Goal: Complete application form: Complete application form

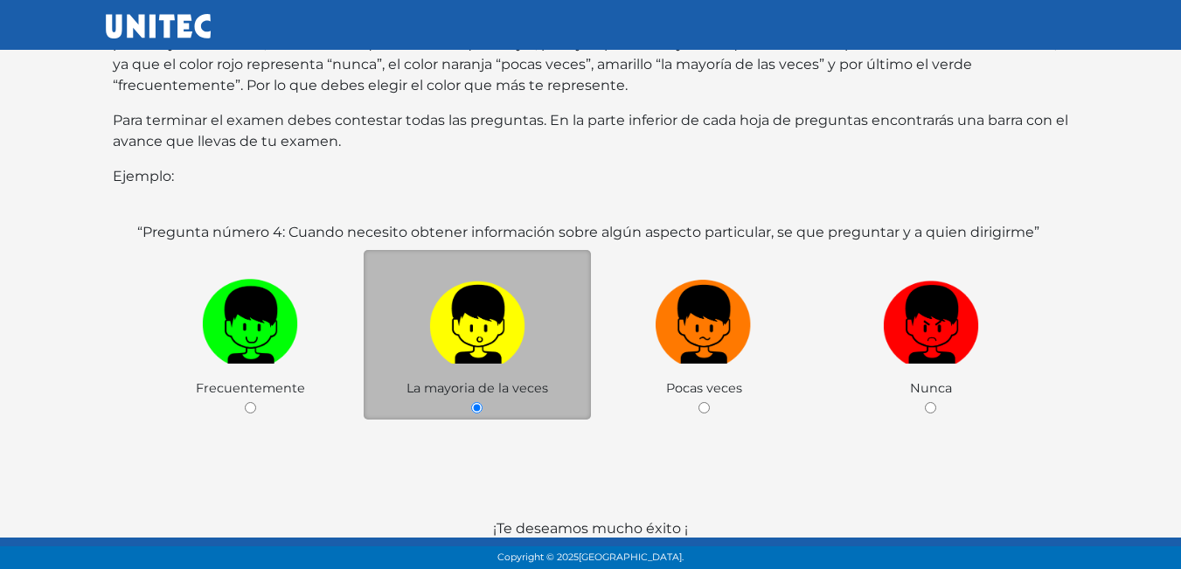
scroll to position [339, 0]
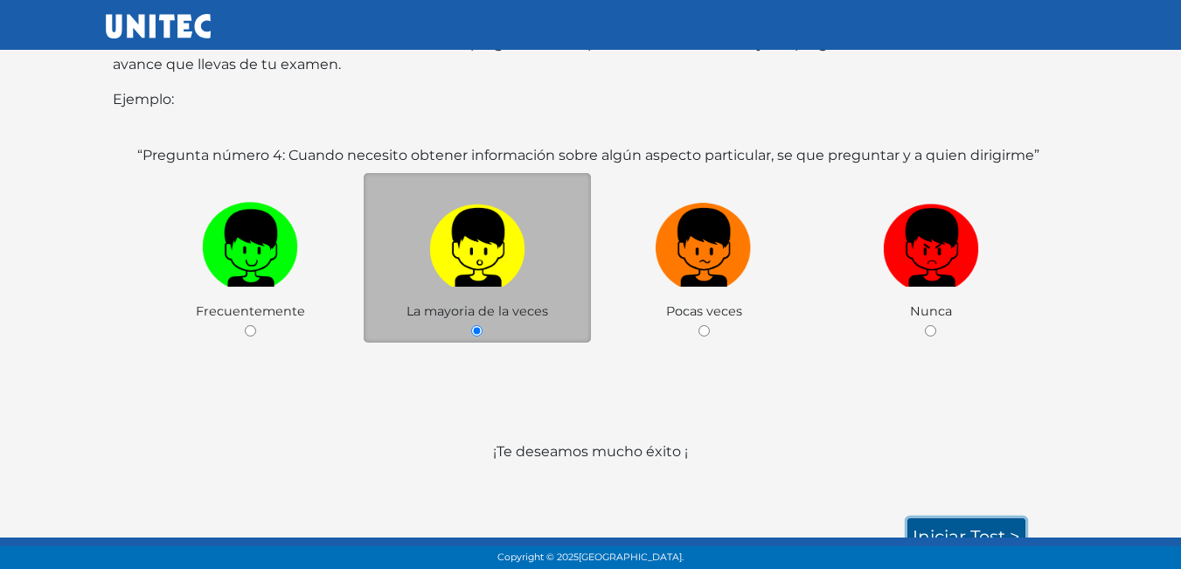
click at [956, 518] on link "Iniciar test >" at bounding box center [966, 536] width 118 height 37
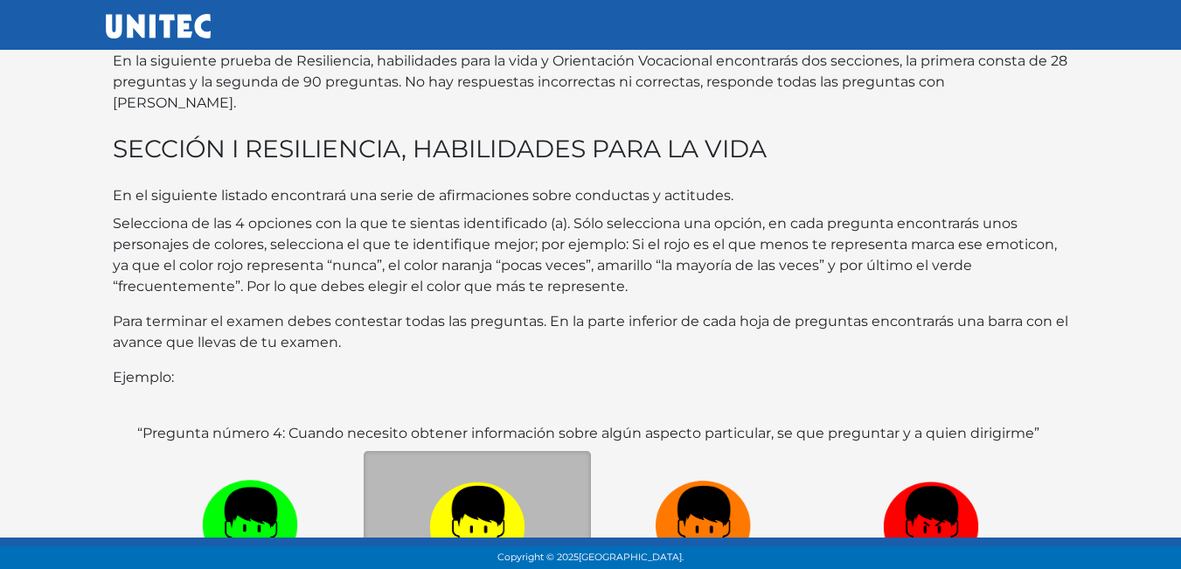
scroll to position [0, 0]
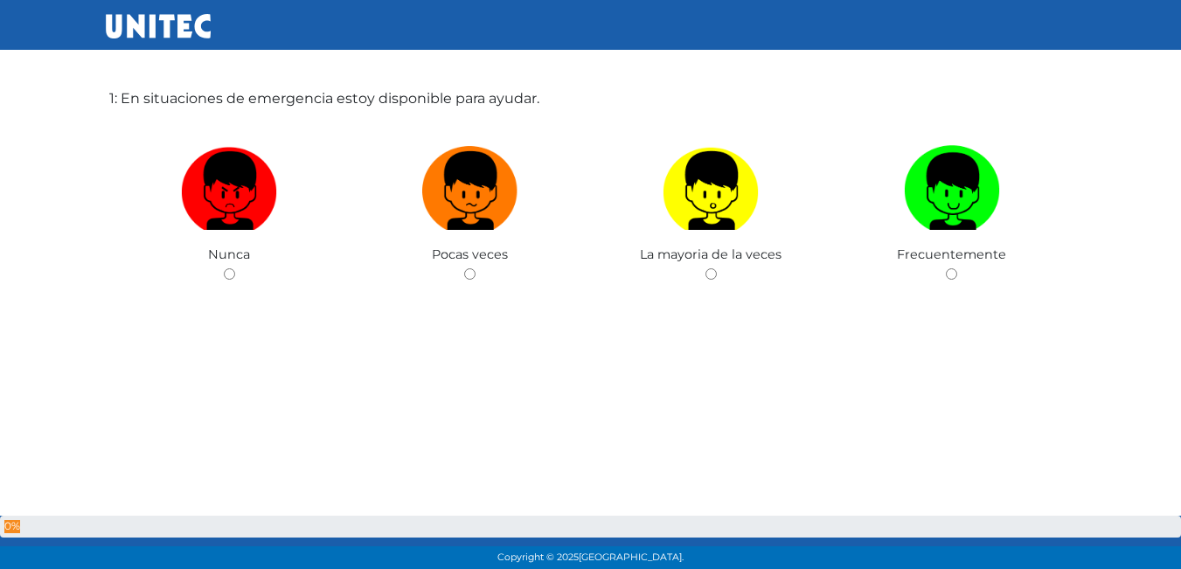
scroll to position [1, 0]
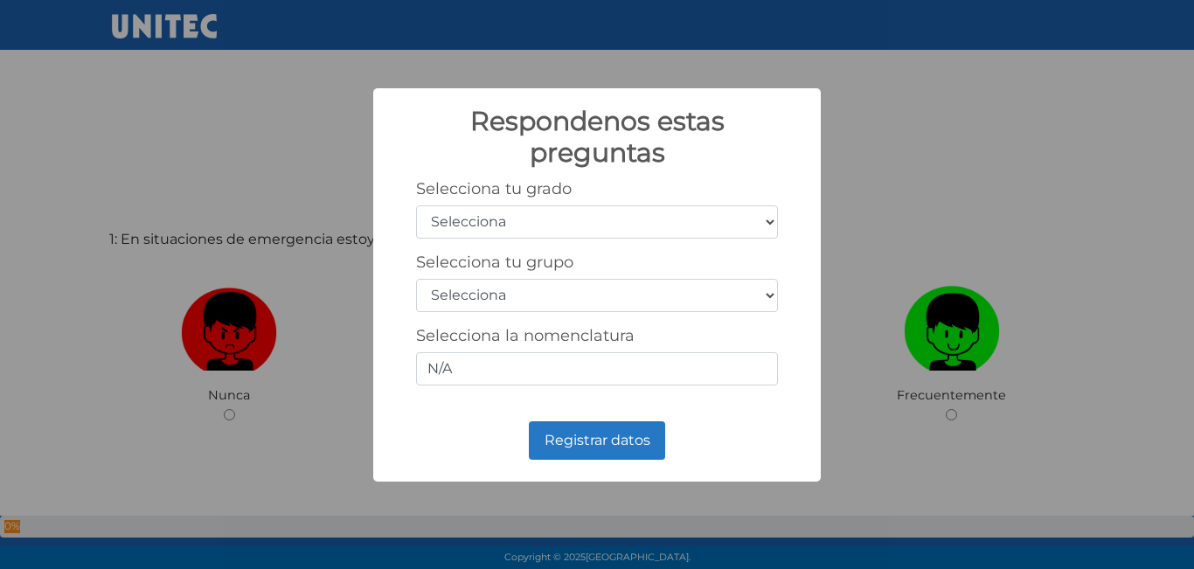
click at [761, 222] on select "Selecciona 1er grado 2do grado 3er grado 4to grado 5to grado 6to grado" at bounding box center [597, 221] width 362 height 33
select select "5"
click at [416, 205] on select "Selecciona 1er grado 2do grado 3er grado 4to grado 5to grado 6to grado" at bounding box center [597, 221] width 362 height 33
click at [552, 303] on select "Selecciona A B C D E F G H I J K L M N O P Q R S T U V W X Y Z" at bounding box center [597, 295] width 362 height 33
click at [999, 212] on div "Respondenos estas preguntas × Selecciona tu grado Selecciona 1er grado 2do grad…" at bounding box center [597, 284] width 1194 height 569
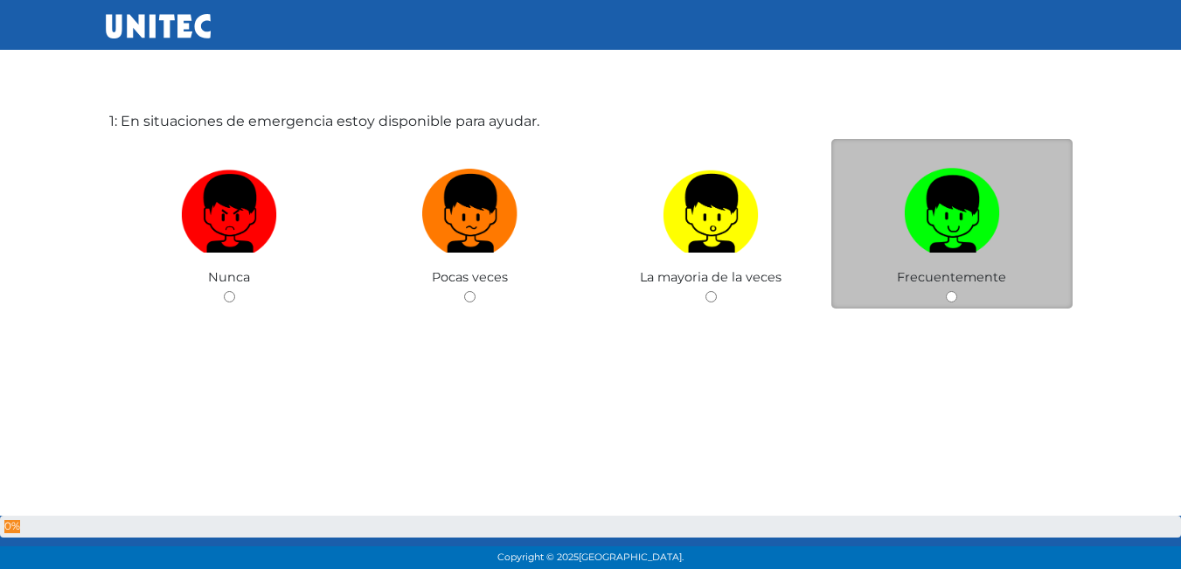
scroll to position [88, 0]
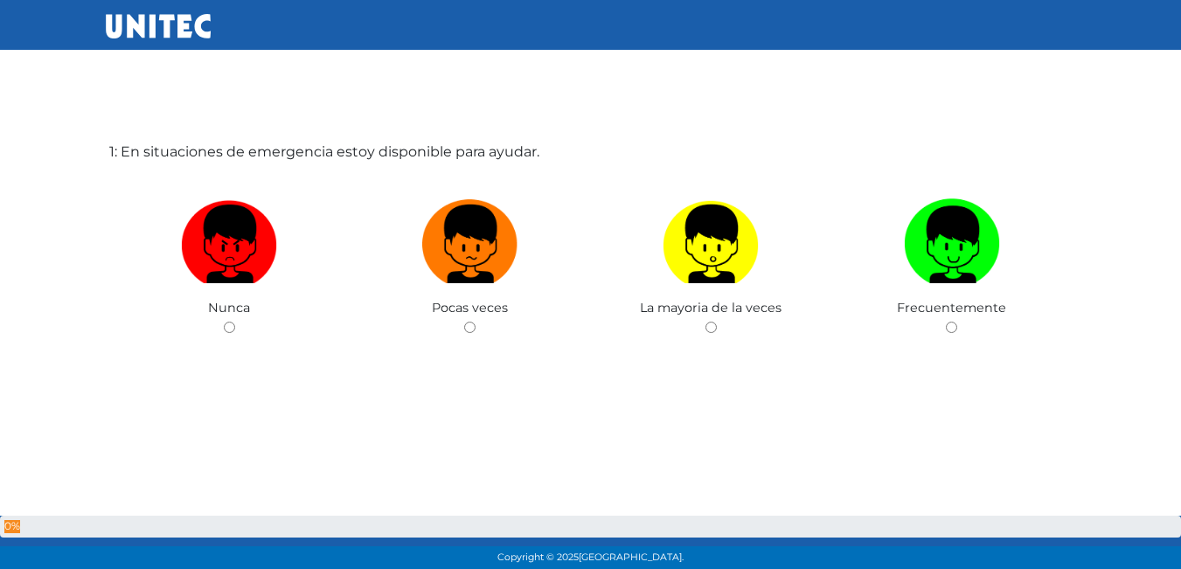
scroll to position [87, 0]
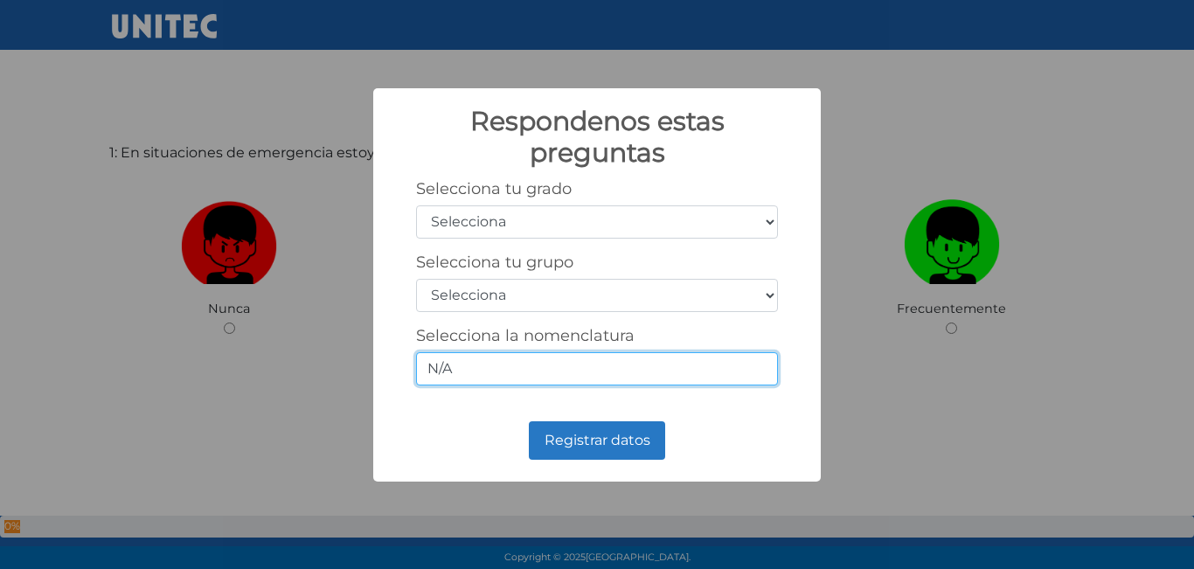
click at [701, 376] on input "N/A" at bounding box center [597, 368] width 362 height 33
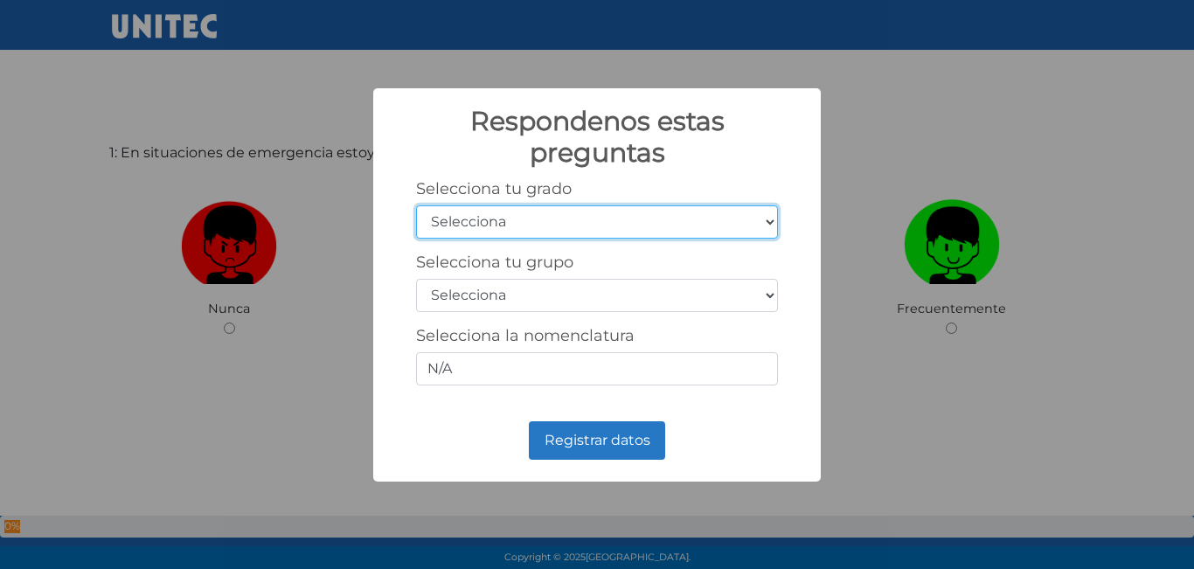
click at [751, 216] on select "Selecciona 1er grado 2do grado 3er grado 4to grado 5to grado 6to grado" at bounding box center [597, 221] width 362 height 33
select select "5"
click at [416, 205] on select "Selecciona 1er grado 2do grado 3er grado 4to grado 5to grado 6to grado" at bounding box center [597, 221] width 362 height 33
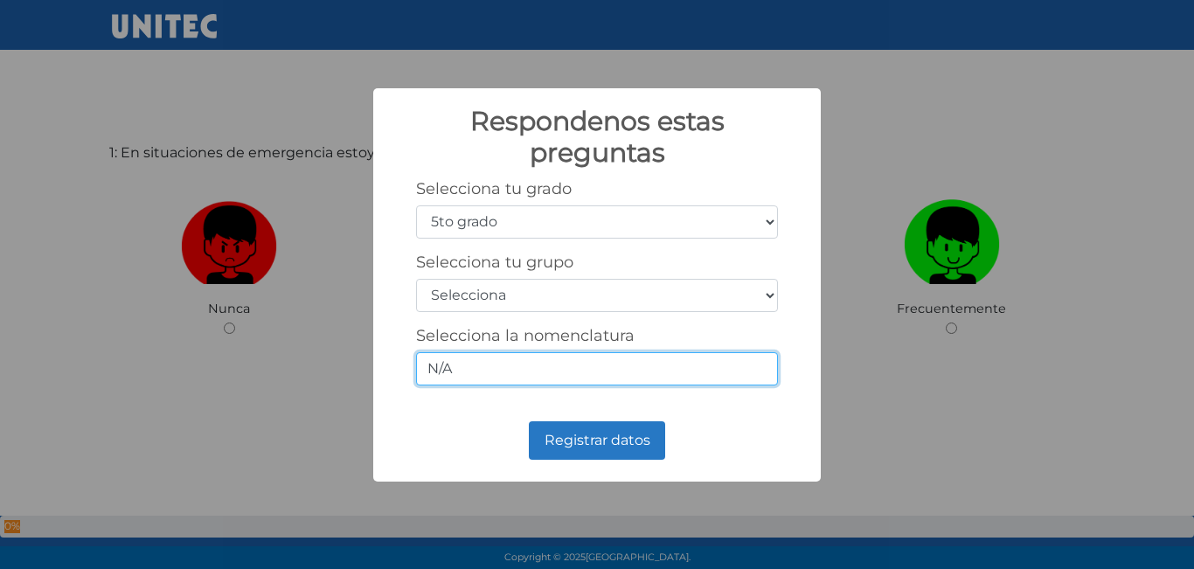
click at [573, 374] on input "N/A" at bounding box center [597, 368] width 362 height 33
type input "N"
type input "5-2"
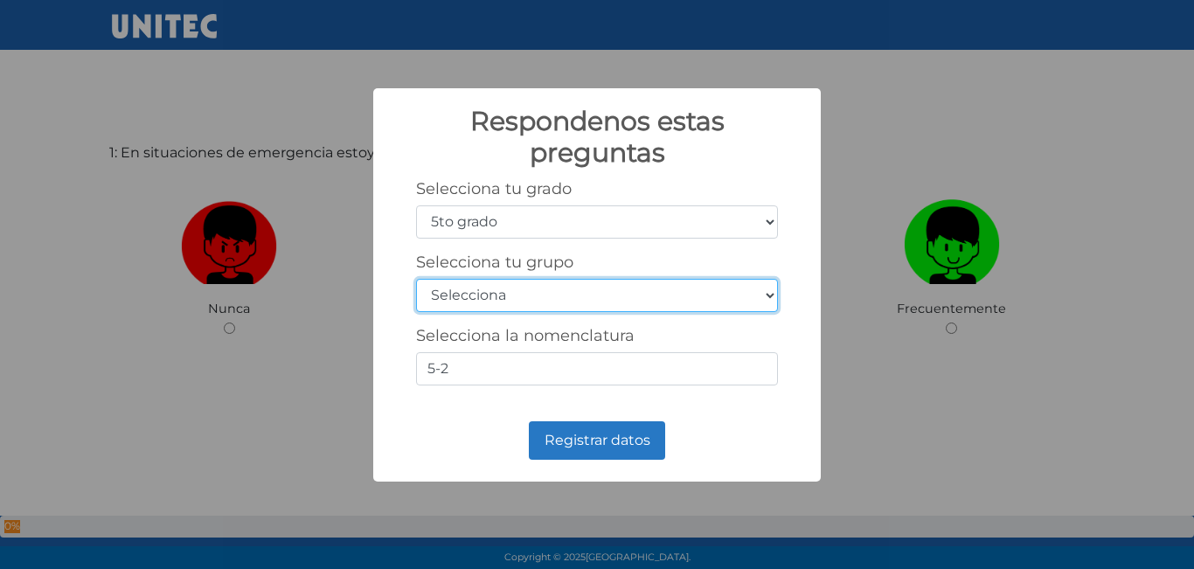
click at [587, 302] on select "Selecciona A B C D E F G H I J K L M N O P Q R S T U V W X Y Z" at bounding box center [597, 295] width 362 height 33
select select "b"
click at [416, 279] on select "Selecciona A B C D E F G H I J K L M N O P Q R S T U V W X Y Z" at bounding box center [597, 295] width 362 height 33
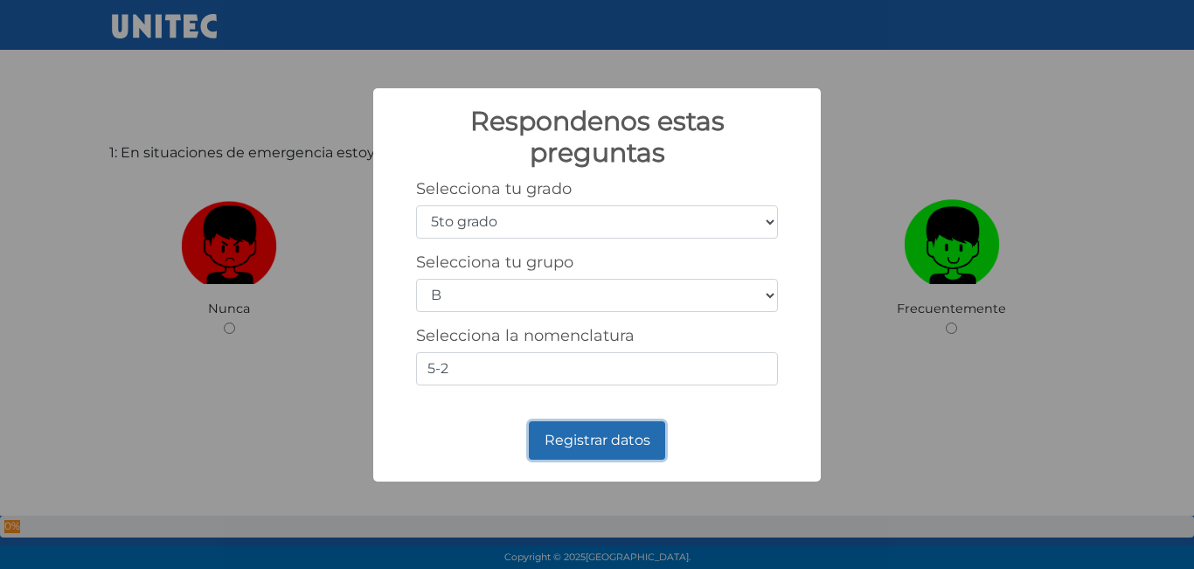
click at [623, 440] on button "Registrar datos" at bounding box center [597, 440] width 136 height 38
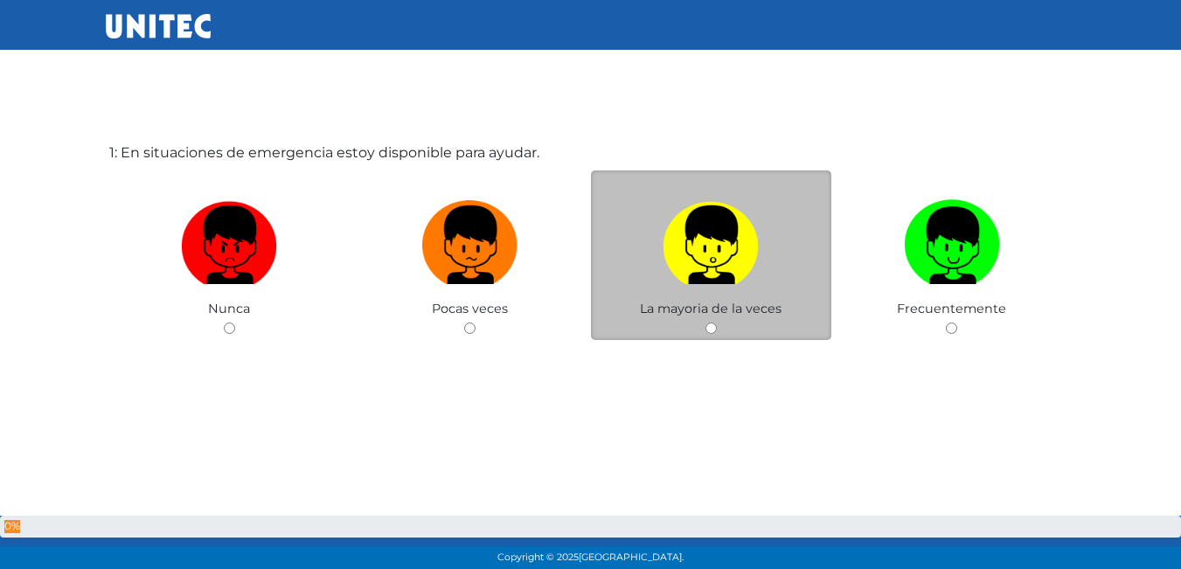
click at [723, 312] on span "La mayoria de la veces" at bounding box center [711, 309] width 142 height 16
click at [699, 334] on div "La mayoria de la veces" at bounding box center [711, 255] width 241 height 170
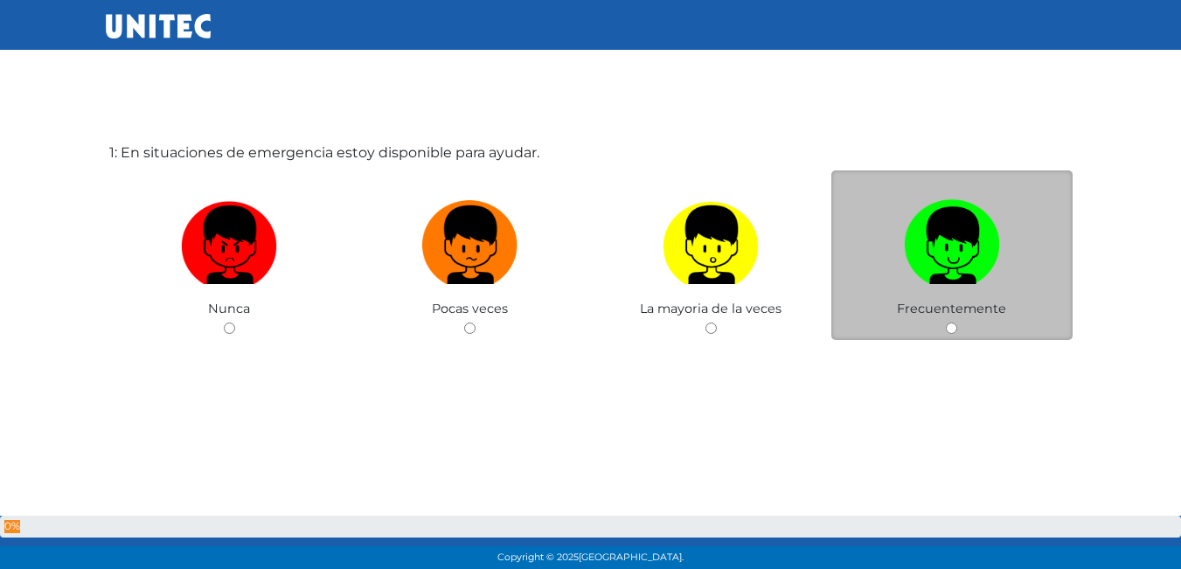
click at [952, 330] on input "radio" at bounding box center [951, 328] width 11 height 11
radio input "true"
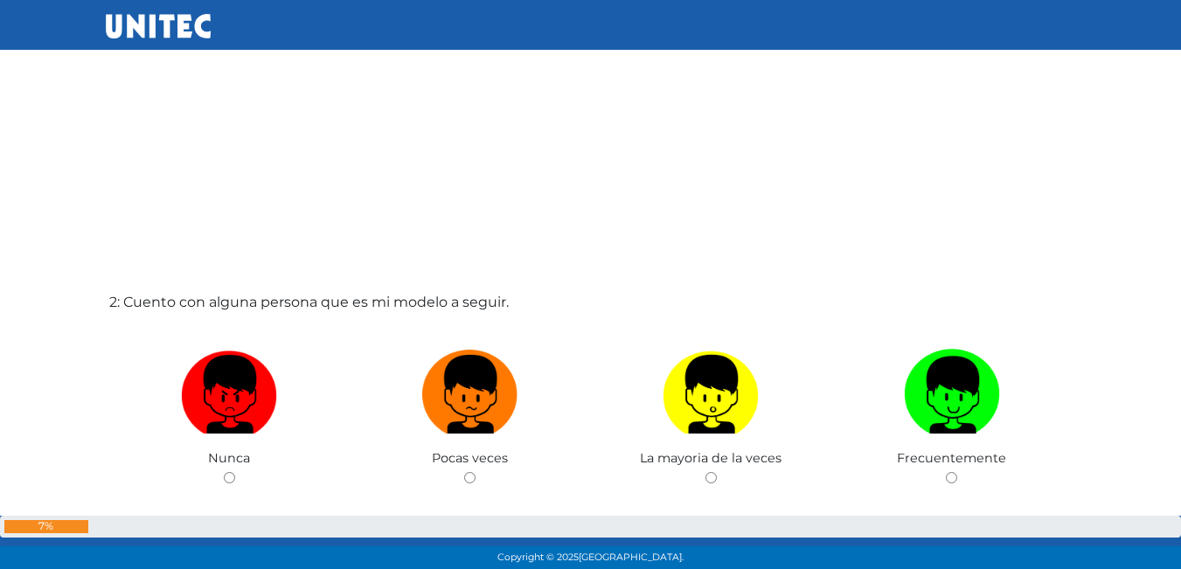
scroll to position [514, 0]
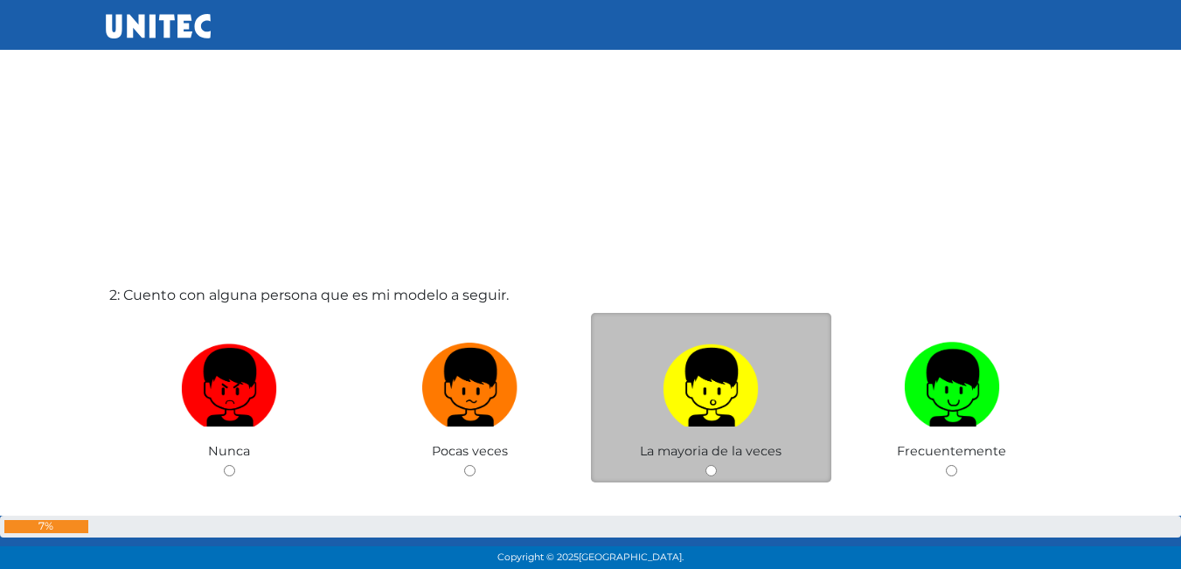
click at [724, 476] on div "La mayoria de la veces" at bounding box center [711, 398] width 241 height 170
drag, startPoint x: 725, startPoint y: 467, endPoint x: 712, endPoint y: 470, distance: 12.7
click at [723, 469] on div "La mayoria de la veces" at bounding box center [711, 398] width 241 height 170
click at [709, 470] on input "radio" at bounding box center [710, 470] width 11 height 11
radio input "true"
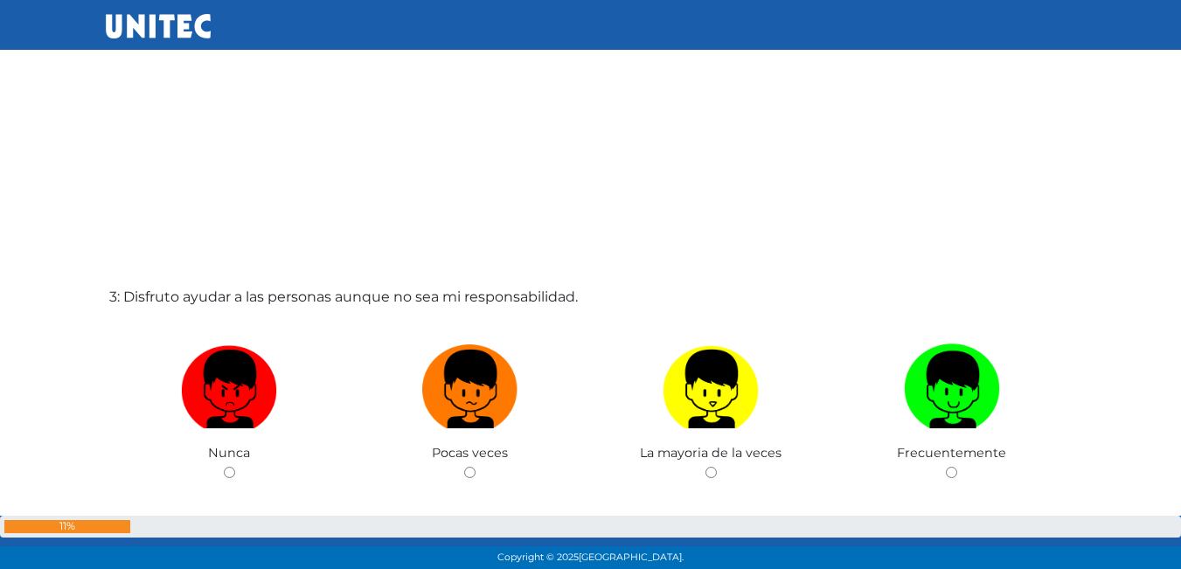
scroll to position [1125, 0]
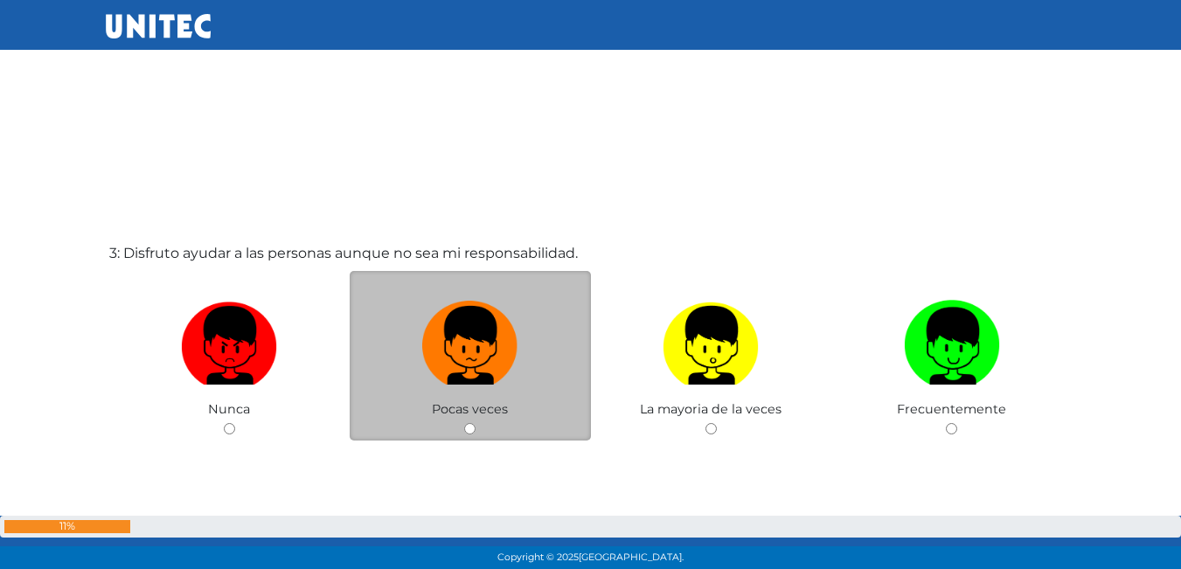
click at [463, 422] on div "Pocas veces" at bounding box center [470, 356] width 241 height 170
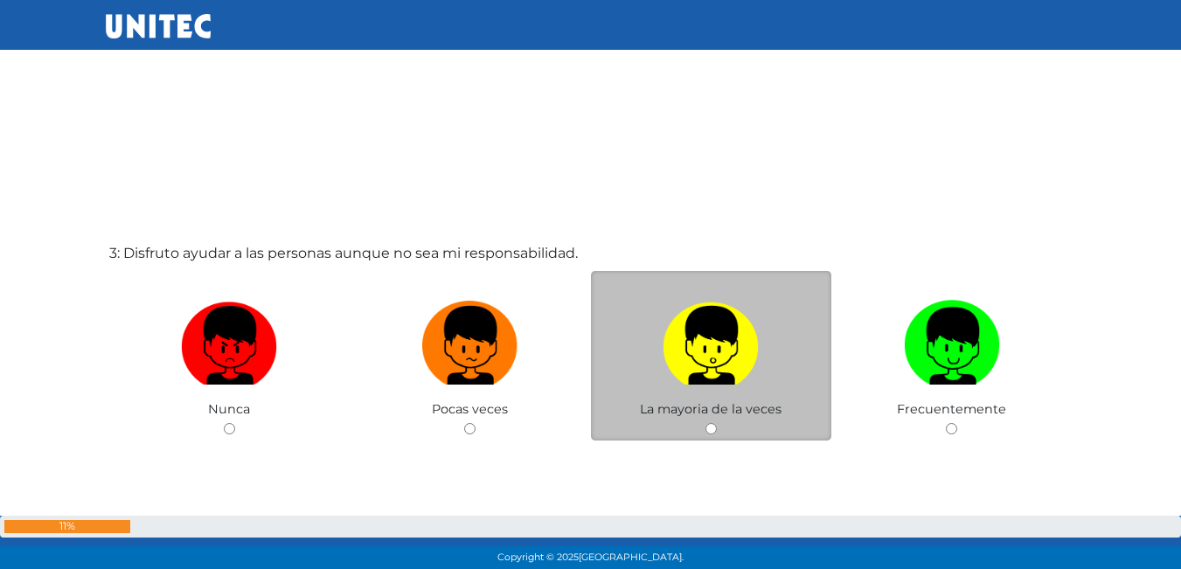
click at [707, 431] on input "radio" at bounding box center [710, 428] width 11 height 11
radio input "true"
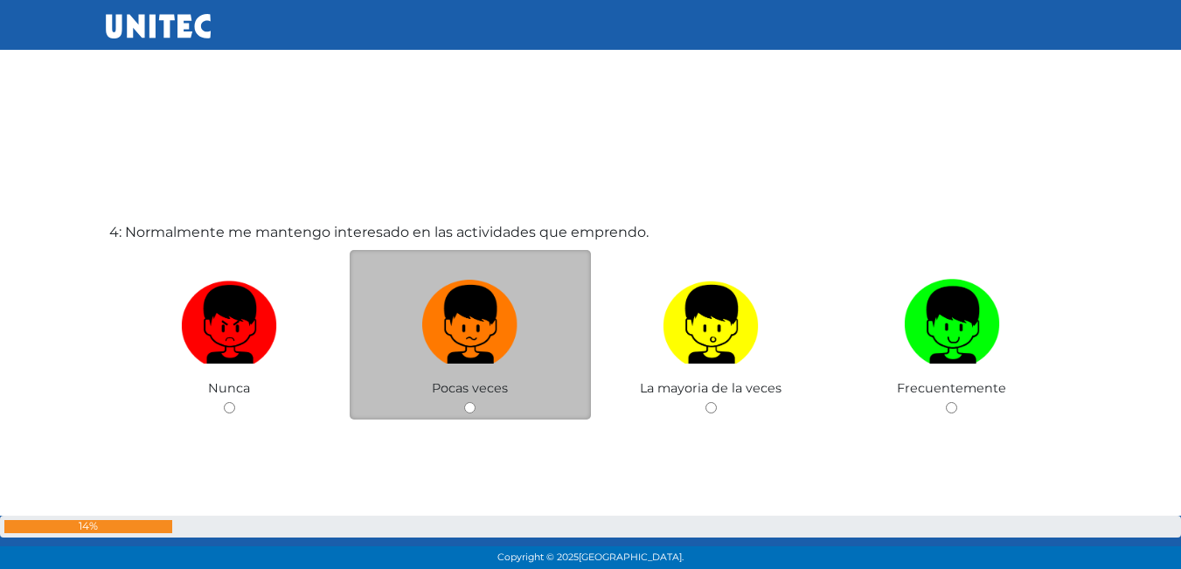
scroll to position [1748, 0]
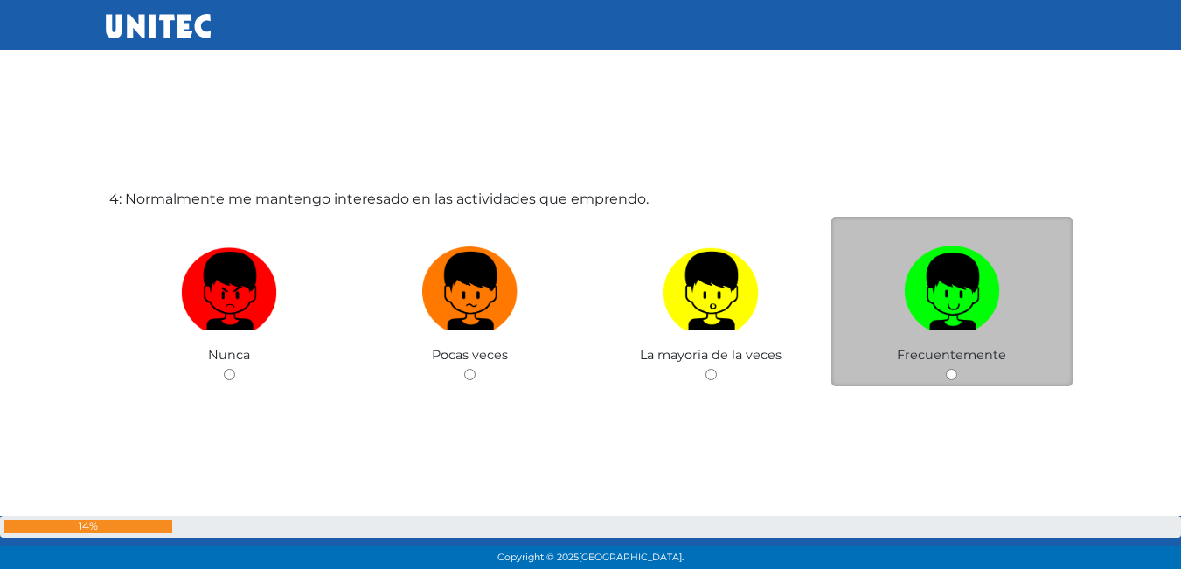
click at [954, 377] on input "radio" at bounding box center [951, 374] width 11 height 11
radio input "true"
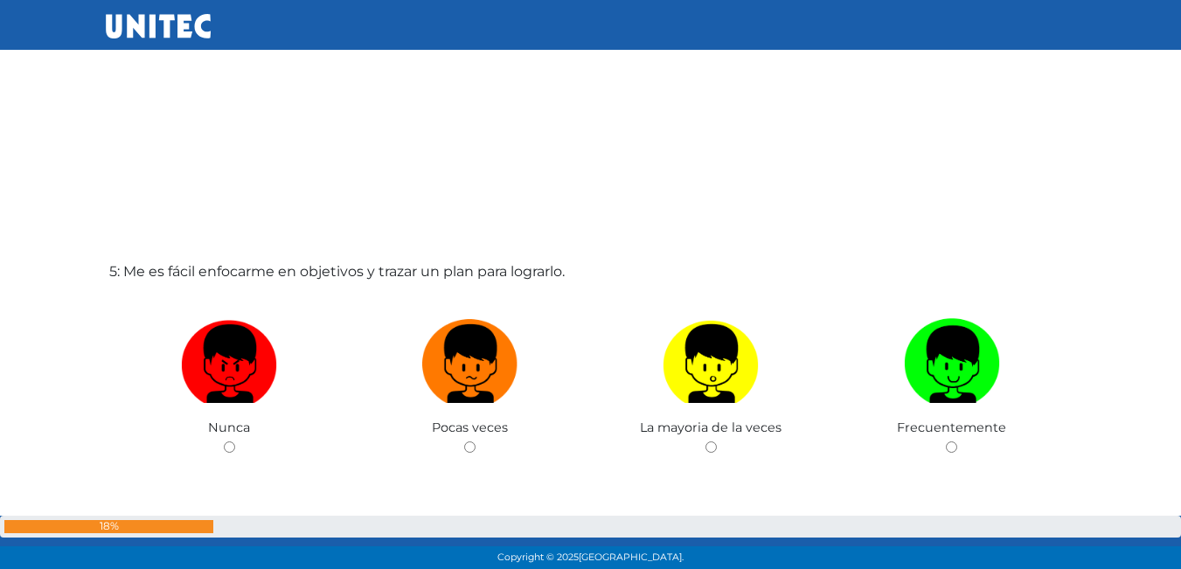
scroll to position [2274, 0]
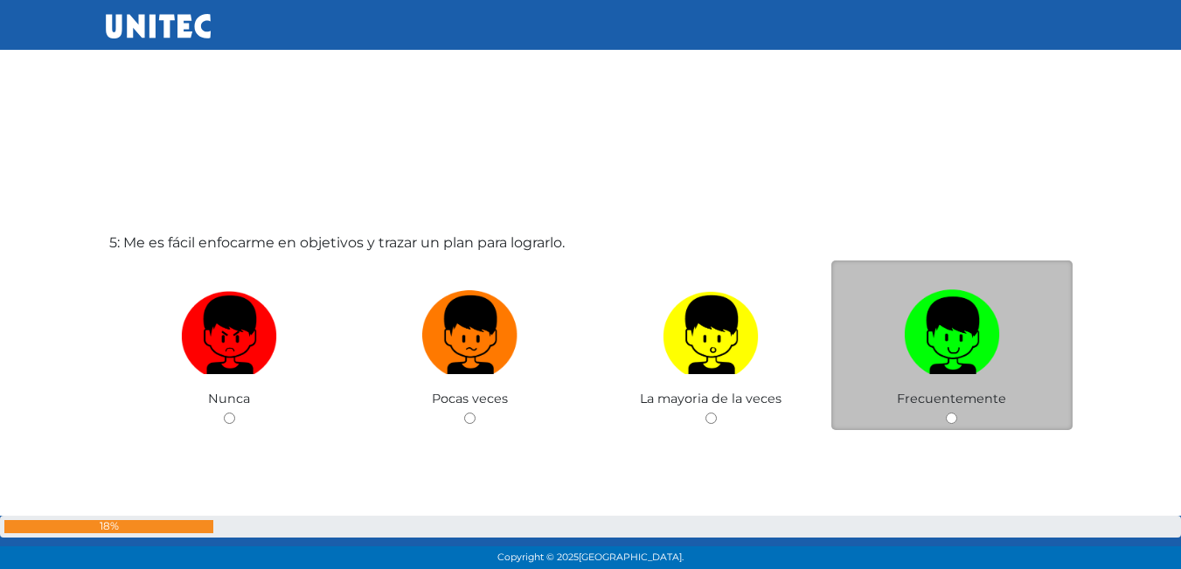
click at [950, 415] on input "radio" at bounding box center [951, 418] width 11 height 11
radio input "true"
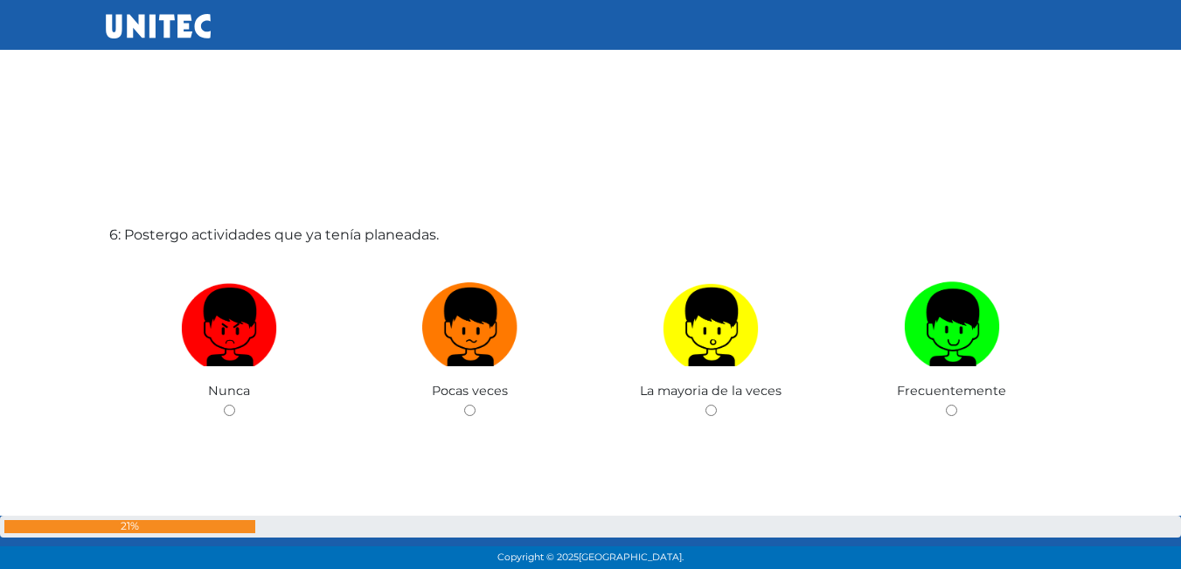
scroll to position [2881, 0]
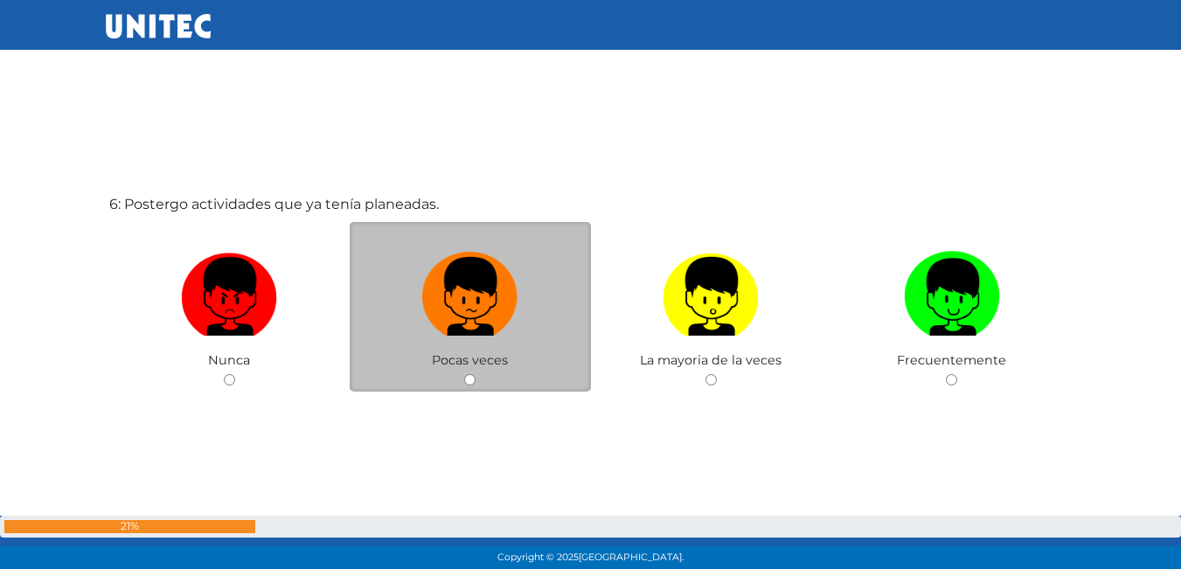
click at [479, 369] on div "Pocas veces" at bounding box center [470, 307] width 241 height 170
click at [469, 377] on input "radio" at bounding box center [469, 379] width 11 height 11
radio input "true"
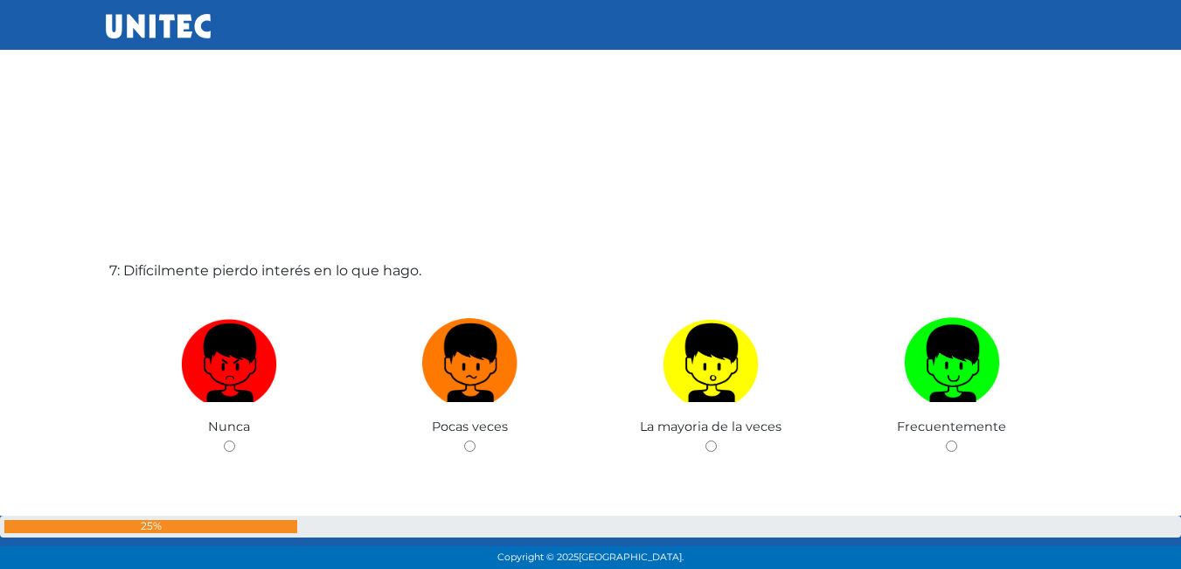
scroll to position [3415, 0]
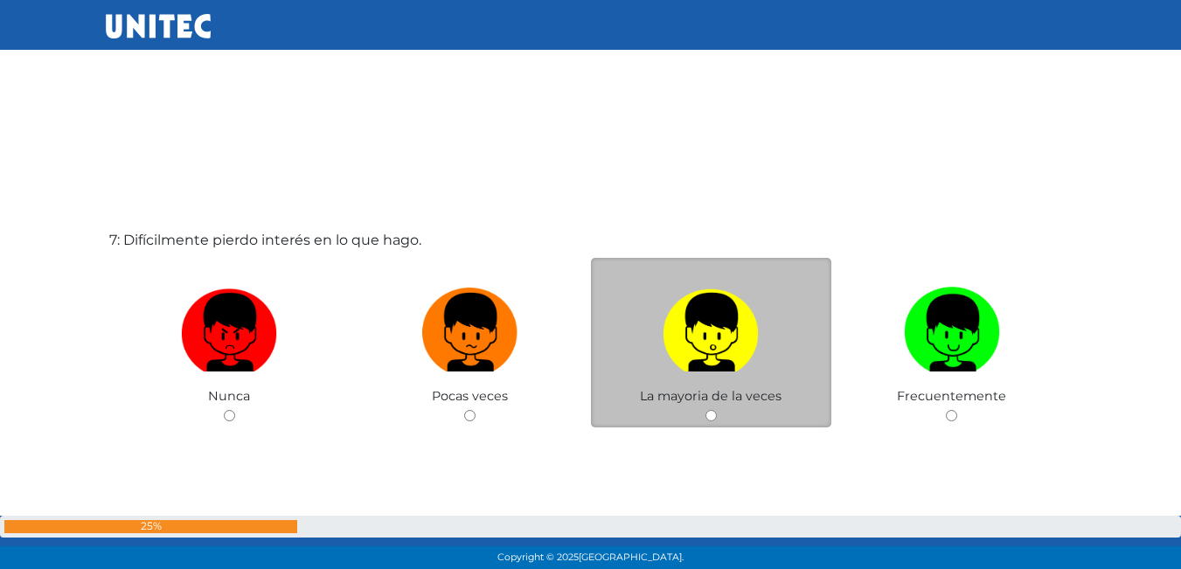
click at [710, 413] on input "radio" at bounding box center [710, 415] width 11 height 11
radio input "true"
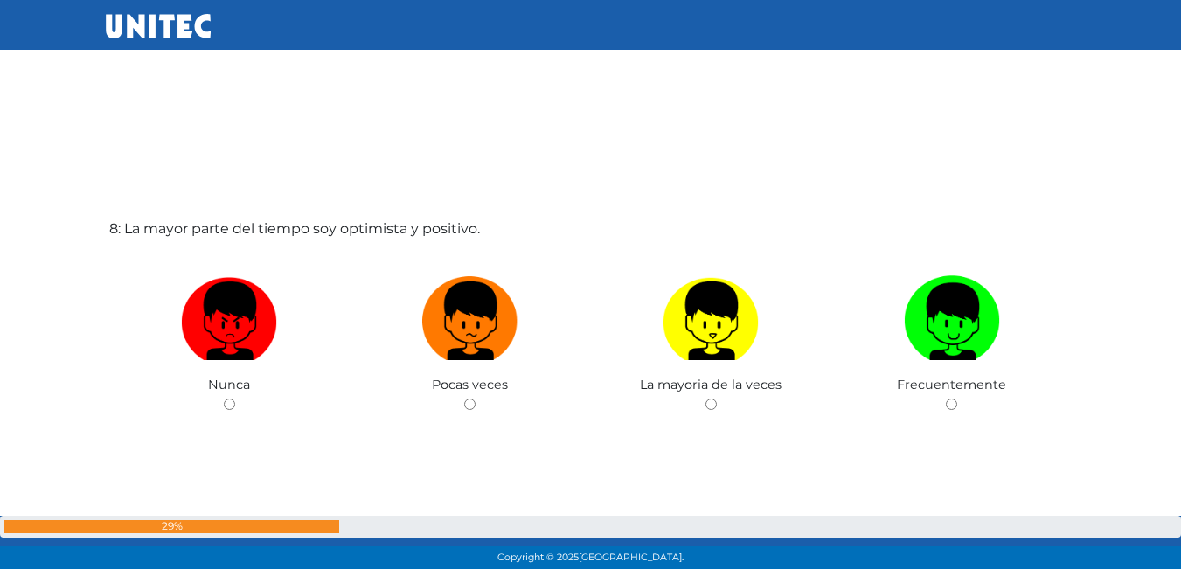
scroll to position [4026, 0]
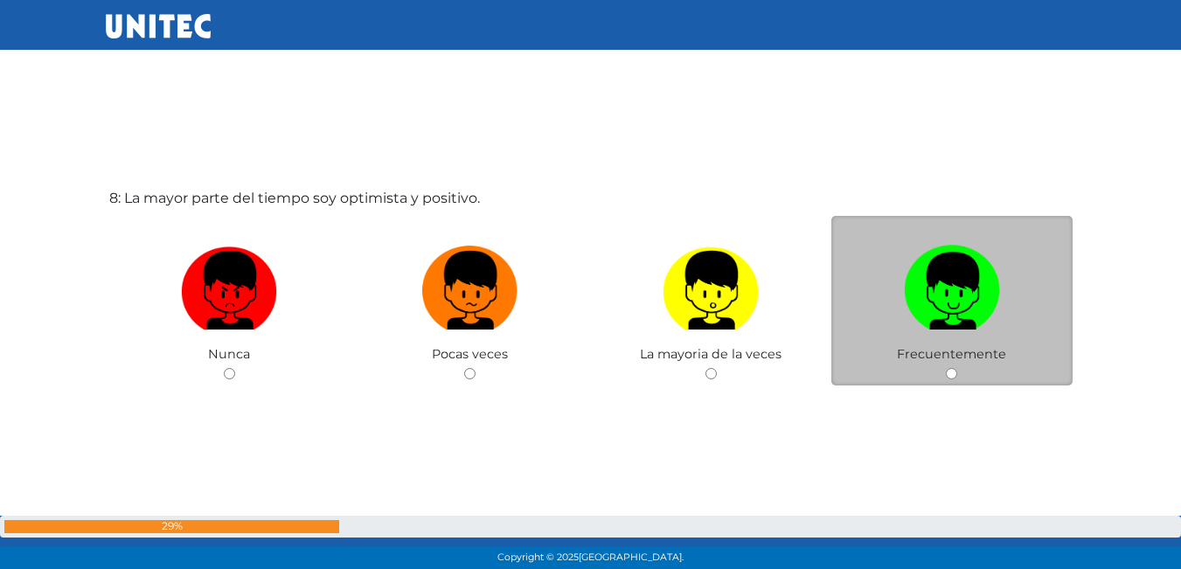
click at [956, 374] on input "radio" at bounding box center [951, 373] width 11 height 11
radio input "true"
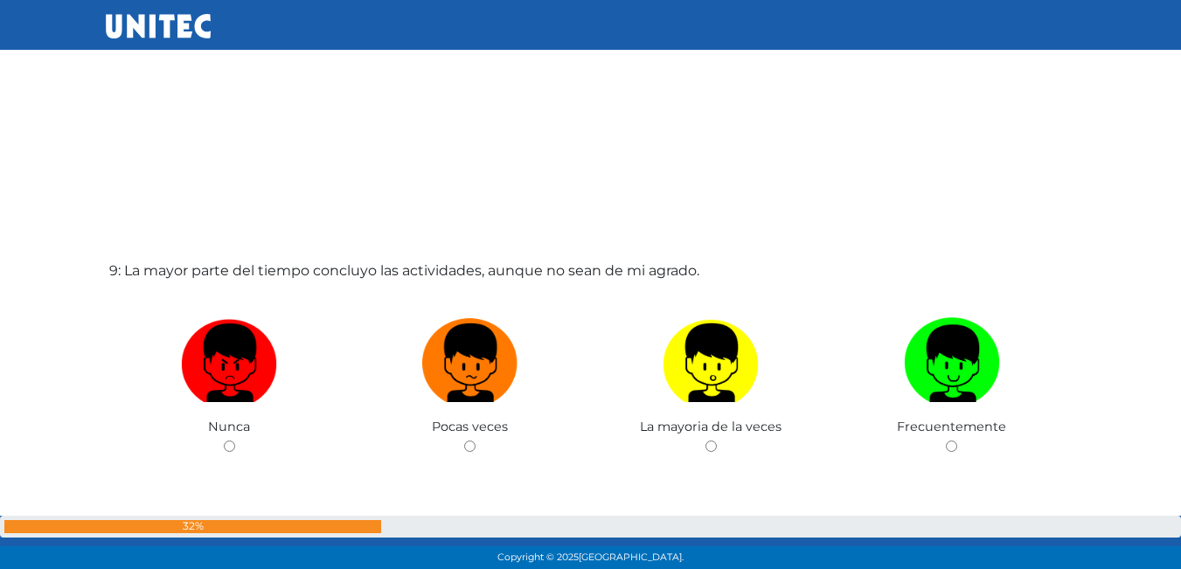
scroll to position [4553, 0]
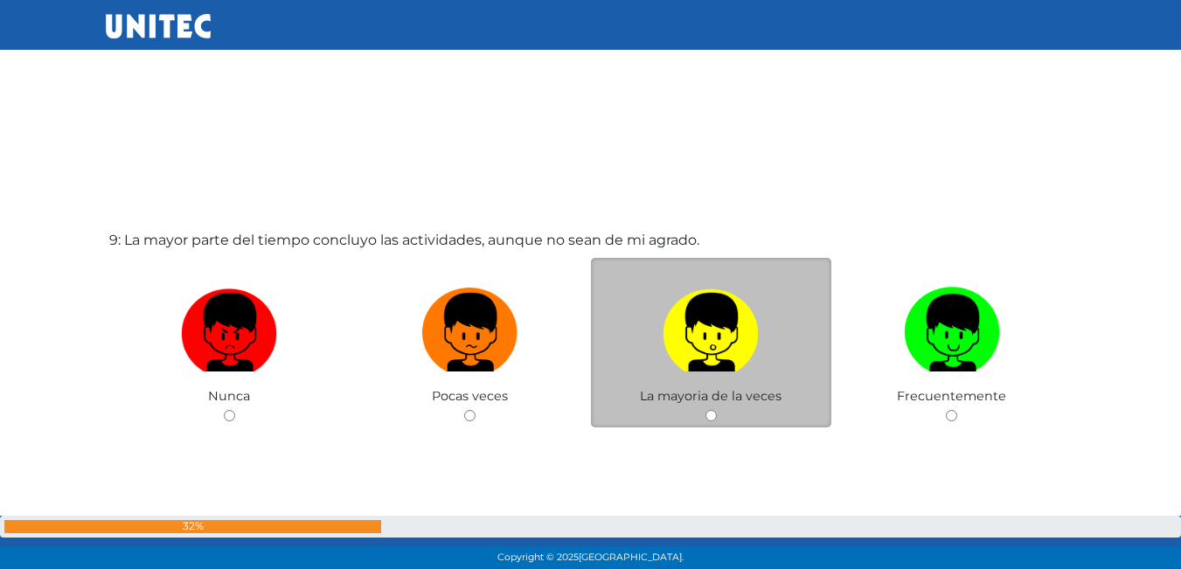
click at [706, 409] on div "La mayoria de la veces" at bounding box center [711, 343] width 241 height 170
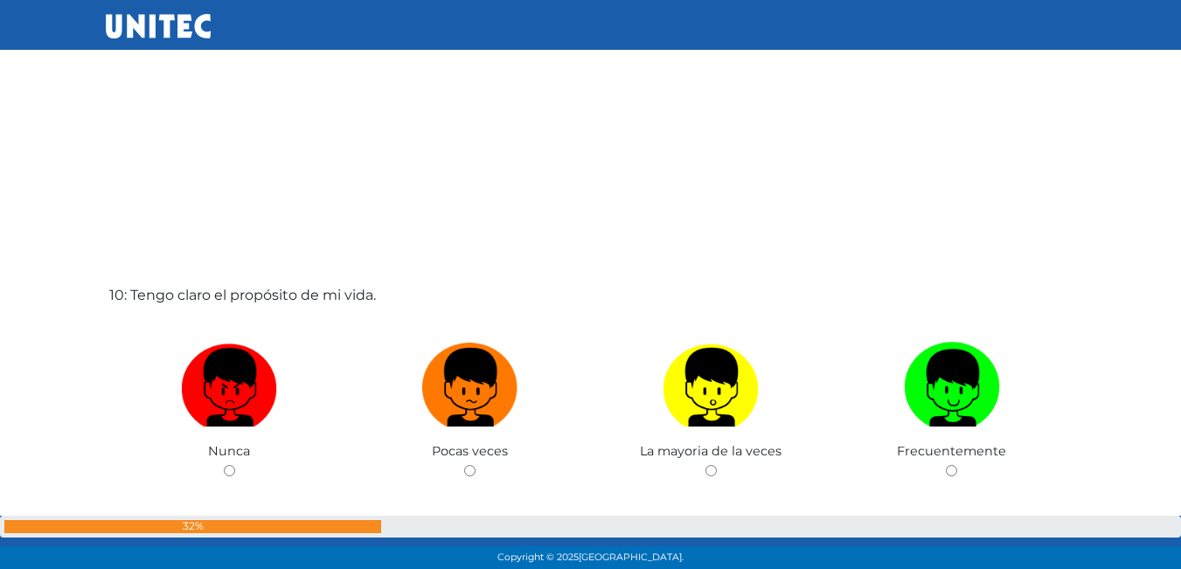
scroll to position [5077, 0]
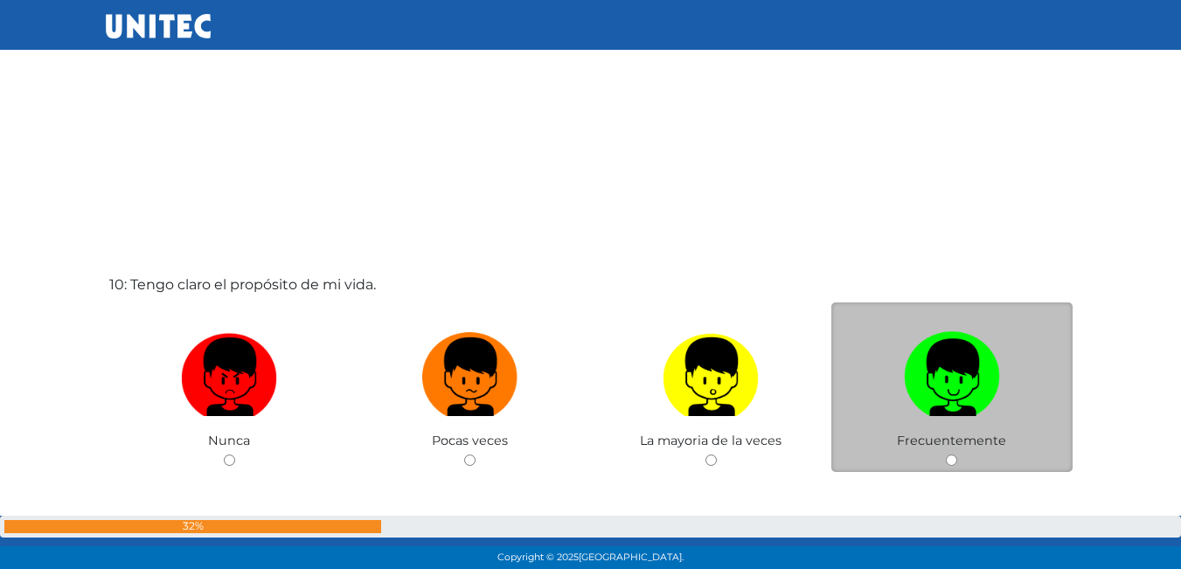
click at [948, 452] on div "Frecuentemente" at bounding box center [951, 387] width 241 height 170
click at [950, 460] on input "radio" at bounding box center [951, 460] width 11 height 11
radio input "true"
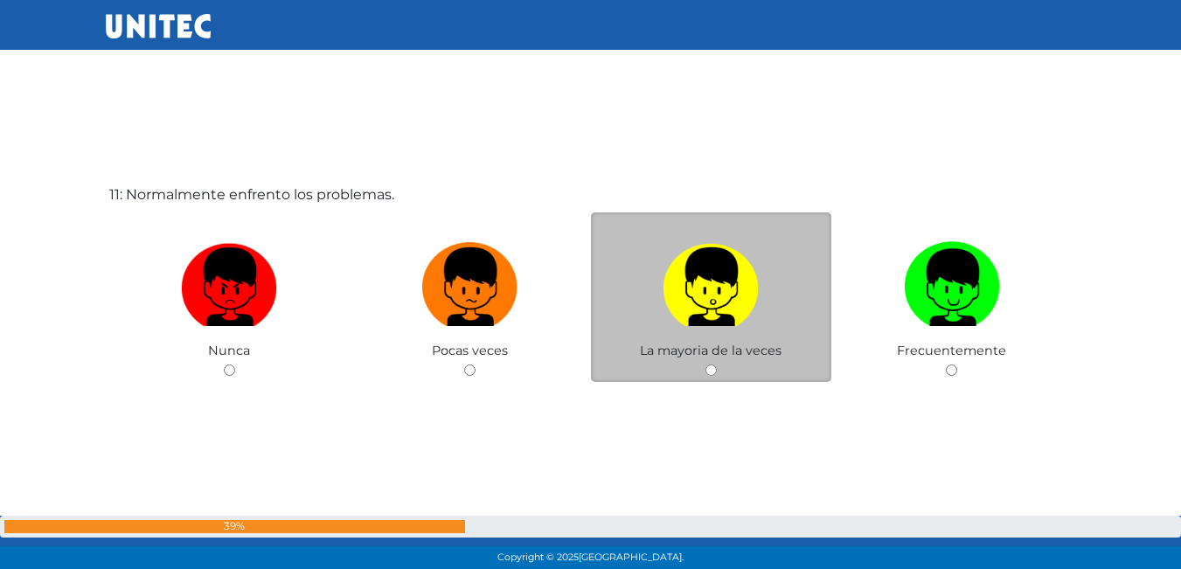
scroll to position [5774, 0]
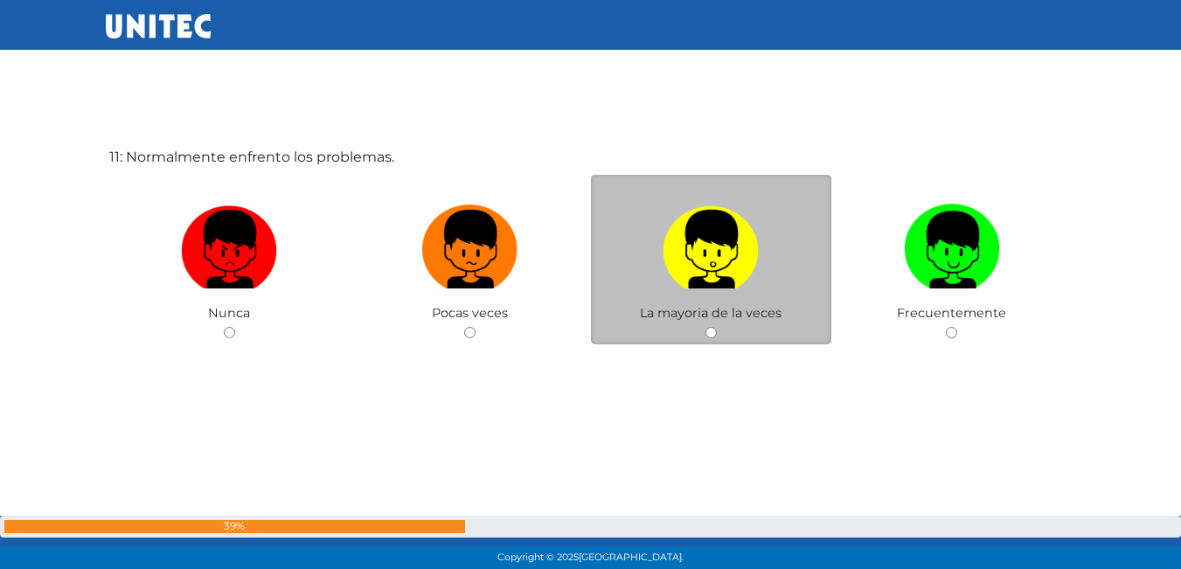
click at [725, 330] on div "La mayoria de la veces" at bounding box center [711, 260] width 241 height 170
click at [711, 332] on input "radio" at bounding box center [710, 332] width 11 height 11
radio input "true"
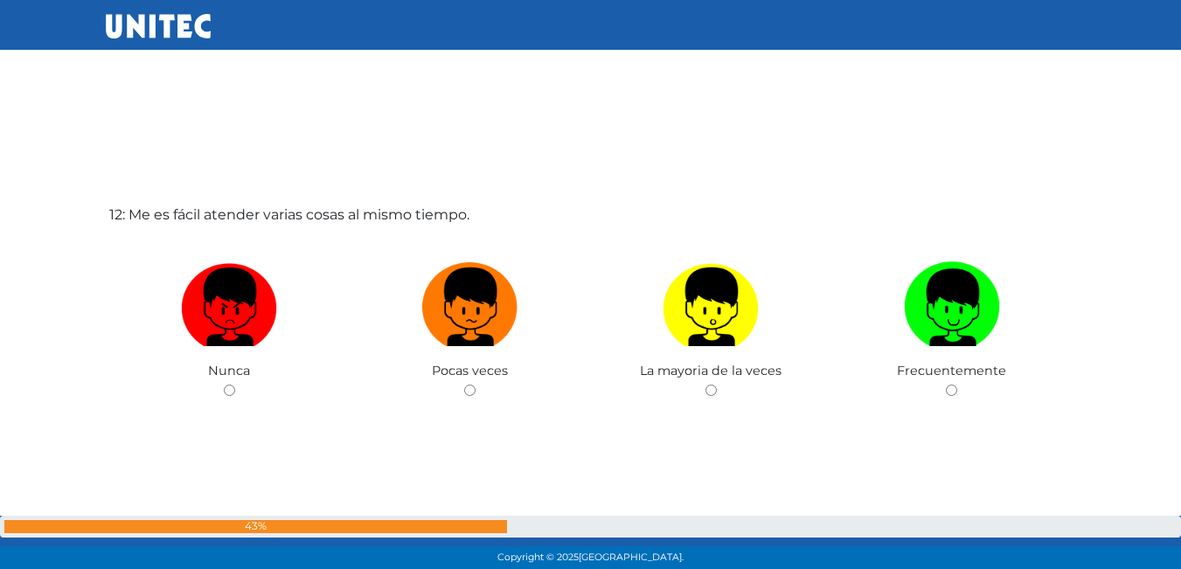
scroll to position [6348, 0]
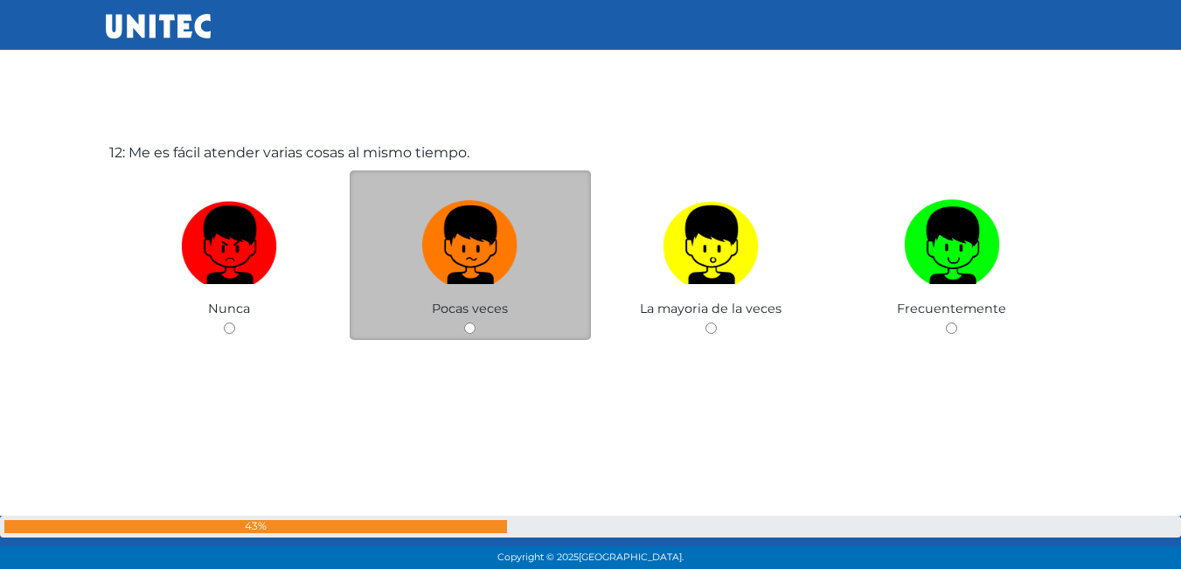
click at [480, 335] on div "Pocas veces" at bounding box center [470, 255] width 241 height 170
click at [467, 328] on input "radio" at bounding box center [469, 328] width 11 height 11
radio input "true"
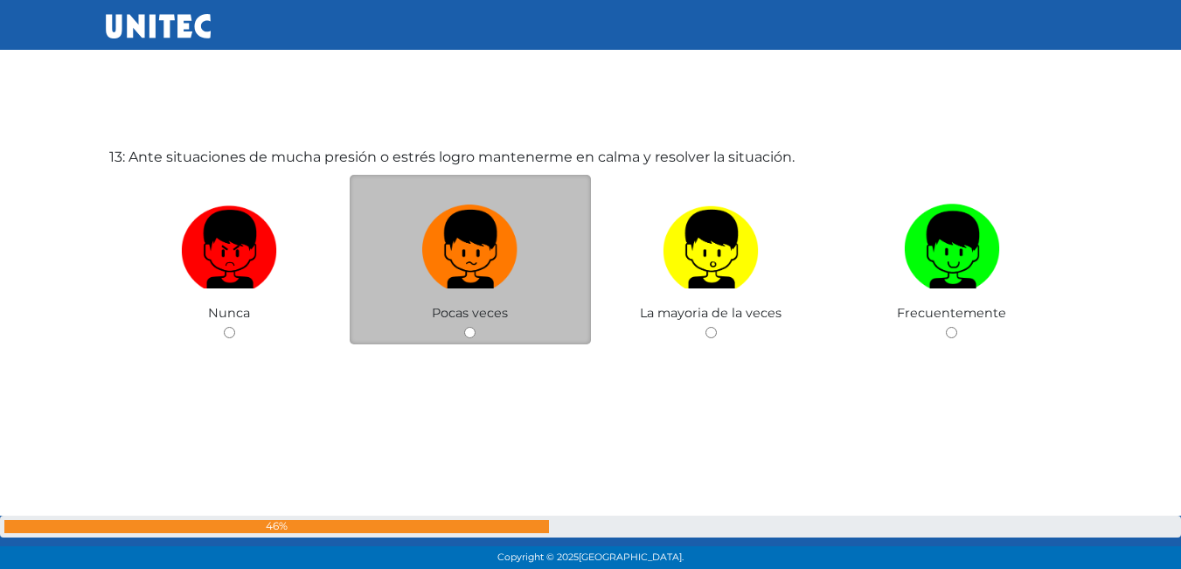
scroll to position [6917, 0]
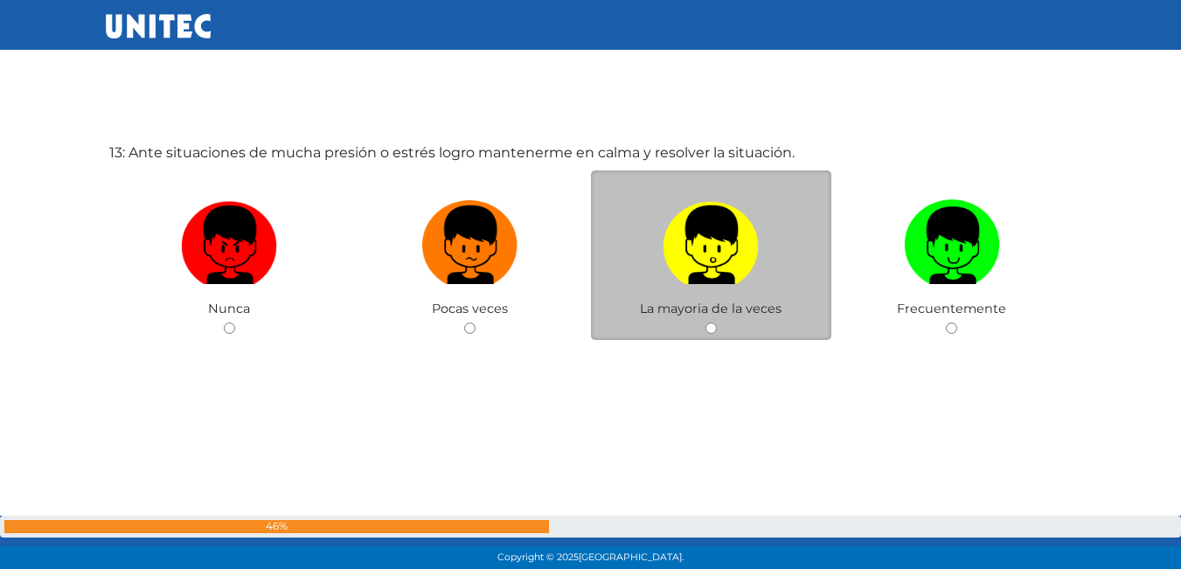
click at [722, 331] on div "La mayoria de la veces" at bounding box center [711, 255] width 241 height 170
click at [717, 330] on div "La mayoria de la veces" at bounding box center [711, 255] width 241 height 170
click at [709, 327] on input "radio" at bounding box center [710, 328] width 11 height 11
radio input "true"
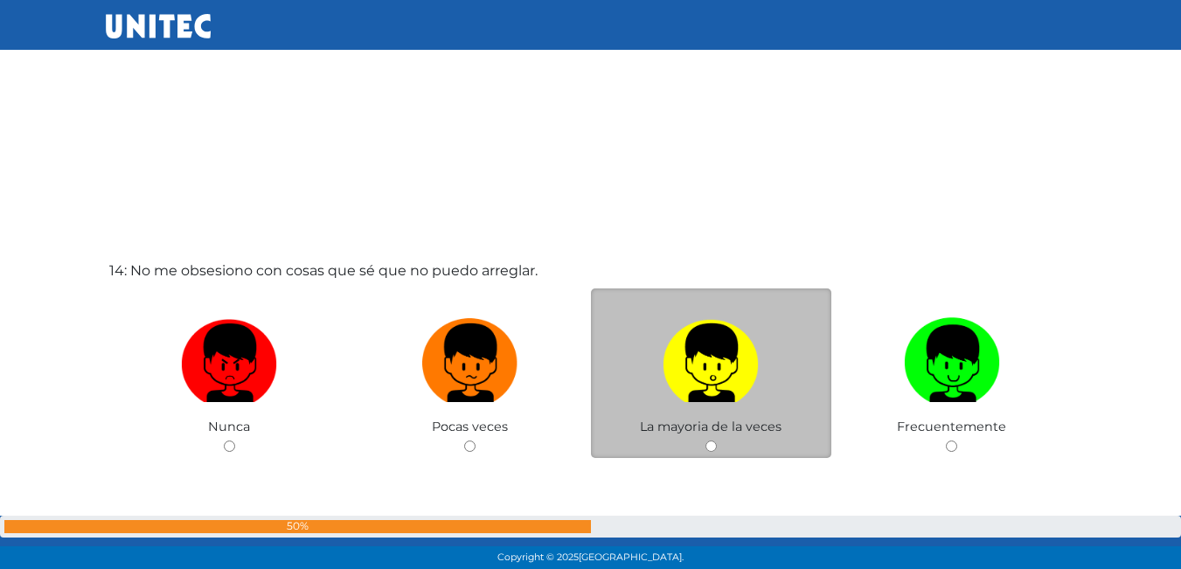
scroll to position [7398, 0]
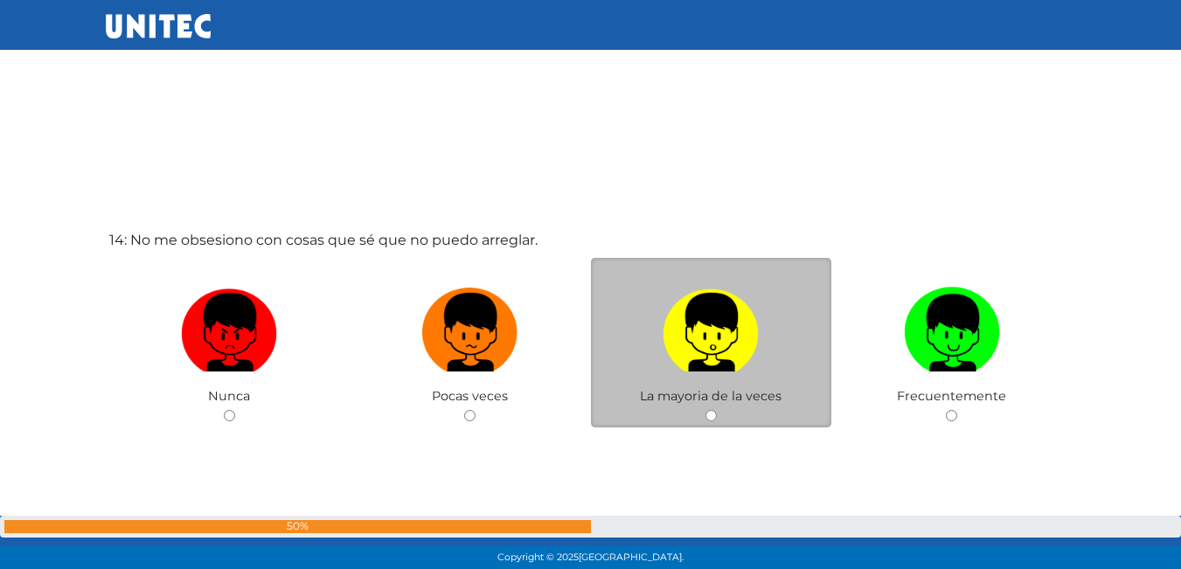
click at [712, 417] on input "radio" at bounding box center [710, 415] width 11 height 11
radio input "true"
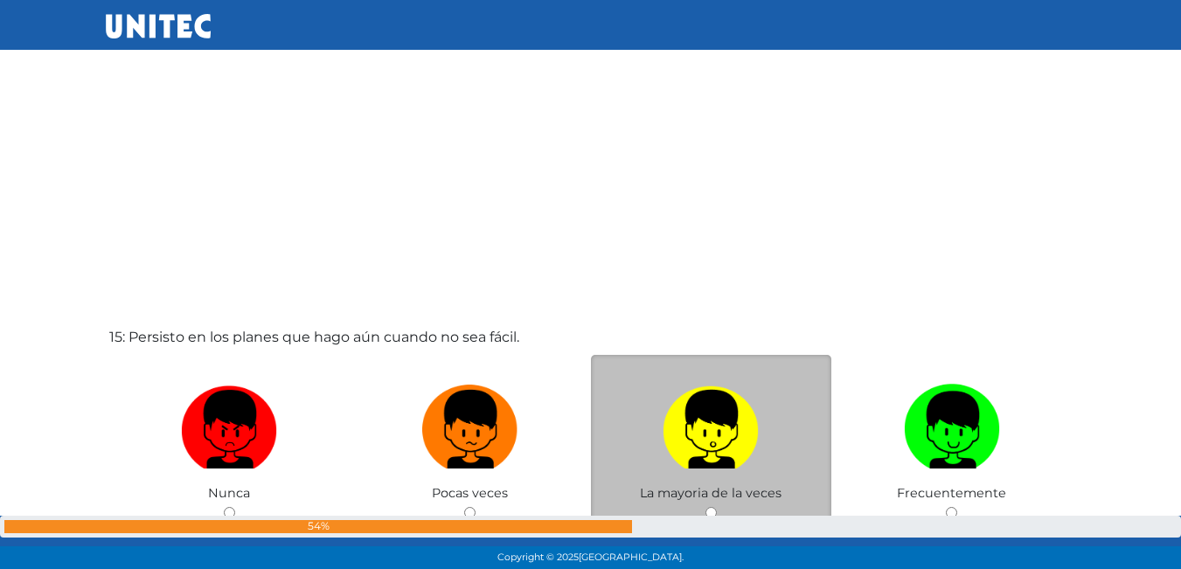
scroll to position [7923, 0]
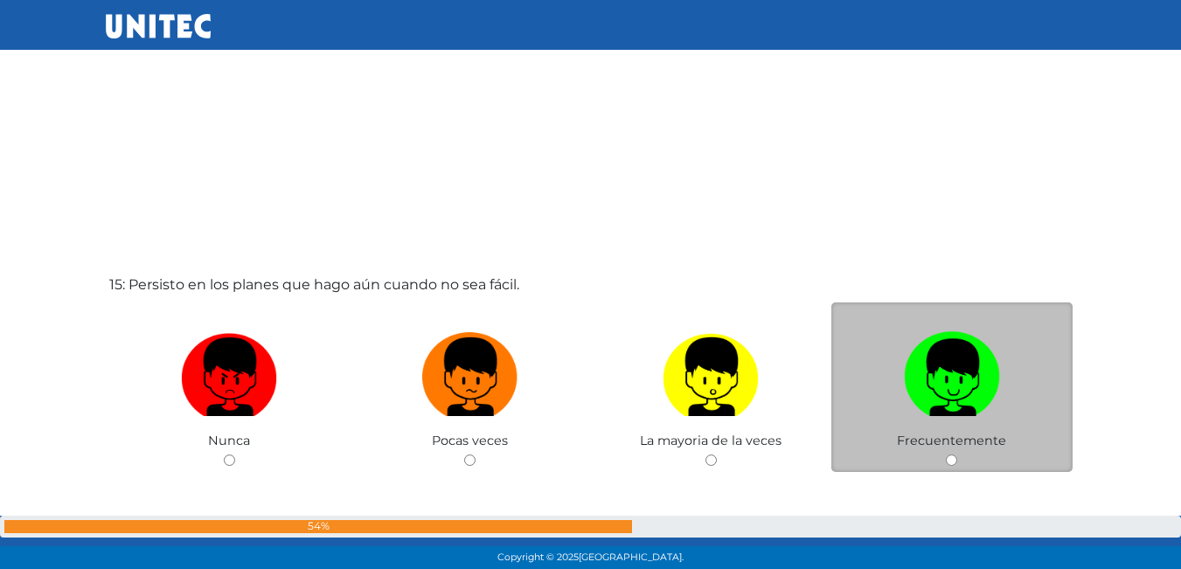
click at [949, 455] on div "Frecuentemente" at bounding box center [951, 387] width 241 height 170
click at [948, 455] on input "radio" at bounding box center [951, 460] width 11 height 11
radio input "true"
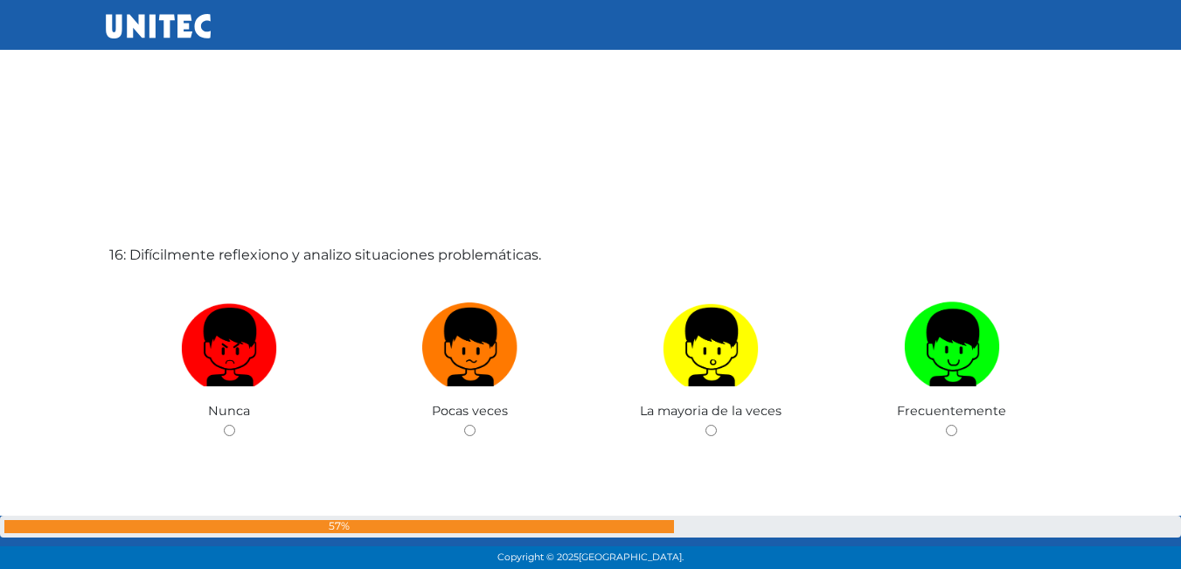
scroll to position [8535, 0]
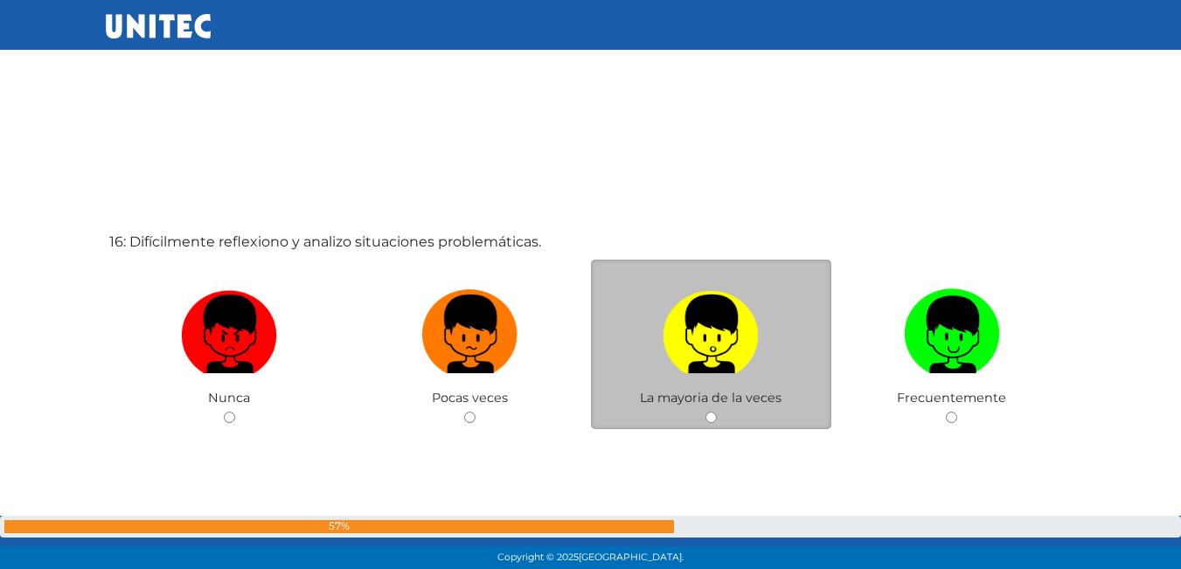
click at [707, 419] on input "radio" at bounding box center [710, 417] width 11 height 11
radio input "true"
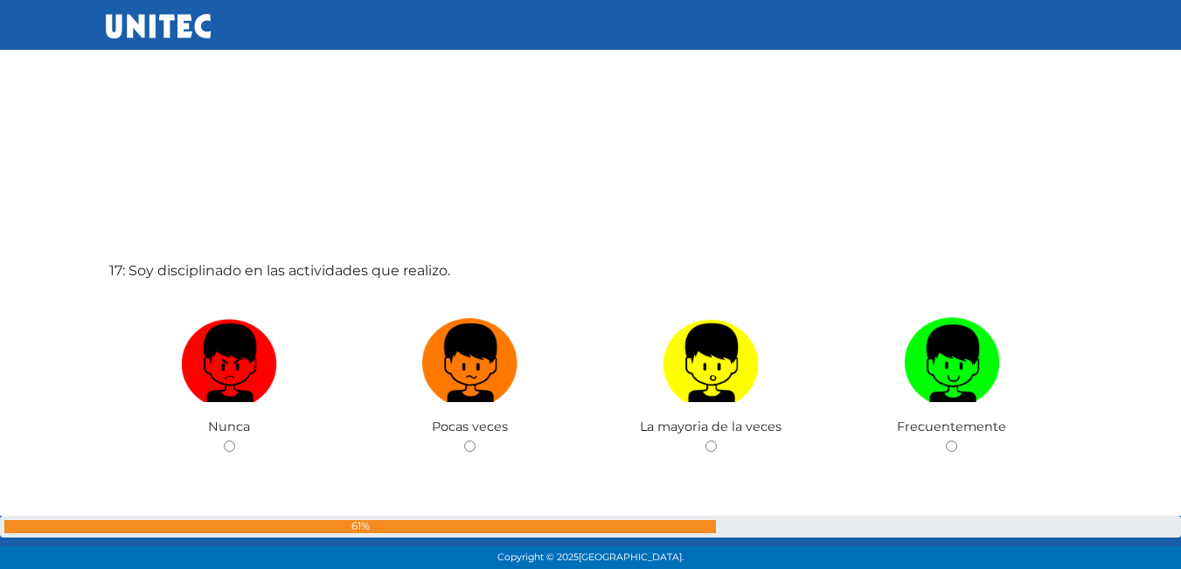
scroll to position [9106, 0]
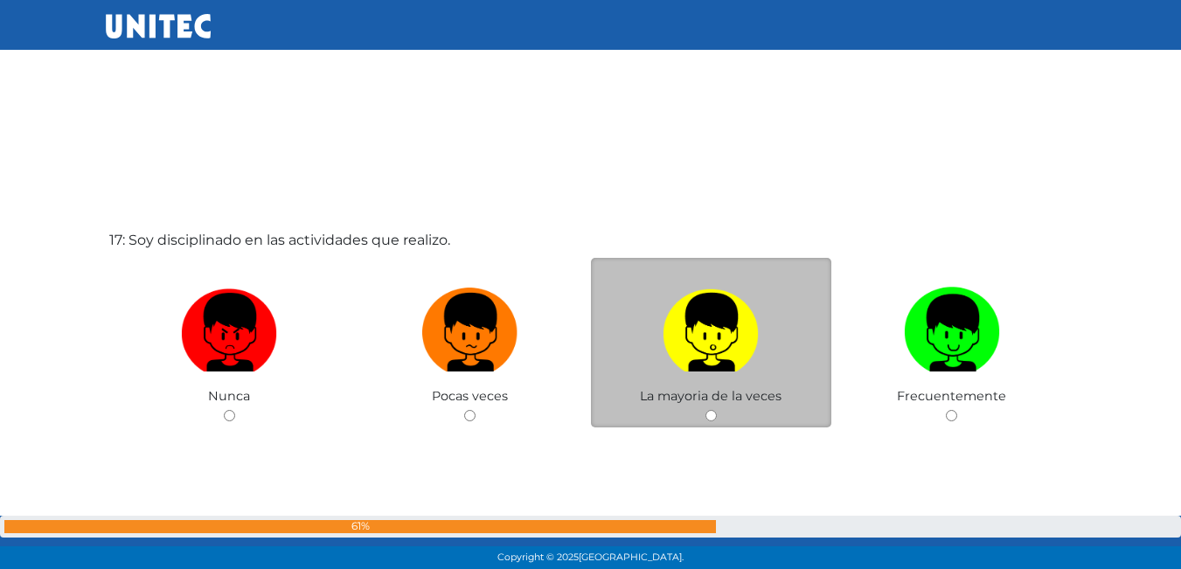
click at [705, 399] on span "La mayoria de la veces" at bounding box center [711, 396] width 142 height 16
click at [712, 415] on input "radio" at bounding box center [710, 415] width 11 height 11
radio input "true"
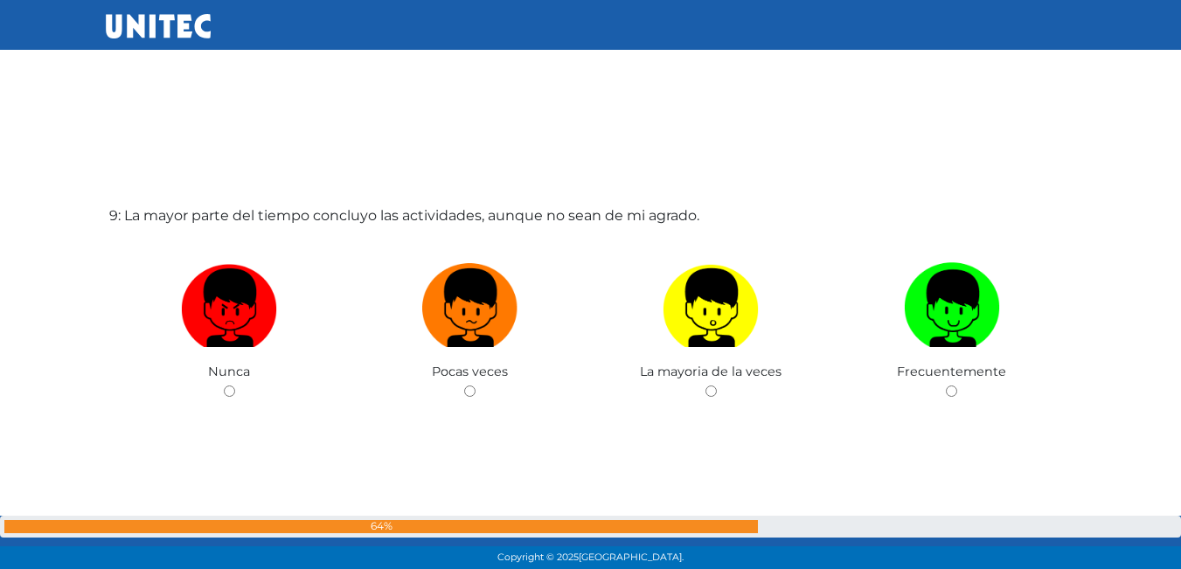
scroll to position [4554, 0]
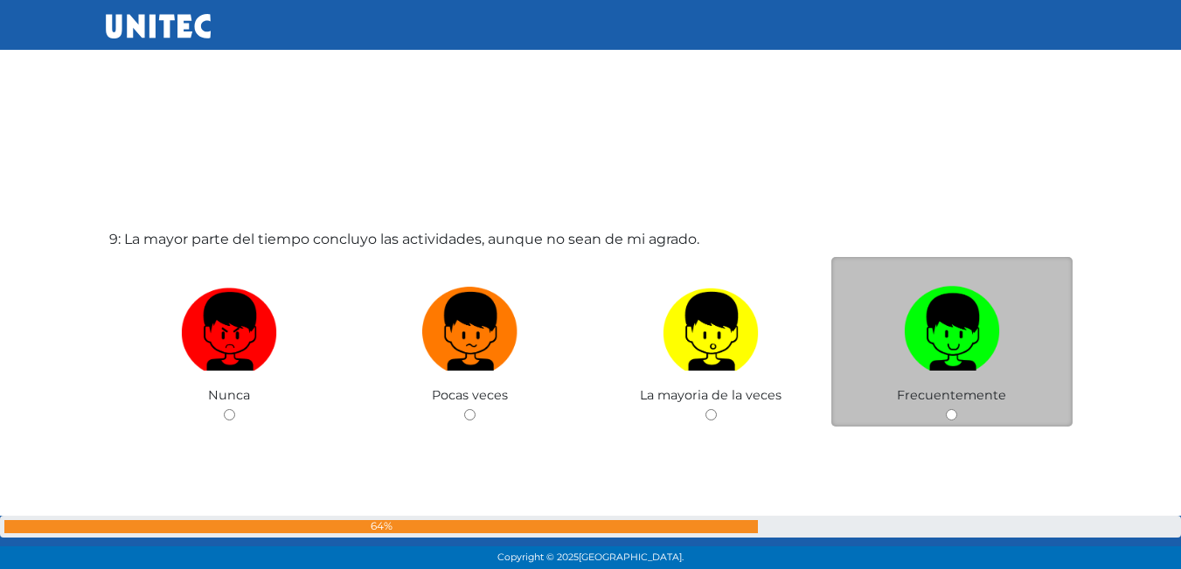
click at [945, 415] on div "Frecuentemente" at bounding box center [951, 342] width 241 height 170
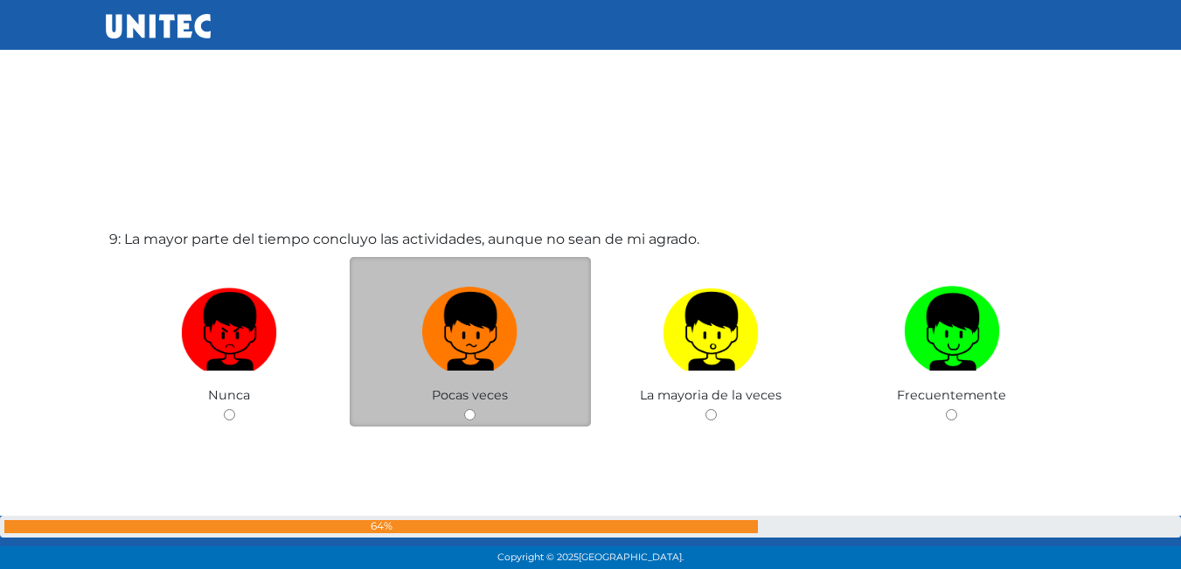
click at [470, 413] on input "radio" at bounding box center [469, 414] width 11 height 11
radio input "true"
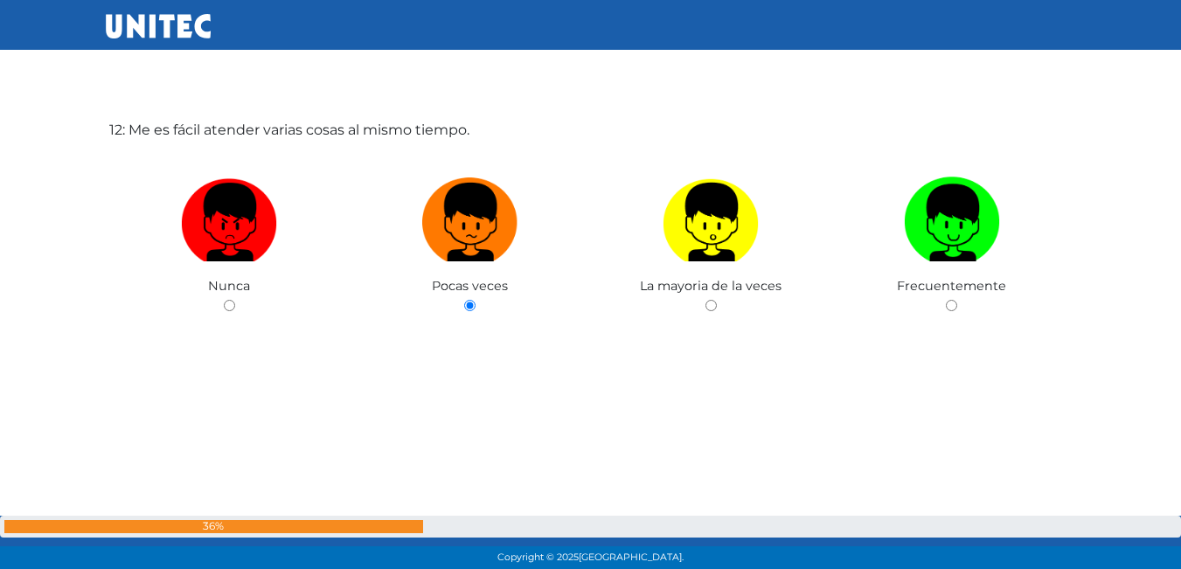
scroll to position [6381, 0]
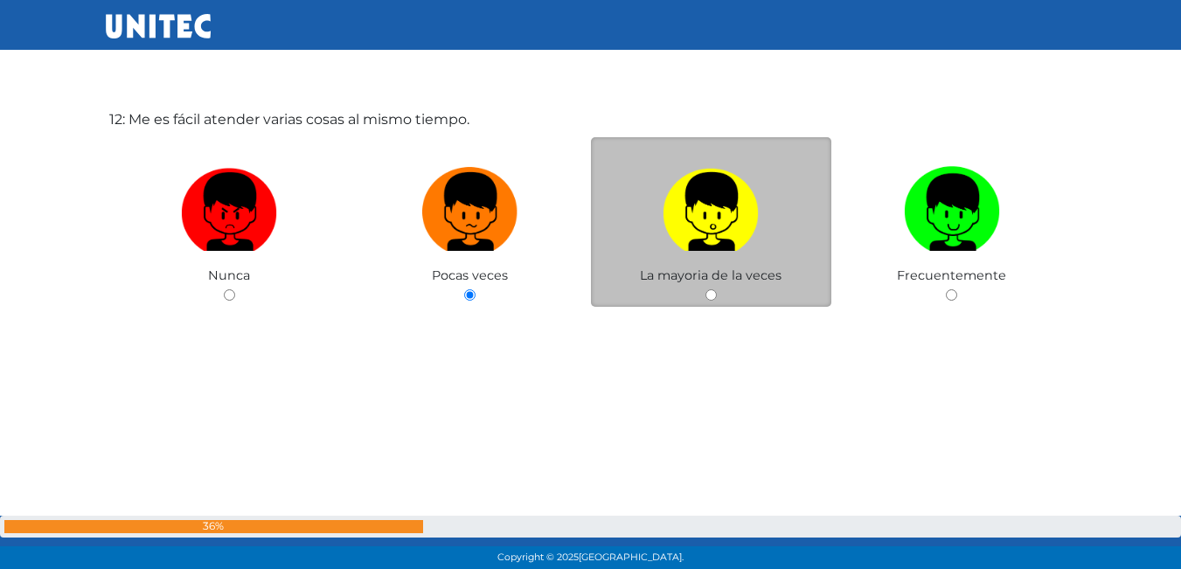
click at [709, 298] on input "radio" at bounding box center [710, 294] width 11 height 11
radio input "true"
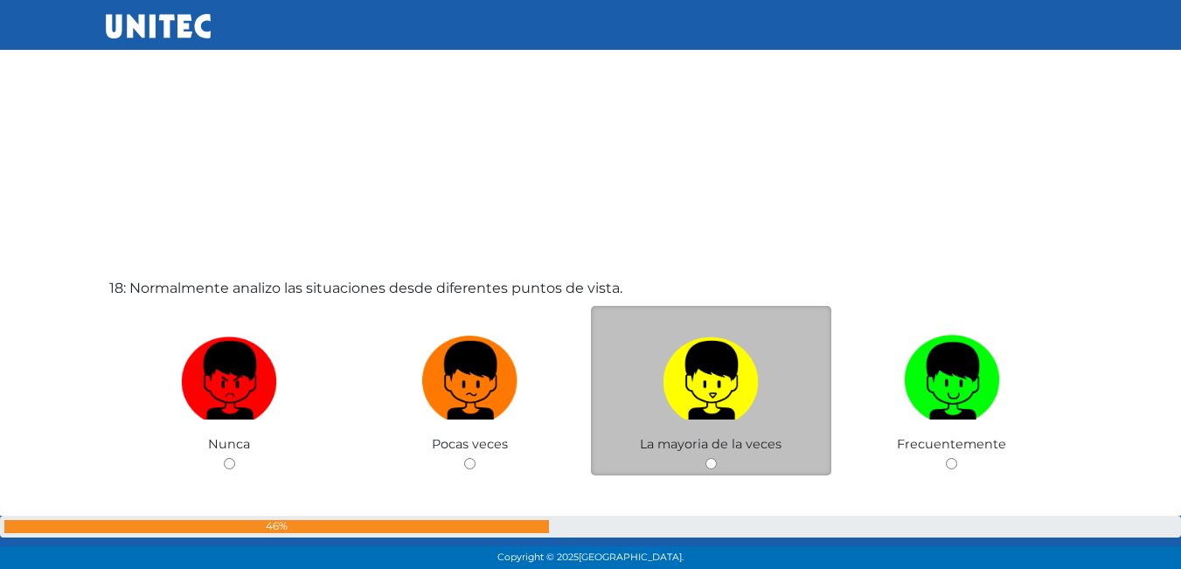
scroll to position [9714, 0]
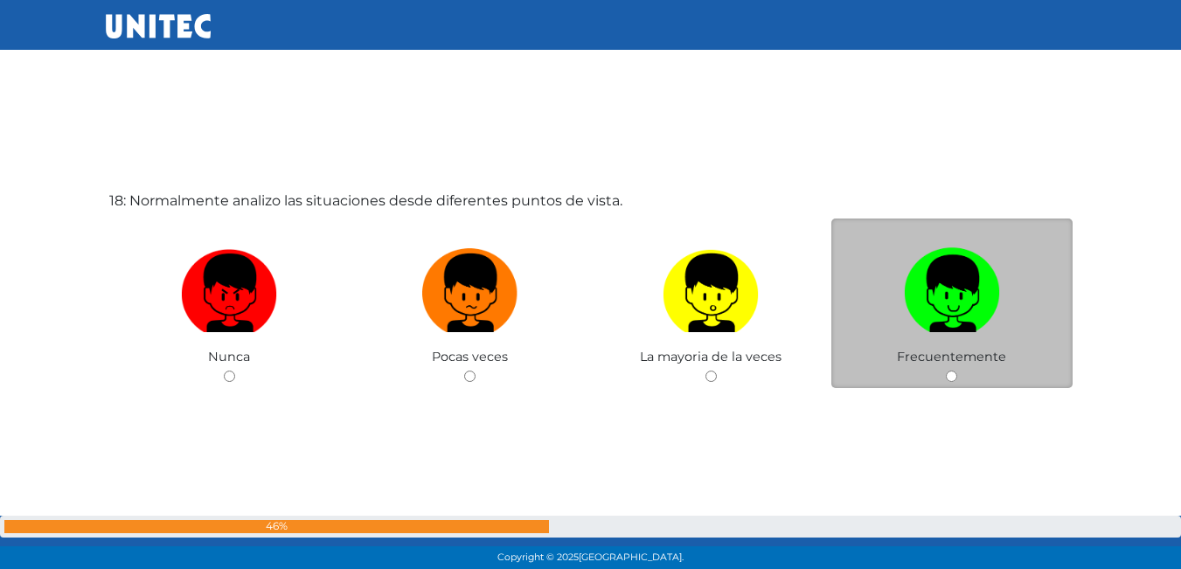
click at [931, 374] on div "Frecuentemente" at bounding box center [951, 304] width 241 height 170
click at [951, 377] on input "radio" at bounding box center [951, 376] width 11 height 11
radio input "true"
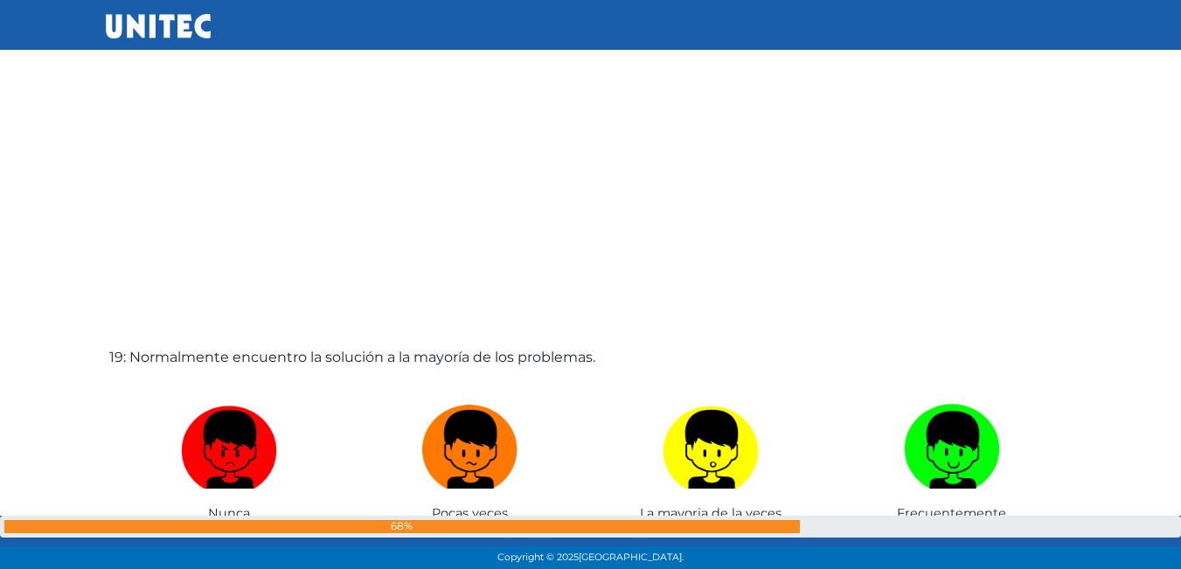
scroll to position [10244, 0]
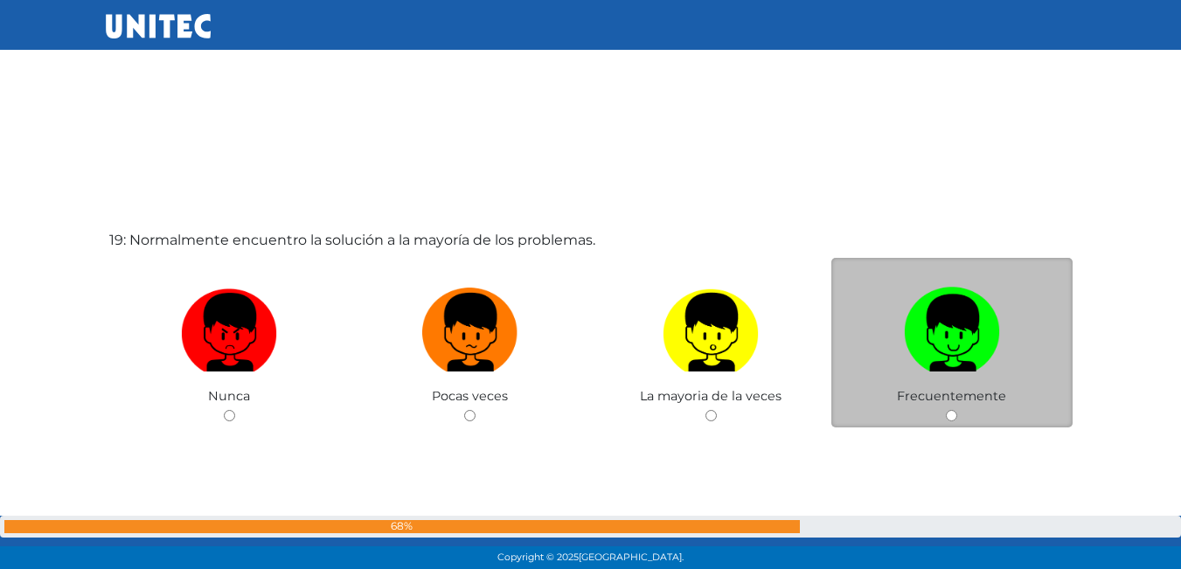
click at [955, 408] on div "Frecuentemente" at bounding box center [951, 343] width 241 height 170
click at [946, 414] on input "radio" at bounding box center [951, 415] width 11 height 11
radio input "true"
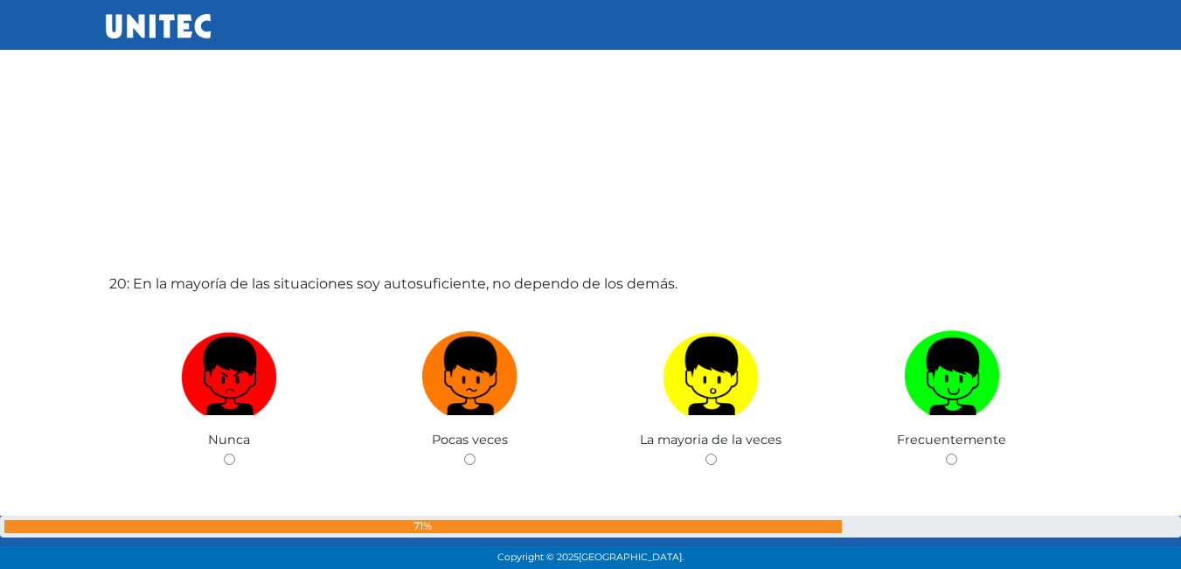
scroll to position [10855, 0]
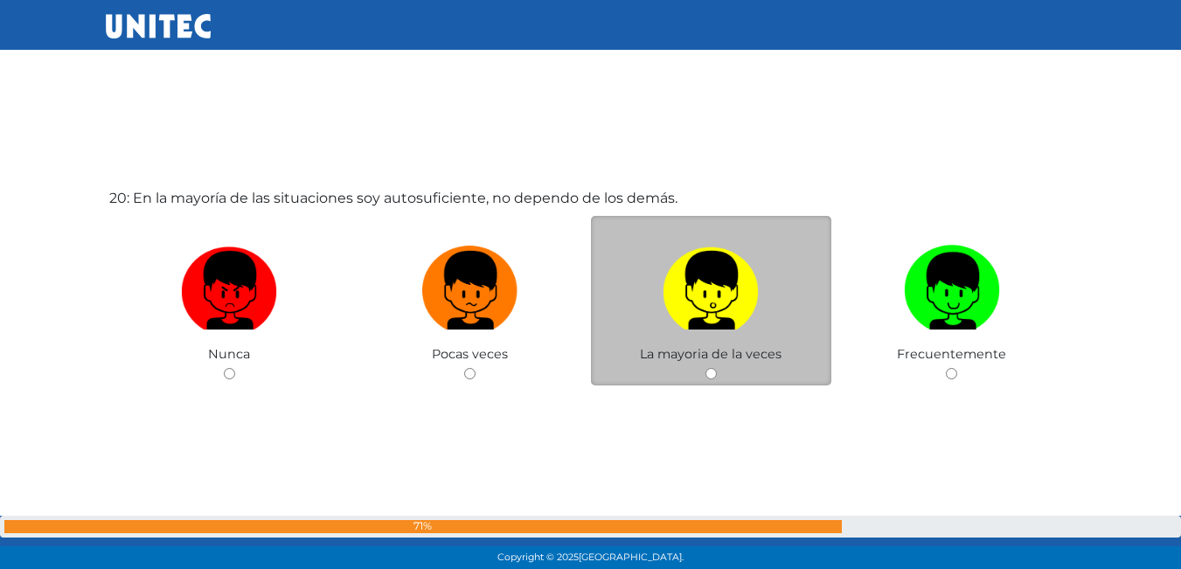
click at [712, 373] on input "radio" at bounding box center [710, 373] width 11 height 11
radio input "true"
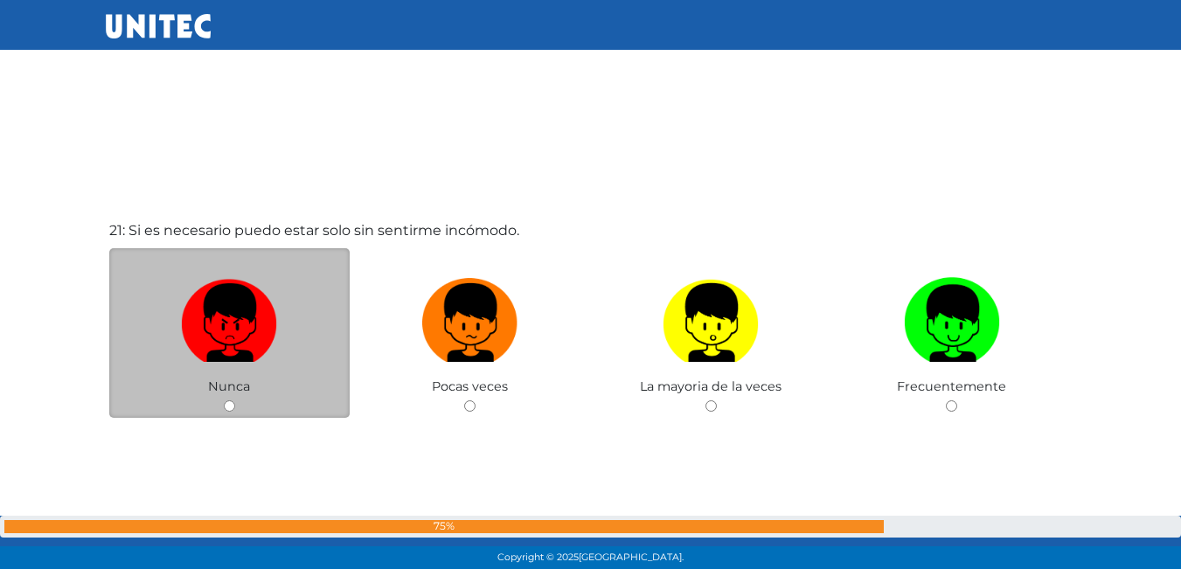
scroll to position [11470, 0]
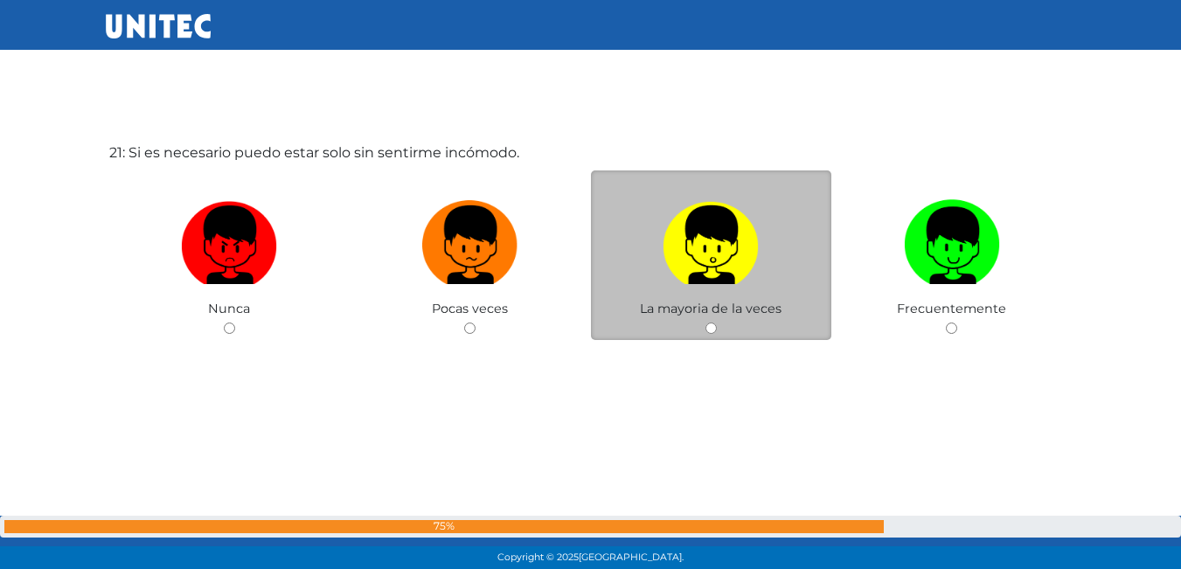
click at [708, 331] on input "radio" at bounding box center [710, 328] width 11 height 11
radio input "true"
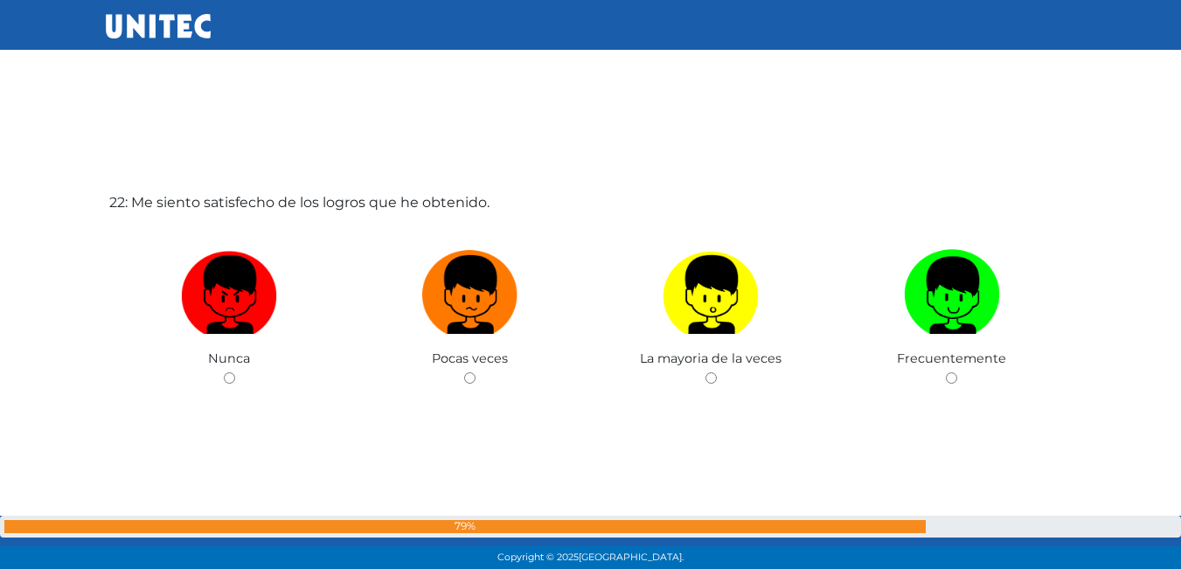
scroll to position [11999, 0]
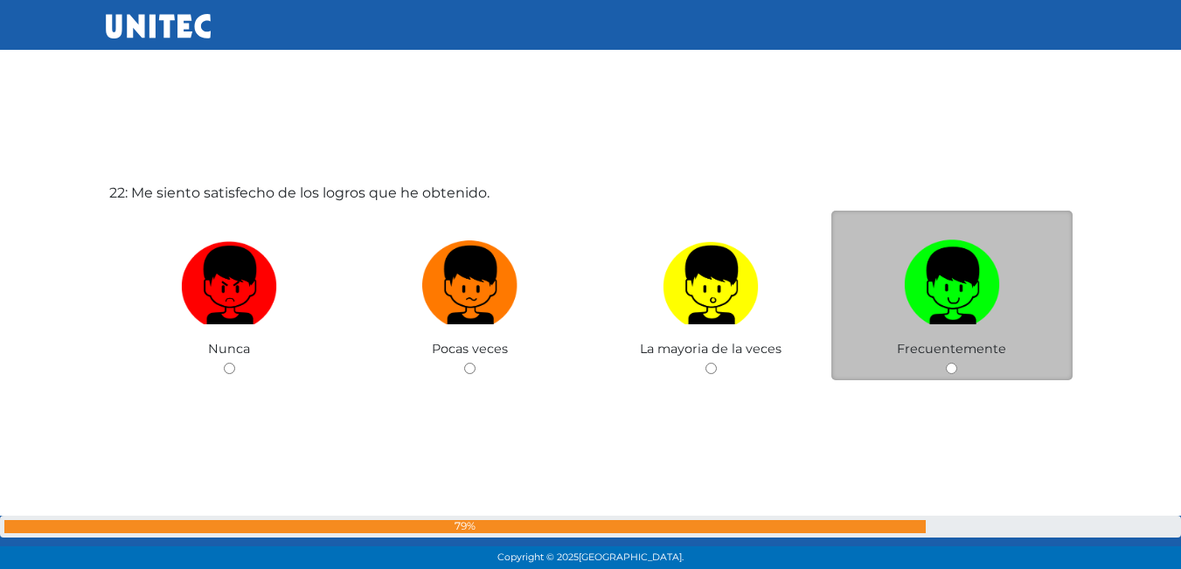
click at [955, 370] on input "radio" at bounding box center [951, 368] width 11 height 11
radio input "true"
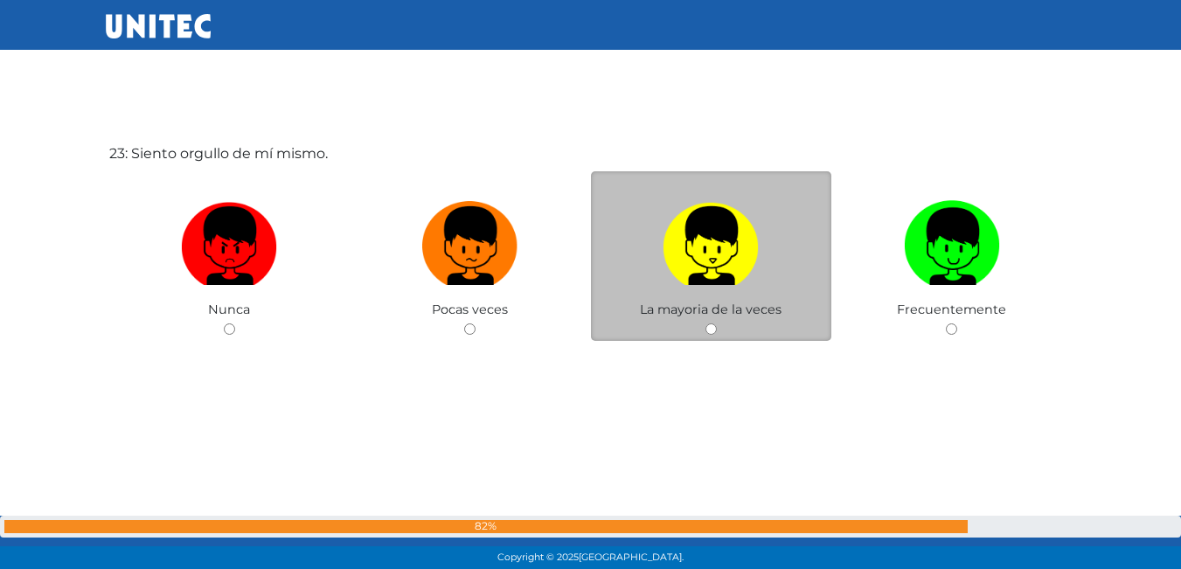
scroll to position [12614, 0]
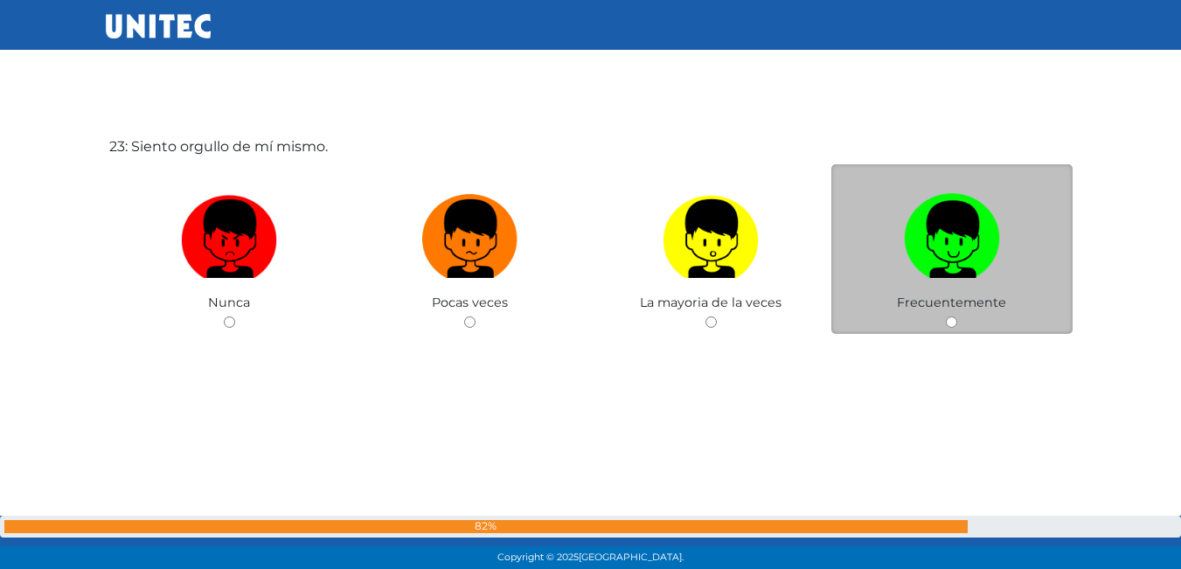
click at [950, 326] on input "radio" at bounding box center [951, 321] width 11 height 11
radio input "true"
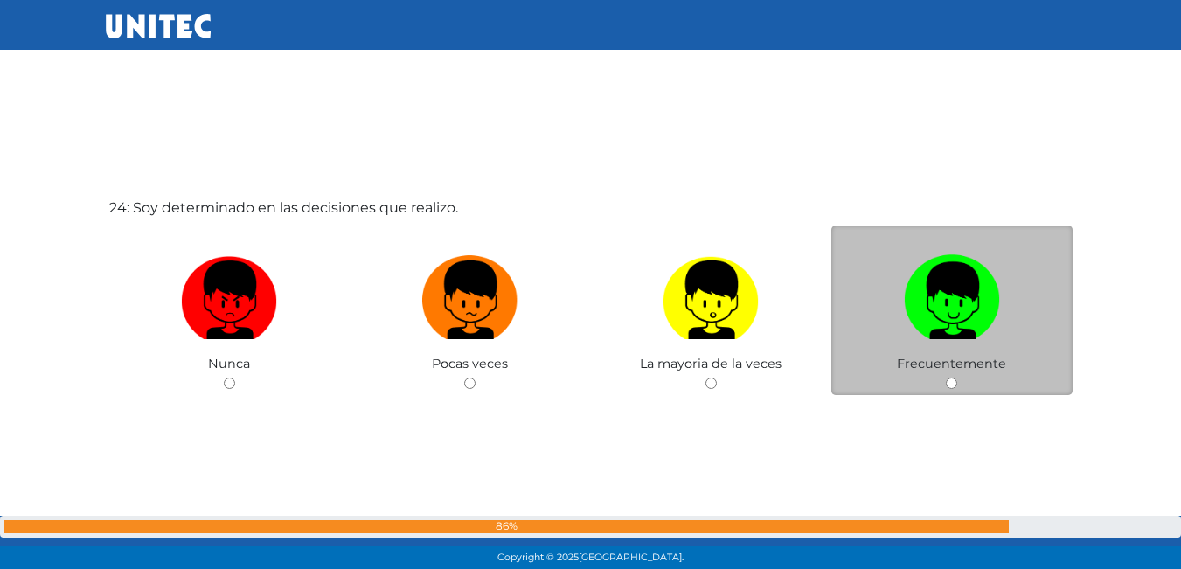
scroll to position [13142, 0]
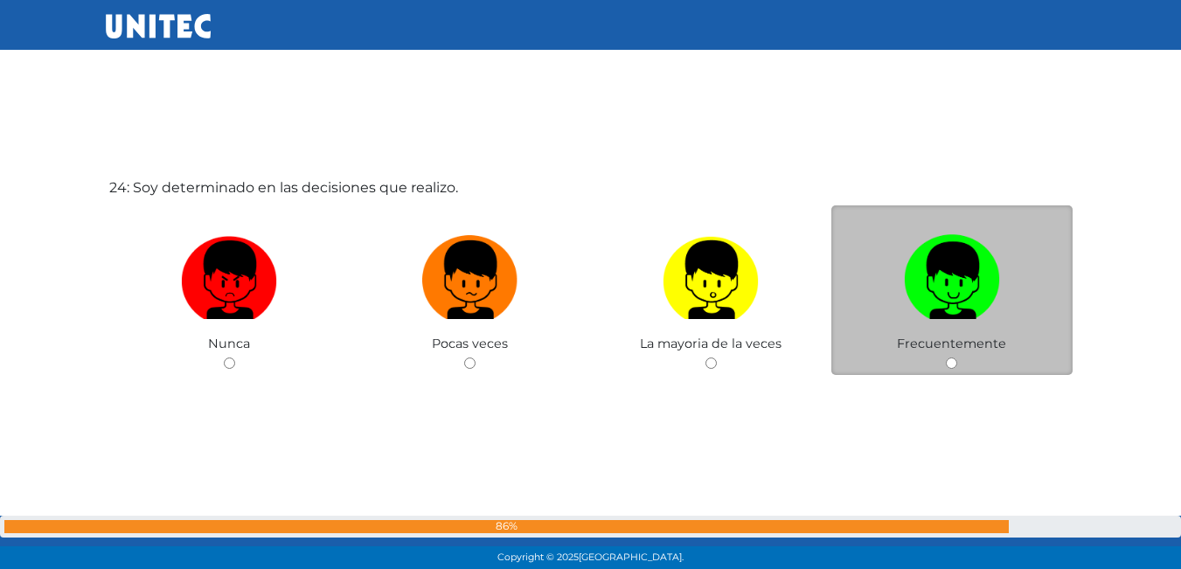
click at [954, 364] on input "radio" at bounding box center [951, 363] width 11 height 11
radio input "true"
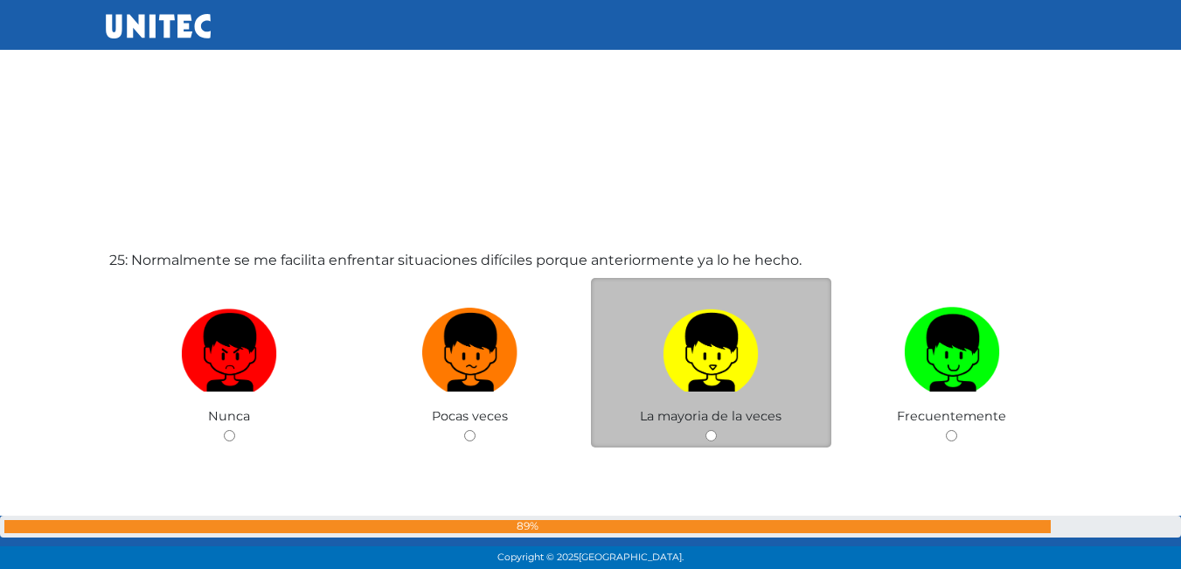
scroll to position [13669, 0]
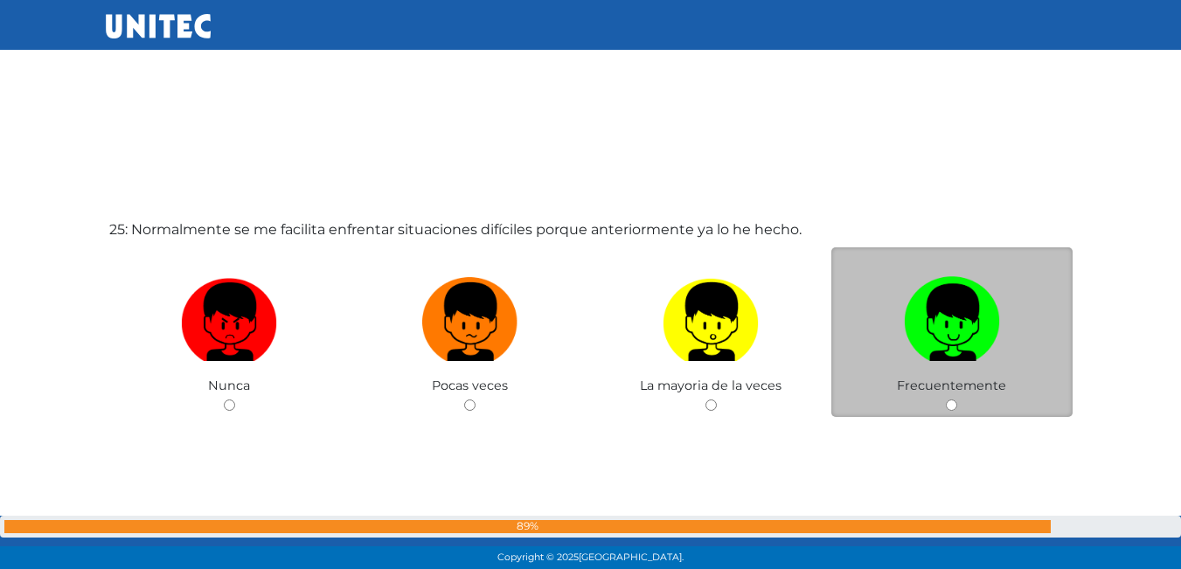
click at [957, 412] on div "Frecuentemente" at bounding box center [951, 332] width 241 height 170
click at [950, 407] on input "radio" at bounding box center [951, 405] width 11 height 11
radio input "true"
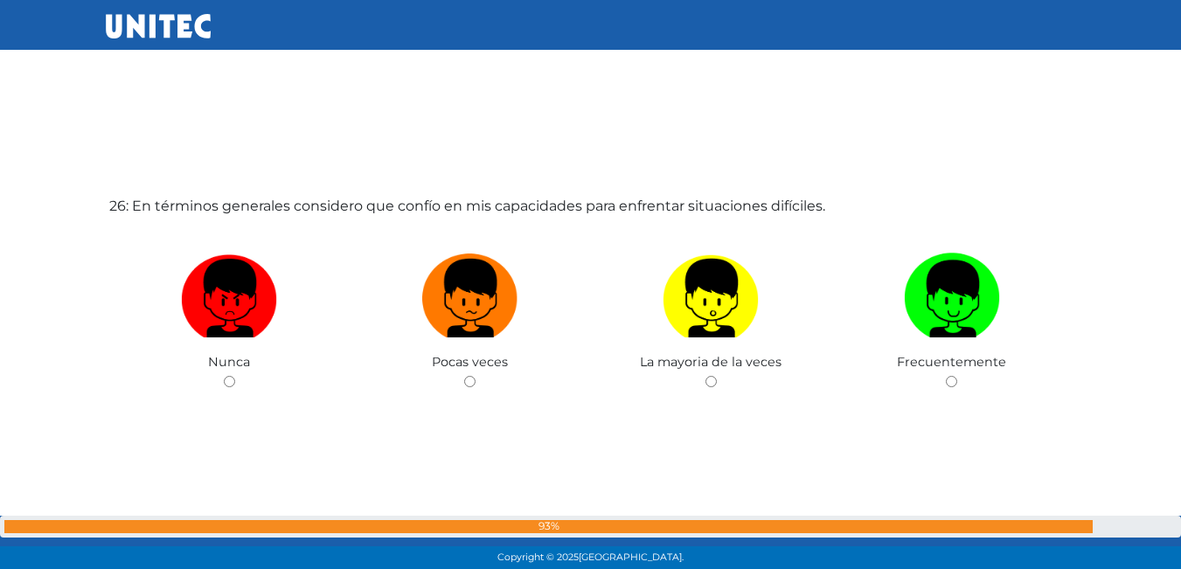
scroll to position [14283, 0]
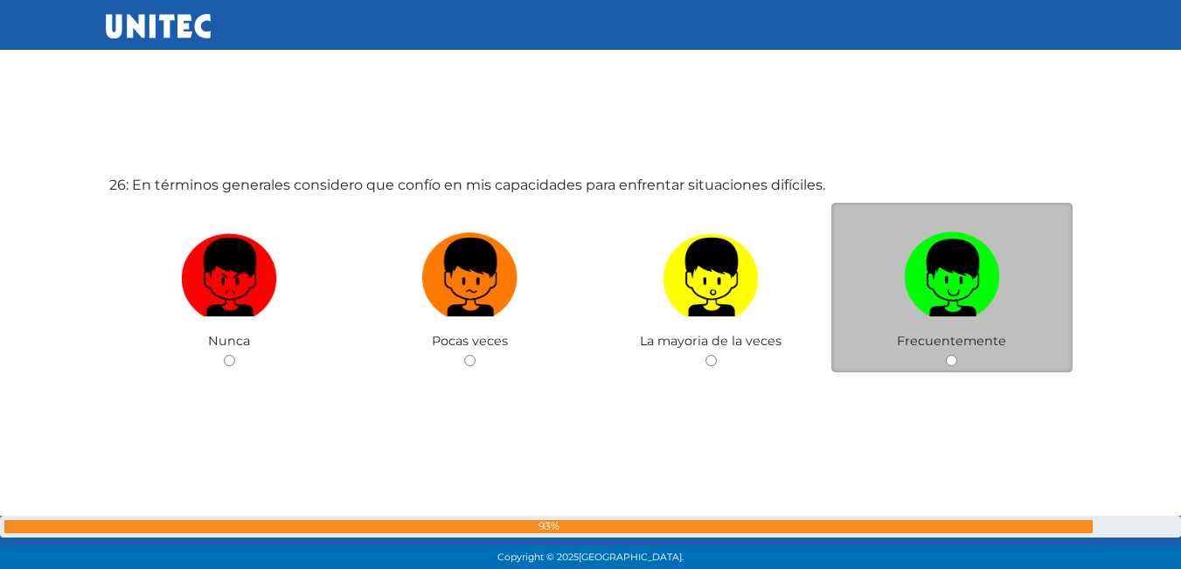
click at [949, 372] on div "Frecuentemente" at bounding box center [951, 288] width 241 height 170
click at [946, 361] on input "radio" at bounding box center [951, 360] width 11 height 11
radio input "true"
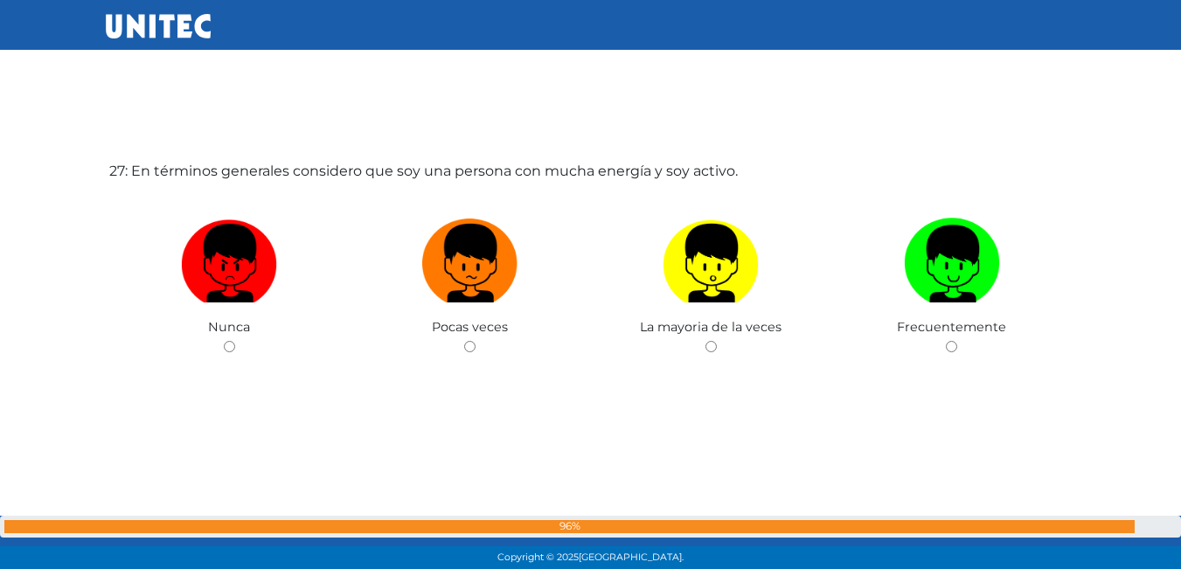
scroll to position [14884, 0]
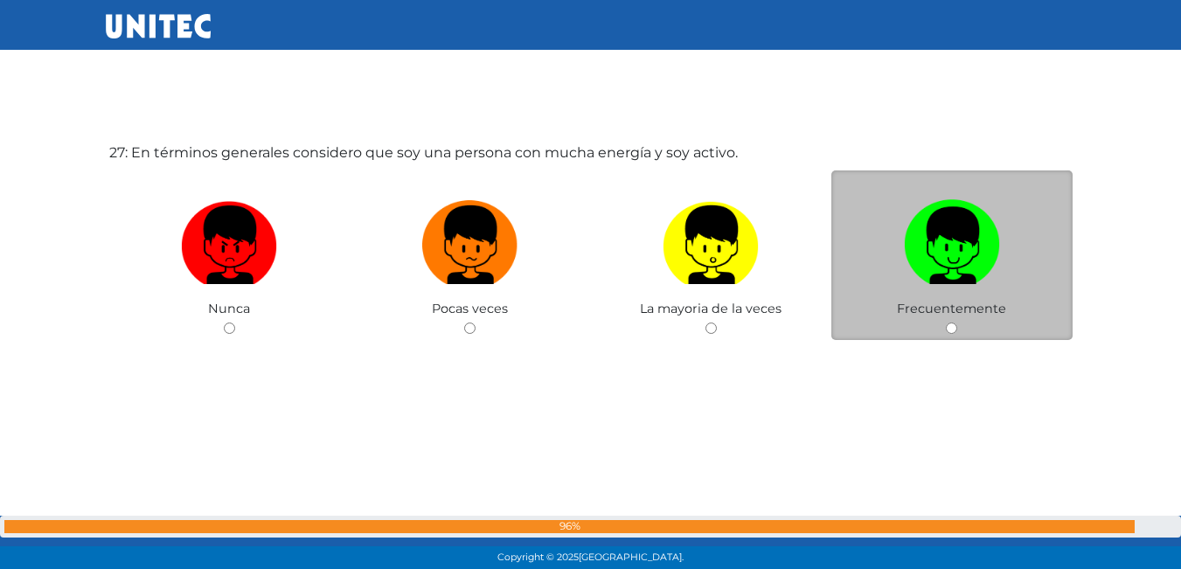
click at [953, 326] on input "radio" at bounding box center [951, 328] width 11 height 11
radio input "true"
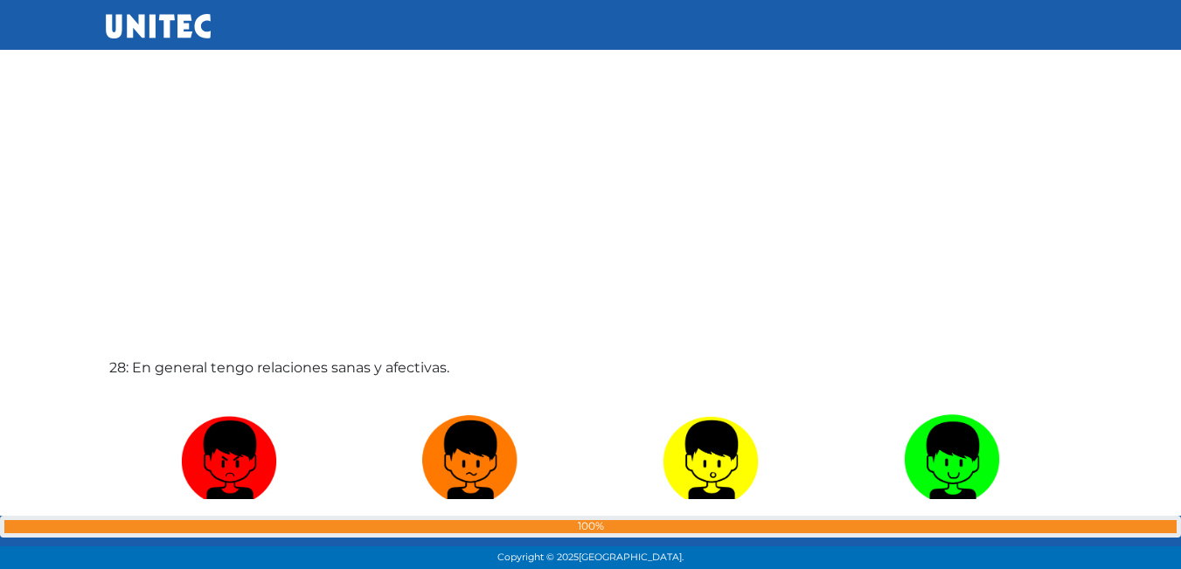
scroll to position [15326, 0]
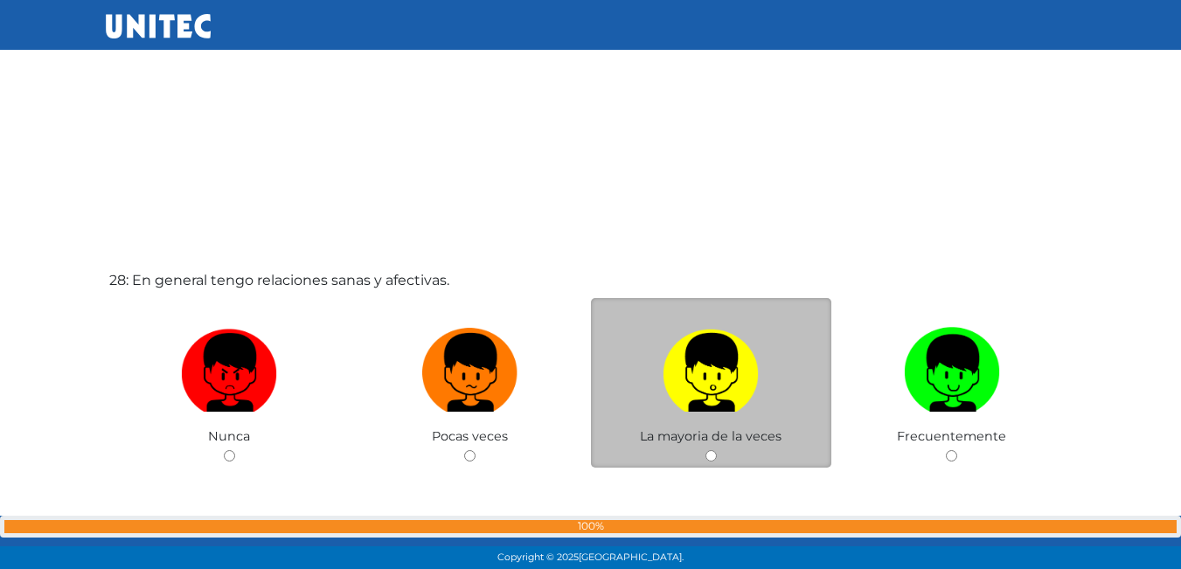
click at [708, 452] on input "radio" at bounding box center [710, 455] width 11 height 11
radio input "true"
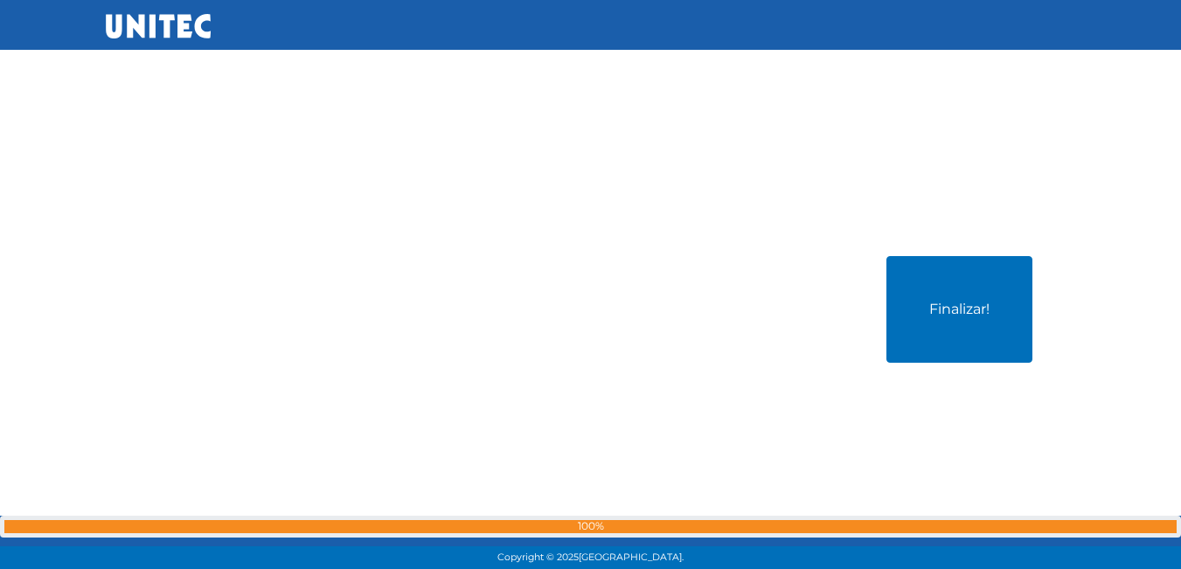
scroll to position [15939, 0]
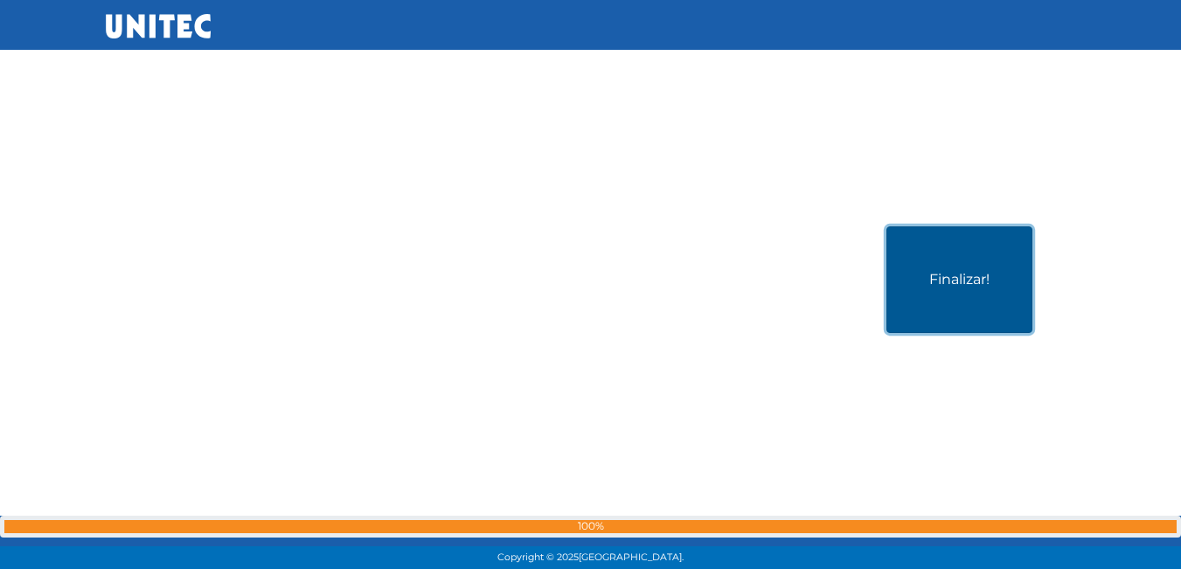
click at [967, 288] on button "Finalizar!" at bounding box center [959, 279] width 146 height 107
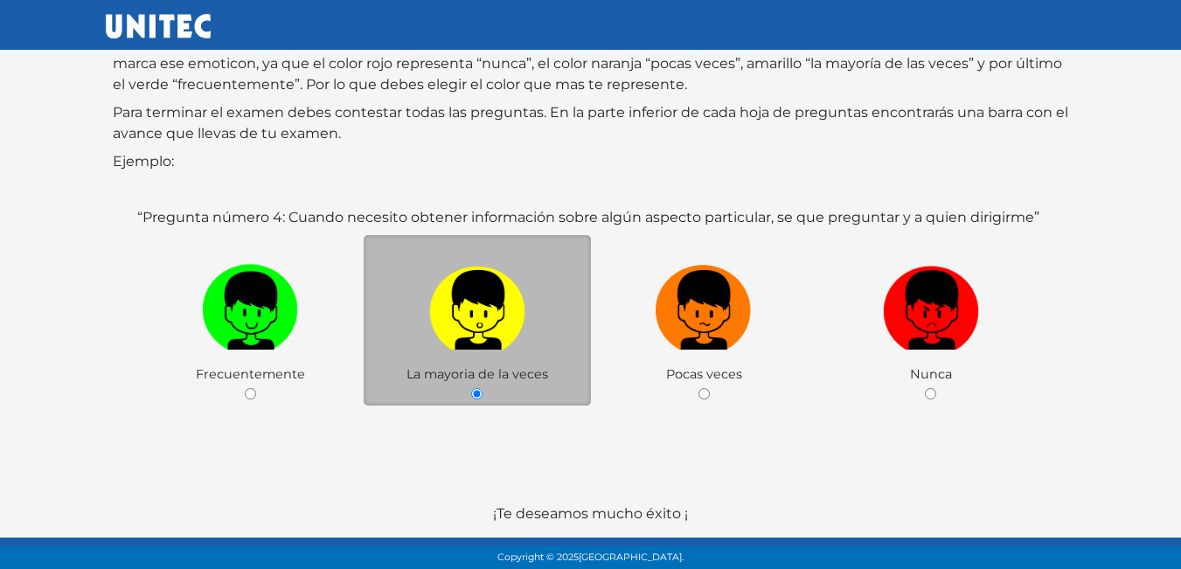
scroll to position [261, 0]
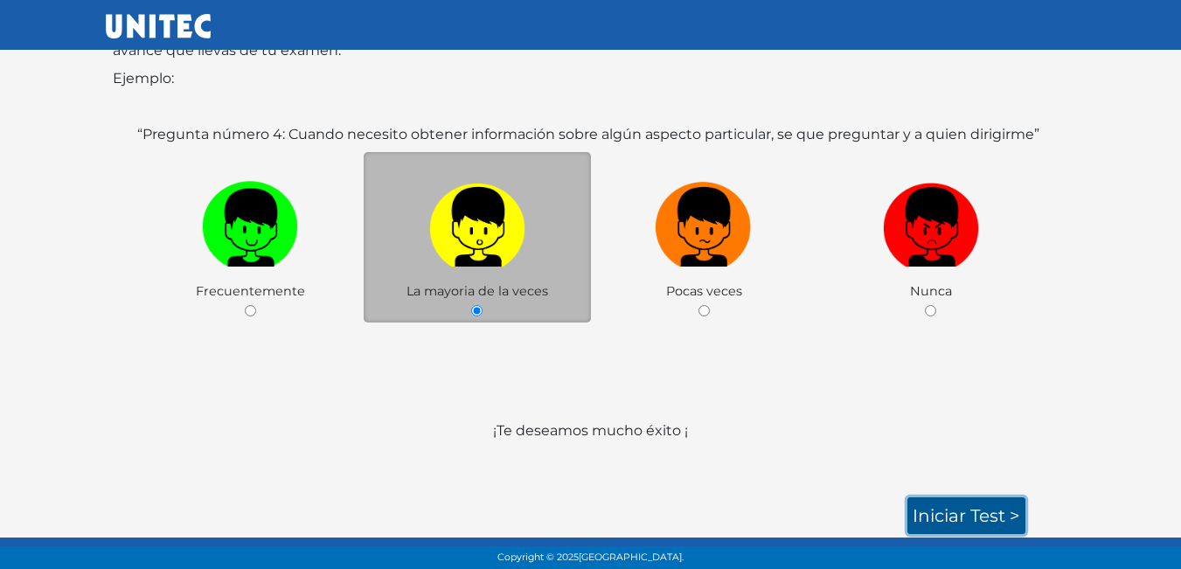
click at [944, 503] on link "Iniciar test >" at bounding box center [966, 515] width 118 height 37
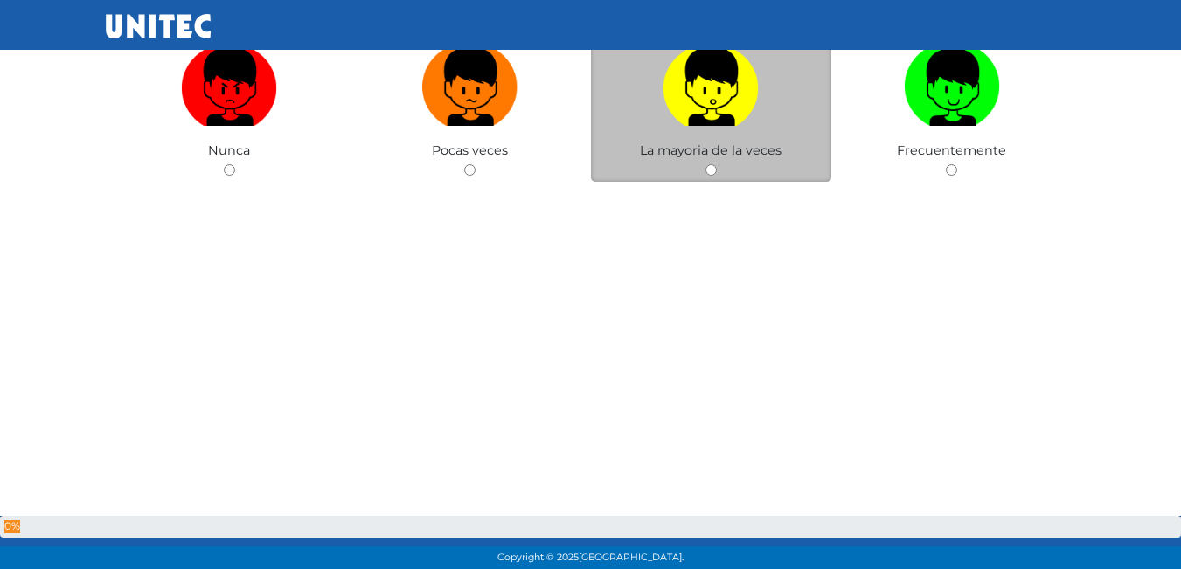
scroll to position [262, 0]
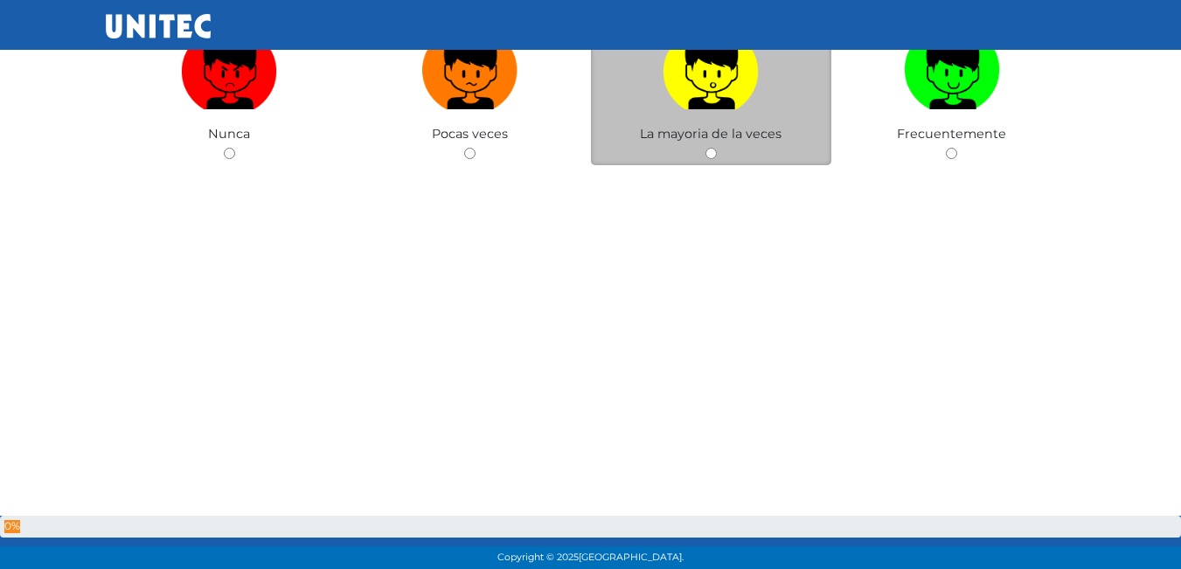
click at [727, 149] on div "La mayoria de la veces" at bounding box center [711, 81] width 241 height 170
click at [708, 157] on input "radio" at bounding box center [710, 153] width 11 height 11
radio input "true"
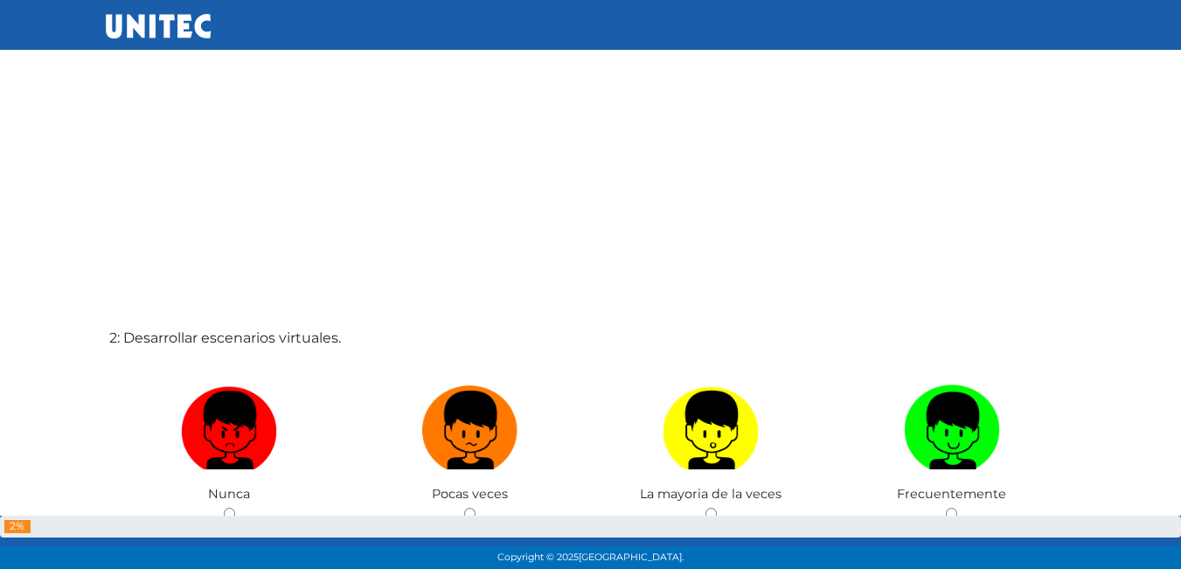
scroll to position [569, 0]
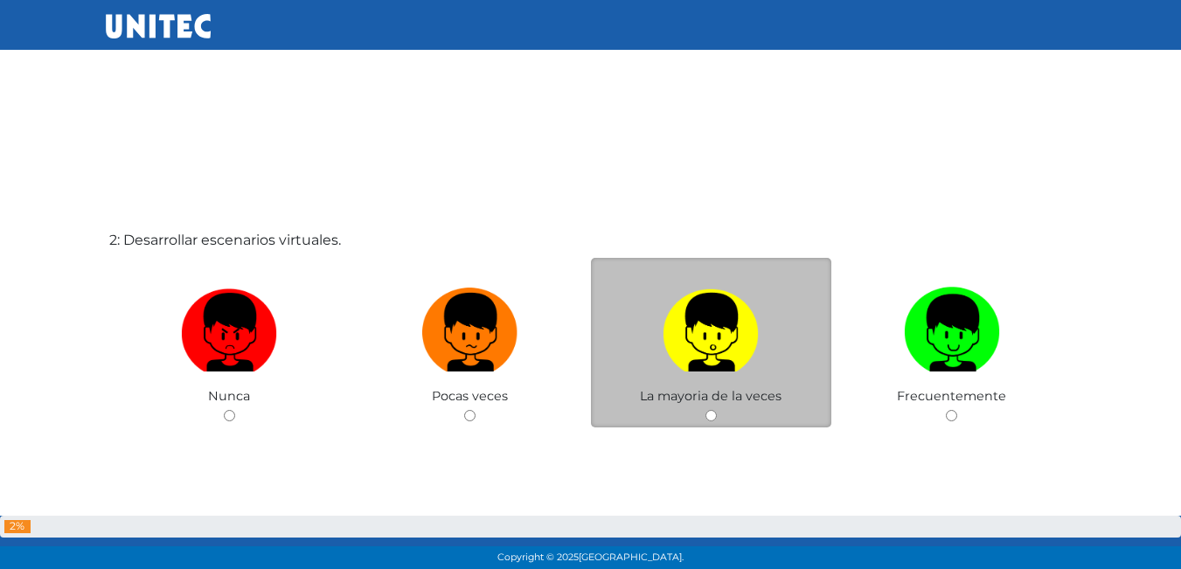
click at [709, 418] on input "radio" at bounding box center [710, 415] width 11 height 11
radio input "true"
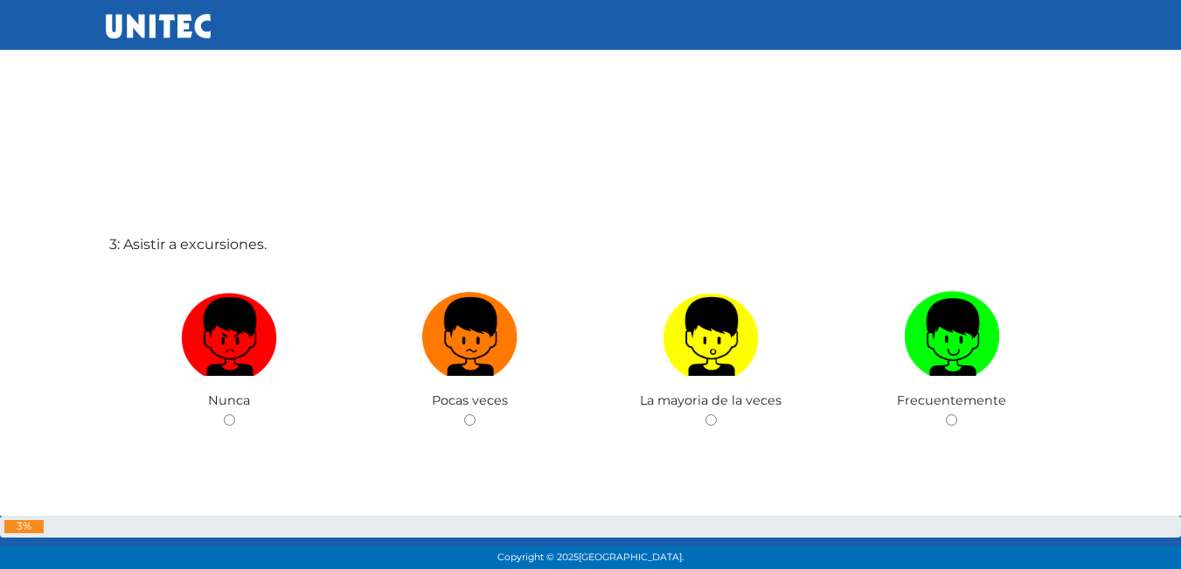
scroll to position [1226, 0]
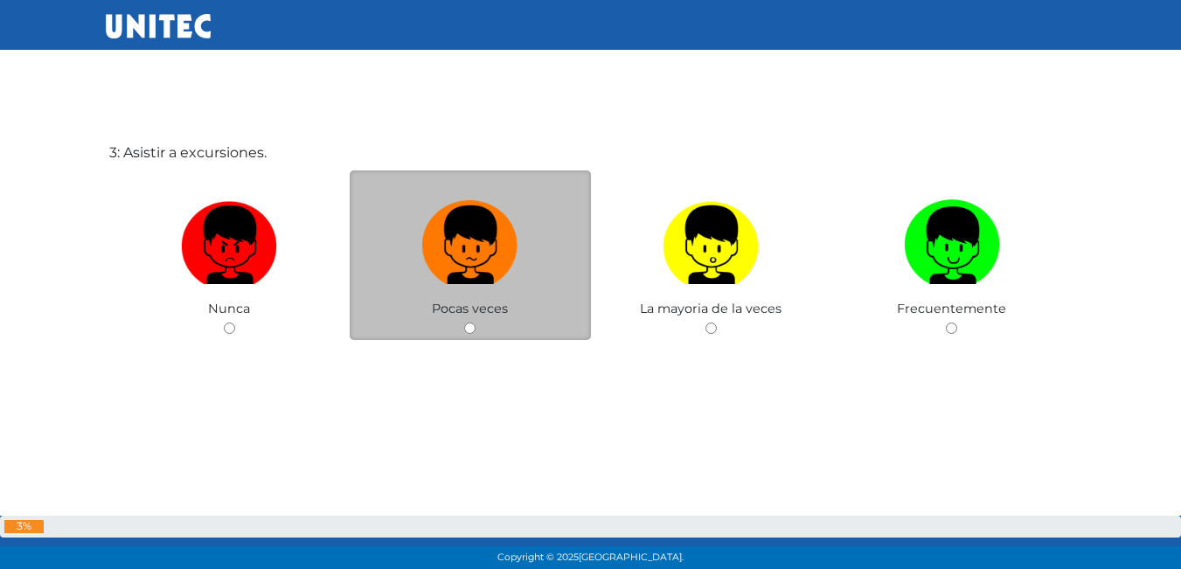
click at [461, 323] on div "Pocas veces" at bounding box center [470, 255] width 241 height 170
click at [462, 323] on div "Pocas veces" at bounding box center [470, 255] width 241 height 170
click at [467, 329] on input "radio" at bounding box center [469, 328] width 11 height 11
radio input "true"
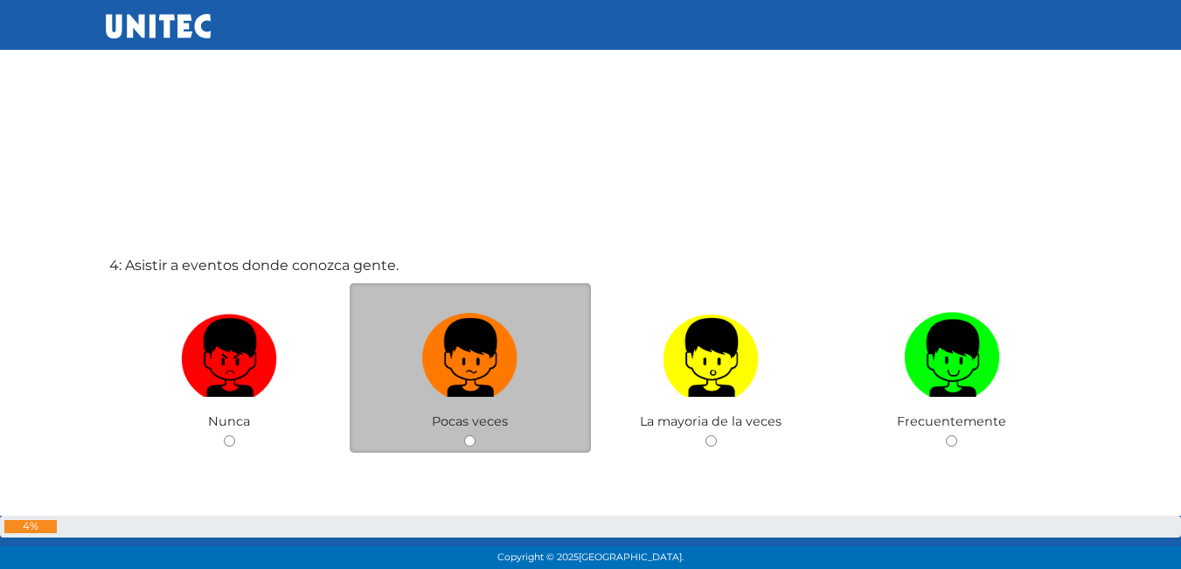
scroll to position [1754, 0]
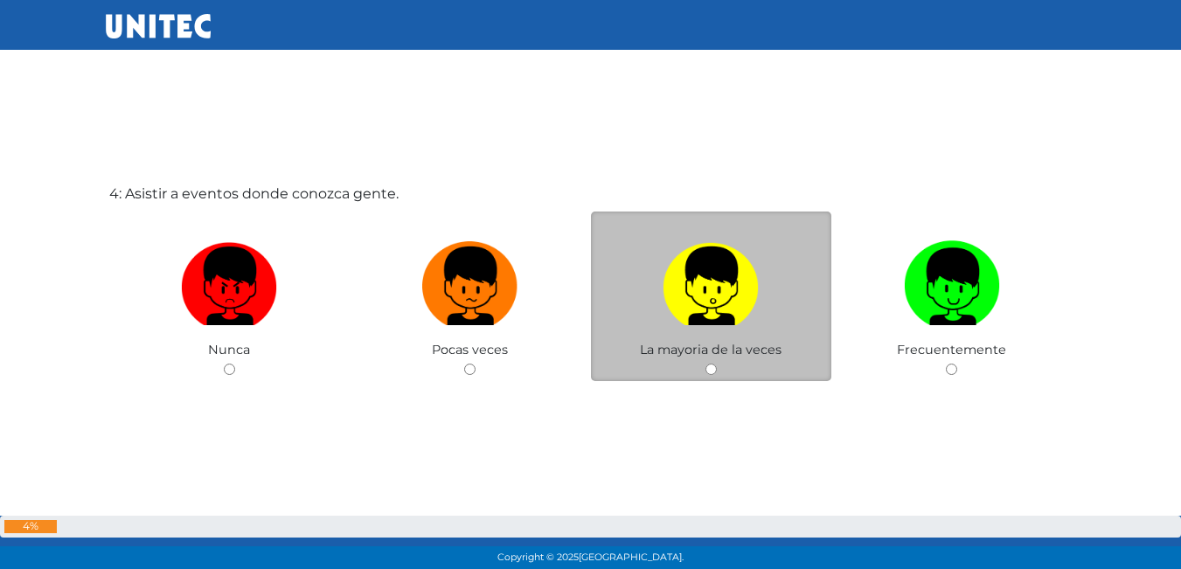
click at [701, 373] on div "La mayoria de la veces" at bounding box center [711, 297] width 241 height 170
click at [705, 373] on input "radio" at bounding box center [710, 369] width 11 height 11
radio input "true"
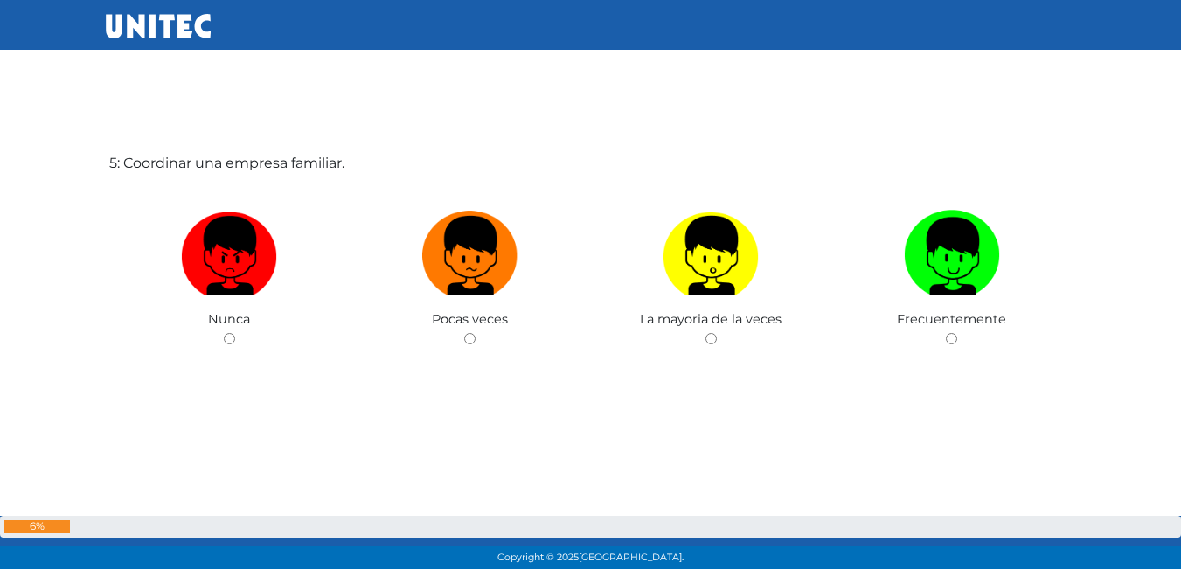
scroll to position [2364, 0]
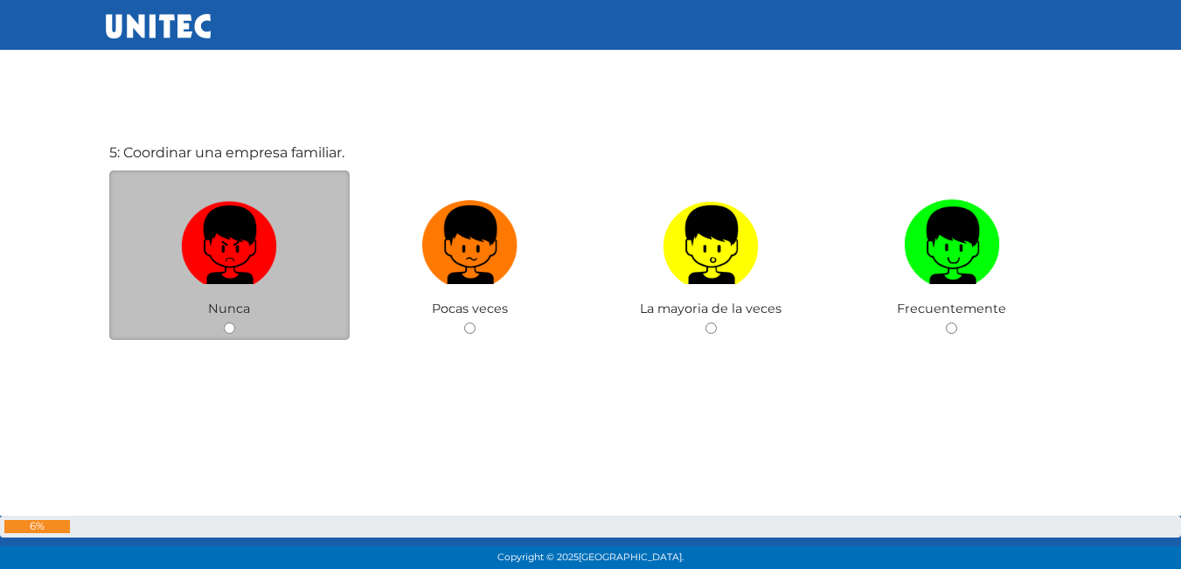
click at [234, 326] on input "radio" at bounding box center [229, 328] width 11 height 11
radio input "true"
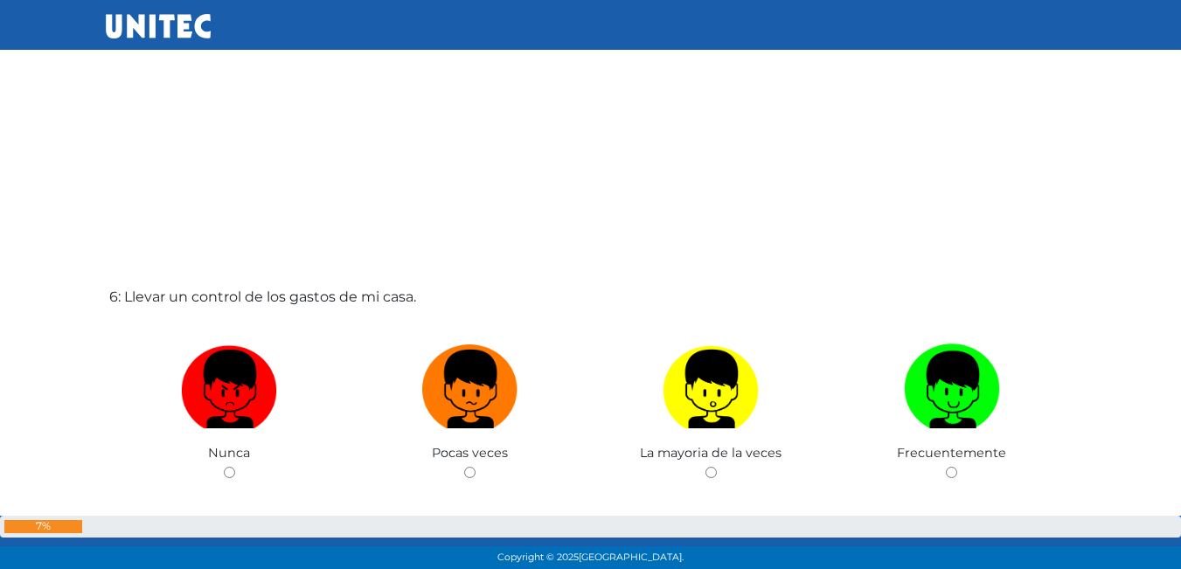
scroll to position [2804, 0]
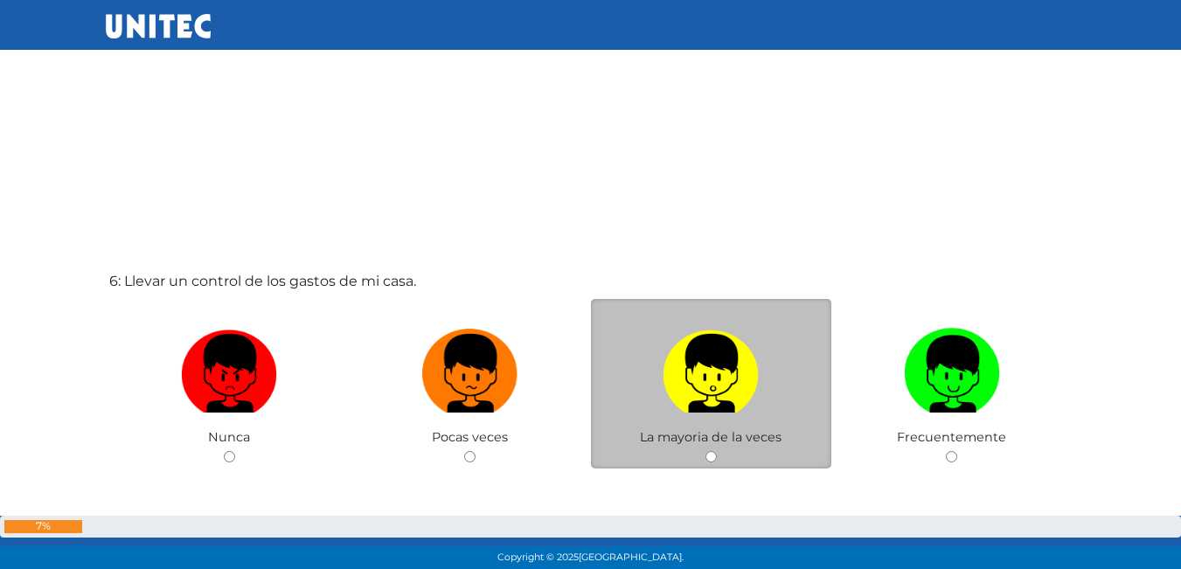
click at [707, 457] on input "radio" at bounding box center [710, 456] width 11 height 11
radio input "true"
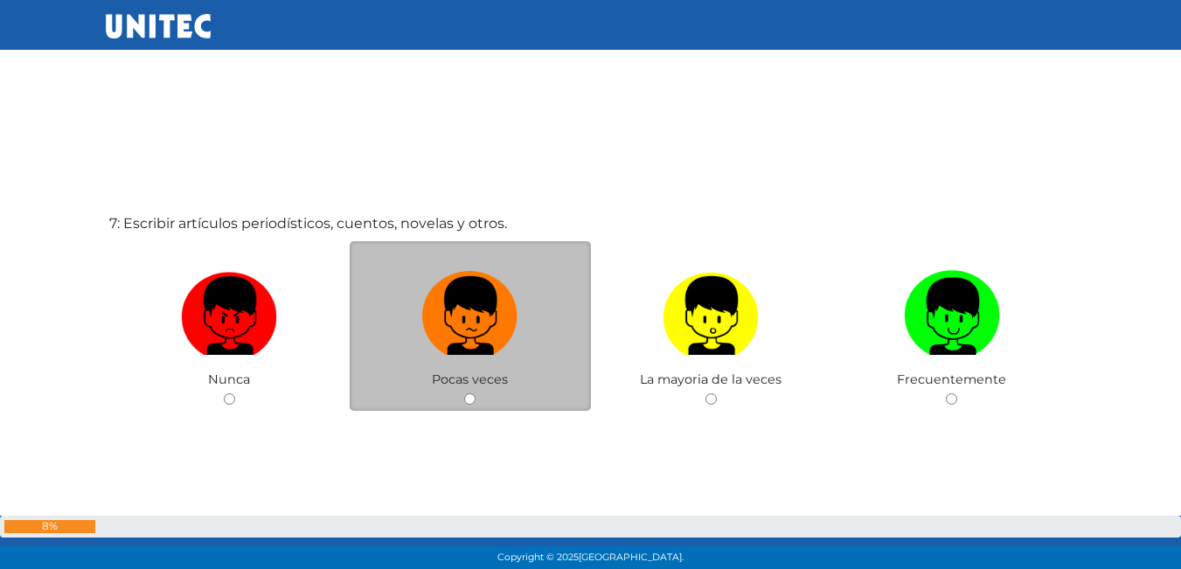
scroll to position [3502, 0]
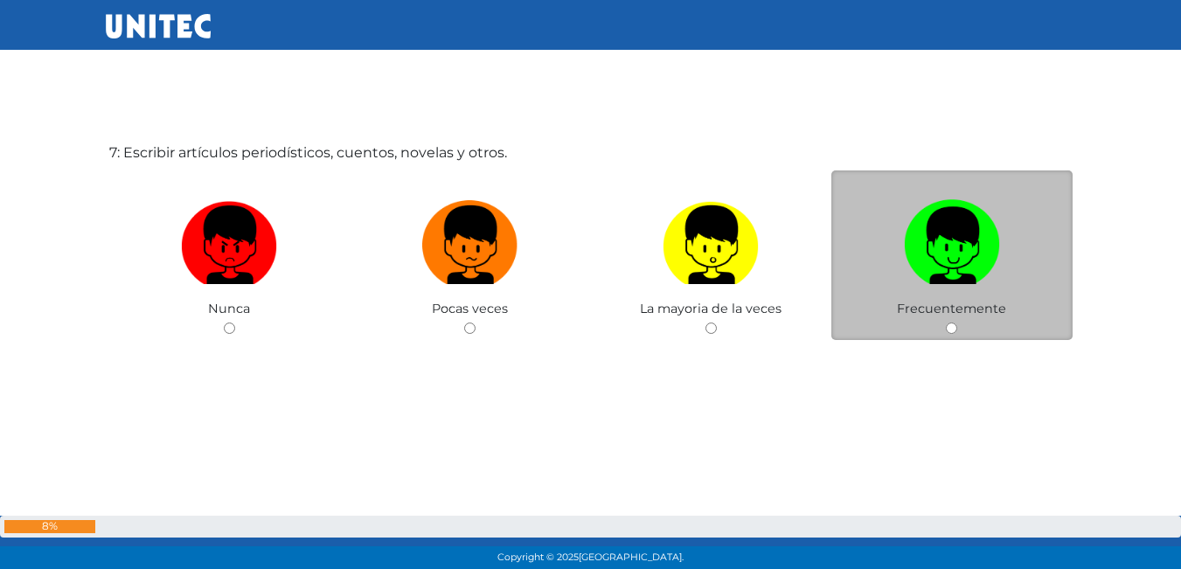
click at [949, 325] on input "radio" at bounding box center [951, 328] width 11 height 11
radio input "true"
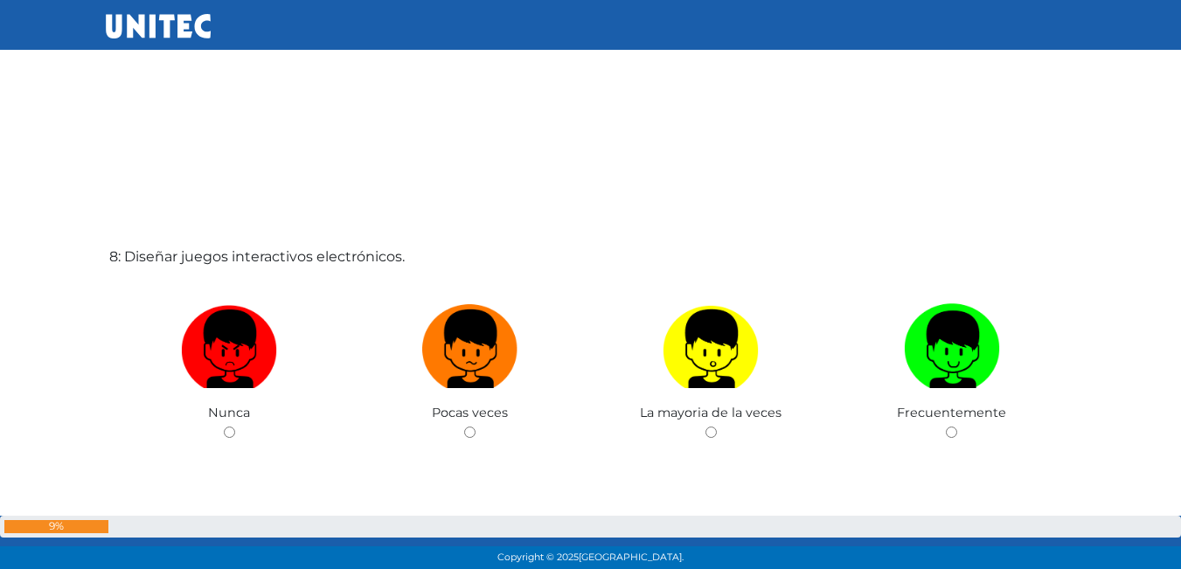
scroll to position [4029, 0]
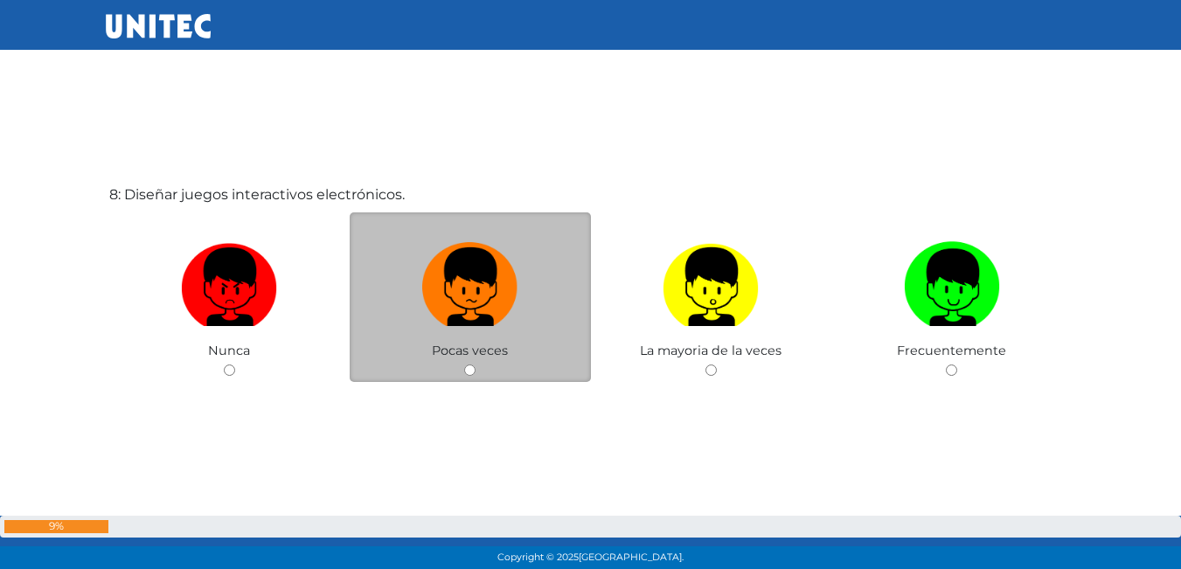
click at [467, 364] on div "Pocas veces" at bounding box center [470, 297] width 241 height 170
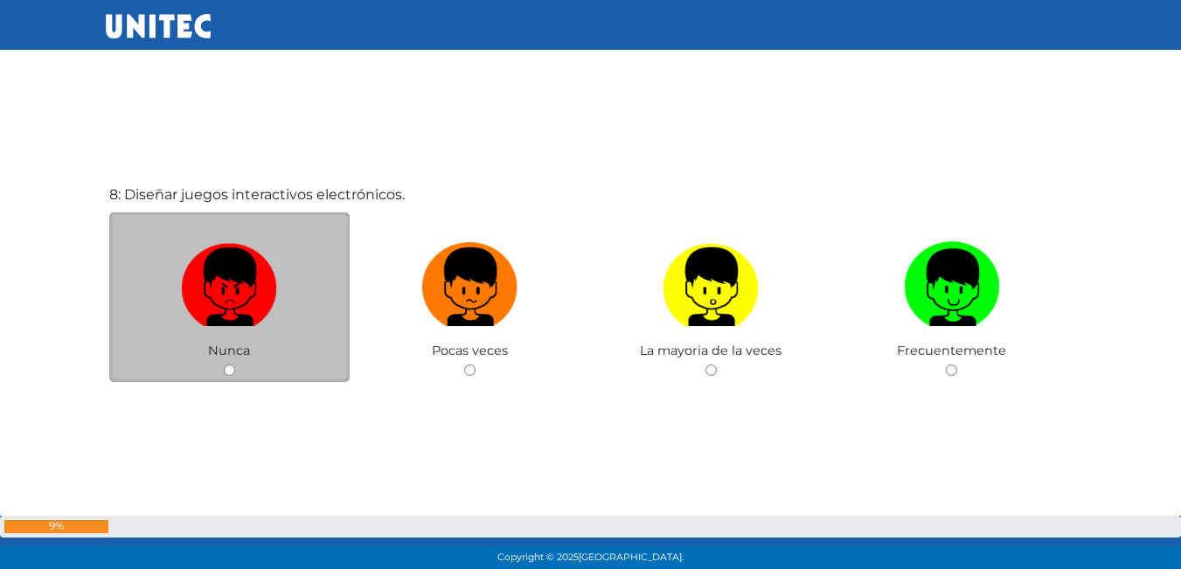
click at [230, 369] on input "radio" at bounding box center [229, 370] width 11 height 11
radio input "true"
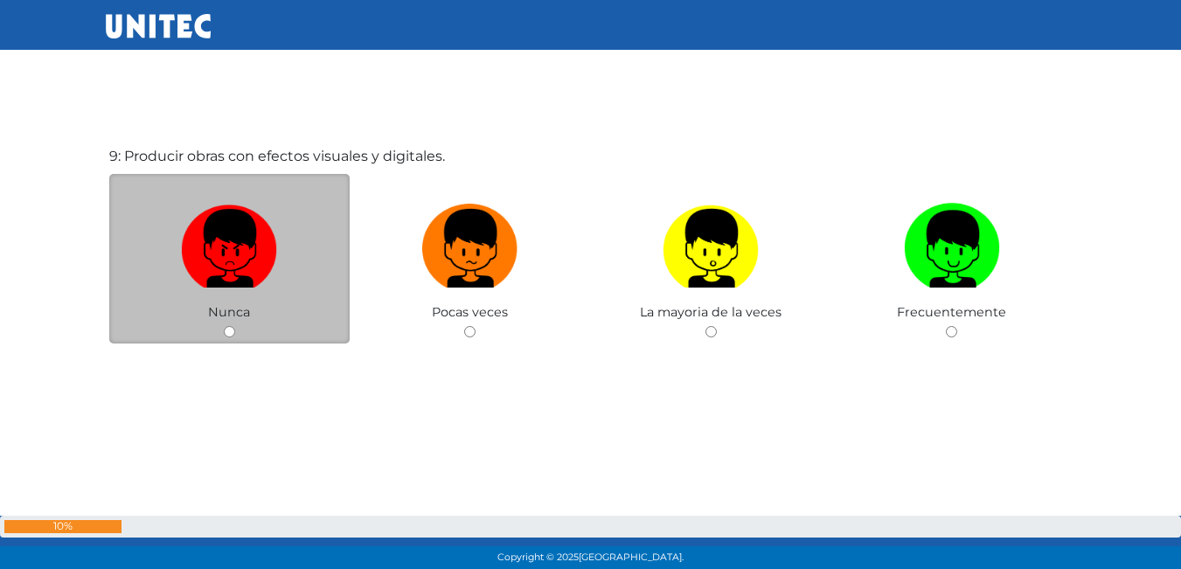
scroll to position [4640, 0]
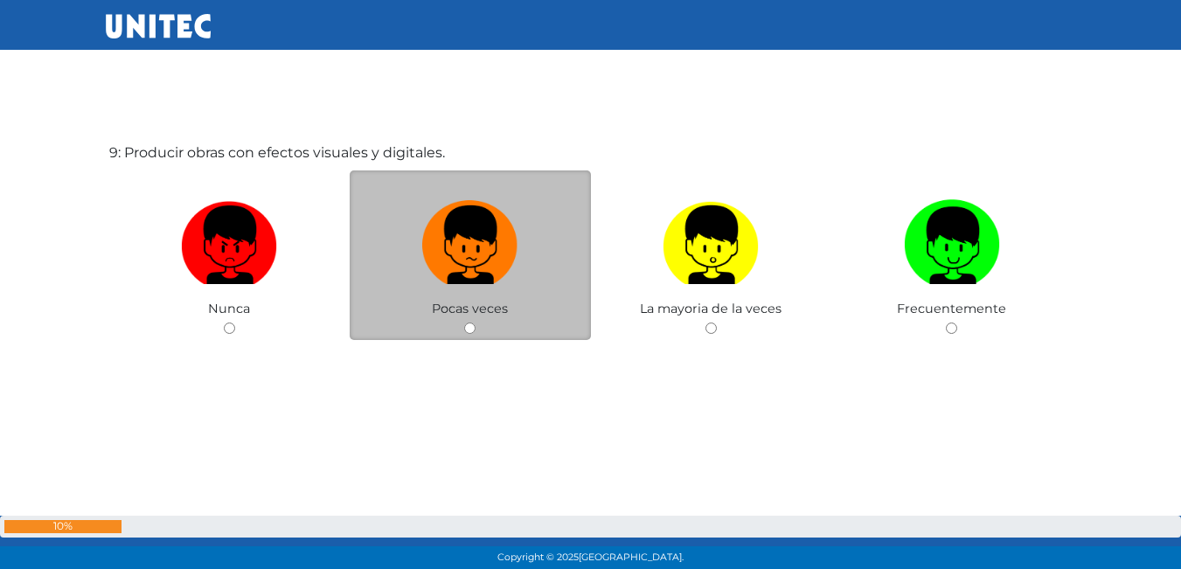
click at [468, 332] on input "radio" at bounding box center [469, 328] width 11 height 11
radio input "true"
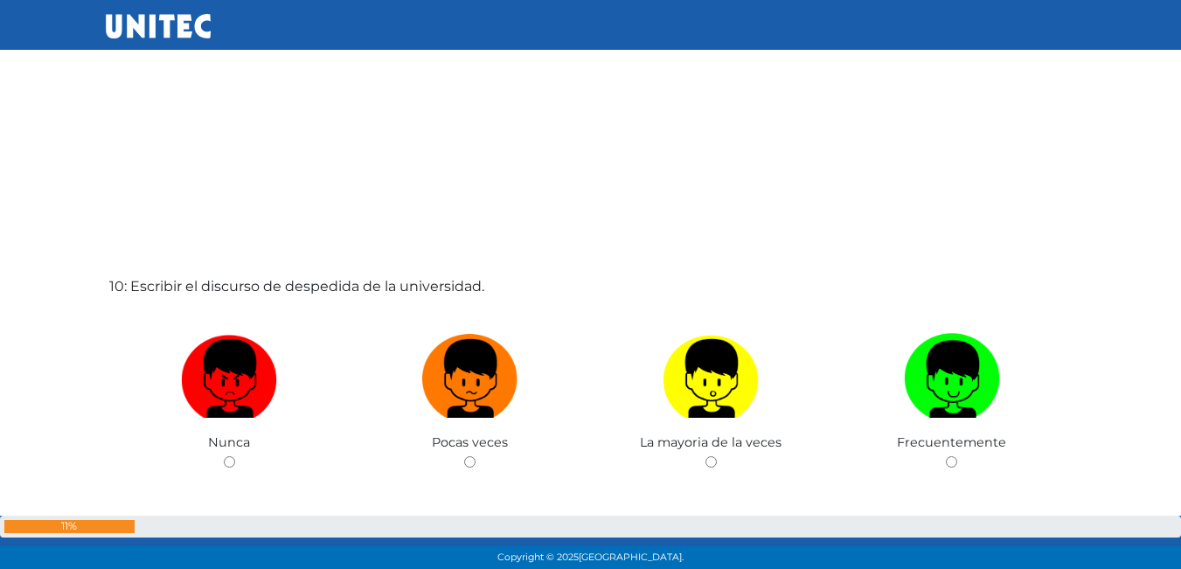
scroll to position [5079, 0]
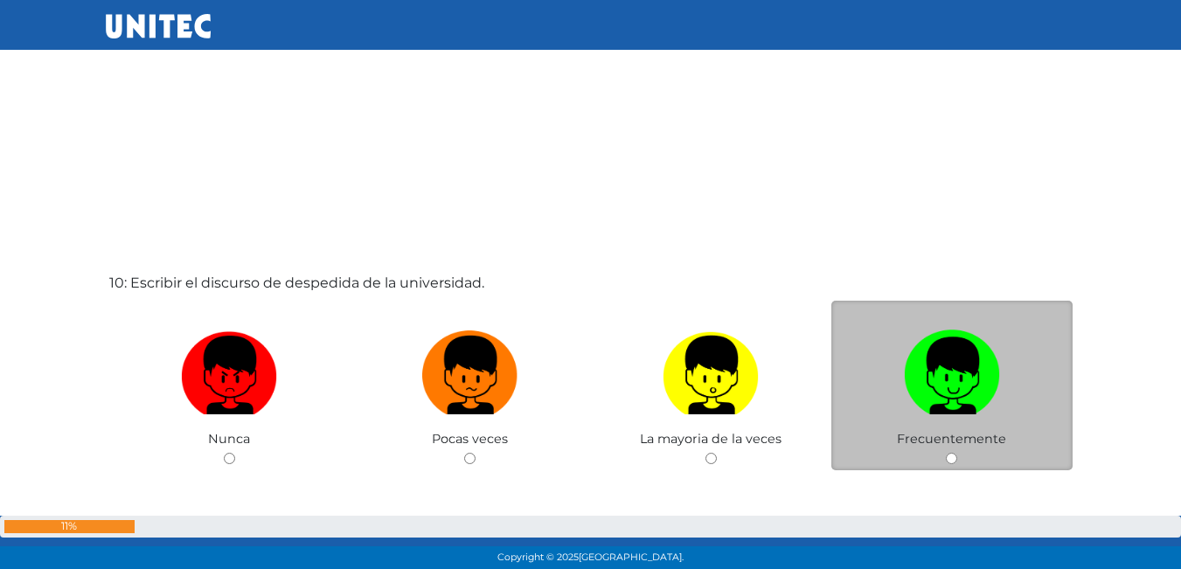
click at [953, 465] on div "Frecuentemente" at bounding box center [951, 386] width 241 height 170
click at [954, 457] on input "radio" at bounding box center [951, 458] width 11 height 11
radio input "true"
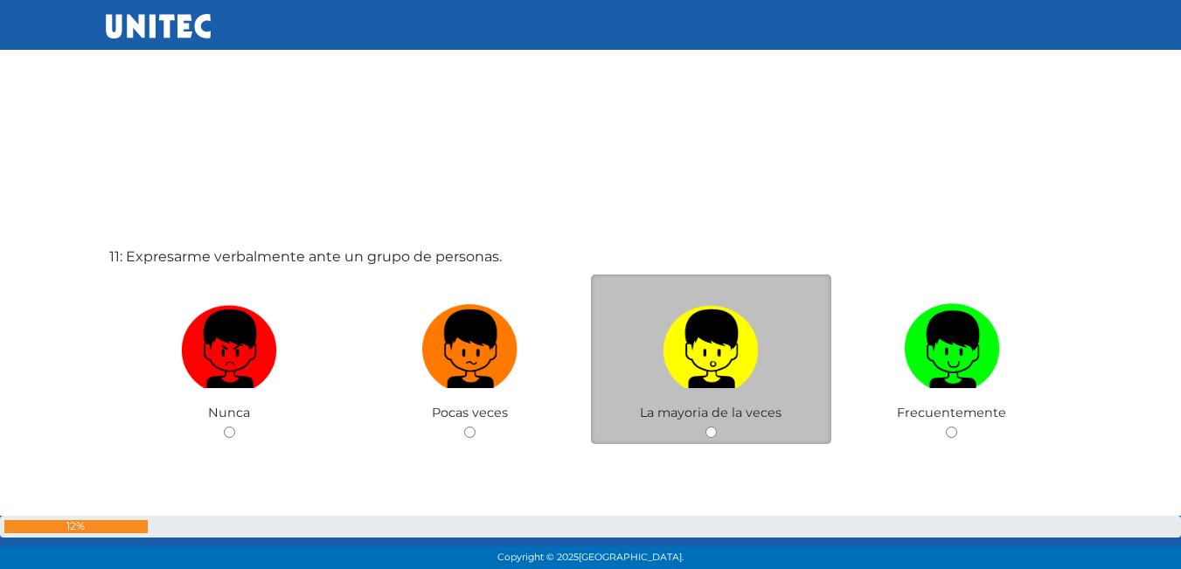
click at [705, 431] on input "radio" at bounding box center [710, 432] width 11 height 11
radio input "true"
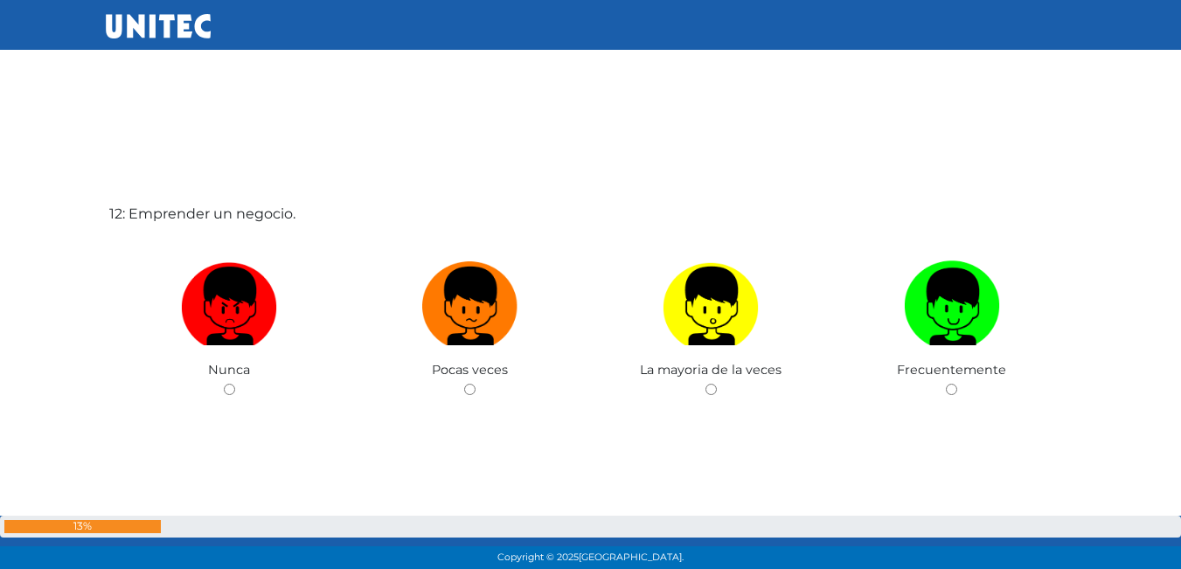
scroll to position [6287, 0]
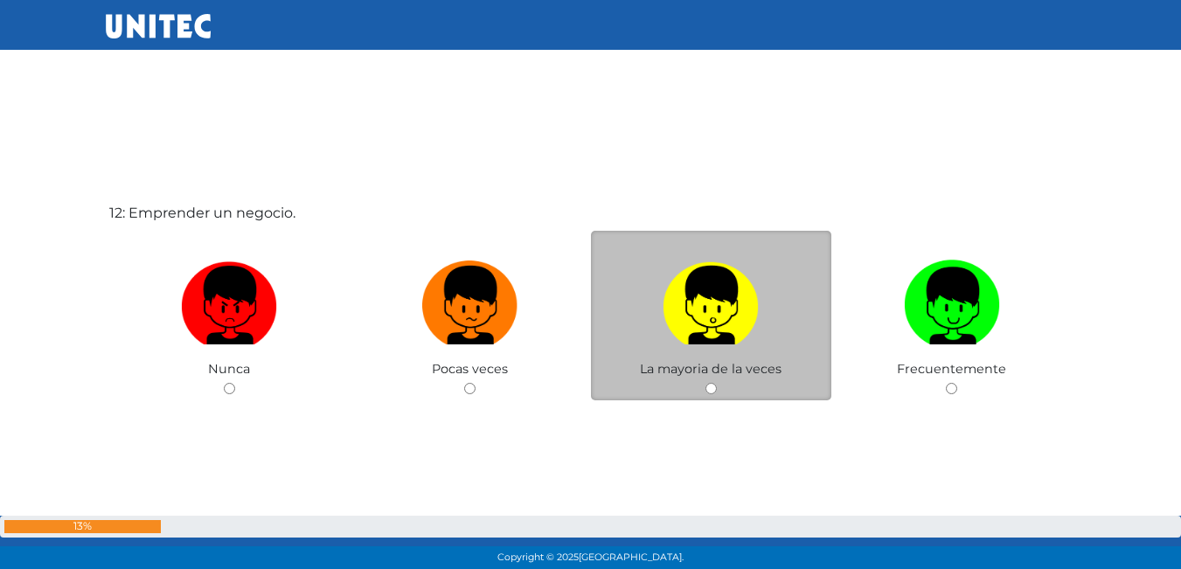
click at [716, 392] on input "radio" at bounding box center [710, 388] width 11 height 11
radio input "true"
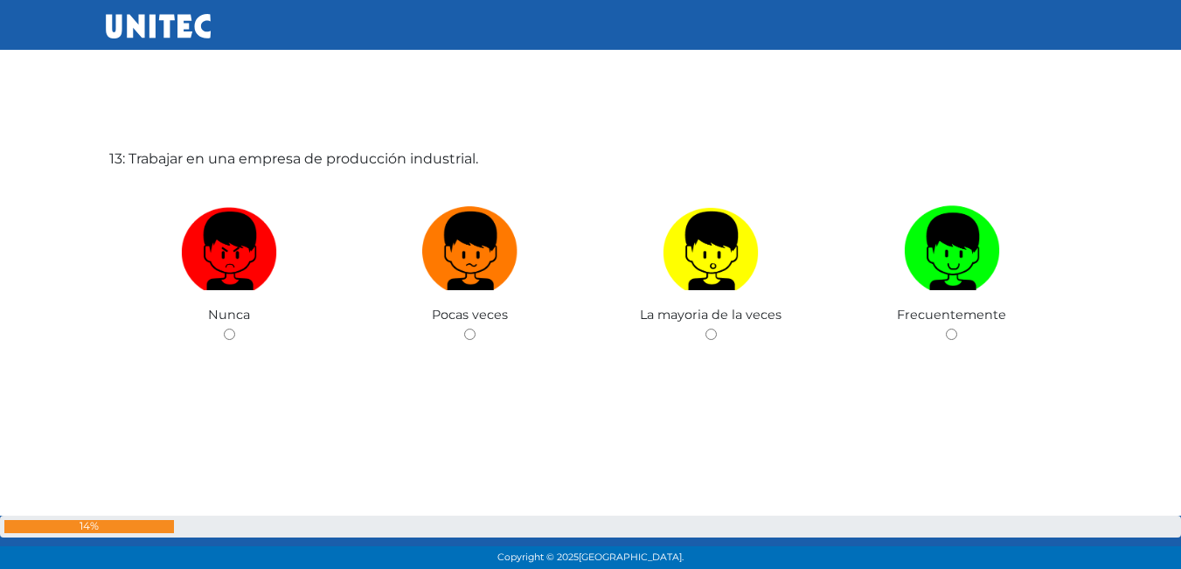
scroll to position [6917, 0]
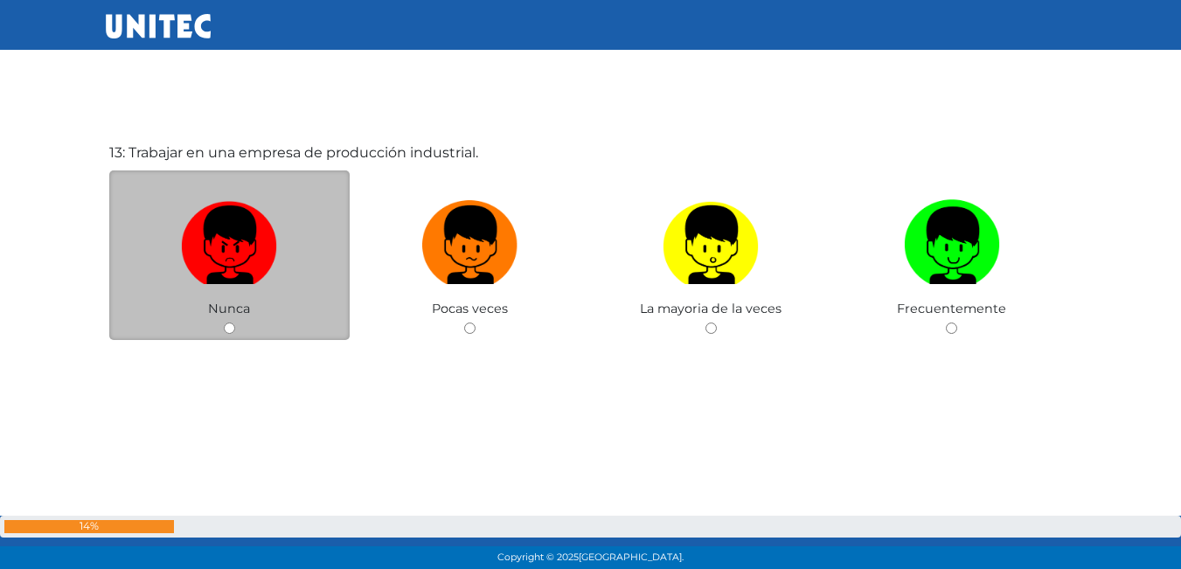
click at [230, 323] on input "radio" at bounding box center [229, 328] width 11 height 11
radio input "true"
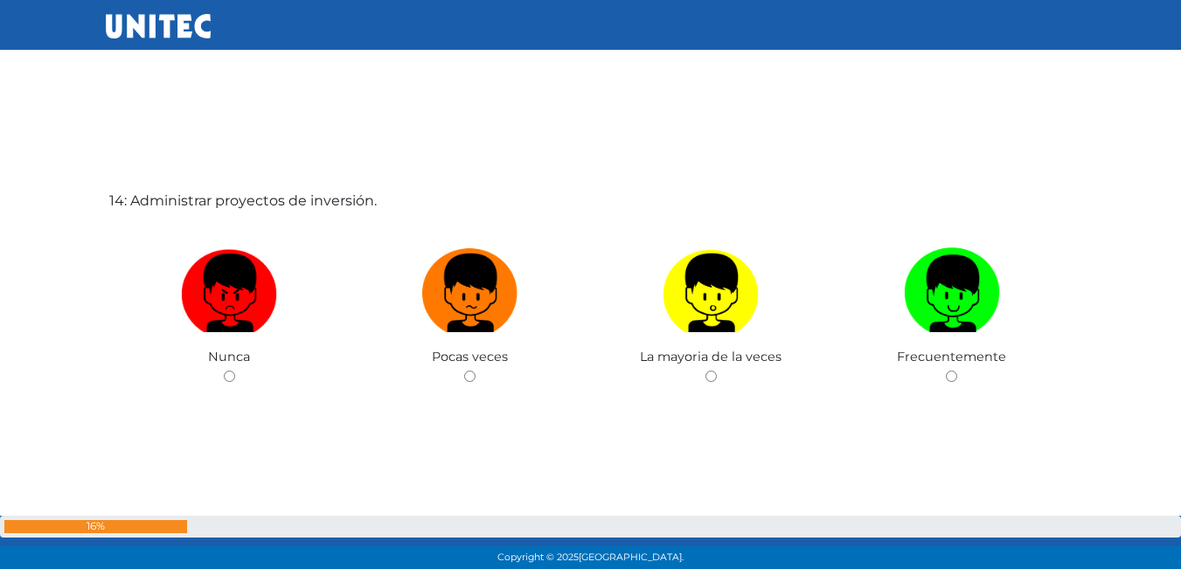
scroll to position [7486, 0]
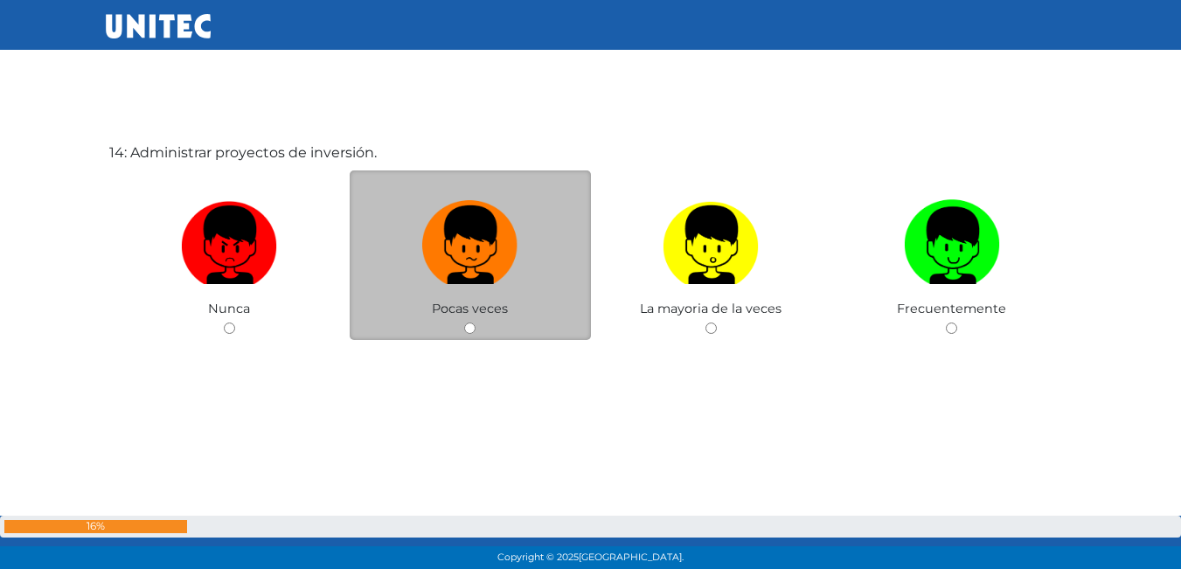
click at [469, 325] on input "radio" at bounding box center [469, 328] width 11 height 11
radio input "true"
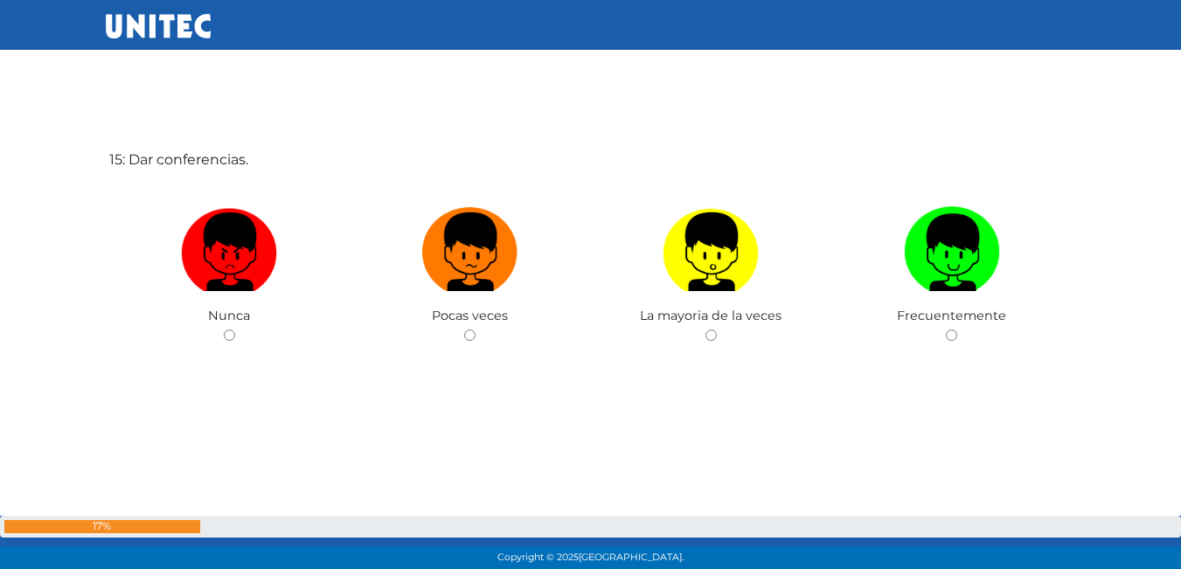
scroll to position [8055, 0]
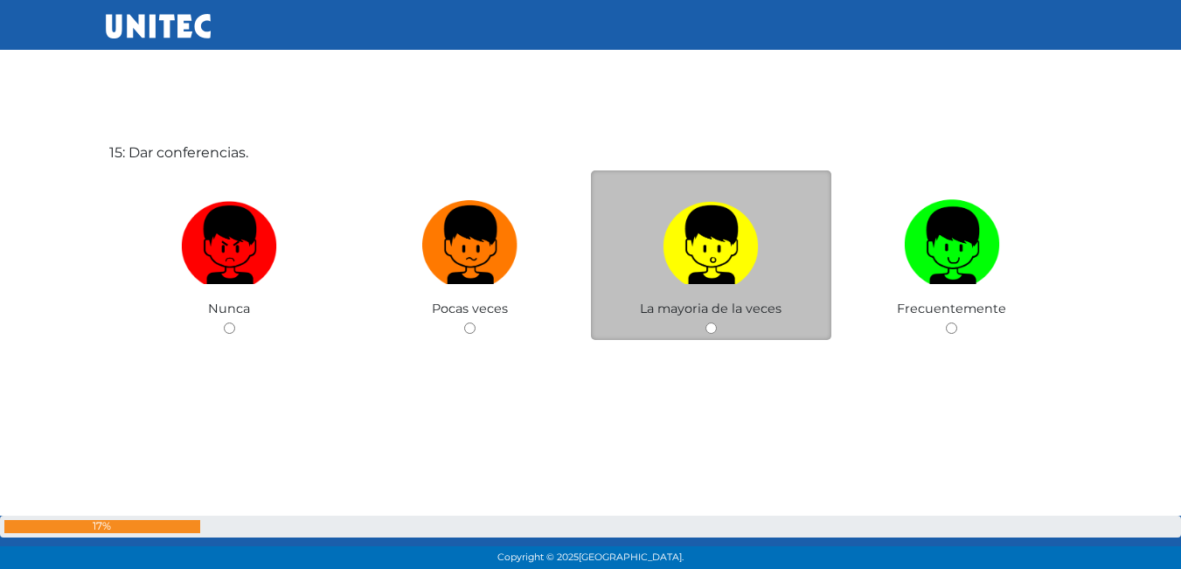
click at [714, 334] on input "radio" at bounding box center [710, 328] width 11 height 11
radio input "true"
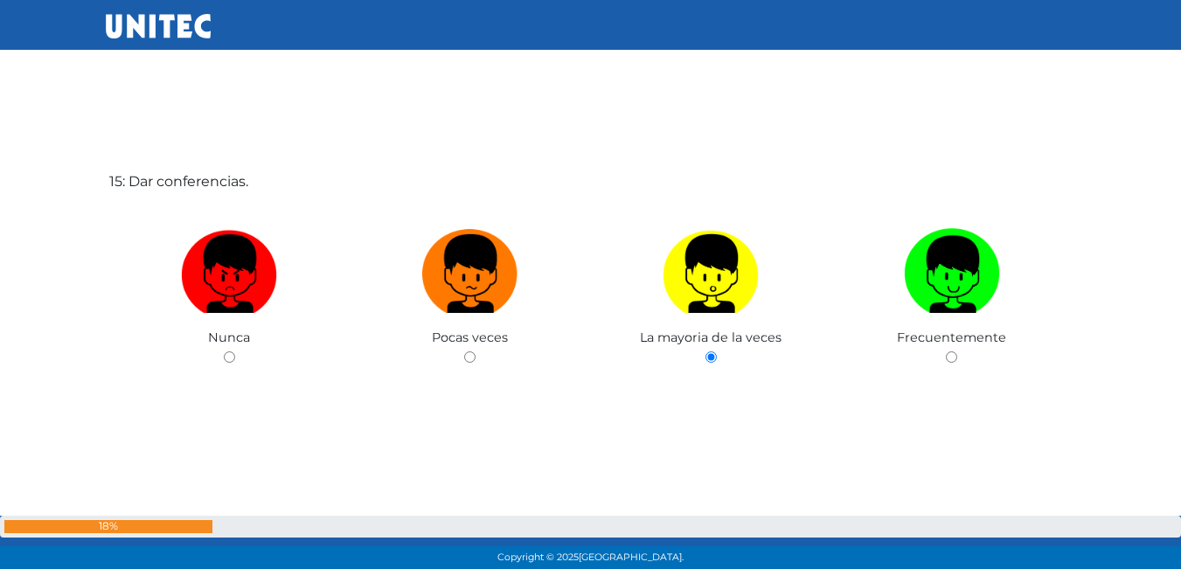
scroll to position [7971, 0]
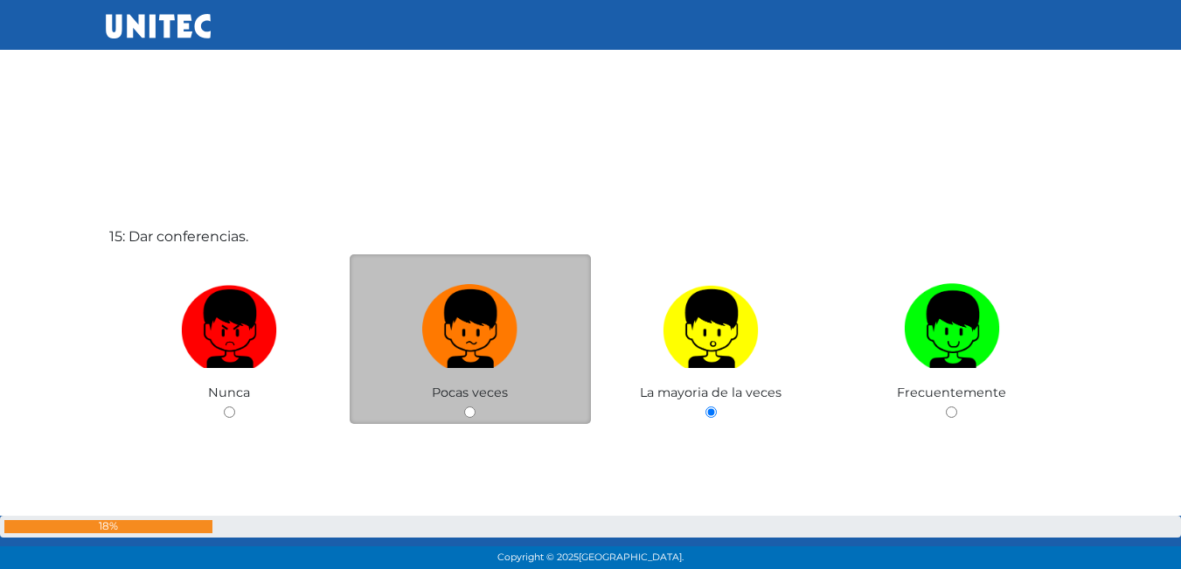
click at [472, 408] on input "radio" at bounding box center [469, 412] width 11 height 11
radio input "true"
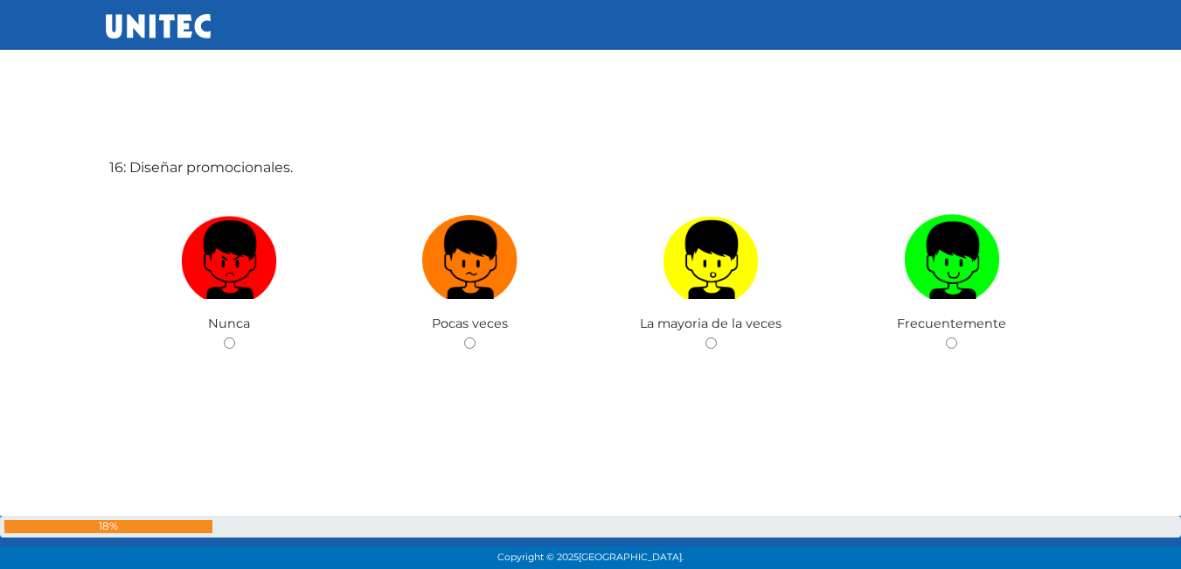
scroll to position [8624, 0]
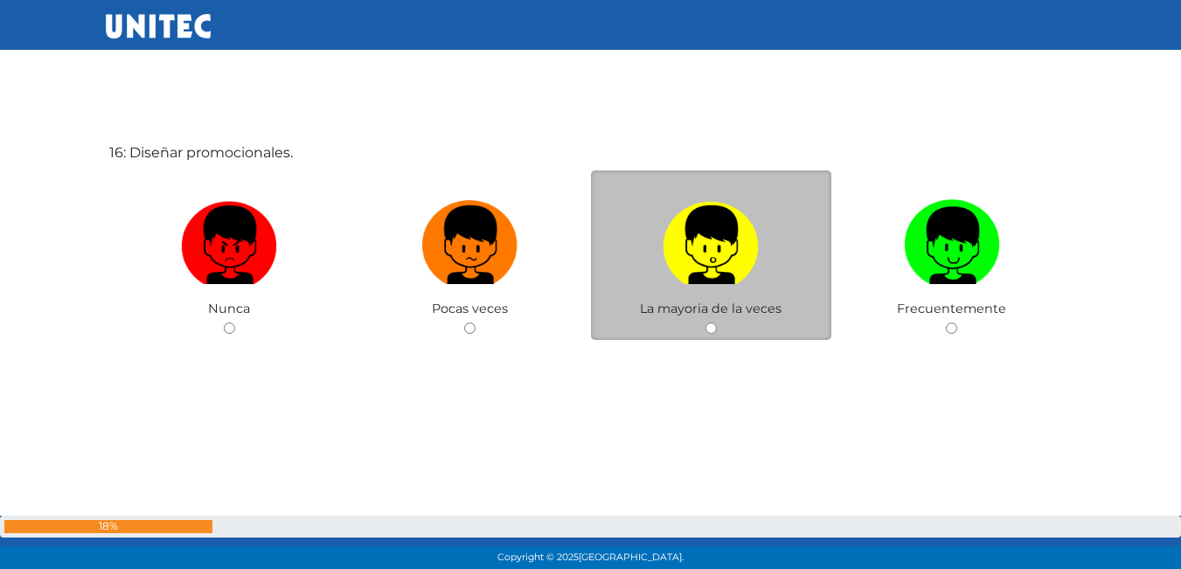
click at [707, 330] on input "radio" at bounding box center [710, 328] width 11 height 11
radio input "true"
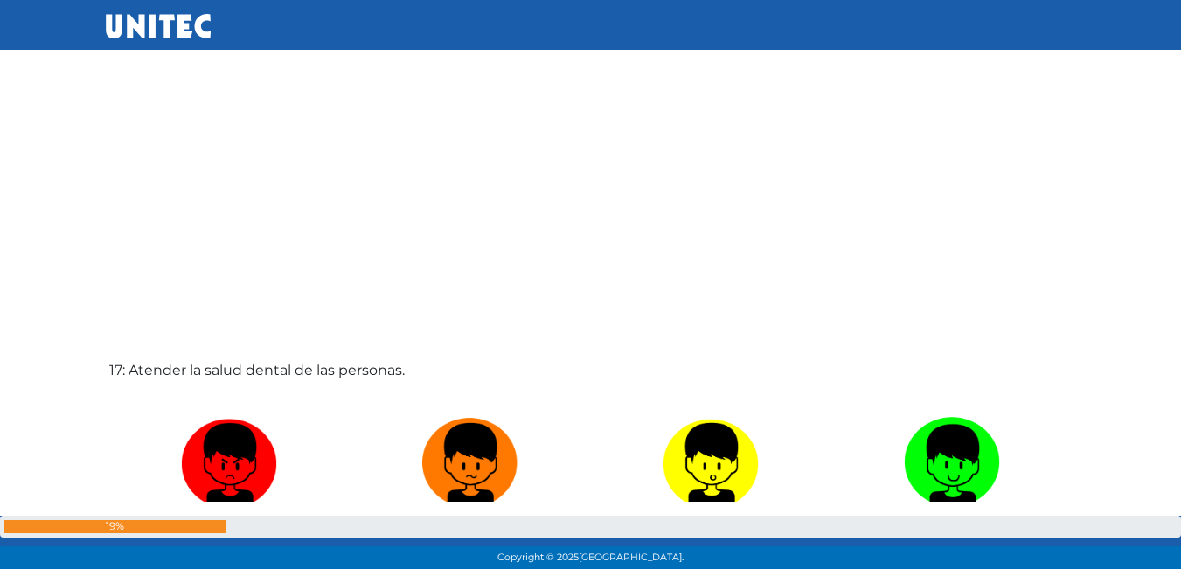
scroll to position [9150, 0]
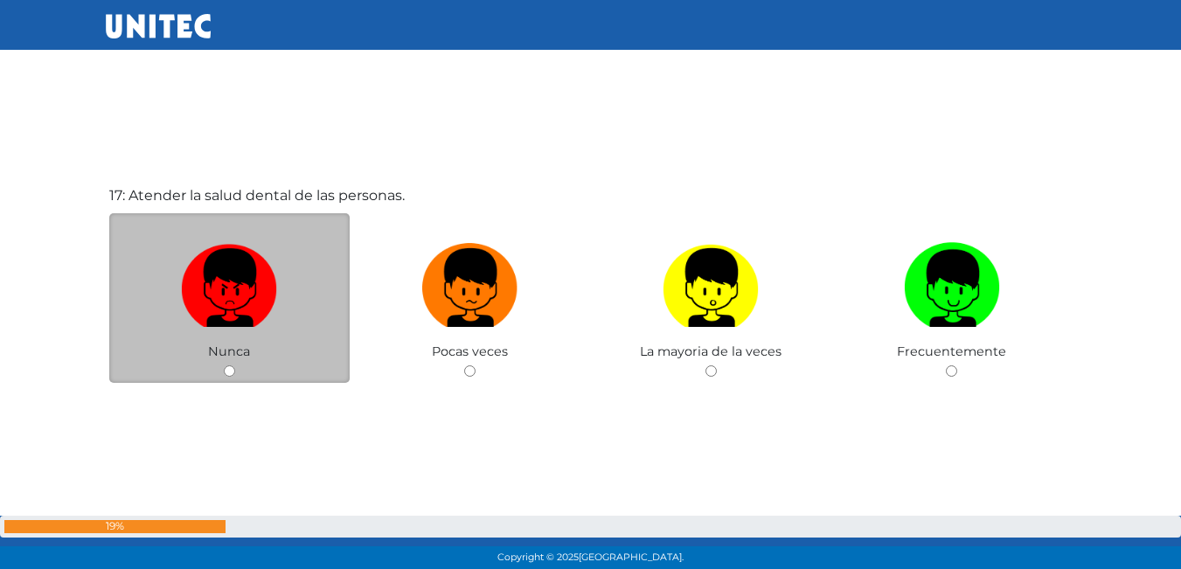
click at [226, 370] on input "radio" at bounding box center [229, 370] width 11 height 11
radio input "true"
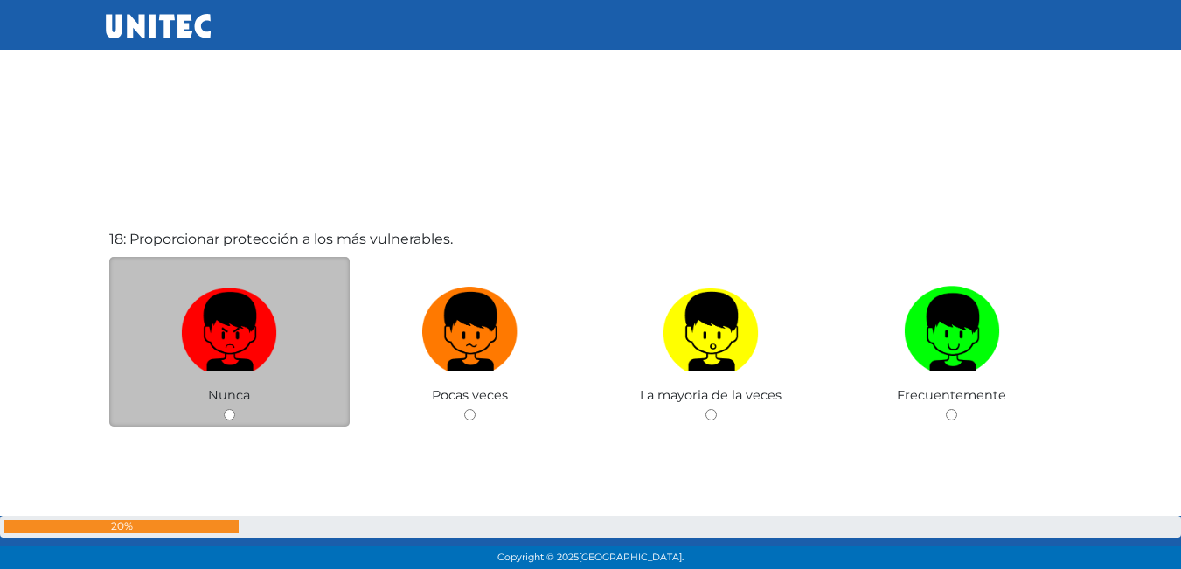
scroll to position [9677, 0]
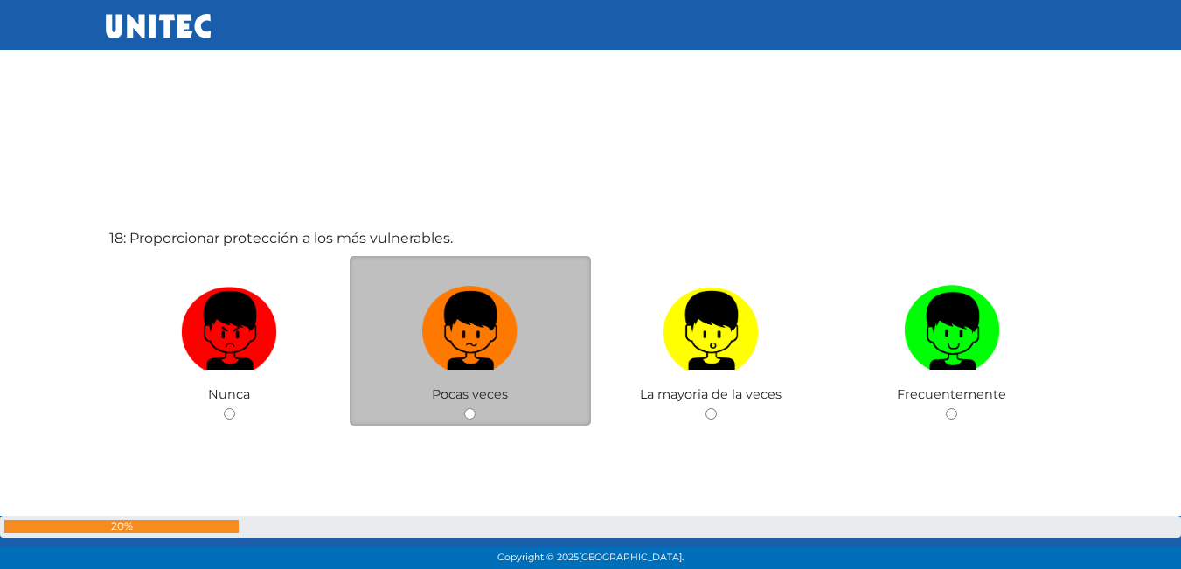
click at [472, 410] on input "radio" at bounding box center [469, 413] width 11 height 11
radio input "true"
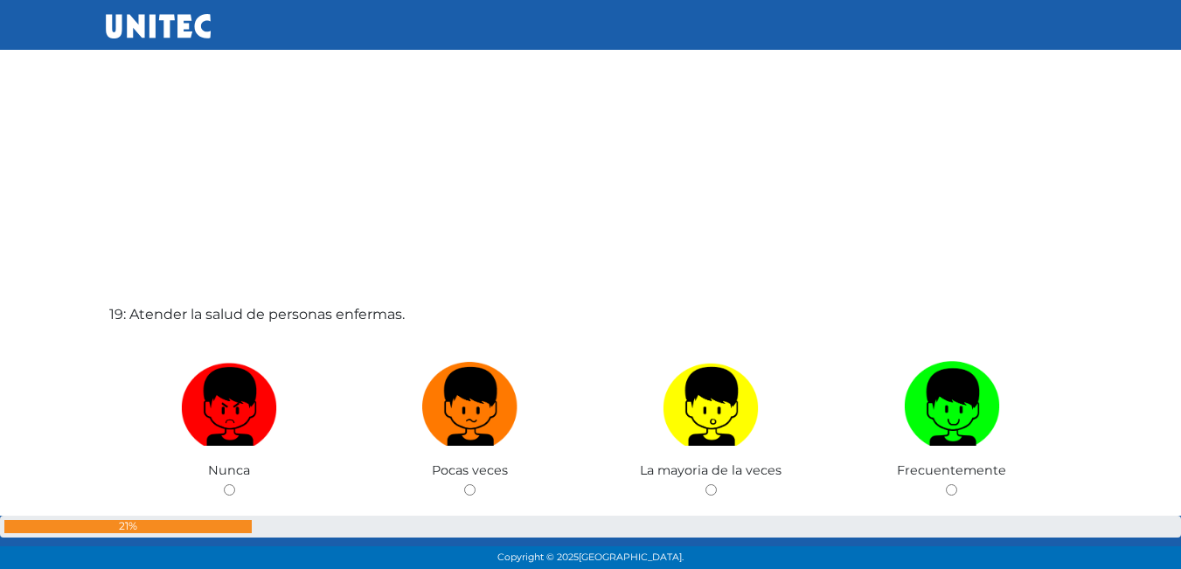
scroll to position [10201, 0]
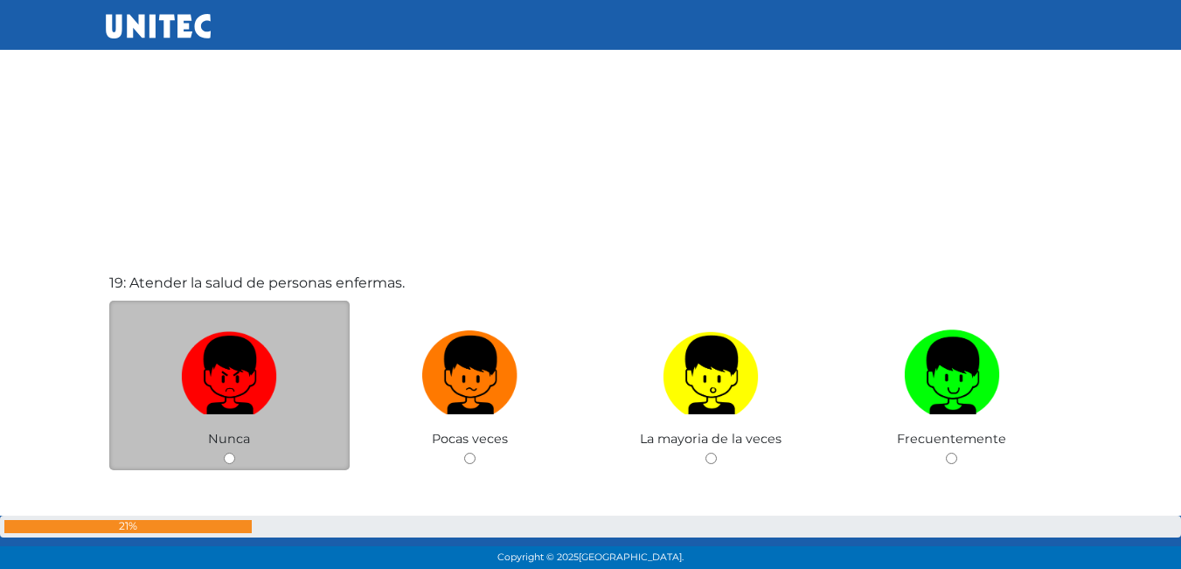
click at [231, 456] on input "radio" at bounding box center [229, 458] width 11 height 11
radio input "true"
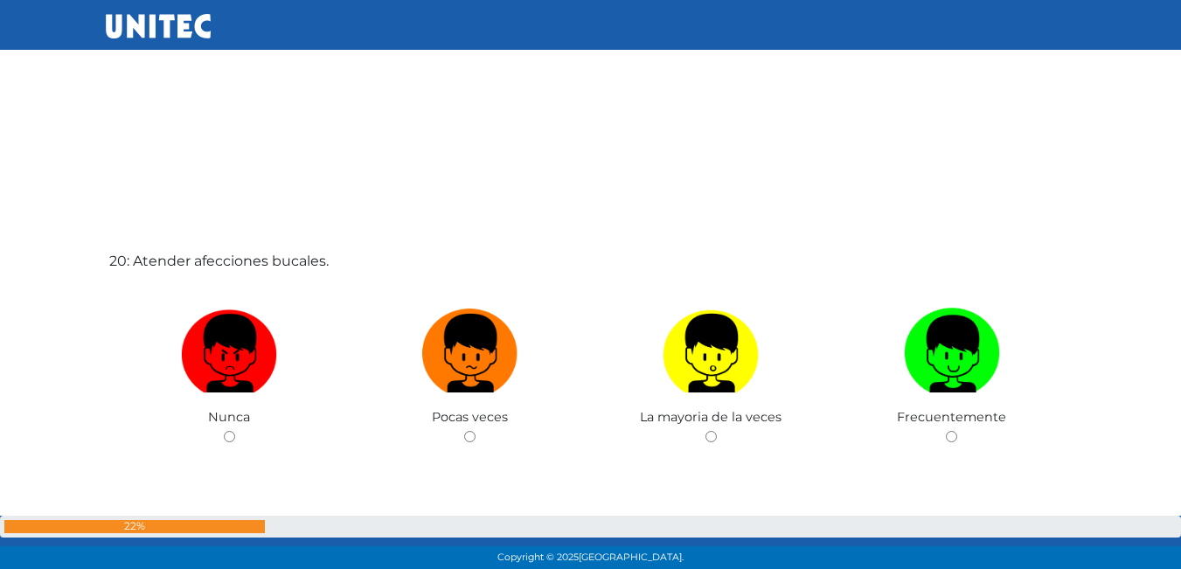
scroll to position [10901, 0]
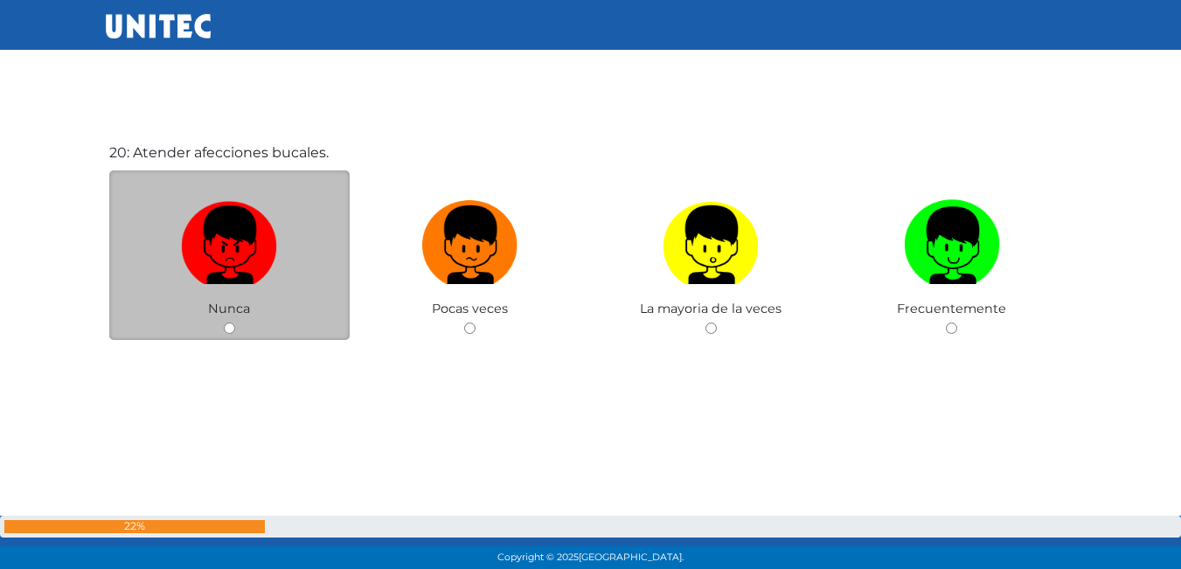
click at [227, 330] on input "radio" at bounding box center [229, 328] width 11 height 11
radio input "true"
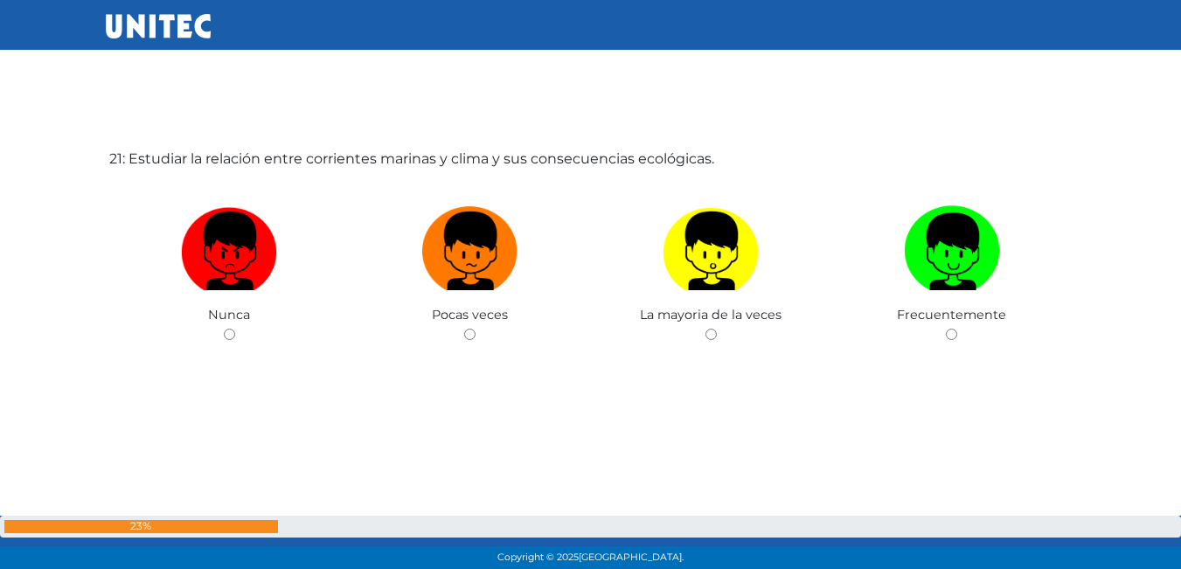
scroll to position [11470, 0]
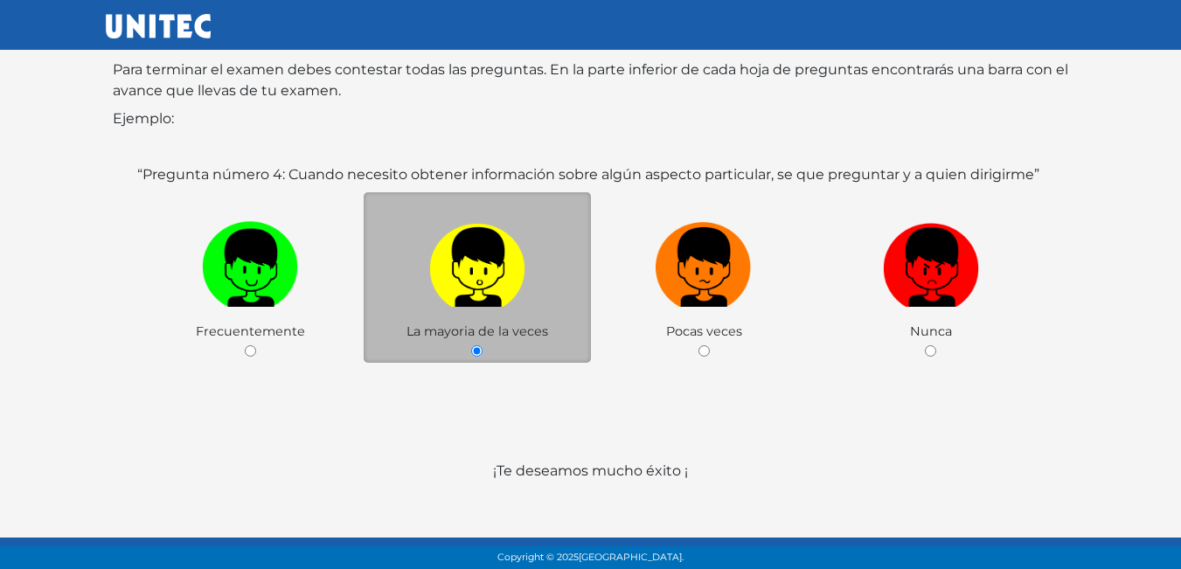
scroll to position [261, 0]
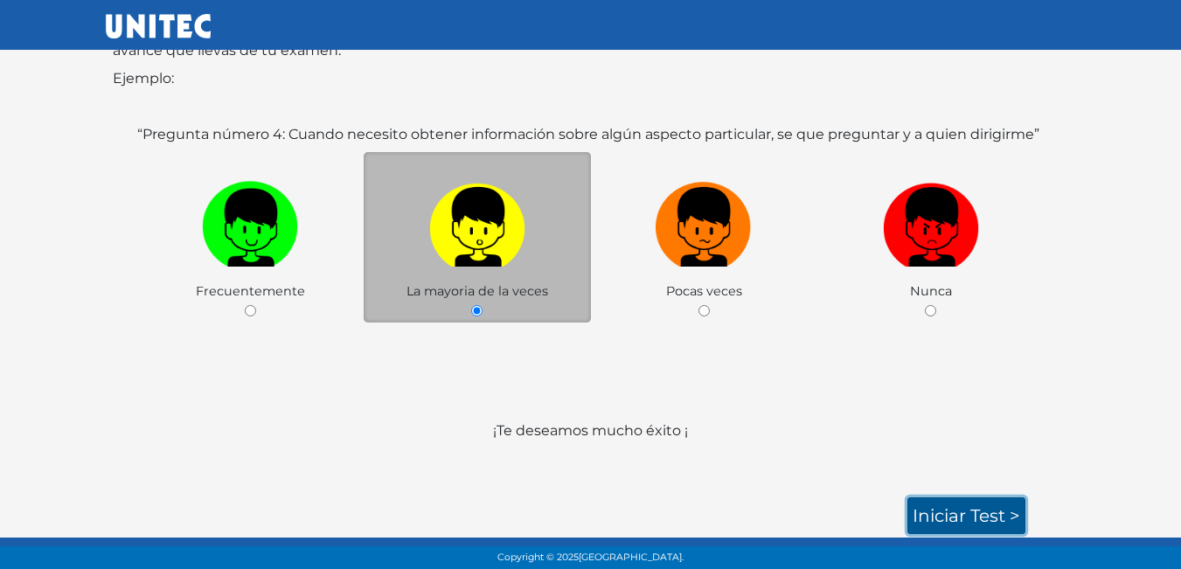
click at [962, 518] on link "Iniciar test >" at bounding box center [966, 515] width 118 height 37
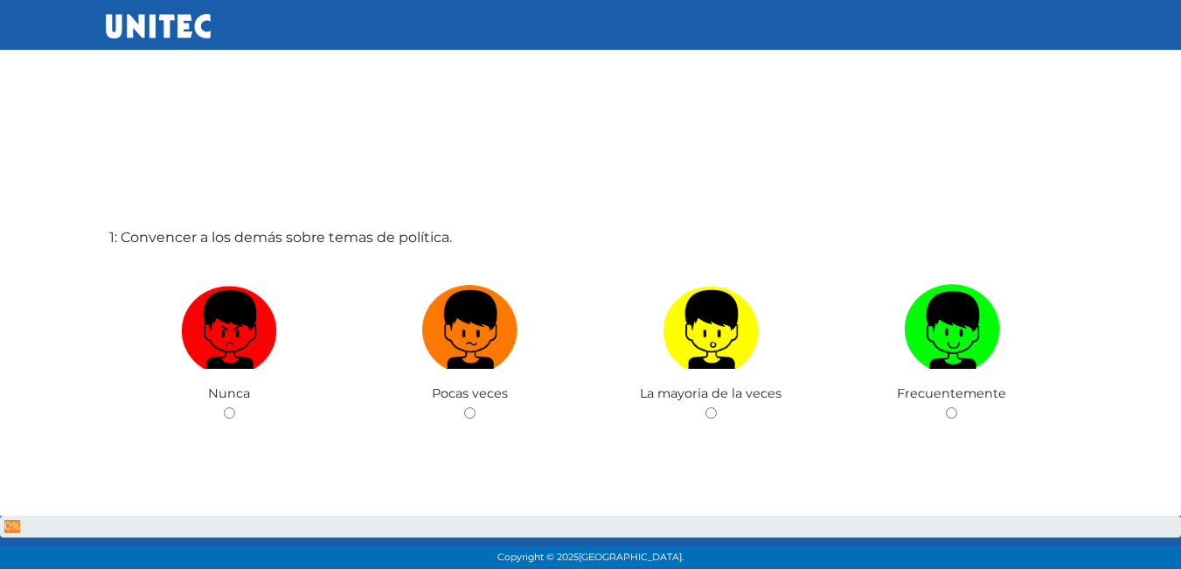
scroll to position [87, 0]
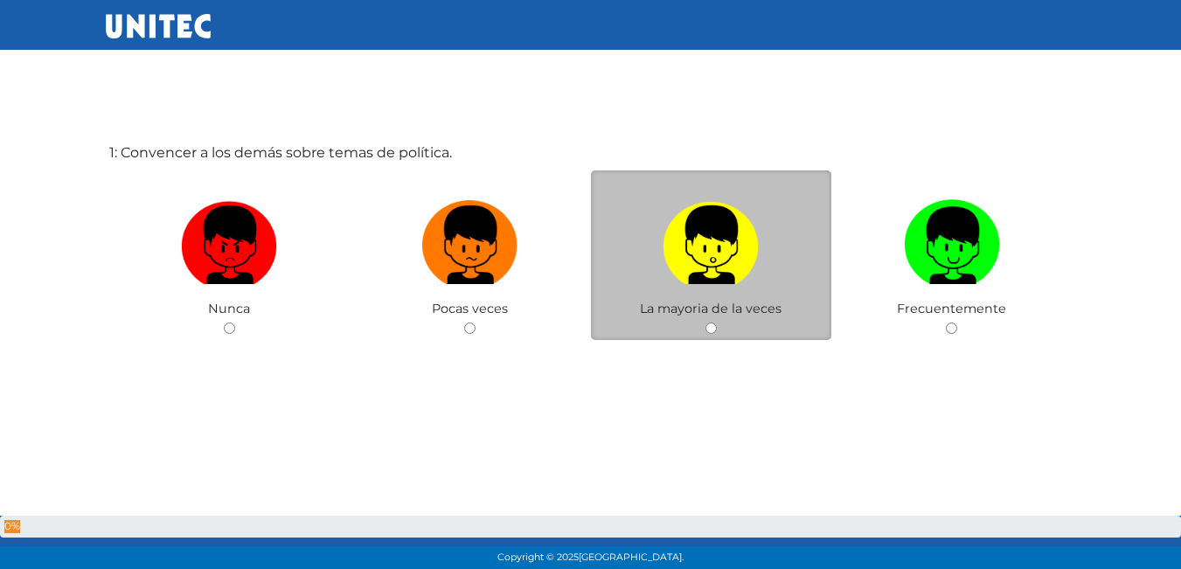
click at [708, 330] on input "radio" at bounding box center [710, 328] width 11 height 11
radio input "true"
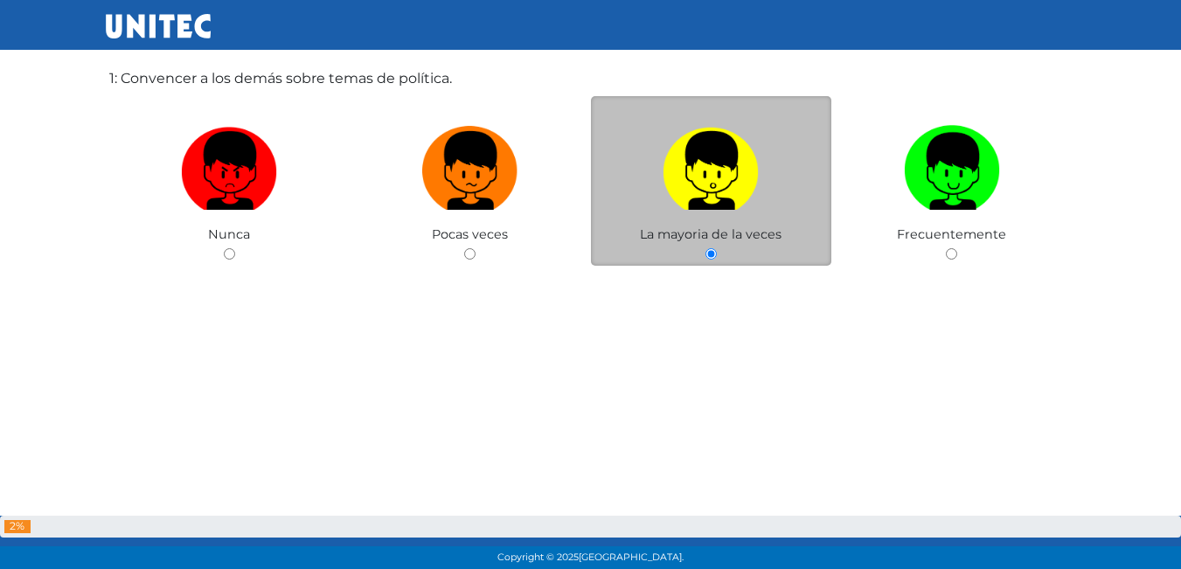
scroll to position [177, 0]
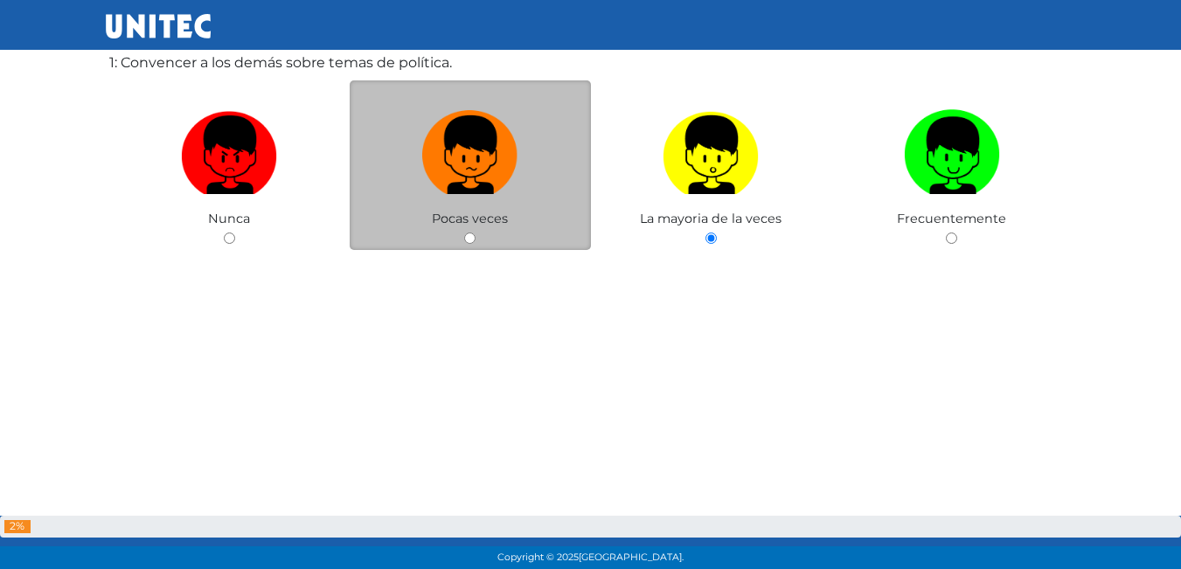
click at [469, 240] on input "radio" at bounding box center [469, 238] width 11 height 11
radio input "true"
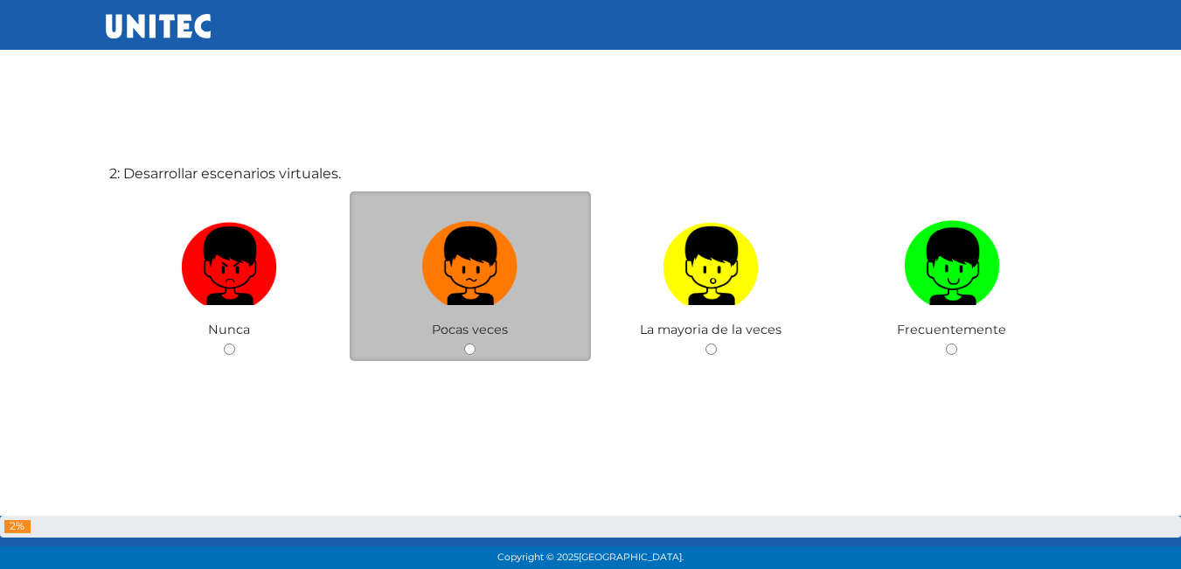
scroll to position [657, 0]
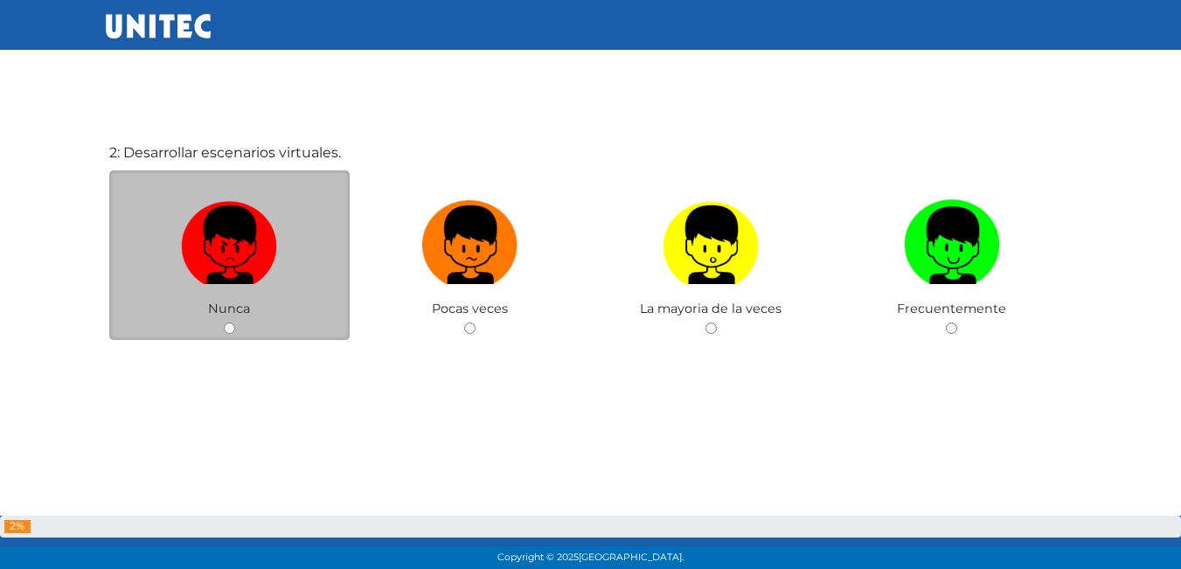
click at [234, 323] on input "radio" at bounding box center [229, 328] width 11 height 11
radio input "true"
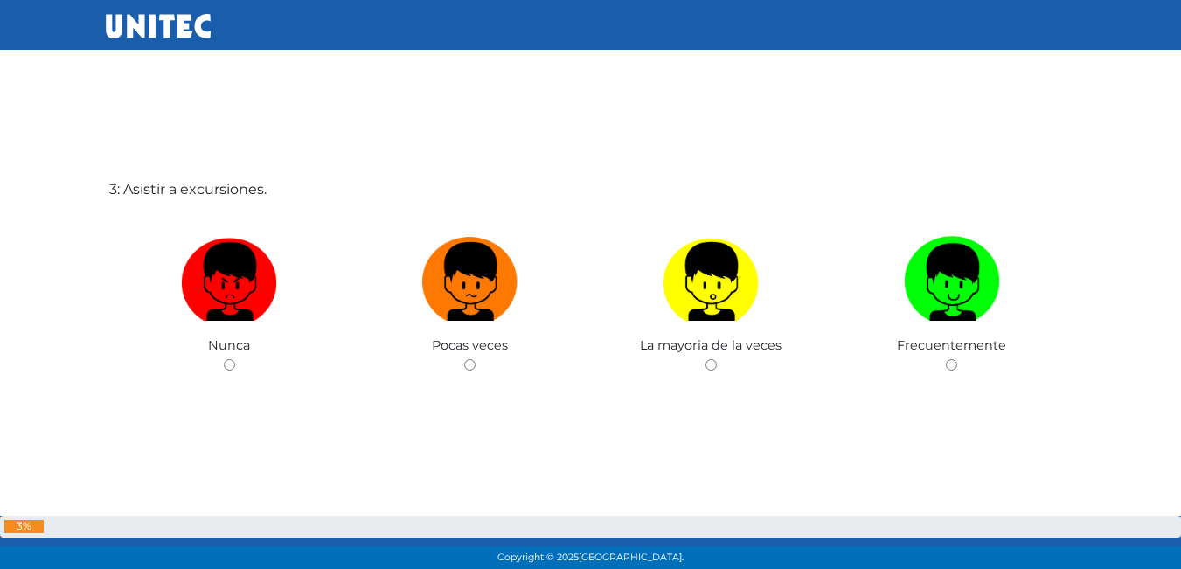
scroll to position [1226, 0]
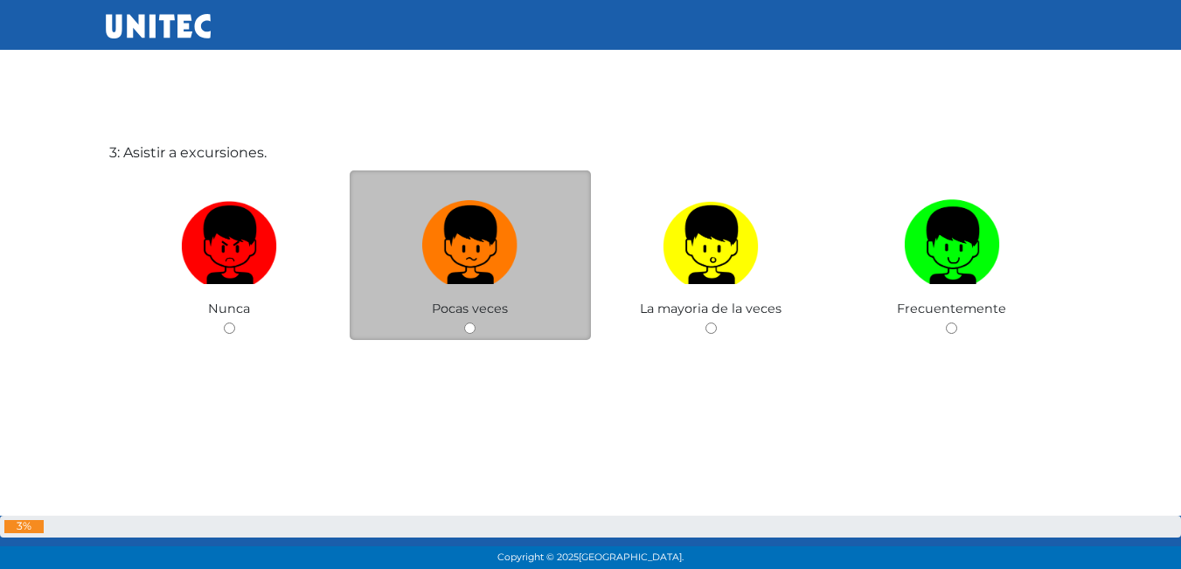
click at [468, 336] on div "Pocas veces" at bounding box center [470, 255] width 241 height 170
click at [467, 333] on input "radio" at bounding box center [469, 328] width 11 height 11
radio input "true"
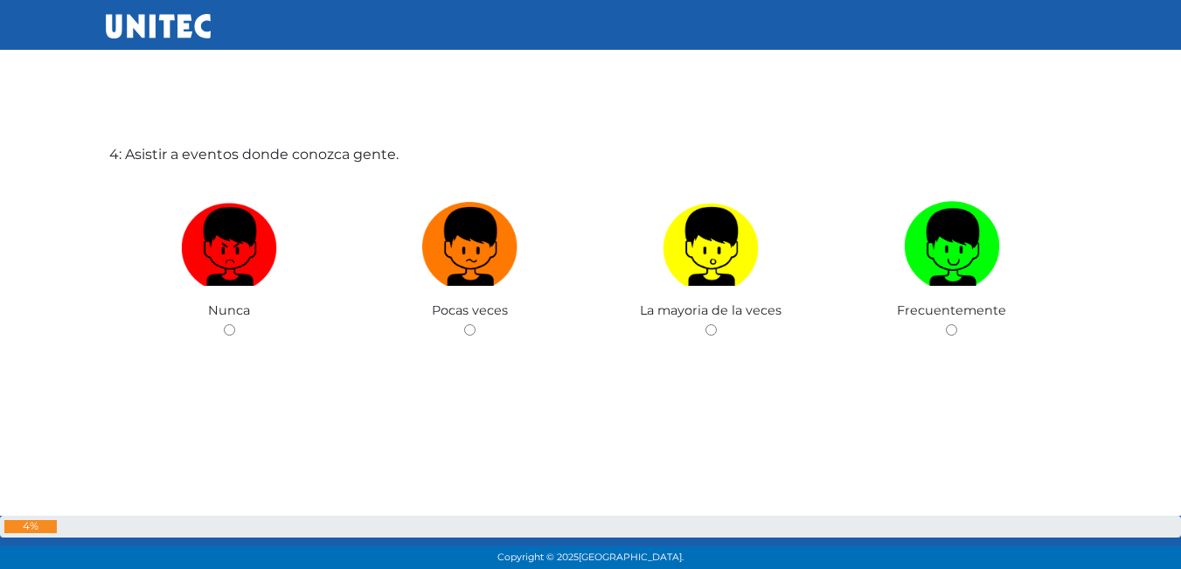
scroll to position [1795, 0]
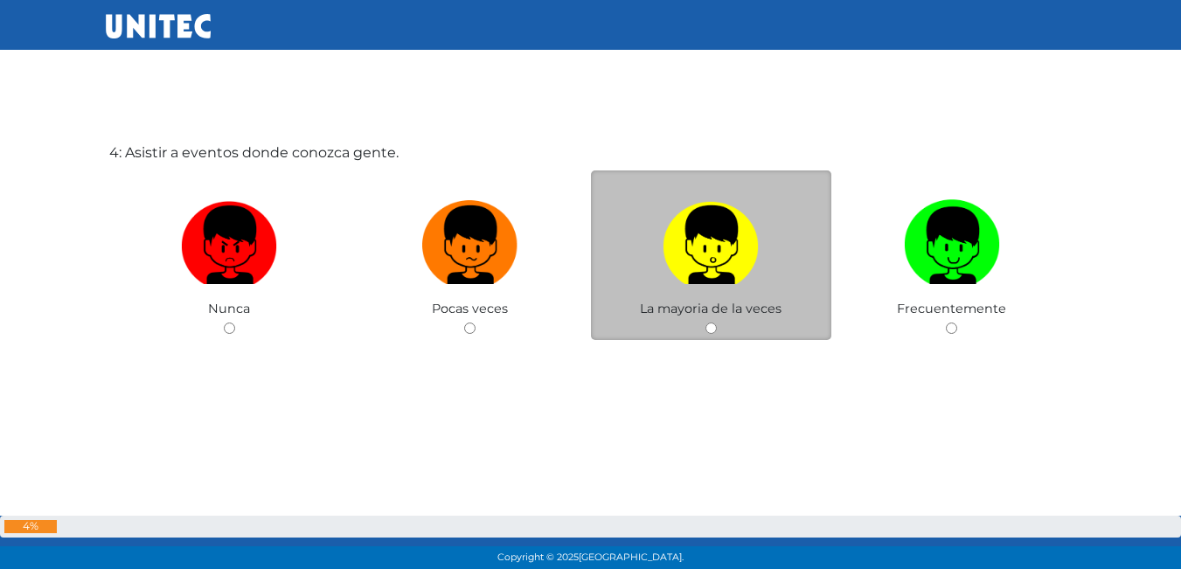
click at [711, 323] on input "radio" at bounding box center [710, 328] width 11 height 11
radio input "true"
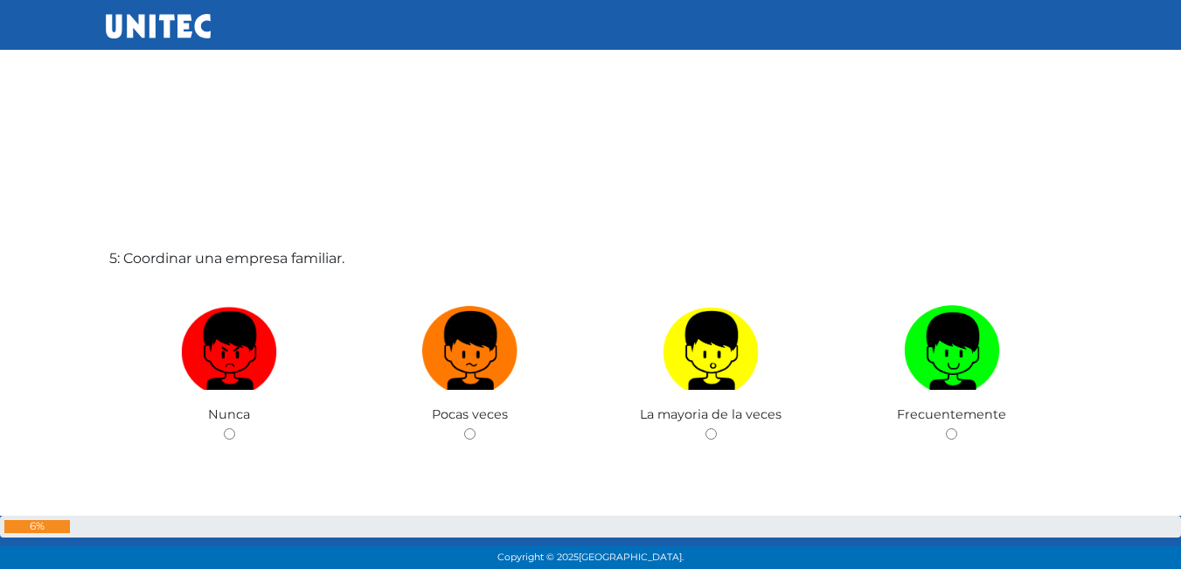
scroll to position [2323, 0]
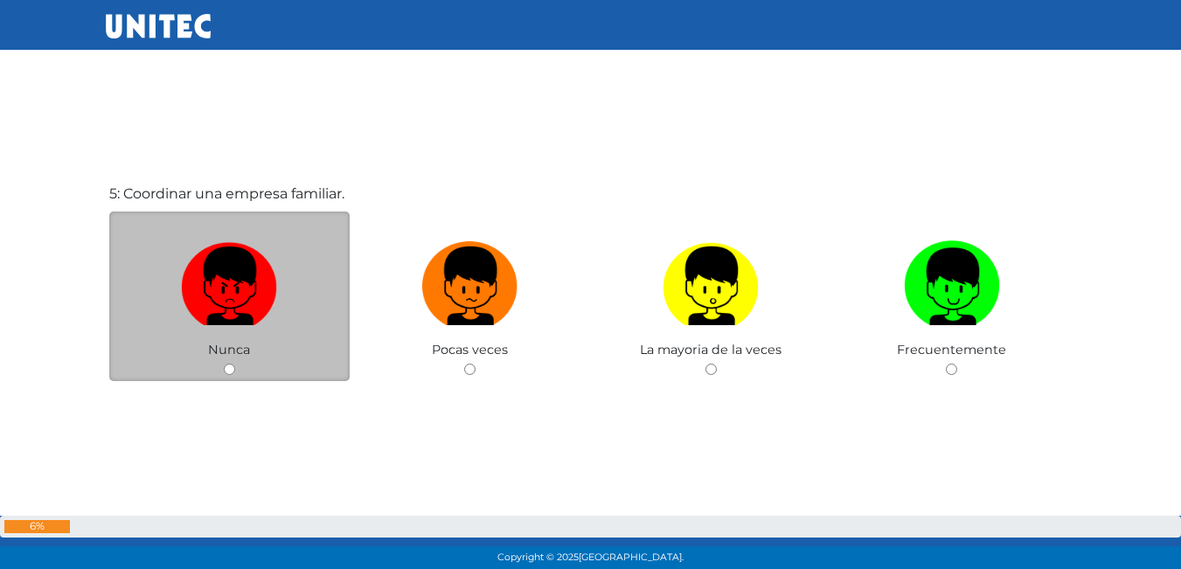
click at [226, 362] on div "Nunca" at bounding box center [229, 297] width 241 height 170
click at [225, 369] on input "radio" at bounding box center [229, 369] width 11 height 11
radio input "true"
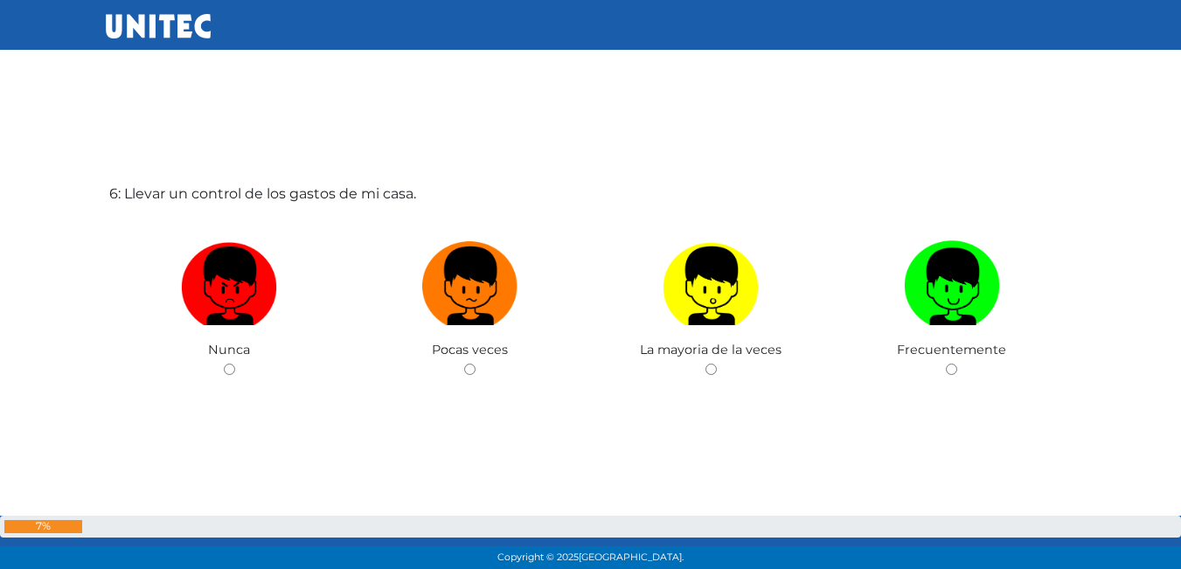
scroll to position [2938, 0]
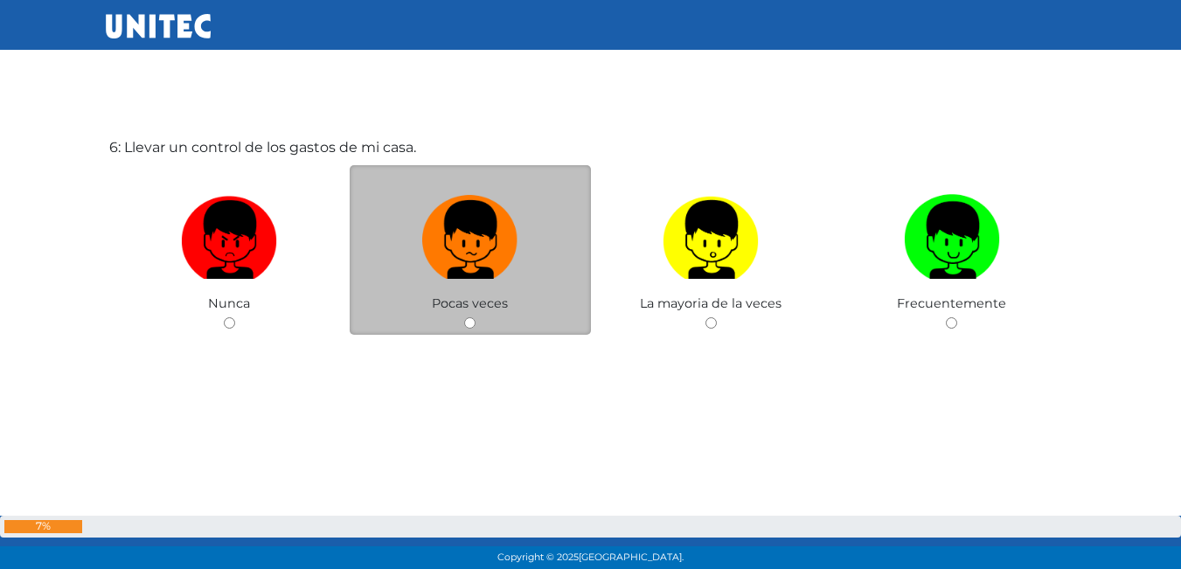
click at [470, 325] on input "radio" at bounding box center [469, 322] width 11 height 11
radio input "true"
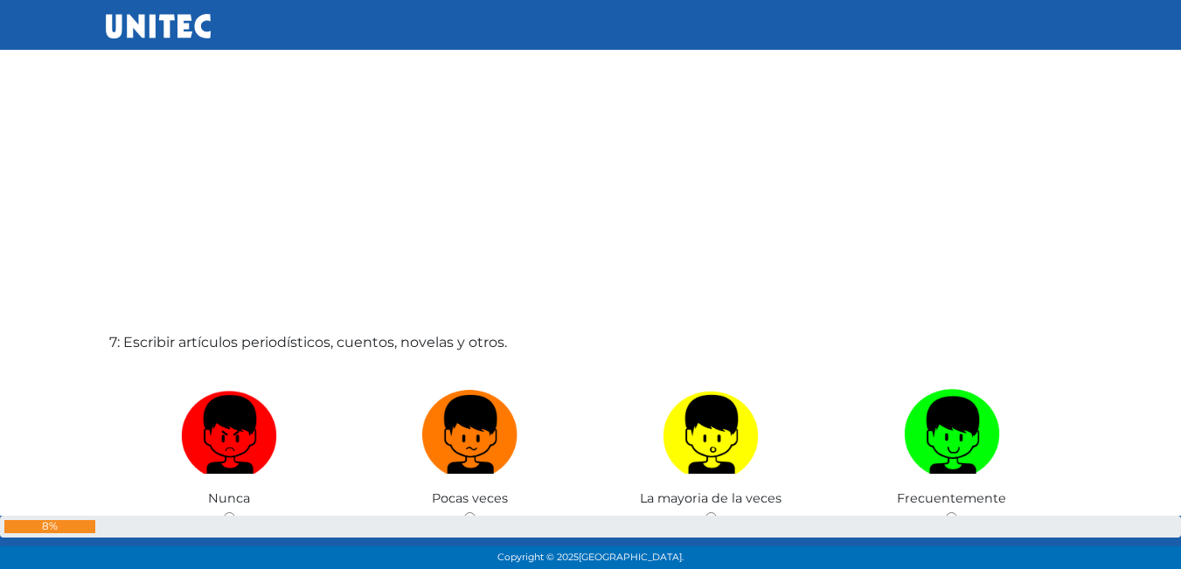
scroll to position [3372, 0]
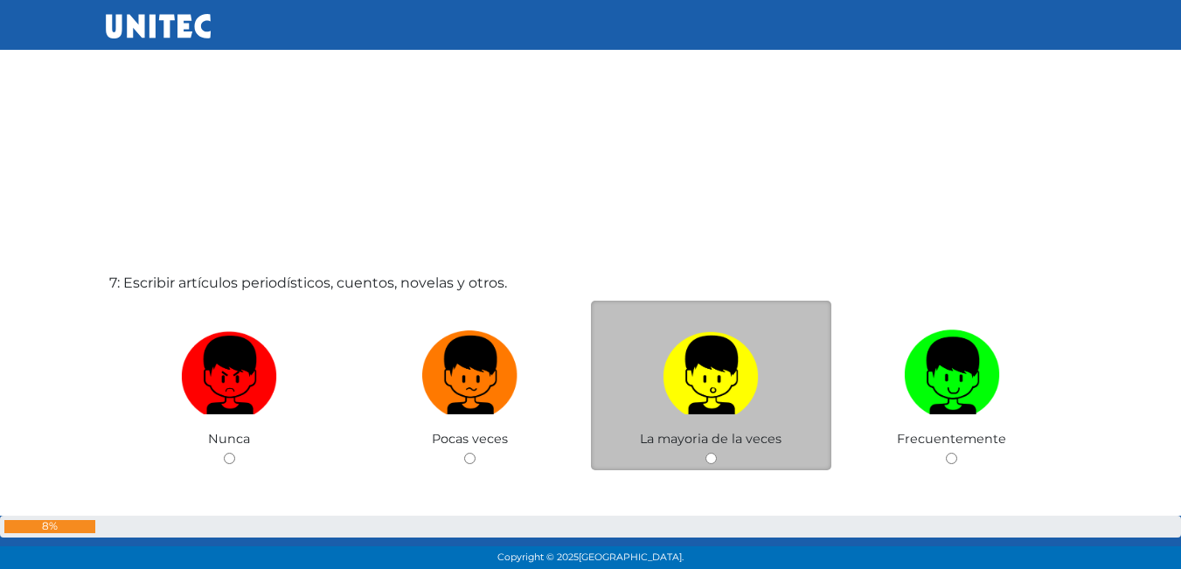
click at [714, 466] on div "La mayoria de la veces" at bounding box center [711, 386] width 241 height 170
click at [714, 452] on div "La mayoria de la veces" at bounding box center [711, 386] width 241 height 170
click at [715, 455] on input "radio" at bounding box center [710, 458] width 11 height 11
radio input "true"
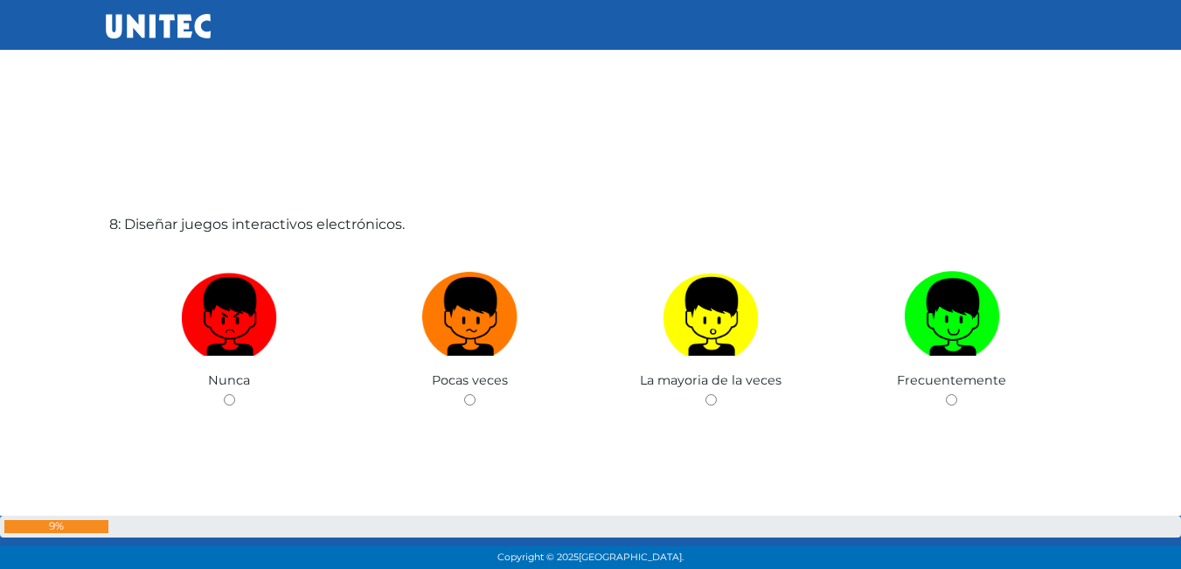
scroll to position [4071, 0]
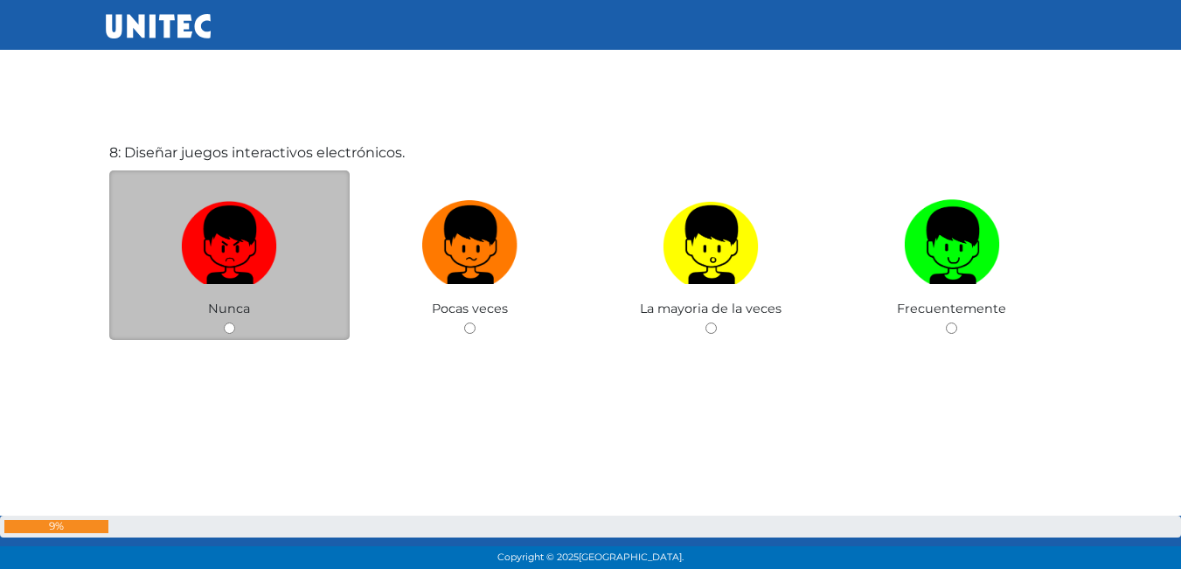
click at [233, 332] on input "radio" at bounding box center [229, 328] width 11 height 11
radio input "true"
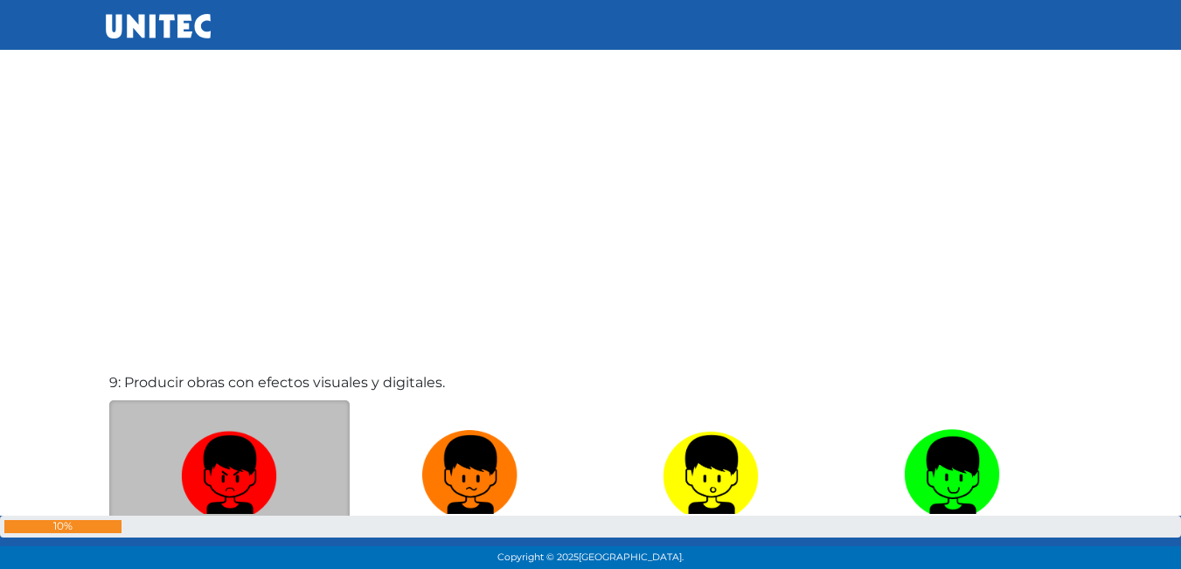
scroll to position [4498, 0]
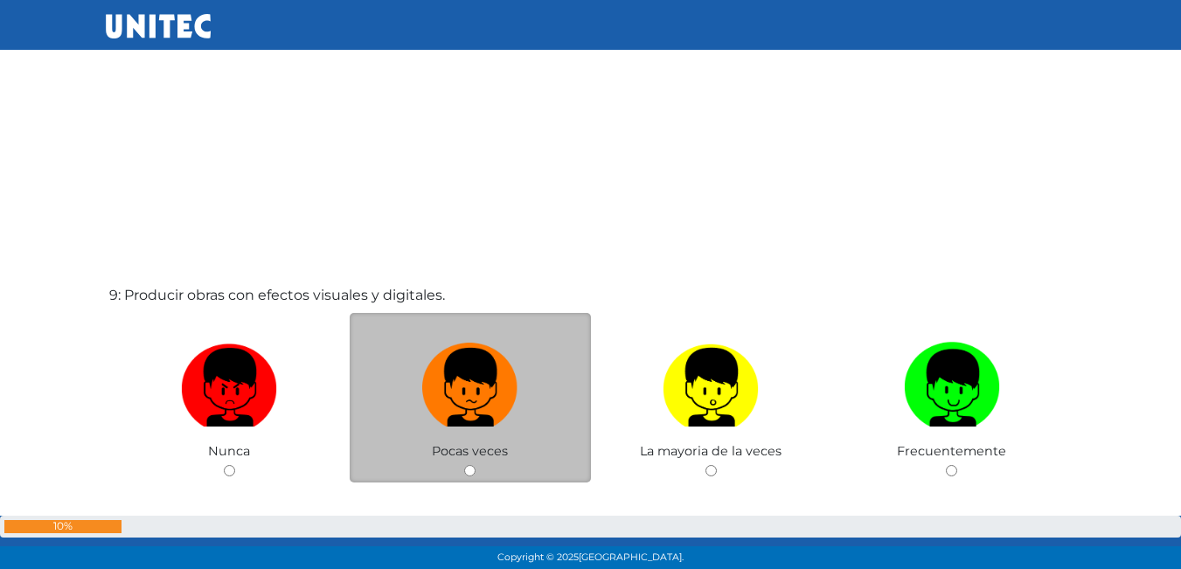
click at [461, 467] on div "Pocas veces" at bounding box center [470, 398] width 241 height 170
click at [477, 473] on div "Pocas veces" at bounding box center [470, 398] width 241 height 170
click at [469, 470] on input "radio" at bounding box center [469, 470] width 11 height 11
radio input "true"
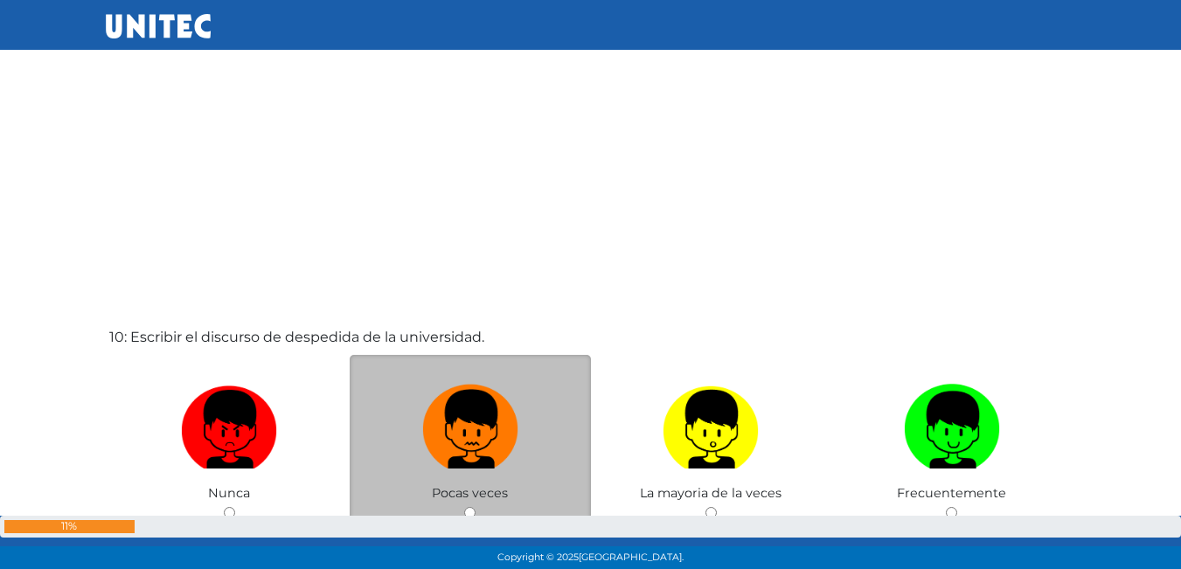
scroll to position [5054, 0]
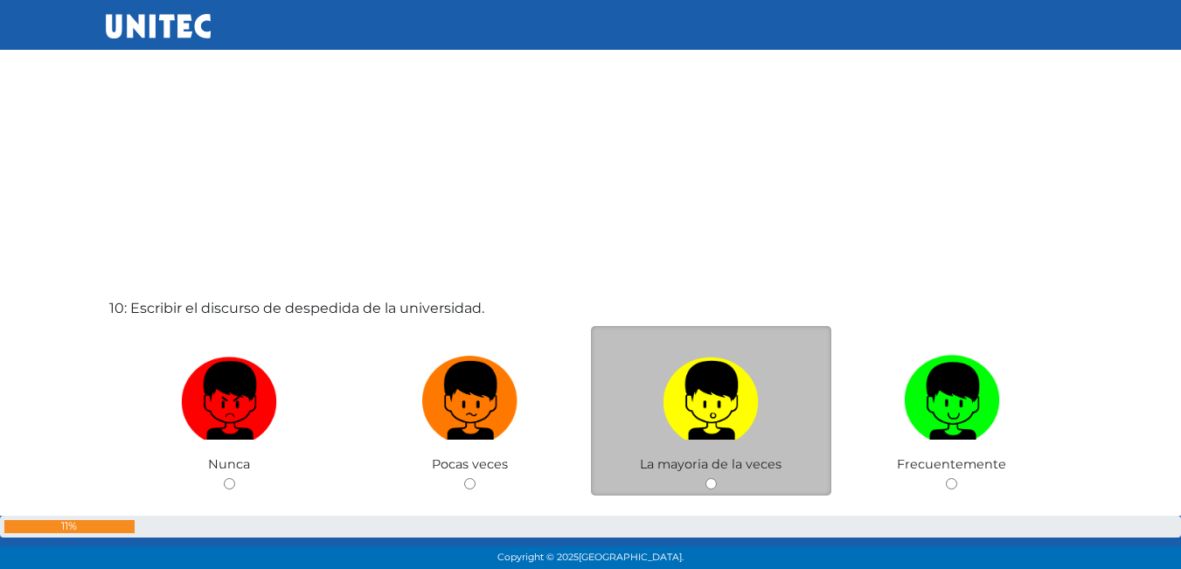
click at [710, 485] on input "radio" at bounding box center [710, 483] width 11 height 11
radio input "true"
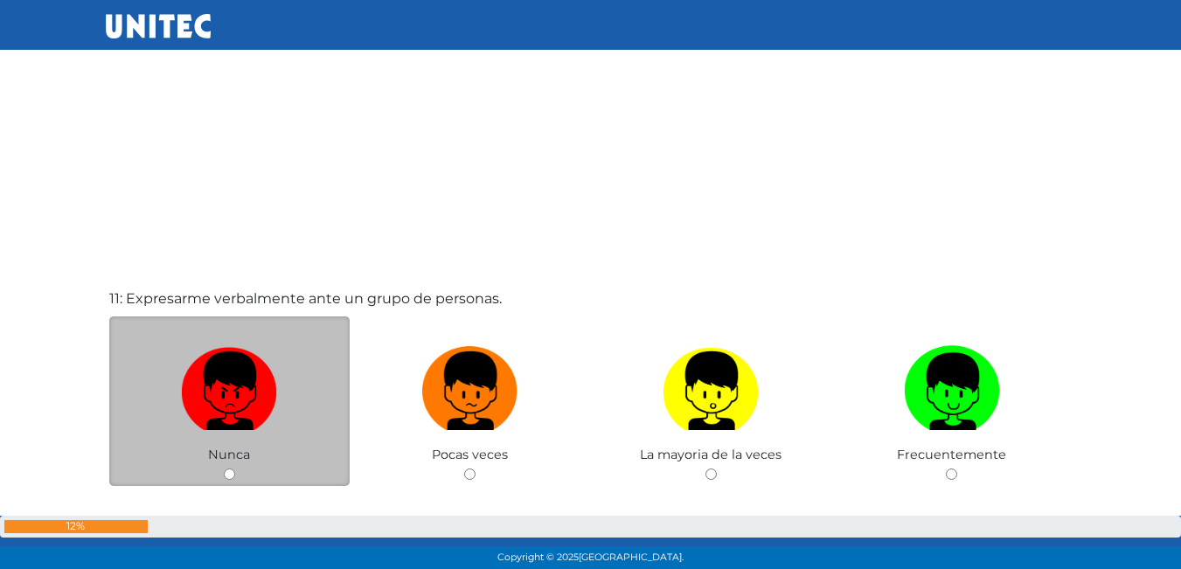
scroll to position [5730, 0]
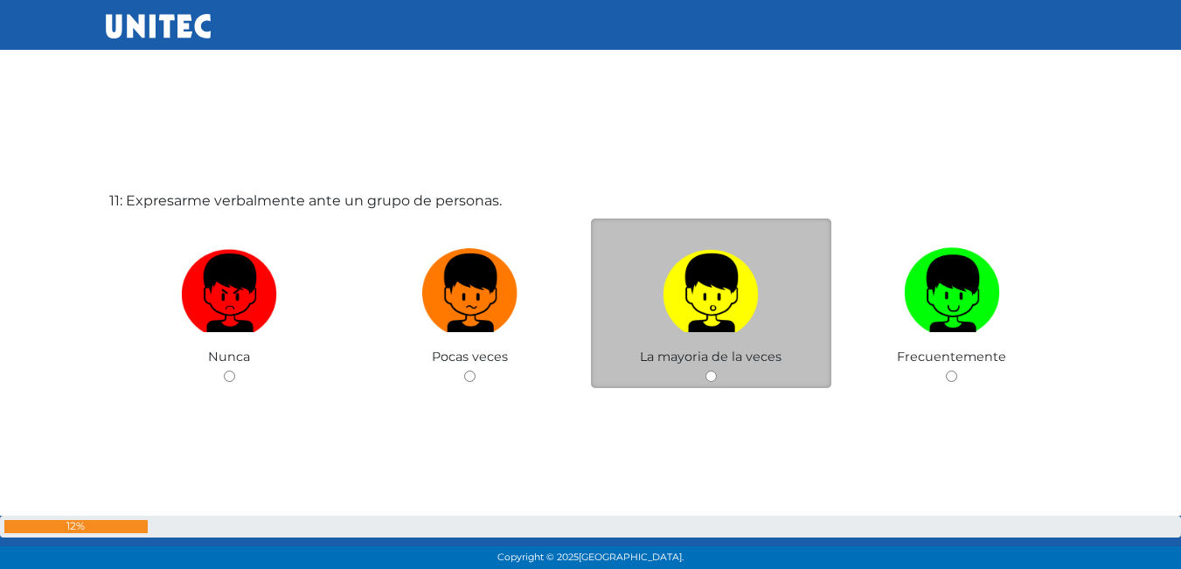
click at [711, 375] on input "radio" at bounding box center [710, 376] width 11 height 11
radio input "true"
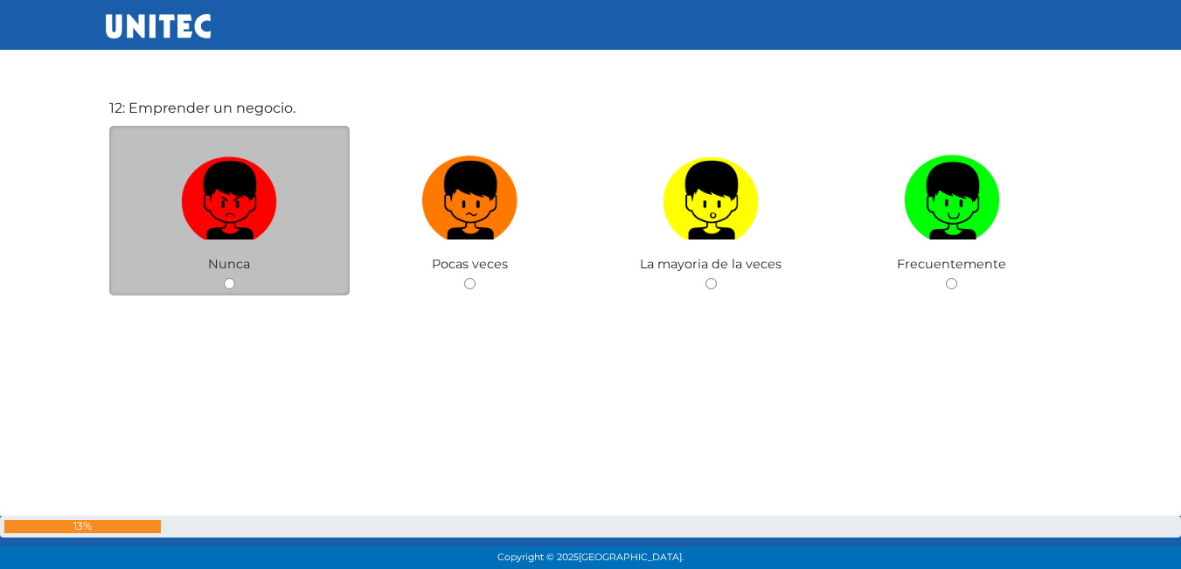
scroll to position [6435, 0]
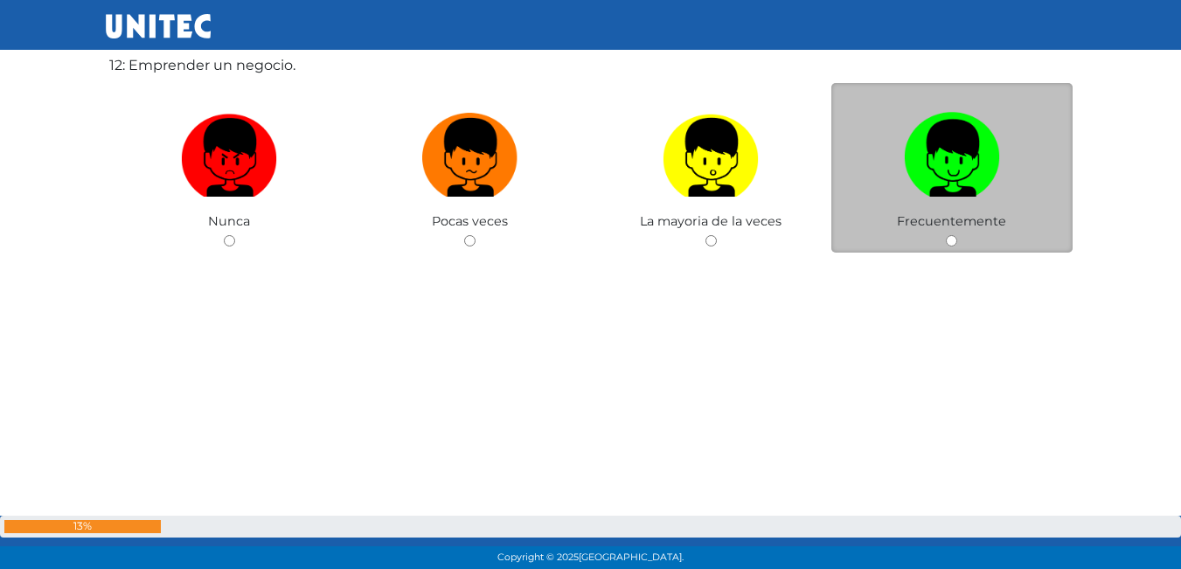
click at [949, 241] on input "radio" at bounding box center [951, 240] width 11 height 11
radio input "true"
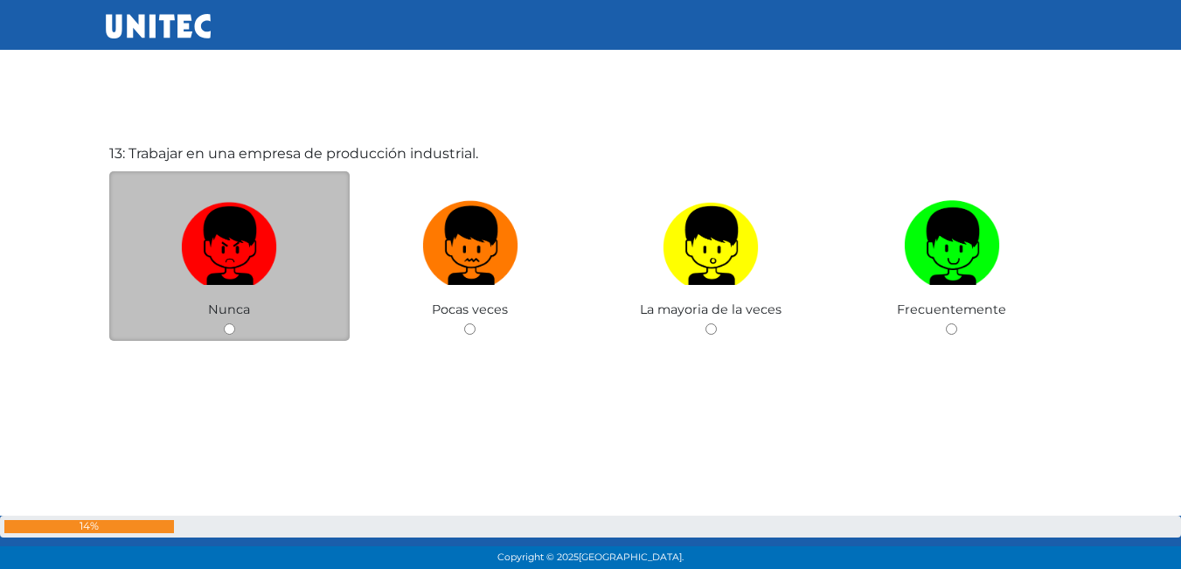
scroll to position [6917, 0]
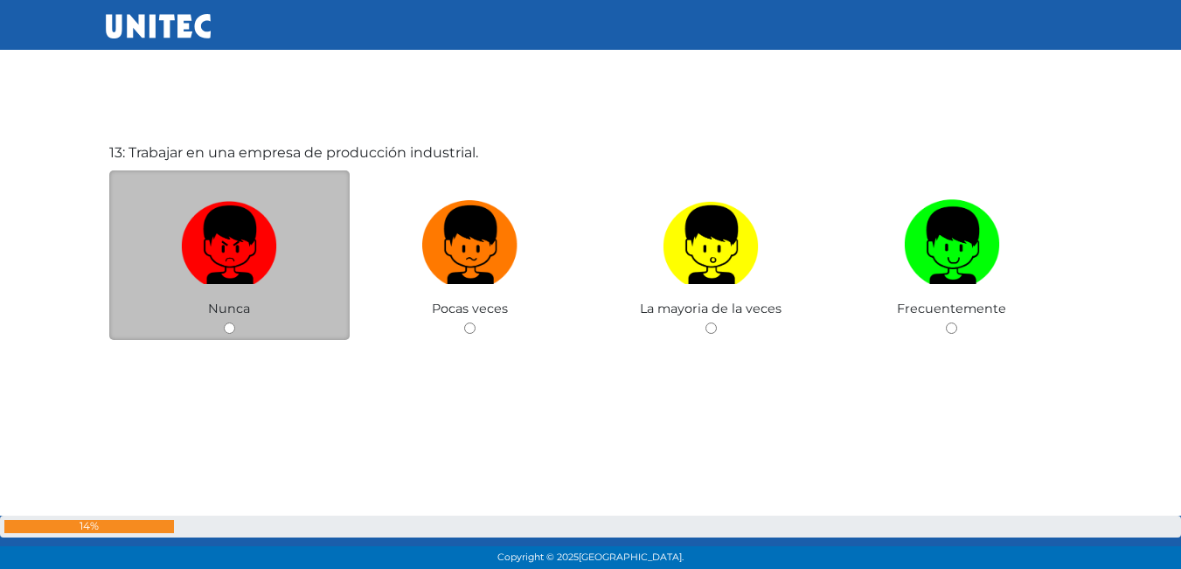
click at [233, 327] on input "radio" at bounding box center [229, 328] width 11 height 11
radio input "true"
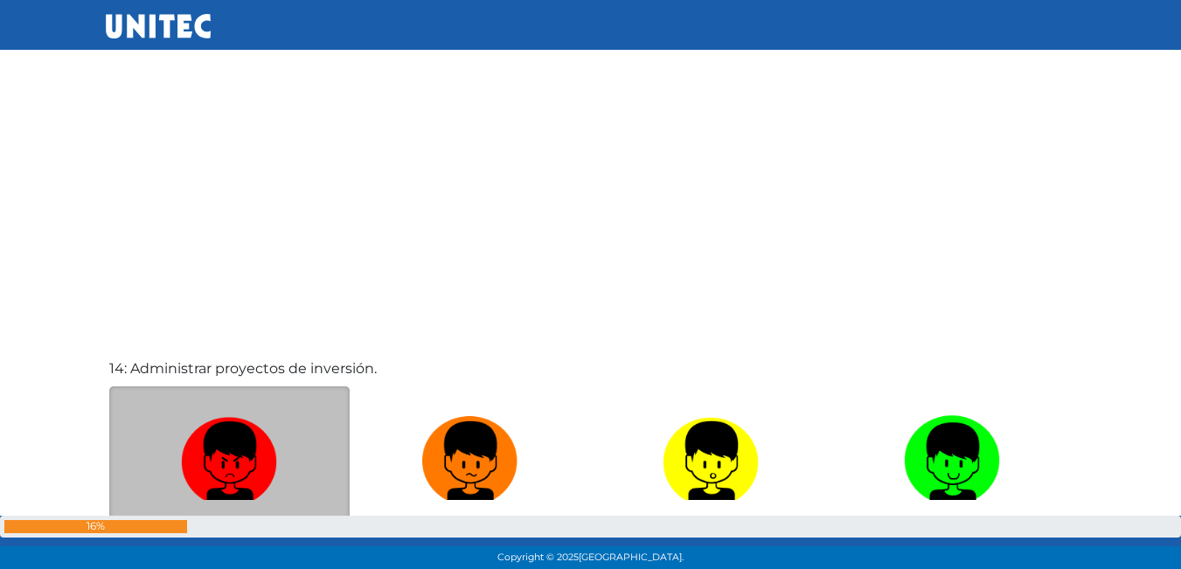
scroll to position [7357, 0]
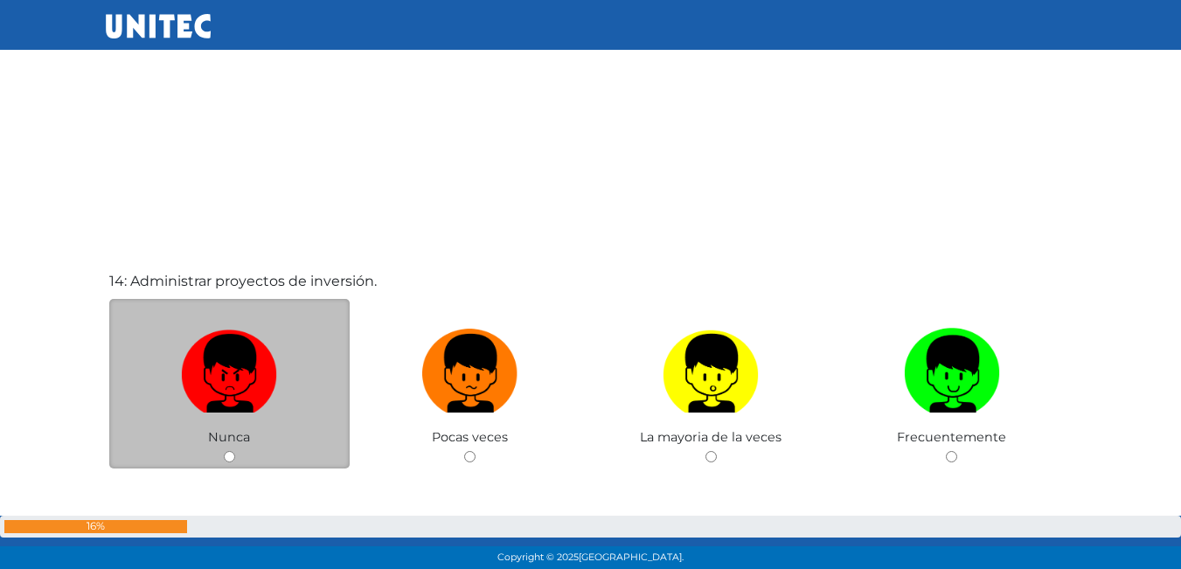
click at [236, 455] on div "Nunca" at bounding box center [229, 384] width 241 height 170
click at [235, 454] on div "Nunca" at bounding box center [229, 384] width 241 height 170
click at [234, 454] on input "radio" at bounding box center [229, 456] width 11 height 11
radio input "true"
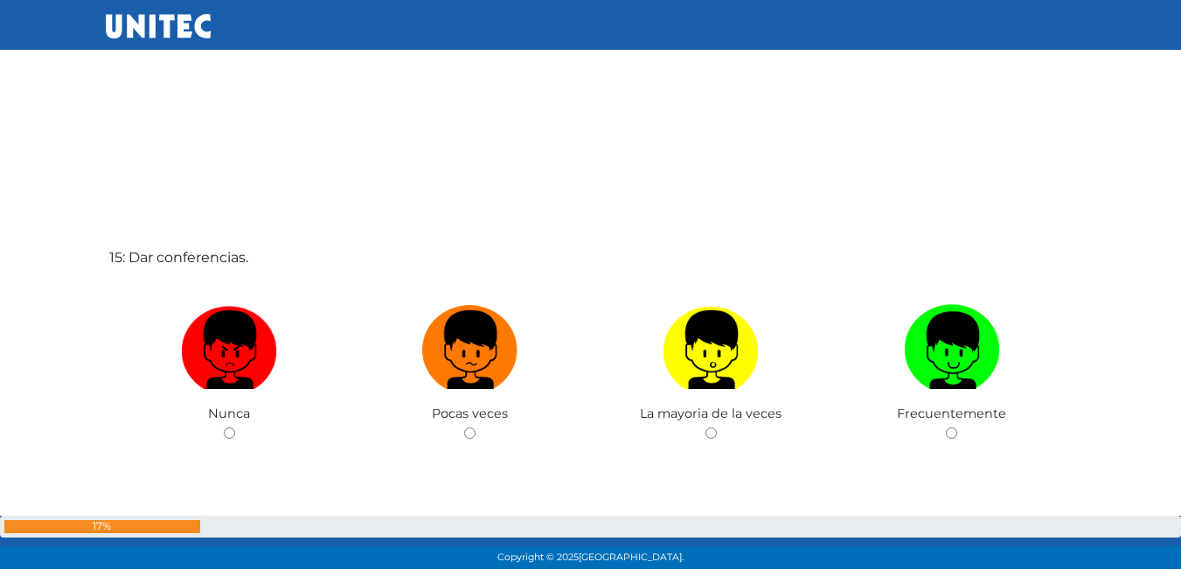
scroll to position [7968, 0]
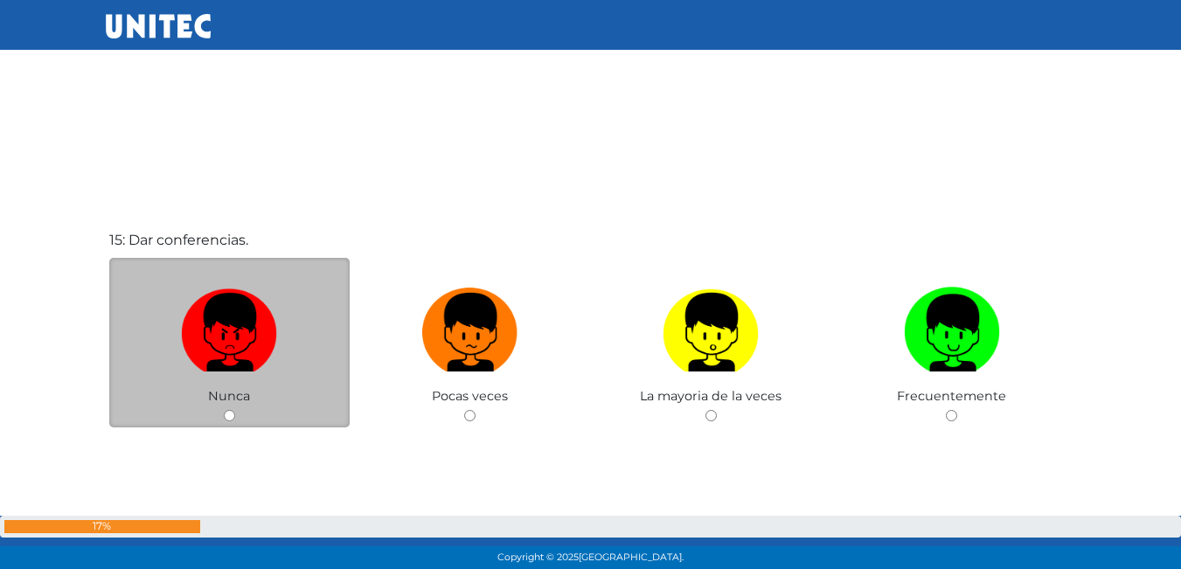
click at [228, 417] on input "radio" at bounding box center [229, 415] width 11 height 11
radio input "true"
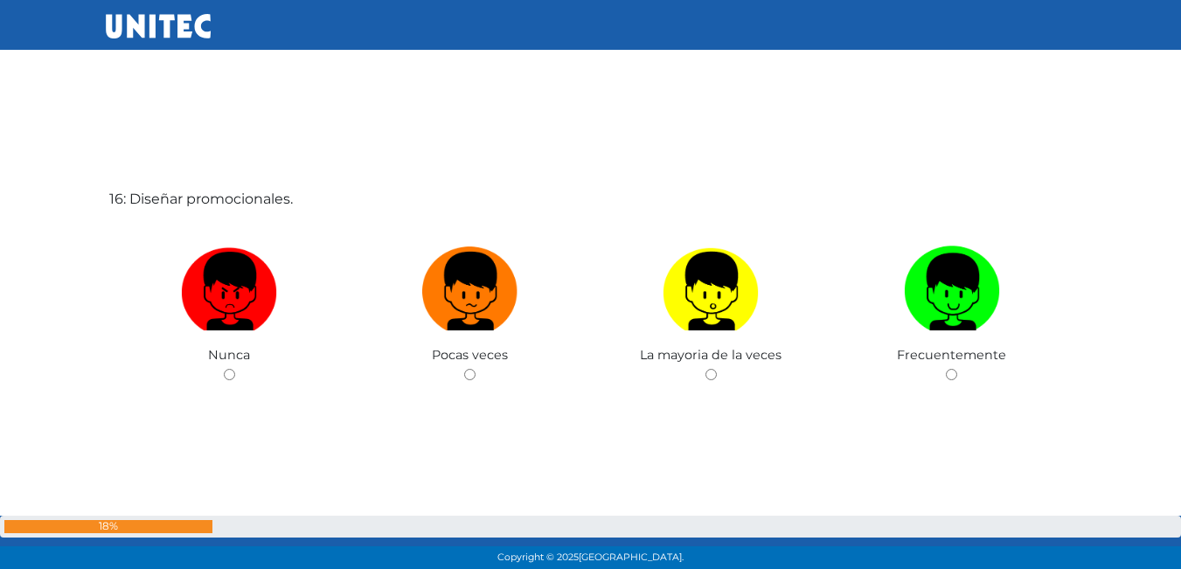
scroll to position [8579, 0]
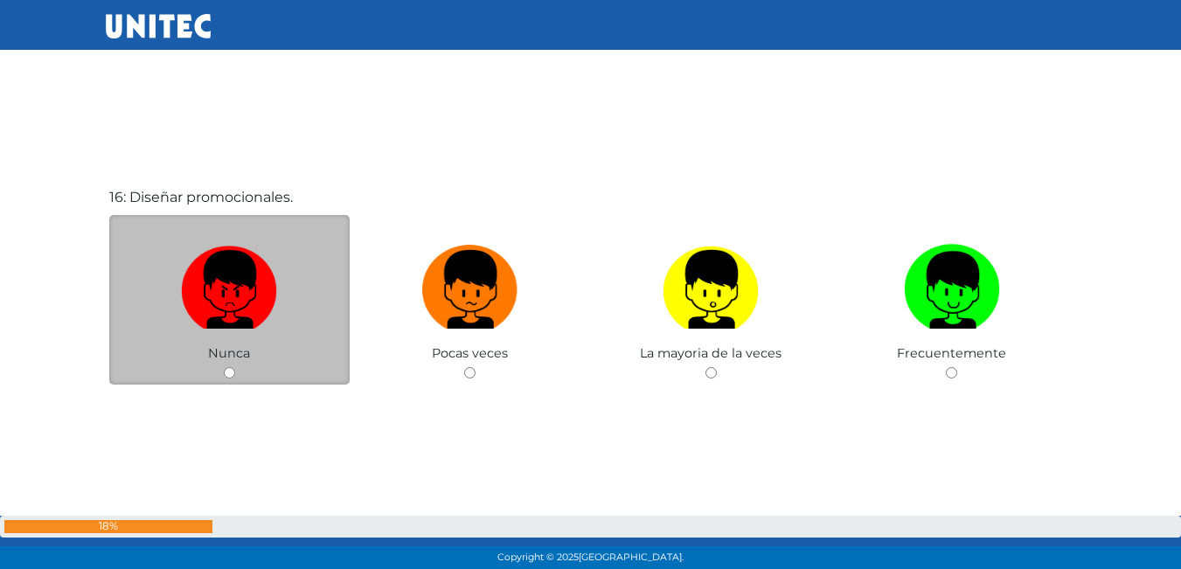
click at [233, 365] on div "Nunca" at bounding box center [229, 300] width 241 height 170
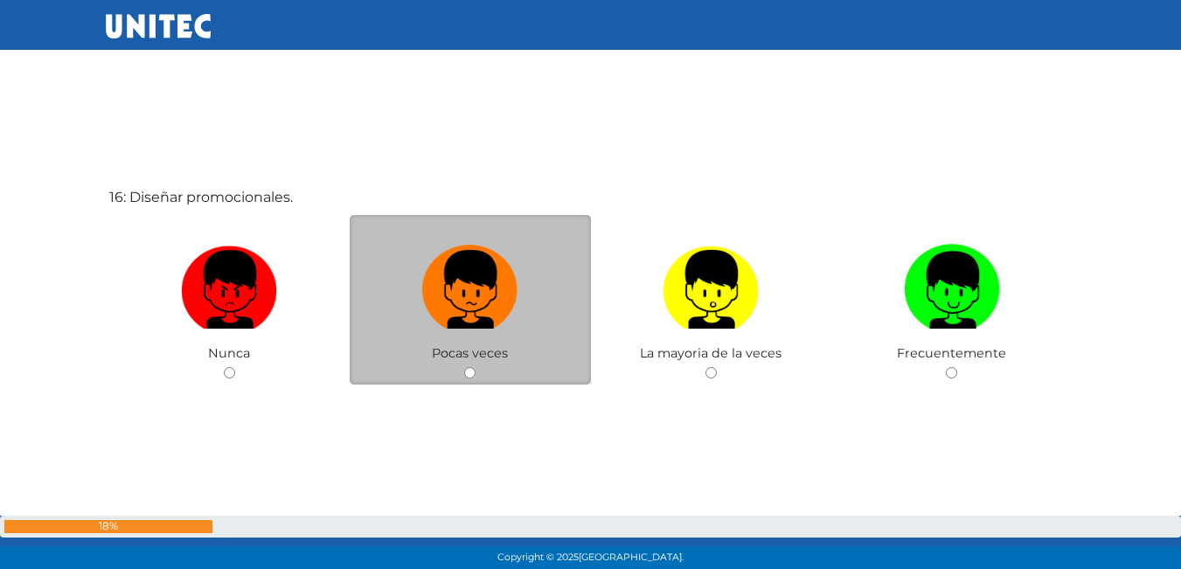
click at [468, 375] on input "radio" at bounding box center [469, 372] width 11 height 11
radio input "true"
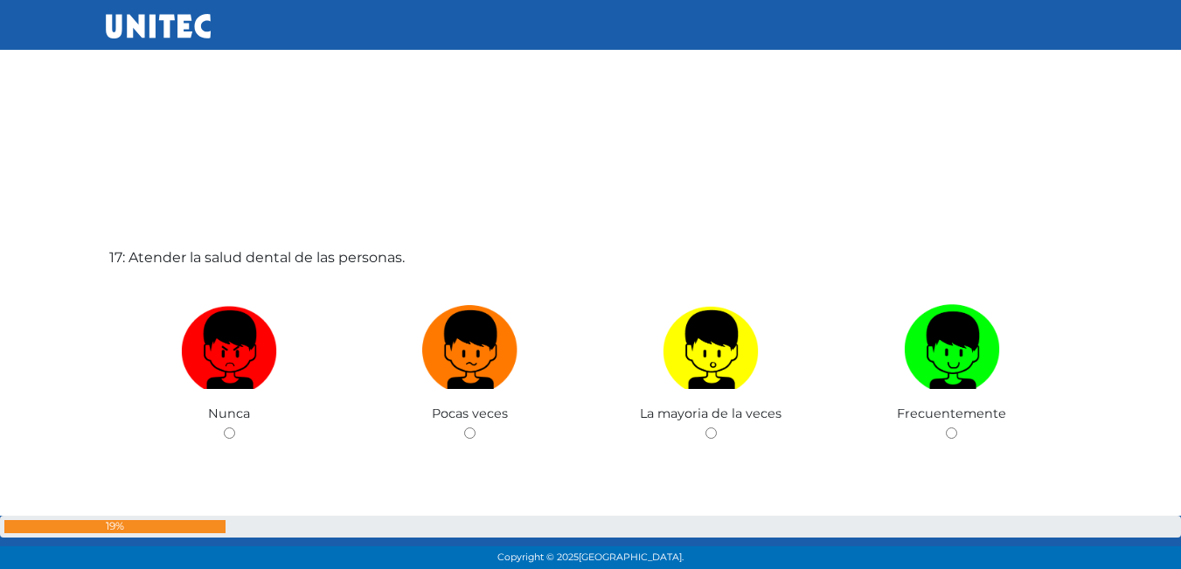
scroll to position [9104, 0]
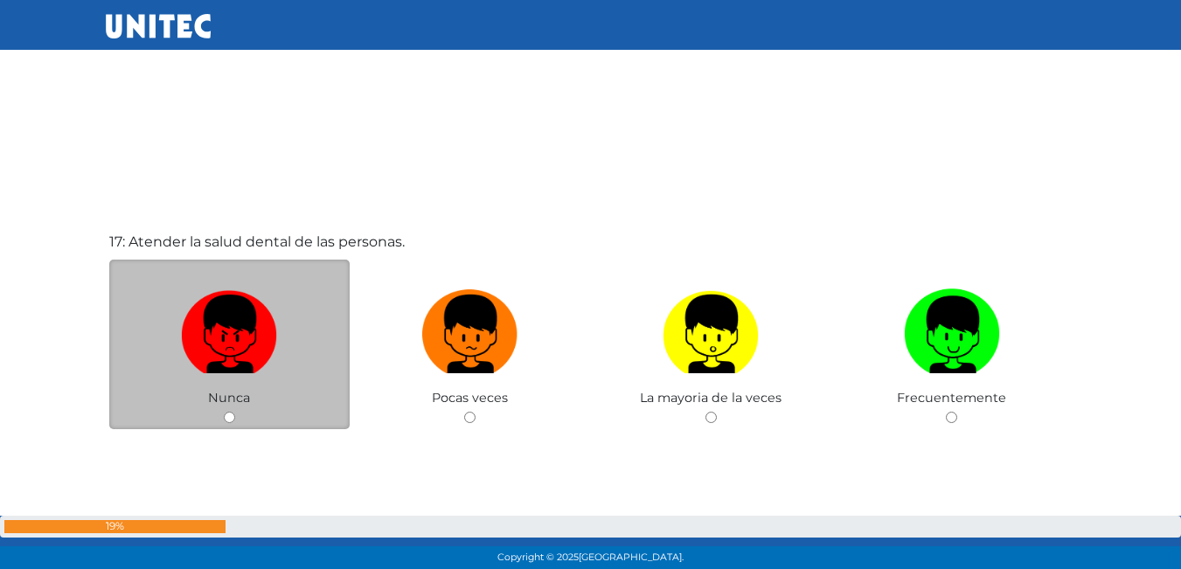
click at [225, 419] on input "radio" at bounding box center [229, 417] width 11 height 11
radio input "true"
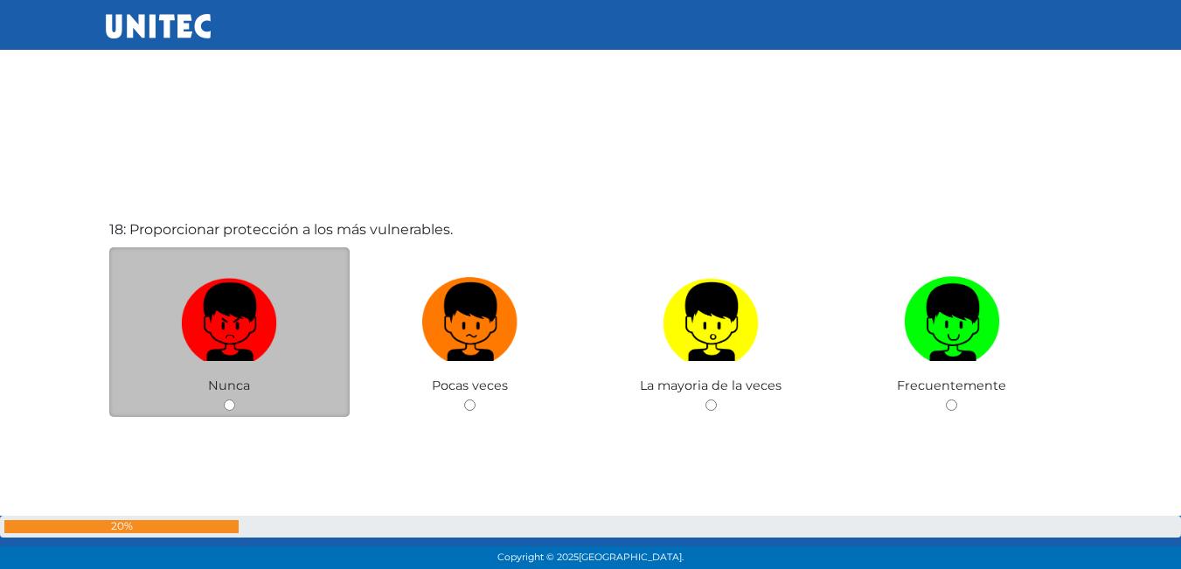
scroll to position [9716, 0]
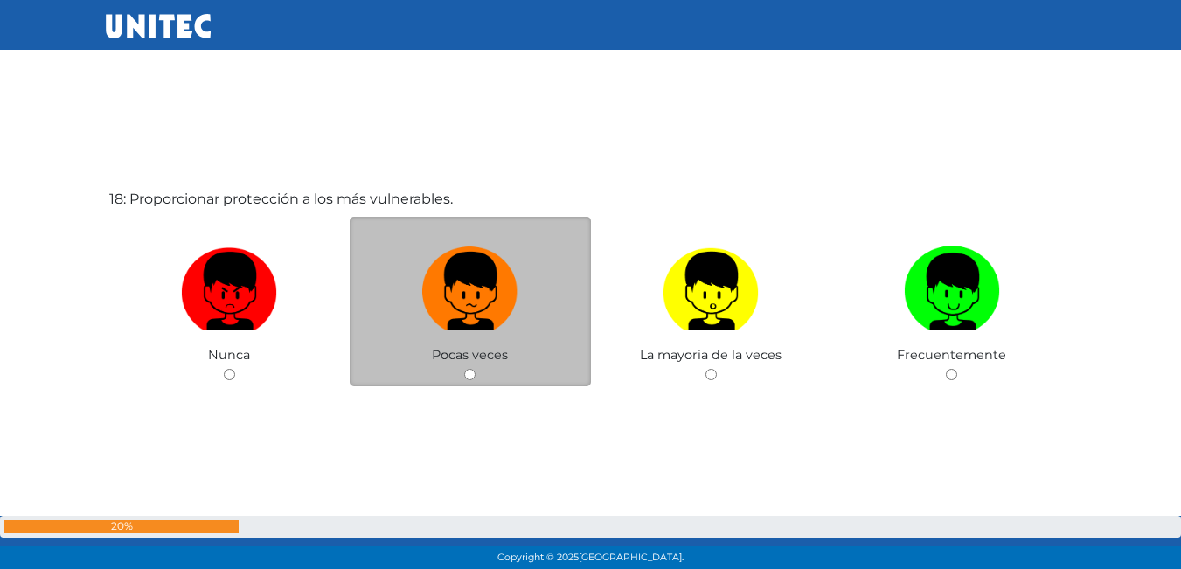
click at [461, 370] on div "Pocas veces" at bounding box center [470, 302] width 241 height 170
click at [466, 370] on input "radio" at bounding box center [469, 374] width 11 height 11
radio input "true"
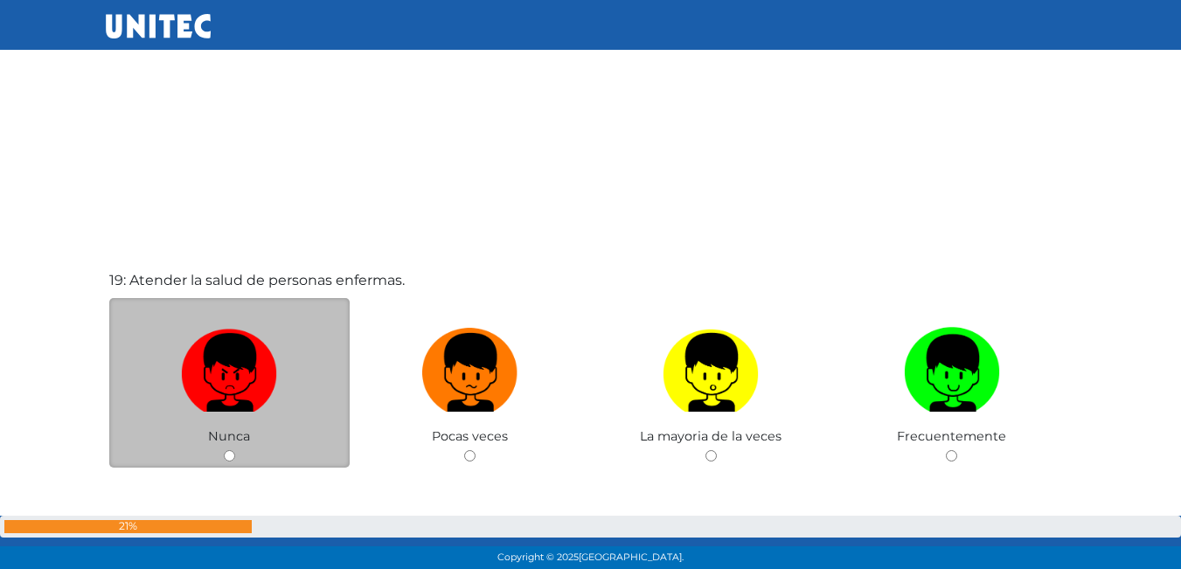
scroll to position [10218, 0]
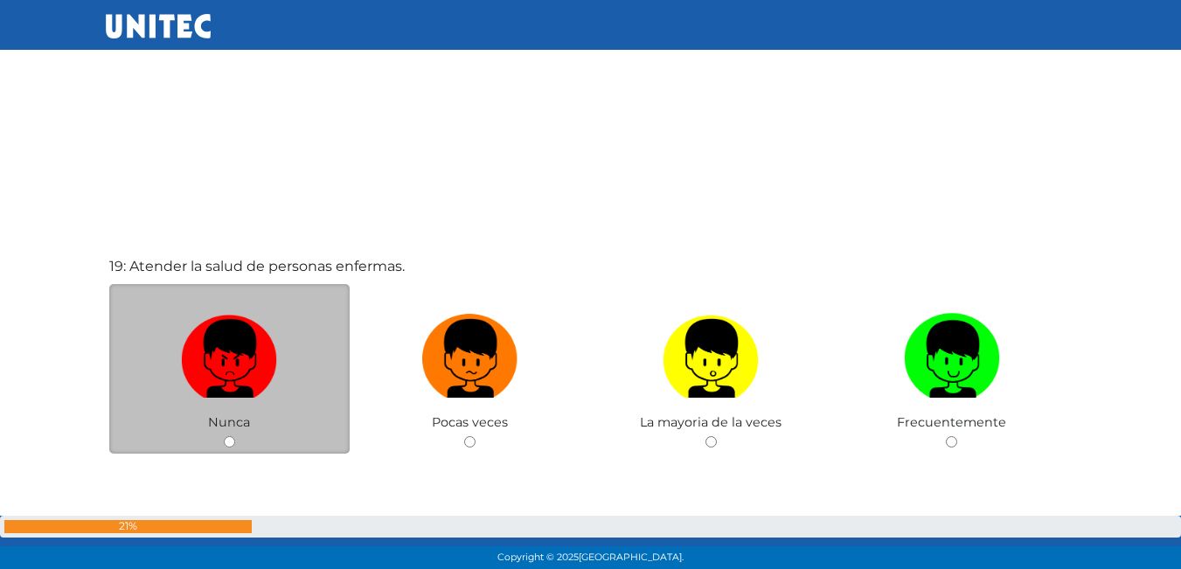
click at [231, 435] on div "Nunca" at bounding box center [229, 369] width 241 height 170
click at [230, 435] on div "Nunca" at bounding box center [229, 369] width 241 height 170
click at [224, 443] on input "radio" at bounding box center [229, 441] width 11 height 11
radio input "true"
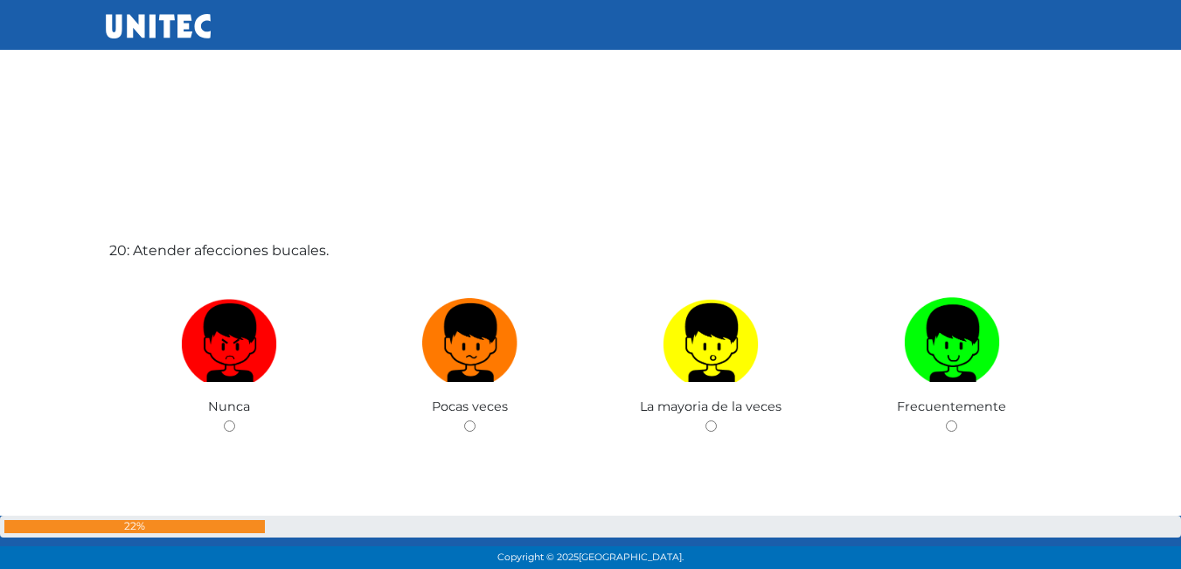
scroll to position [10813, 0]
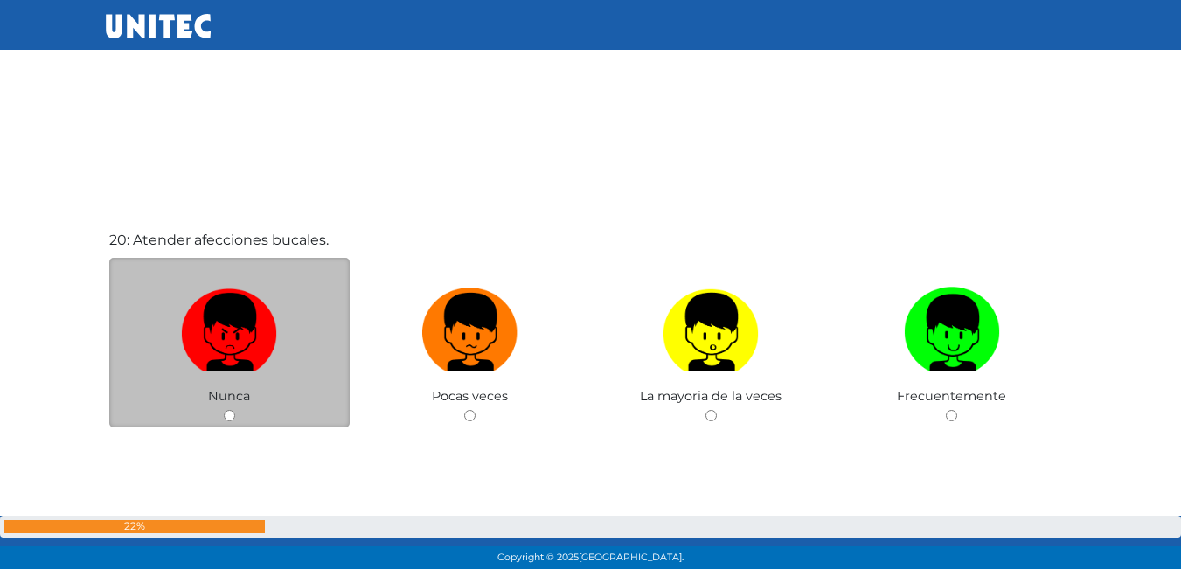
click at [224, 419] on input "radio" at bounding box center [229, 415] width 11 height 11
radio input "true"
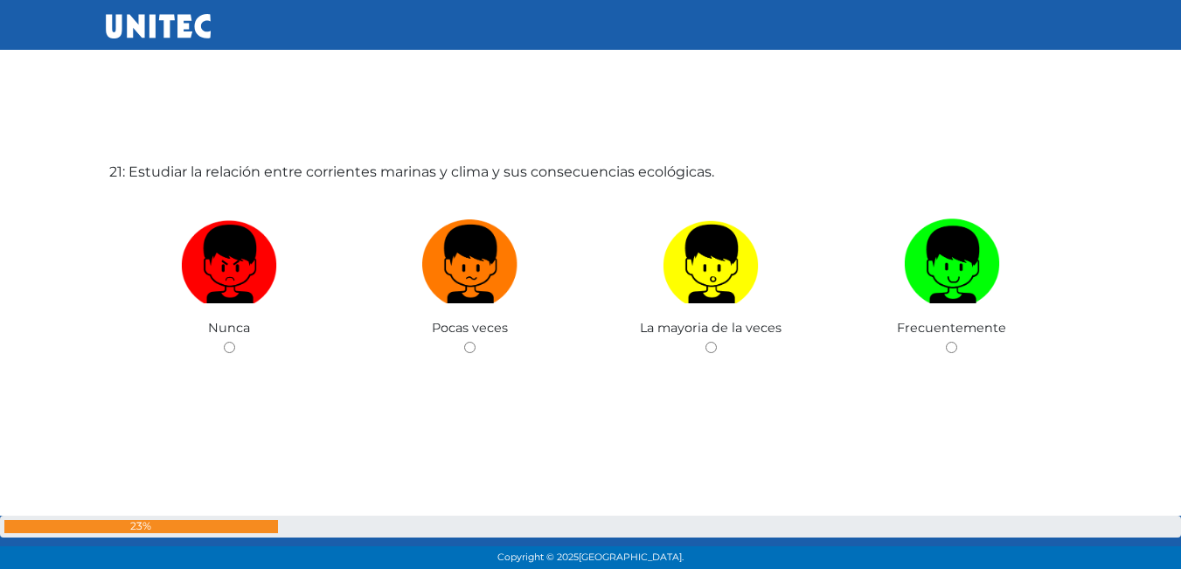
scroll to position [11470, 0]
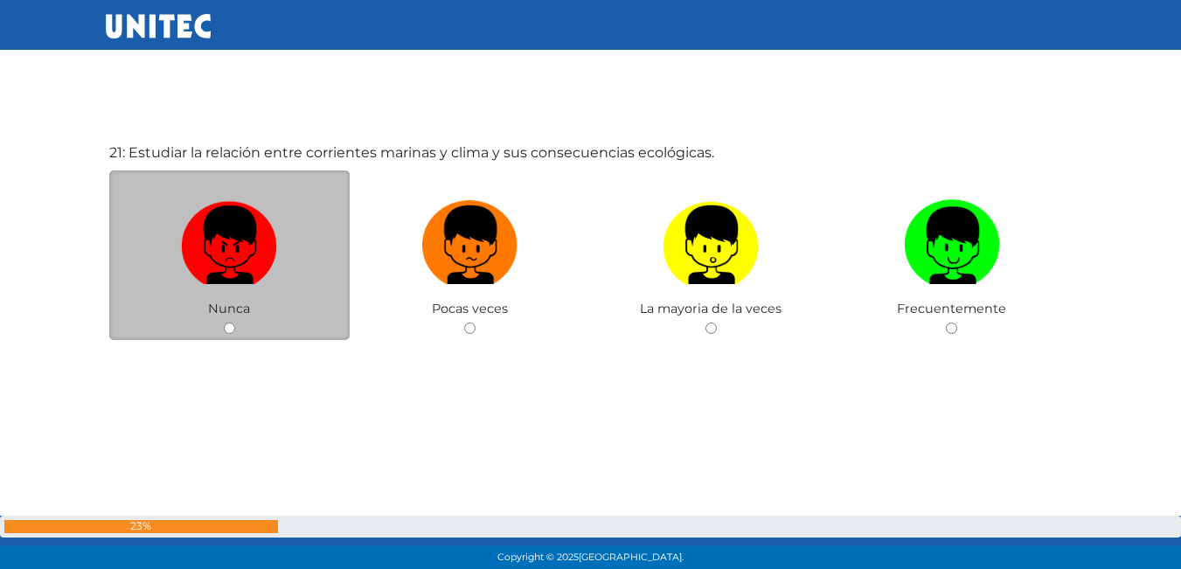
click at [228, 319] on div "Nunca" at bounding box center [229, 255] width 241 height 170
click at [229, 333] on input "radio" at bounding box center [229, 328] width 11 height 11
radio input "true"
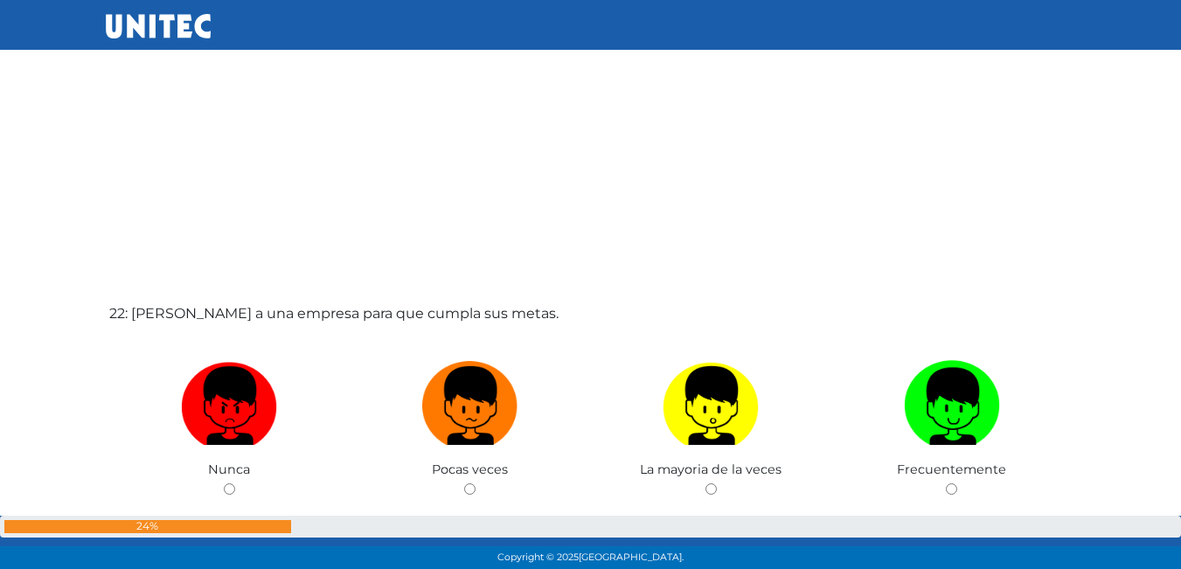
scroll to position [11908, 0]
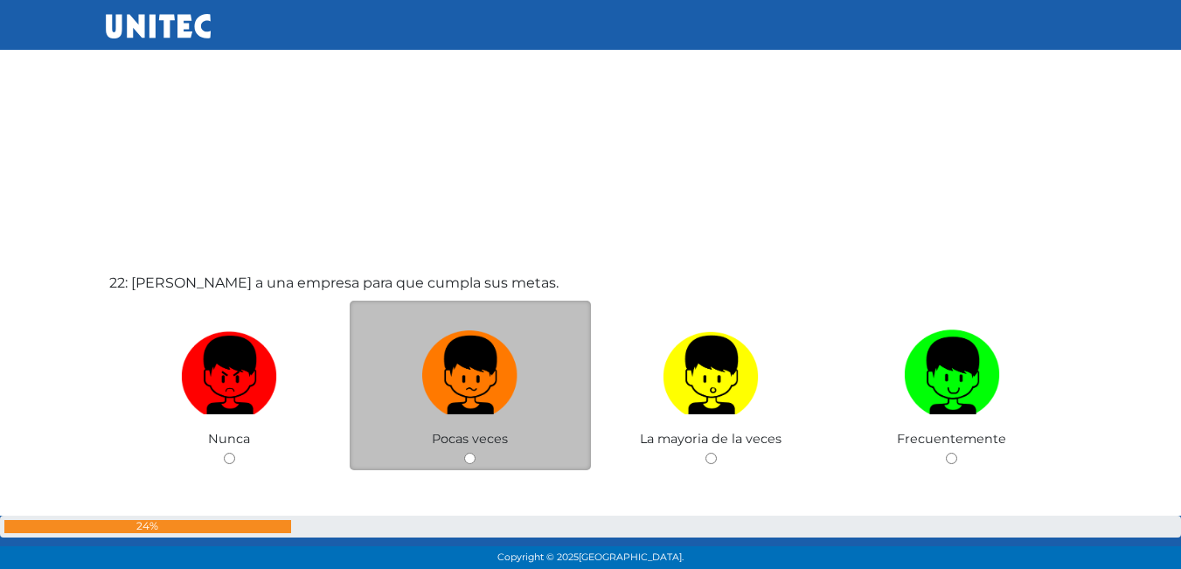
click at [464, 458] on input "radio" at bounding box center [469, 458] width 11 height 11
radio input "true"
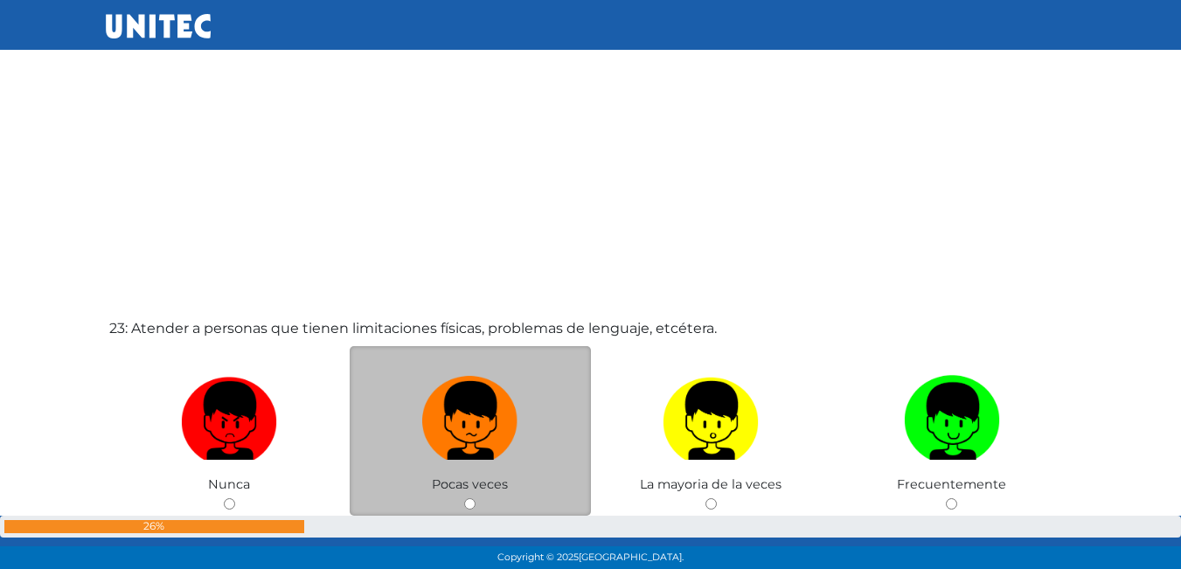
scroll to position [12520, 0]
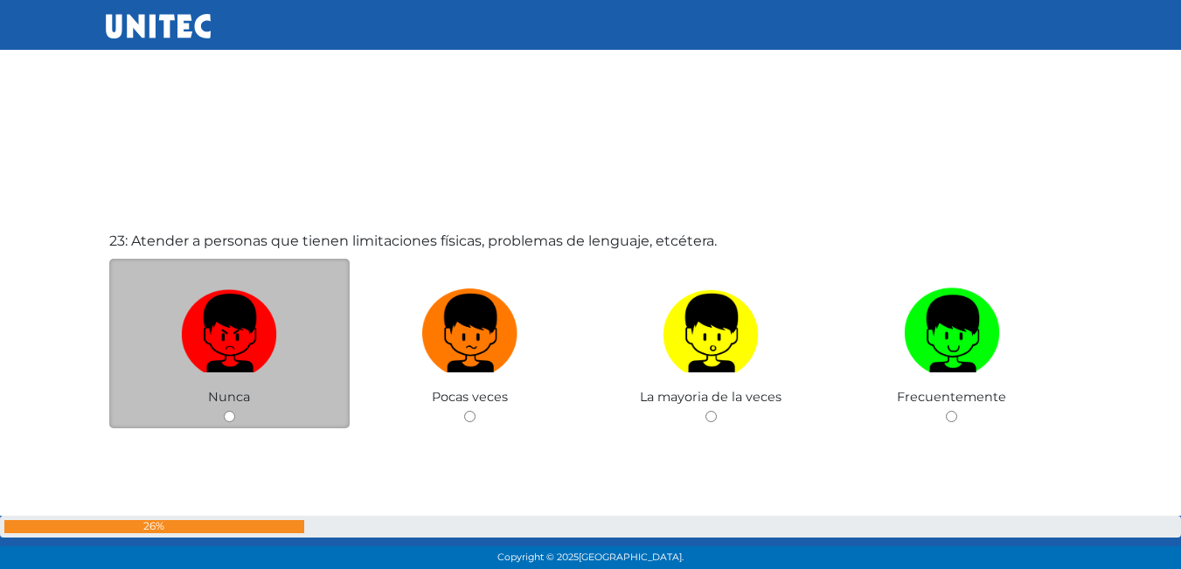
drag, startPoint x: 233, startPoint y: 417, endPoint x: 243, endPoint y: 407, distance: 14.2
click at [233, 417] on input "radio" at bounding box center [229, 416] width 11 height 11
radio input "true"
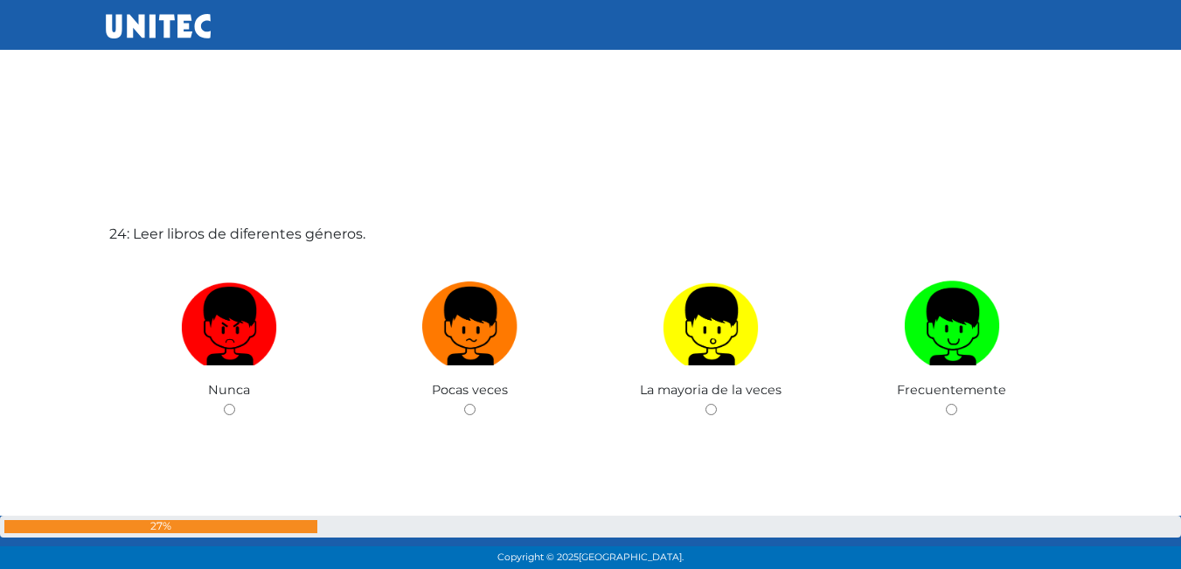
scroll to position [13131, 0]
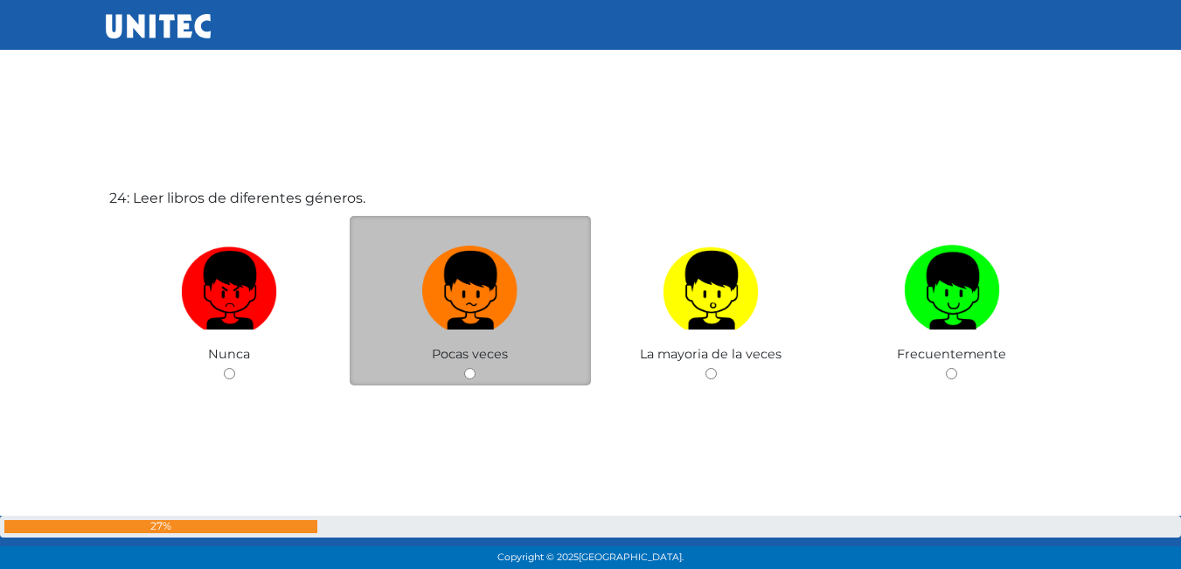
click at [469, 374] on input "radio" at bounding box center [469, 373] width 11 height 11
radio input "true"
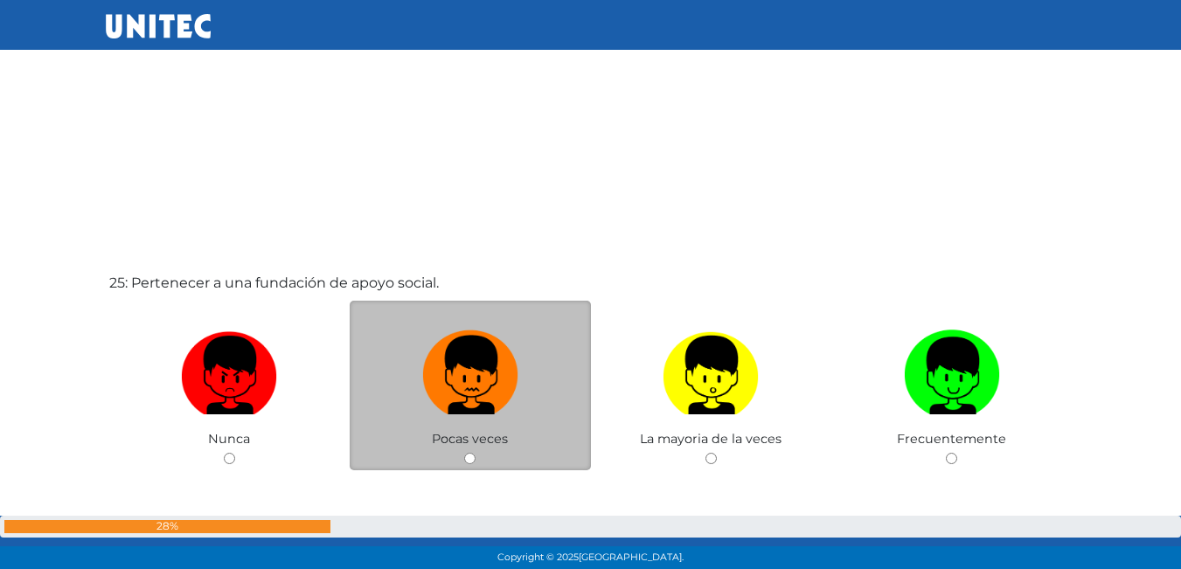
scroll to position [13638, 0]
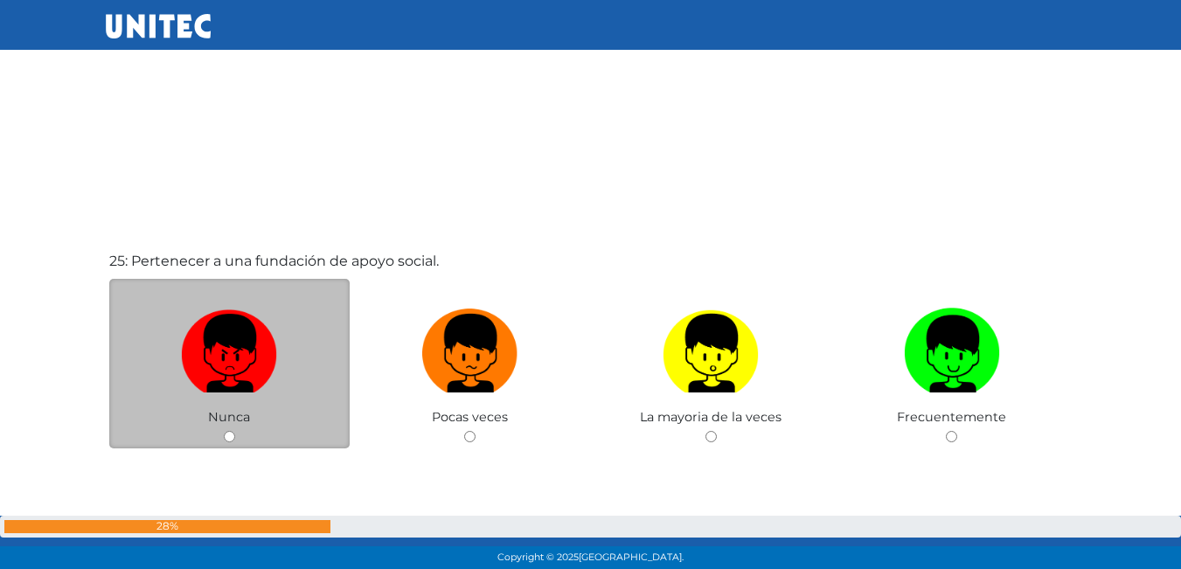
click at [227, 441] on input "radio" at bounding box center [229, 436] width 11 height 11
radio input "true"
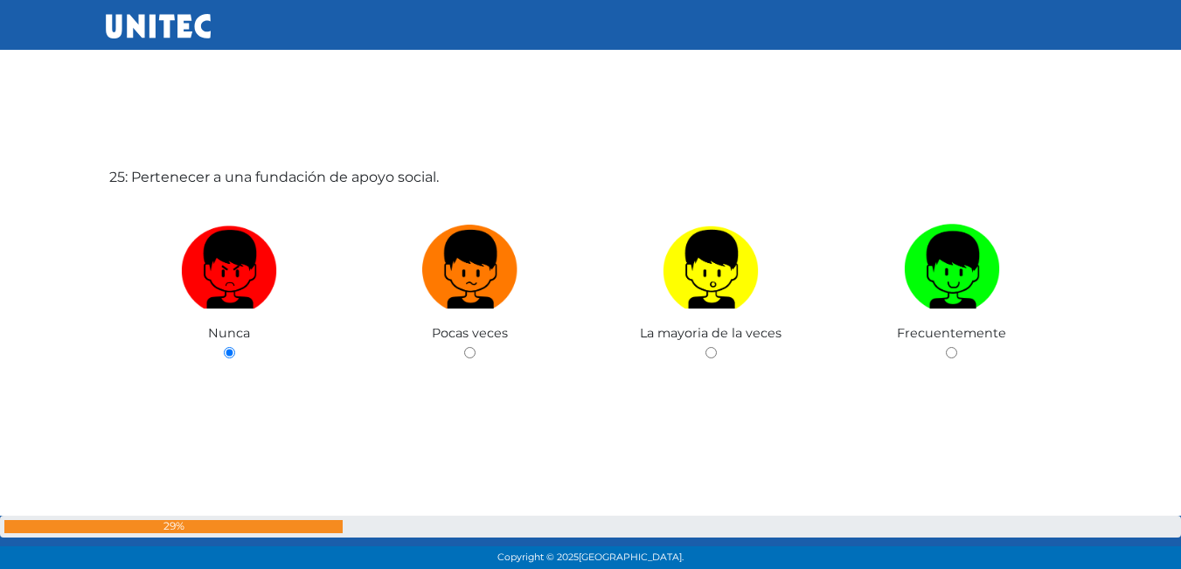
scroll to position [13723, 0]
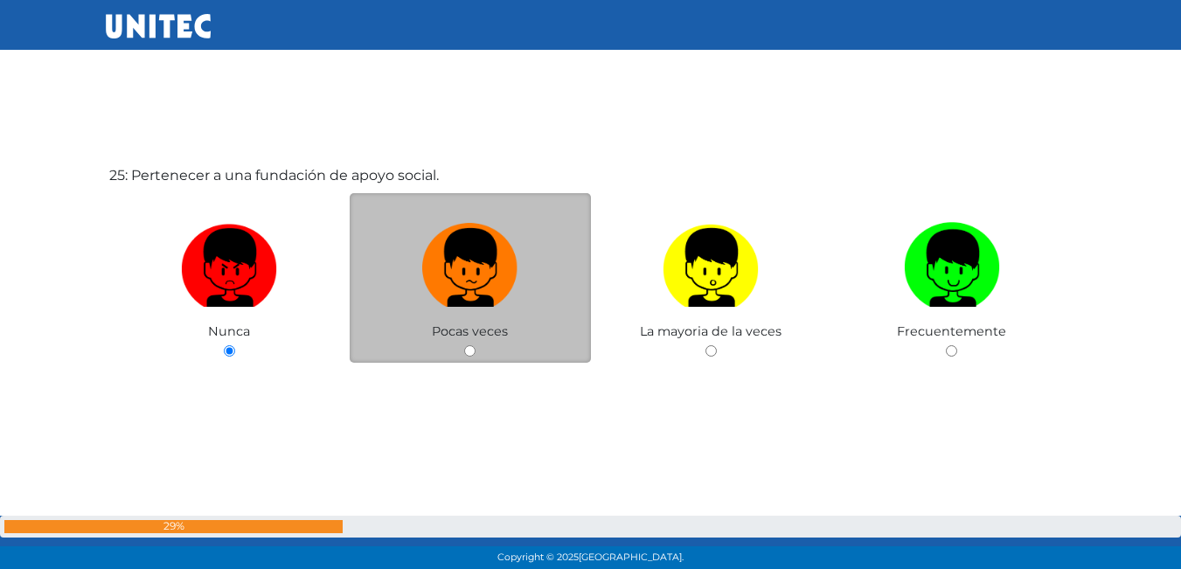
click at [480, 346] on div "Pocas veces" at bounding box center [470, 278] width 241 height 170
click at [464, 355] on input "radio" at bounding box center [469, 350] width 11 height 11
radio input "true"
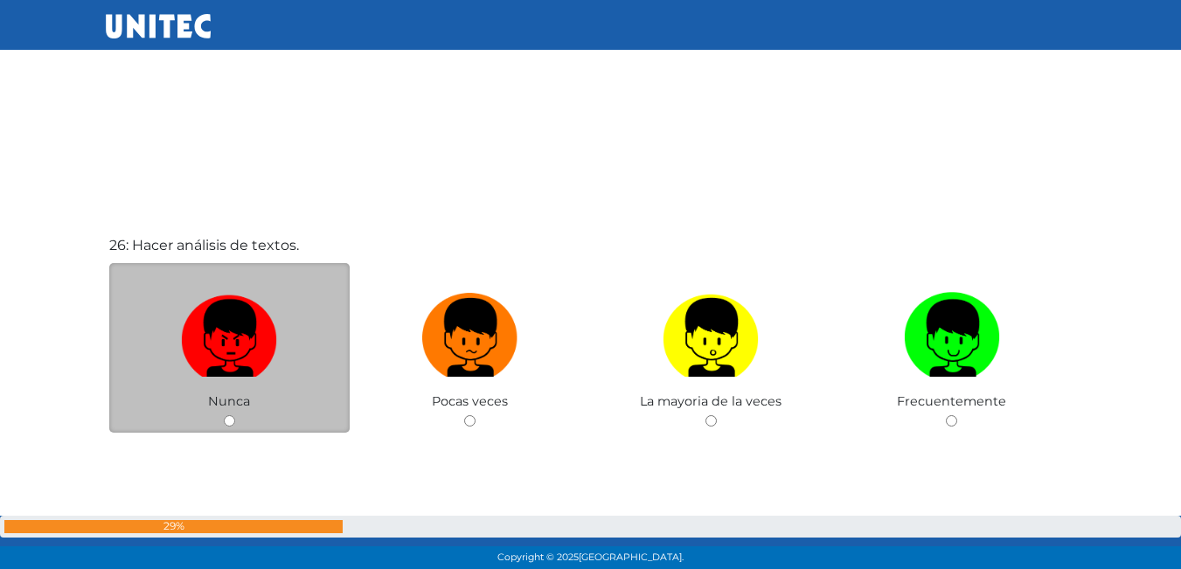
scroll to position [14250, 0]
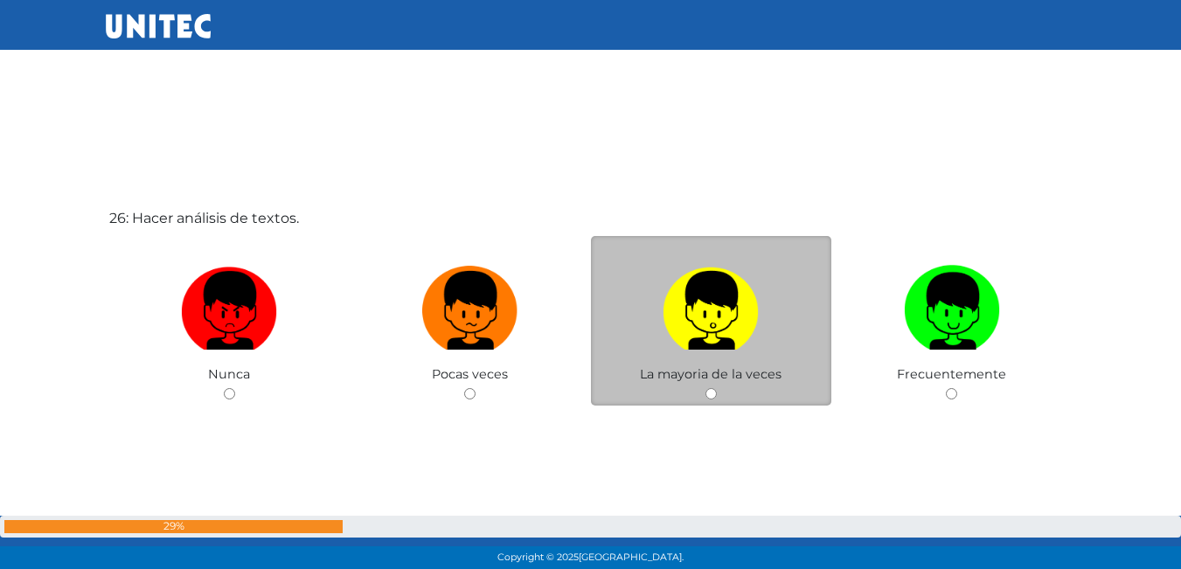
click at [712, 393] on input "radio" at bounding box center [710, 393] width 11 height 11
radio input "true"
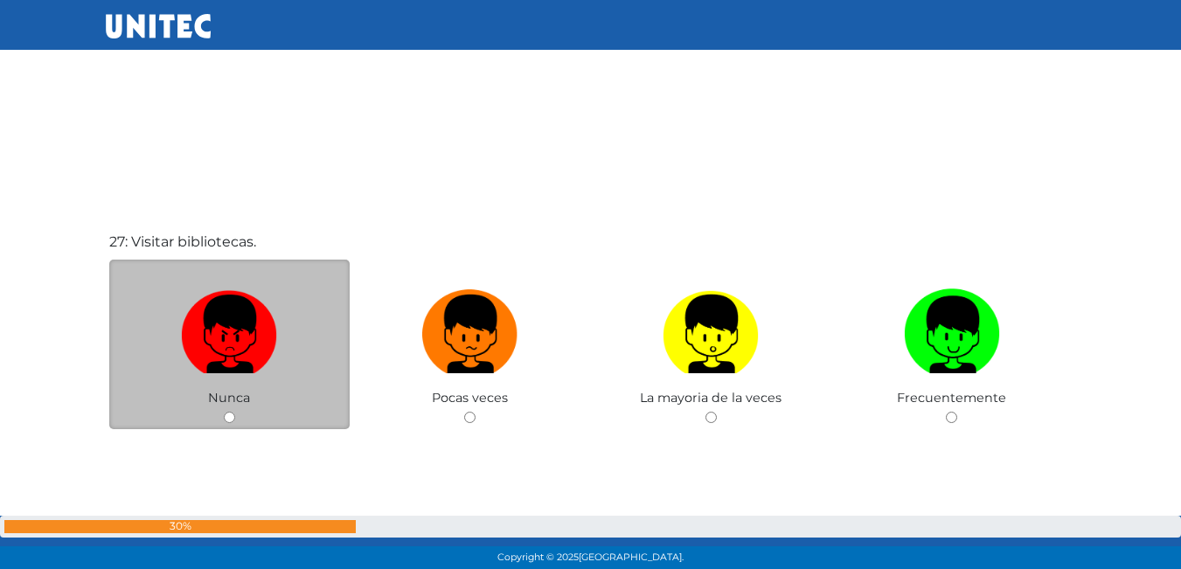
scroll to position [14797, 0]
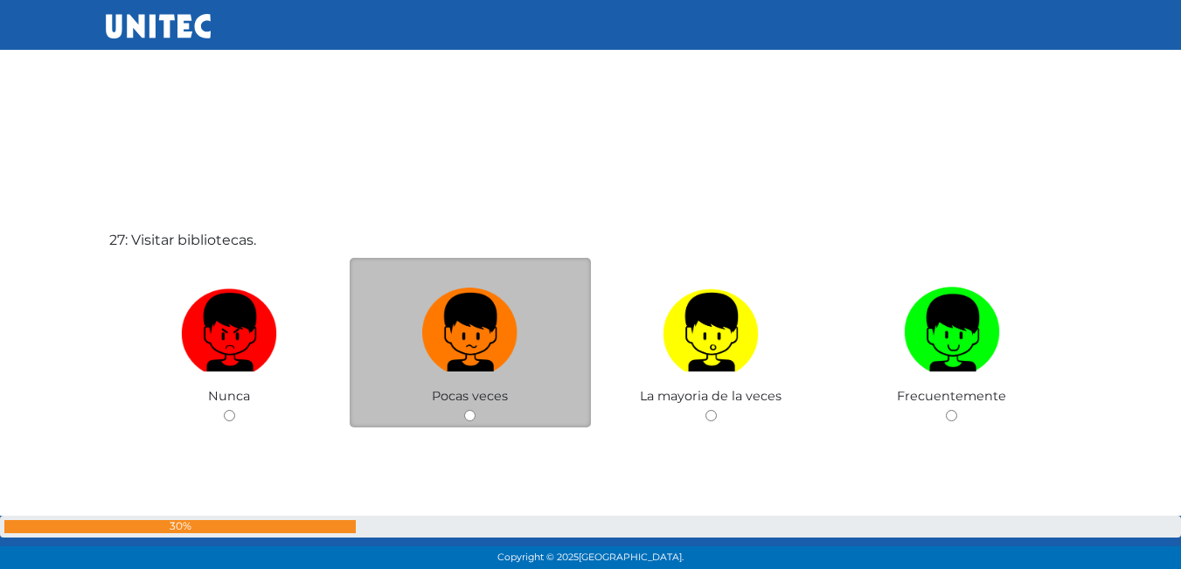
click at [467, 412] on input "radio" at bounding box center [469, 415] width 11 height 11
radio input "true"
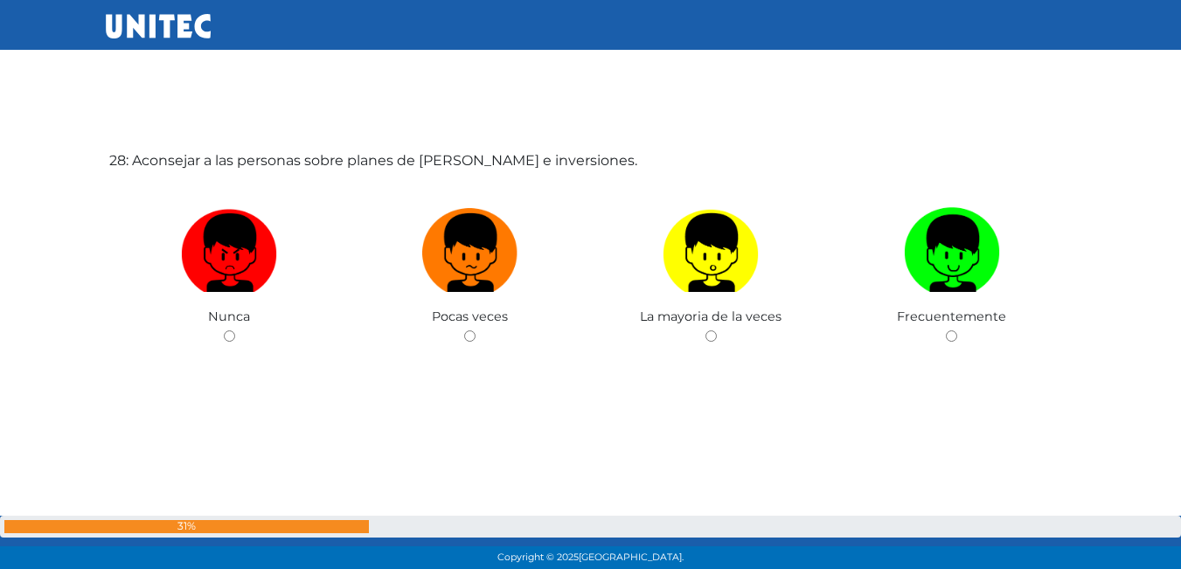
scroll to position [15453, 0]
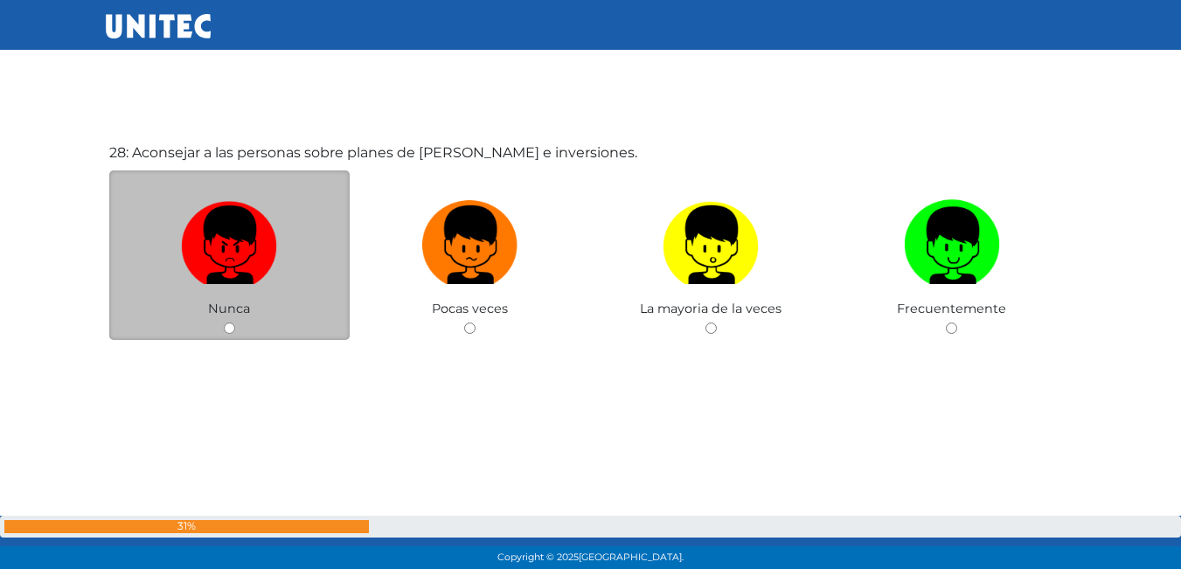
click at [233, 328] on input "radio" at bounding box center [229, 328] width 11 height 11
radio input "true"
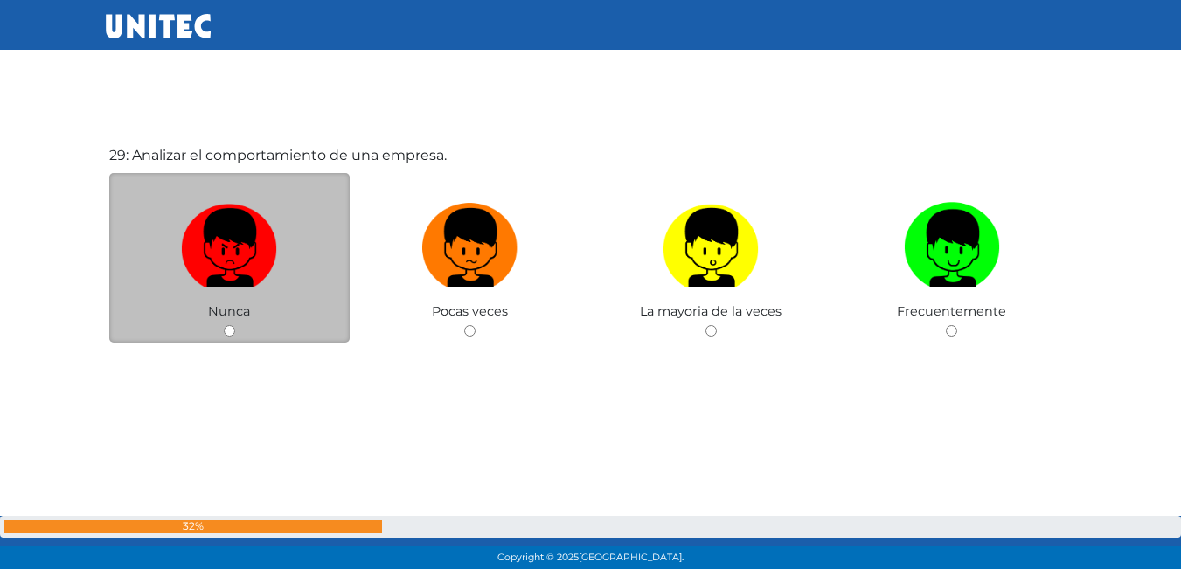
scroll to position [16022, 0]
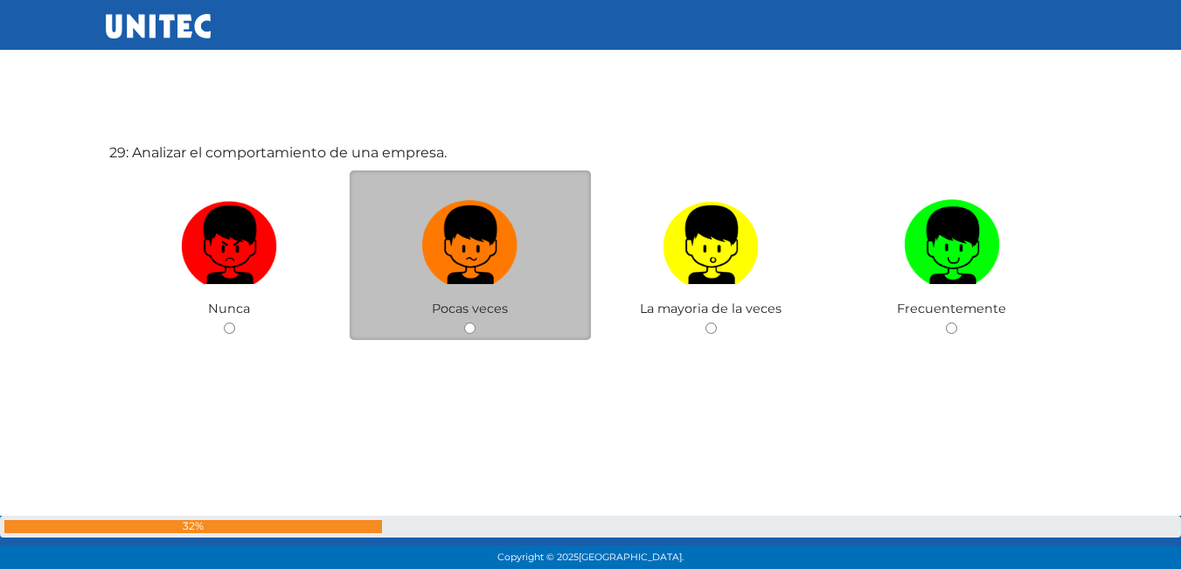
click at [466, 334] on input "radio" at bounding box center [469, 328] width 11 height 11
radio input "true"
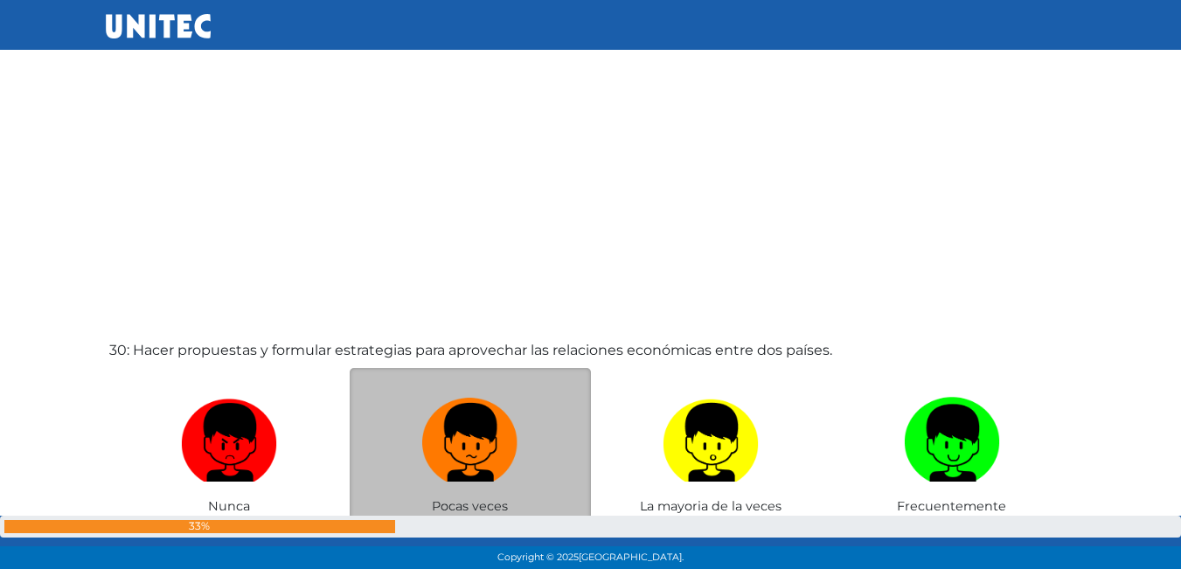
scroll to position [16463, 0]
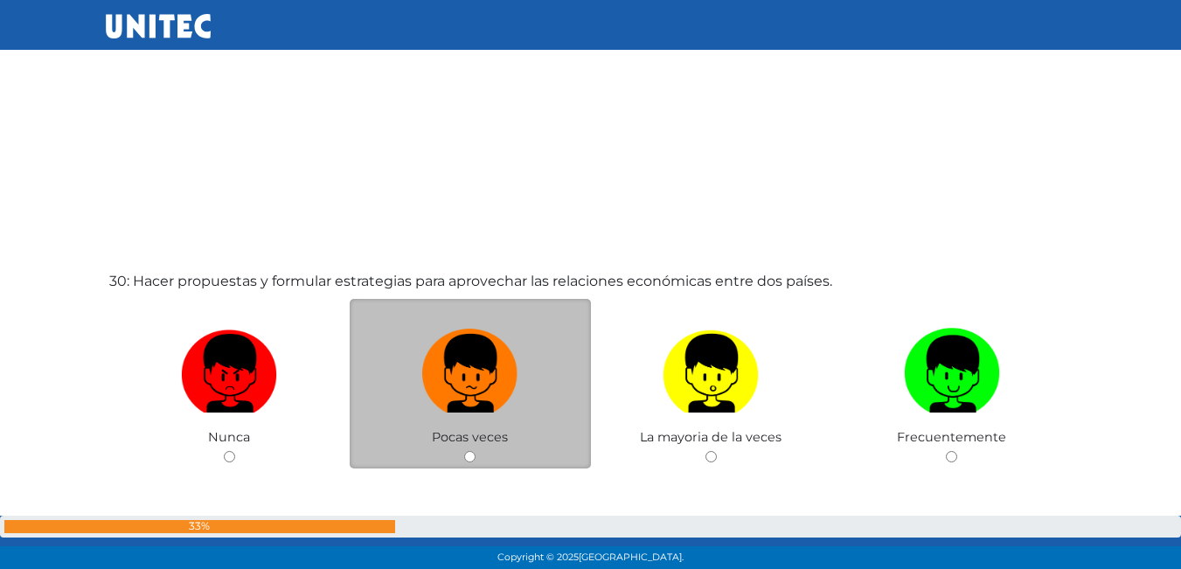
click at [466, 454] on input "radio" at bounding box center [469, 456] width 11 height 11
radio input "true"
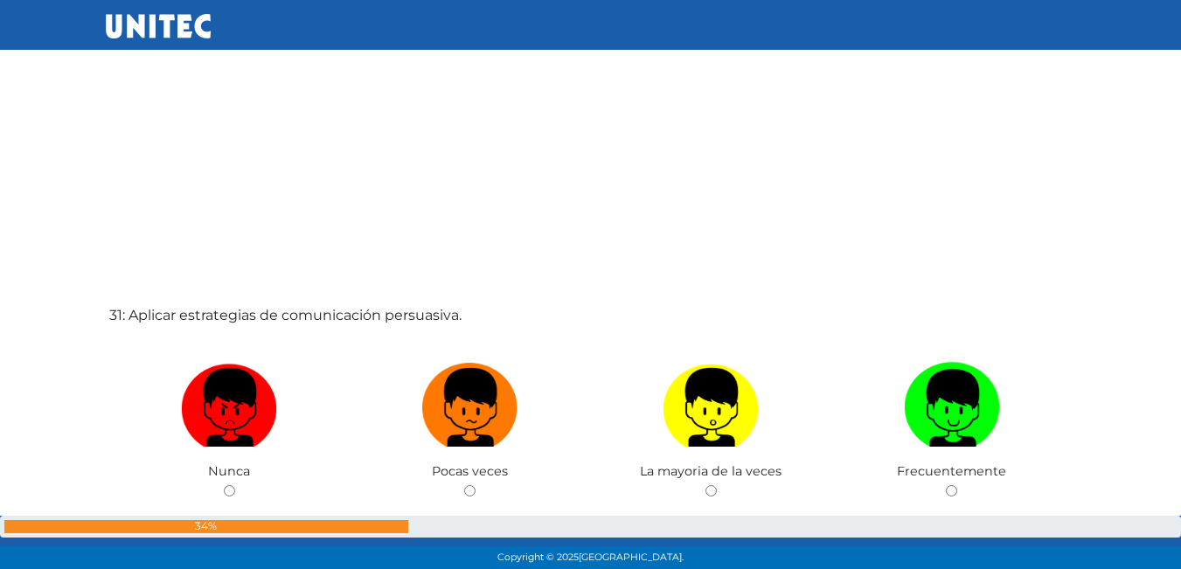
scroll to position [17058, 0]
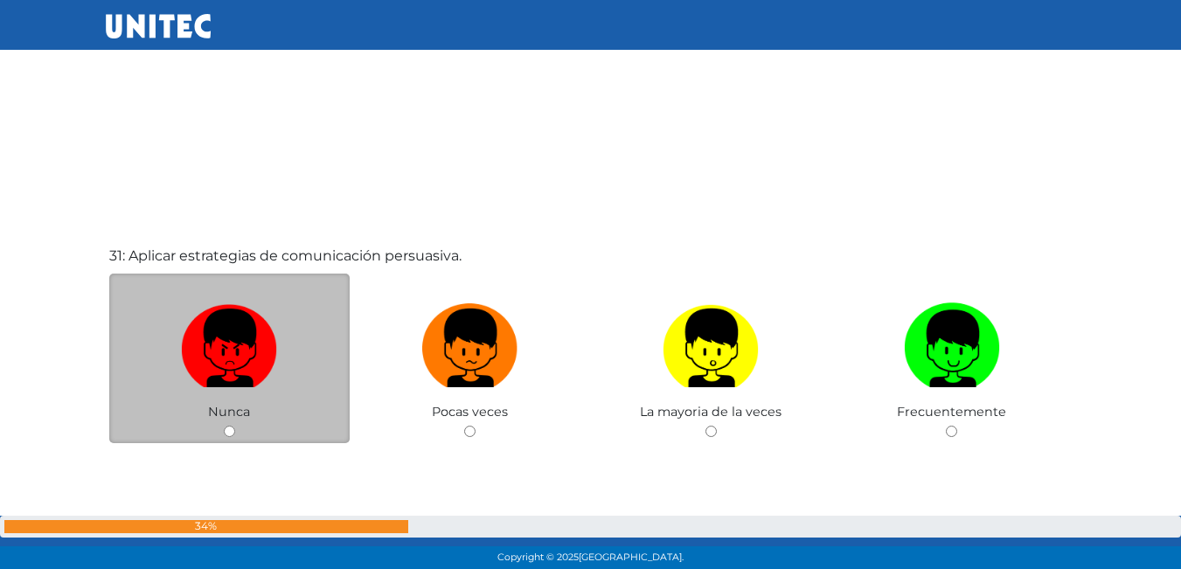
click at [222, 424] on div "Nunca" at bounding box center [229, 359] width 241 height 170
click at [233, 431] on input "radio" at bounding box center [229, 431] width 11 height 11
radio input "true"
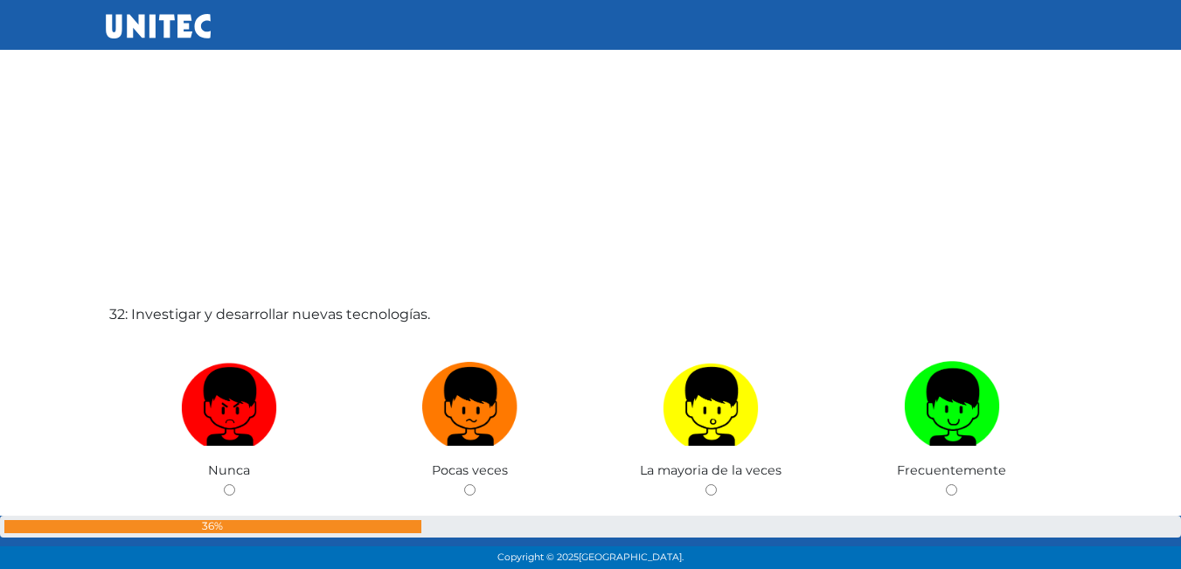
scroll to position [17643, 0]
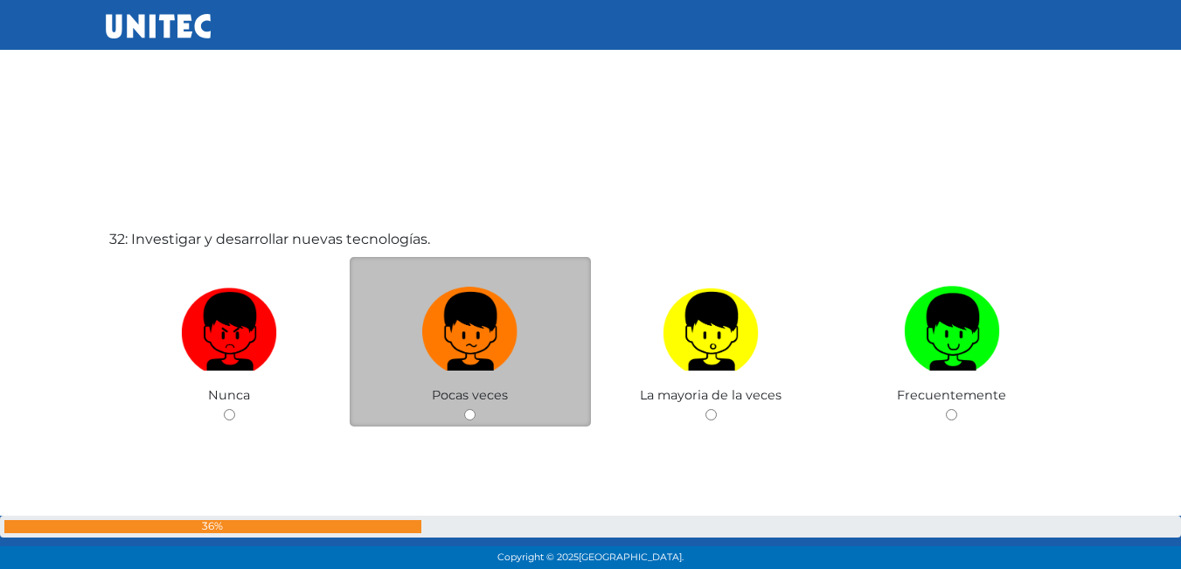
click at [460, 414] on div "Pocas veces" at bounding box center [470, 342] width 241 height 170
click at [470, 414] on input "radio" at bounding box center [469, 414] width 11 height 11
radio input "true"
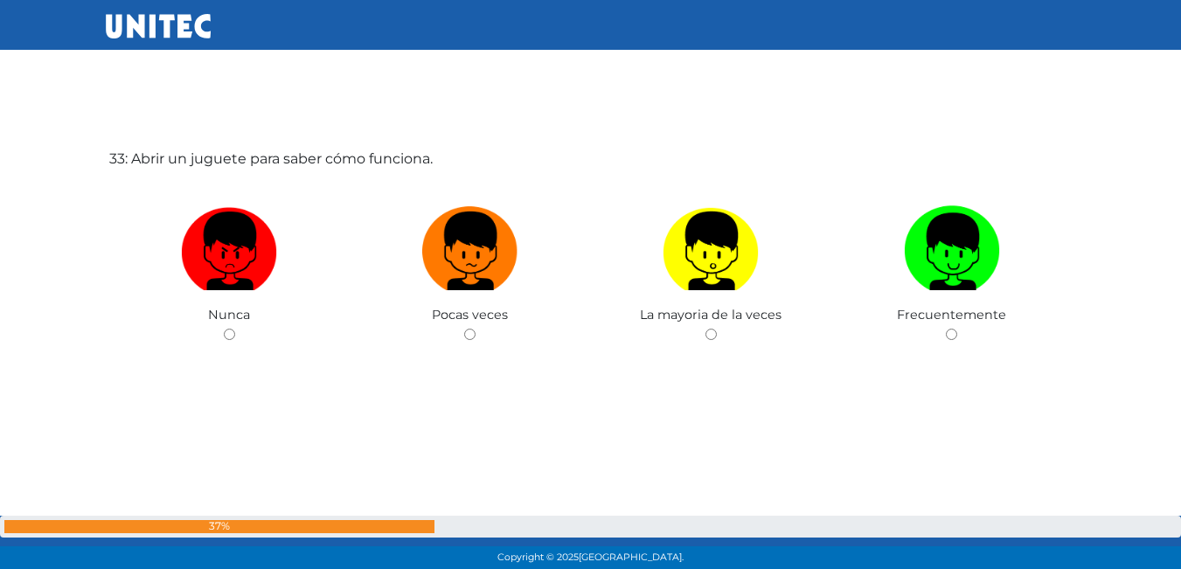
scroll to position [18299, 0]
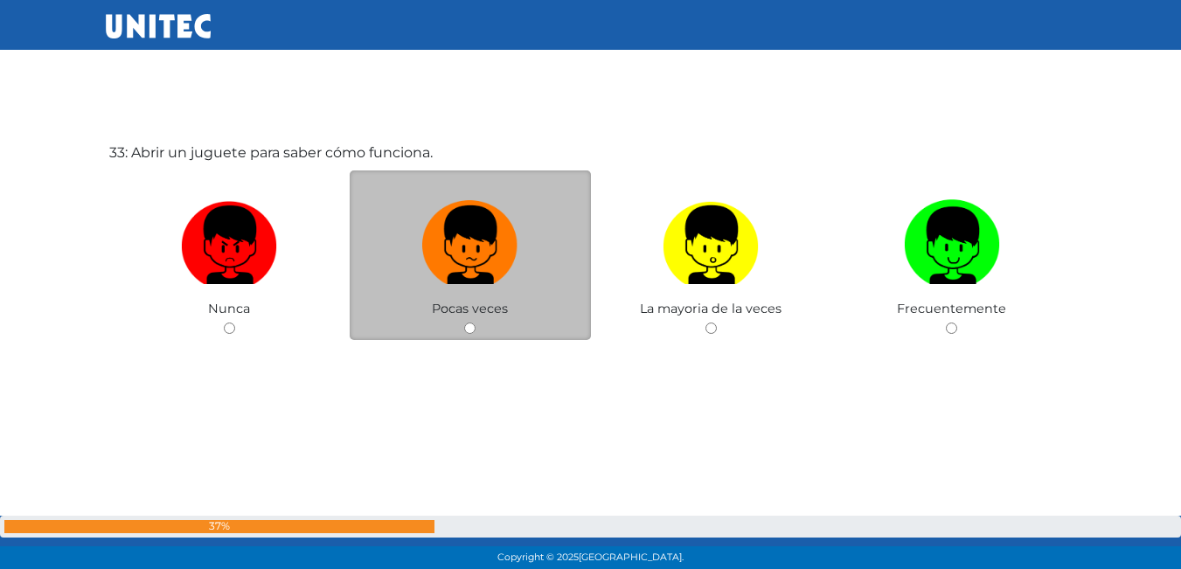
click at [470, 323] on input "radio" at bounding box center [469, 328] width 11 height 11
radio input "true"
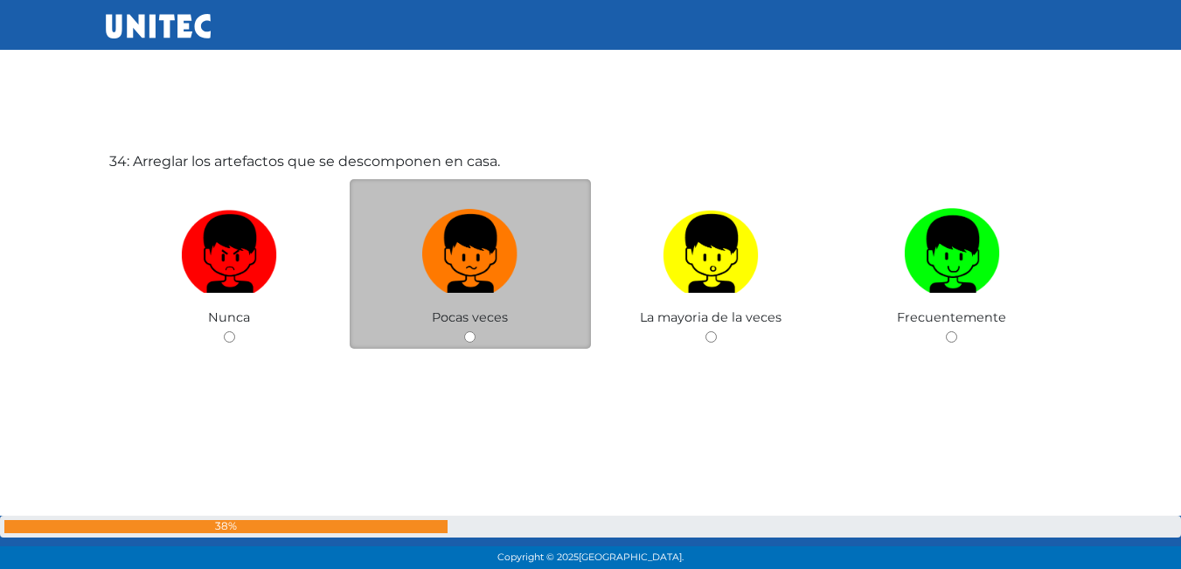
scroll to position [18868, 0]
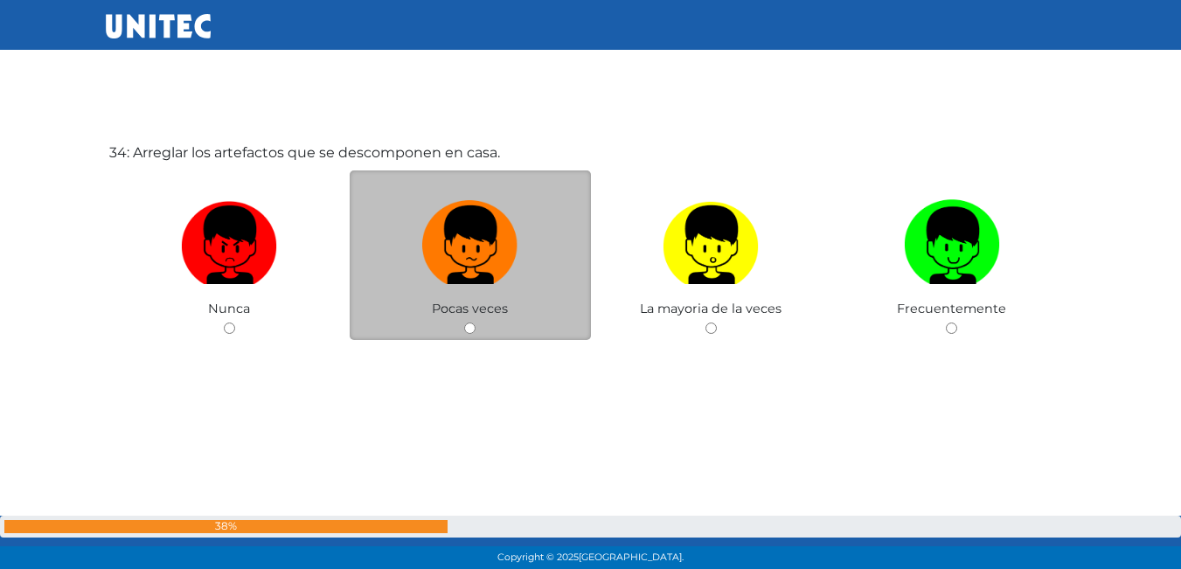
click at [471, 330] on input "radio" at bounding box center [469, 328] width 11 height 11
radio input "true"
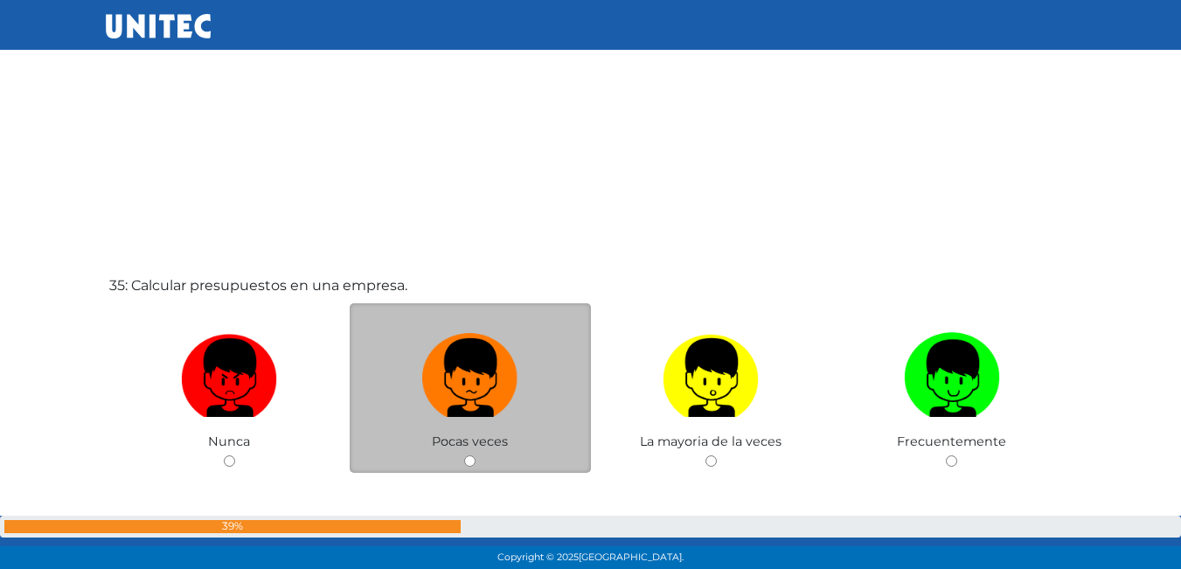
scroll to position [19305, 0]
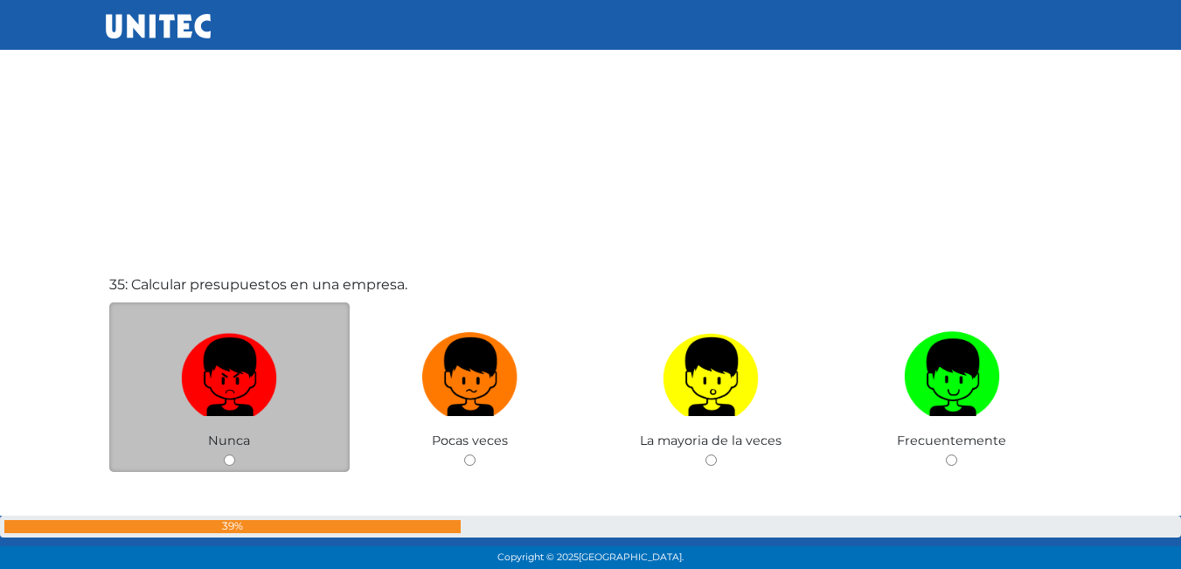
click at [229, 465] on input "radio" at bounding box center [229, 460] width 11 height 11
radio input "true"
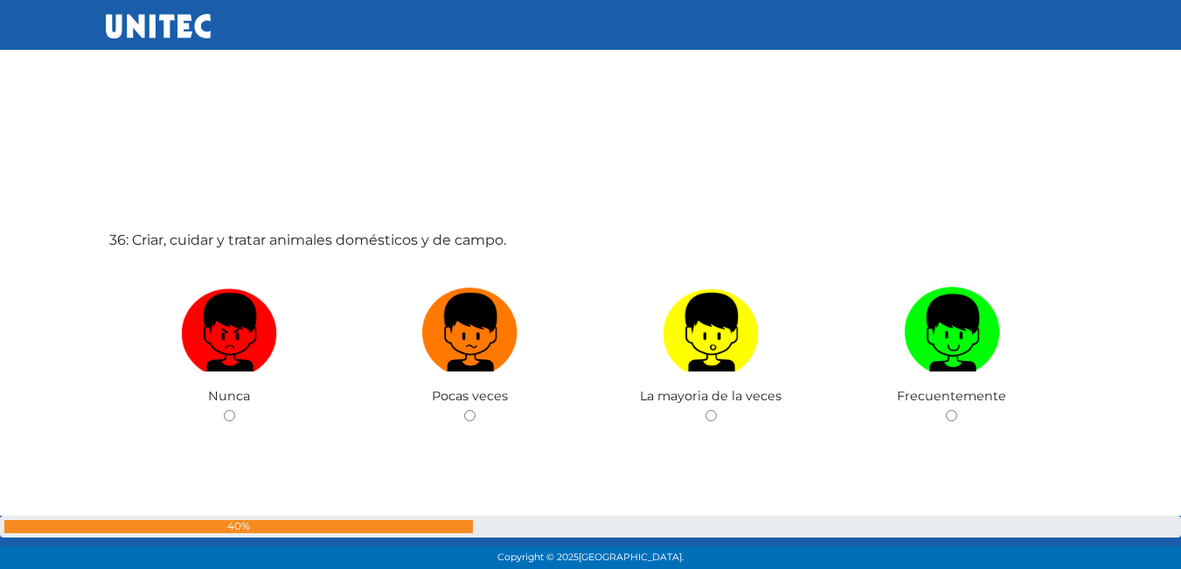
scroll to position [20006, 0]
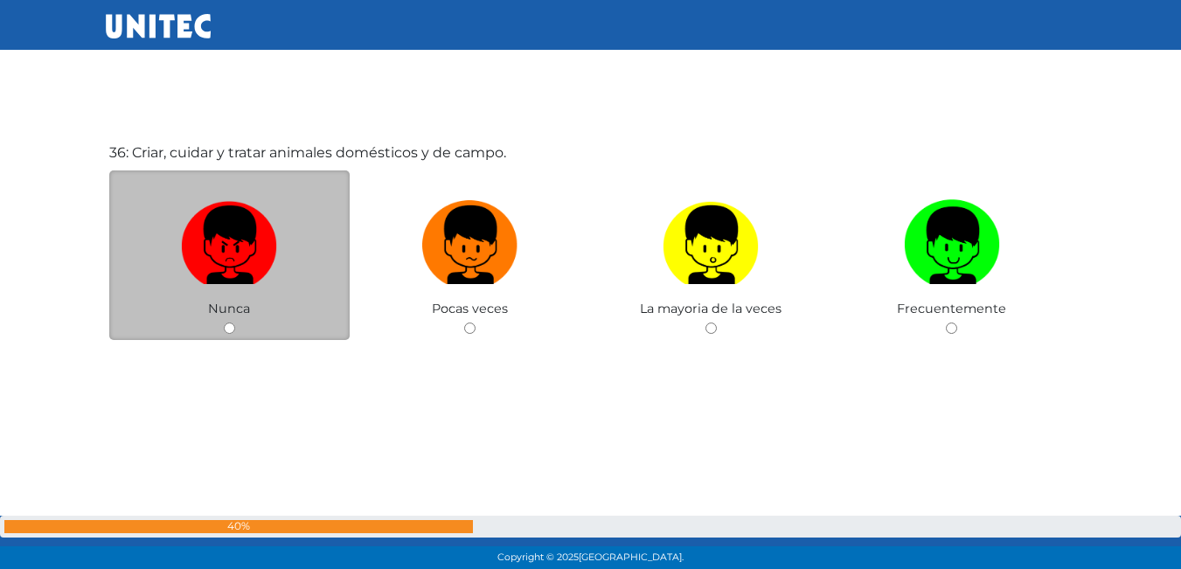
click at [232, 329] on input "radio" at bounding box center [229, 328] width 11 height 11
radio input "true"
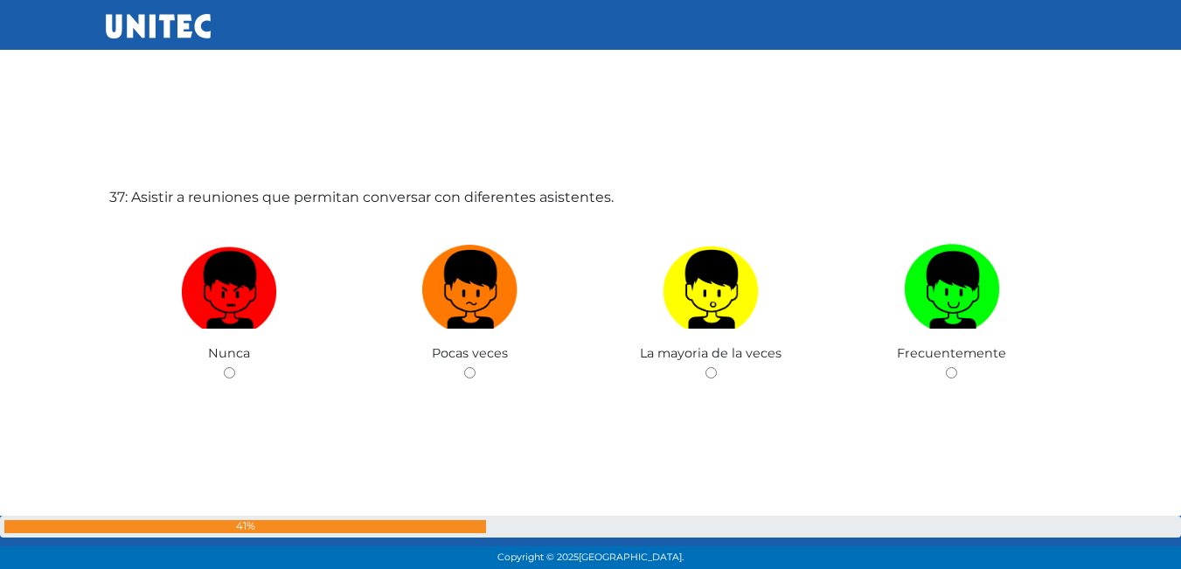
scroll to position [20094, 0]
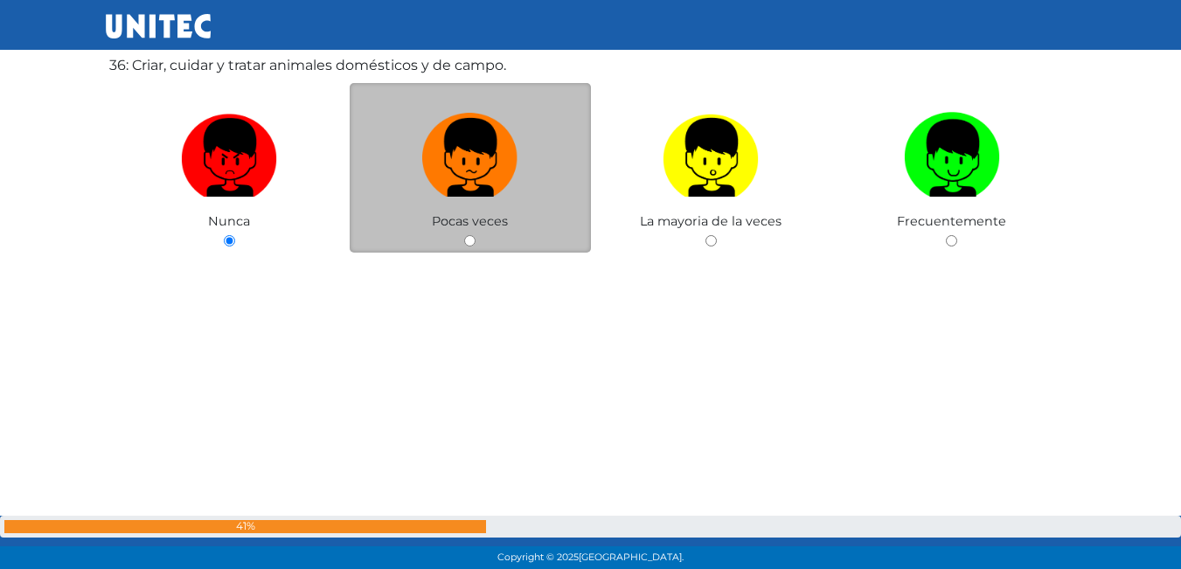
click at [473, 242] on input "radio" at bounding box center [469, 240] width 11 height 11
radio input "true"
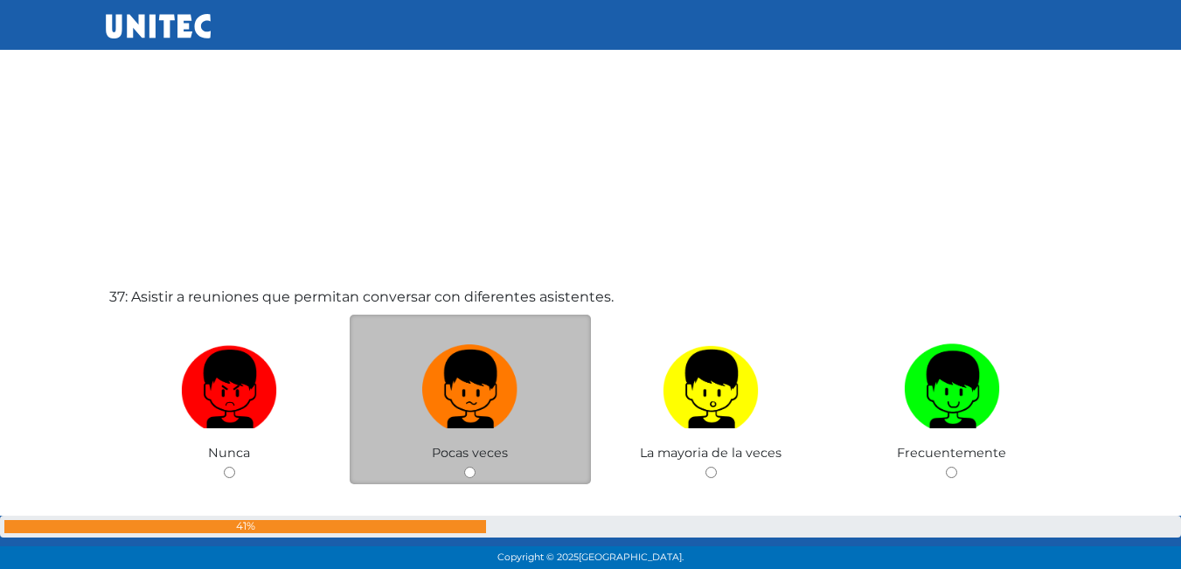
scroll to position [20519, 0]
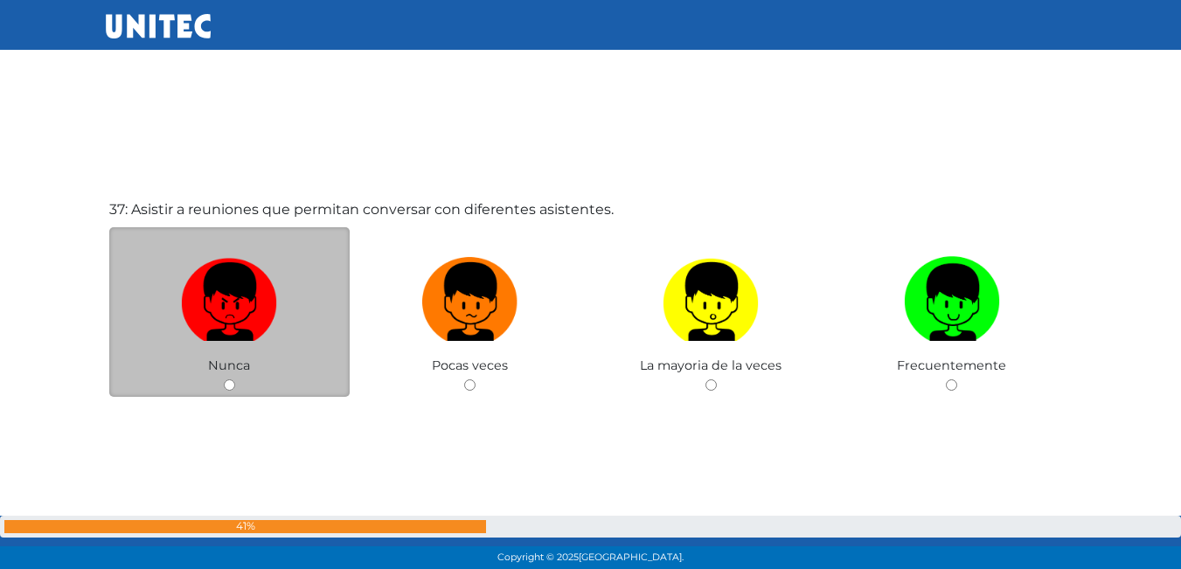
click at [227, 385] on input "radio" at bounding box center [229, 384] width 11 height 11
radio input "true"
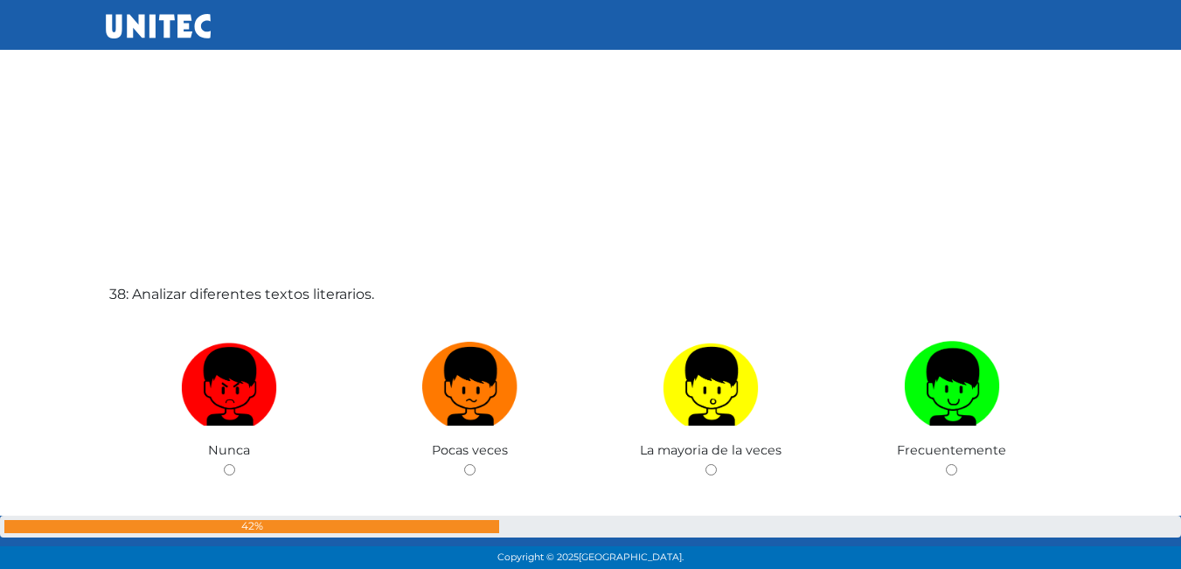
scroll to position [21016, 0]
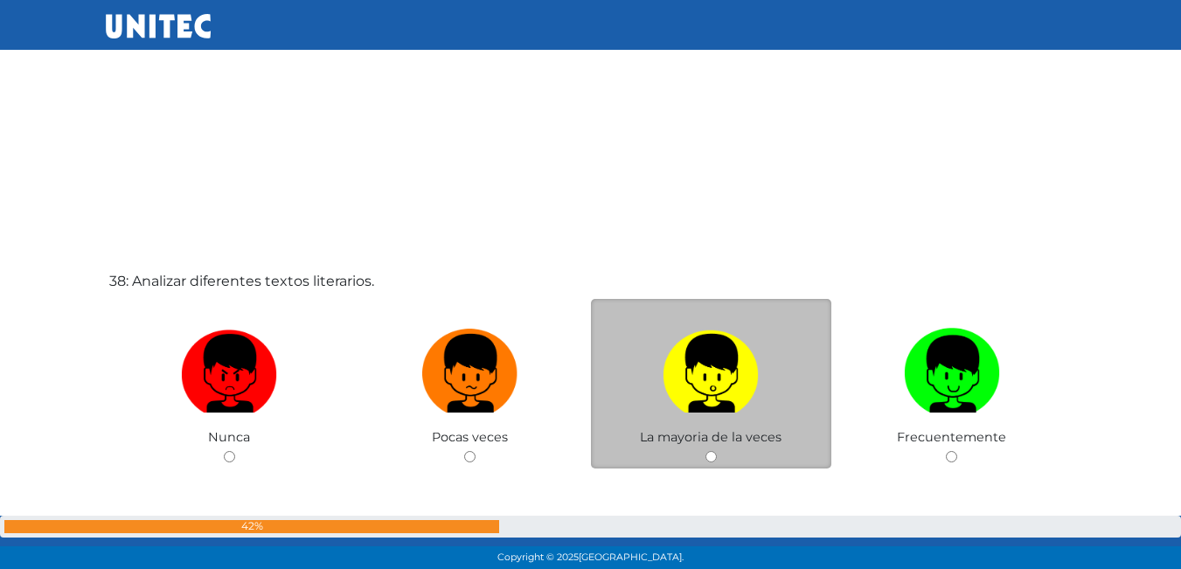
click at [712, 462] on input "radio" at bounding box center [710, 456] width 11 height 11
radio input "true"
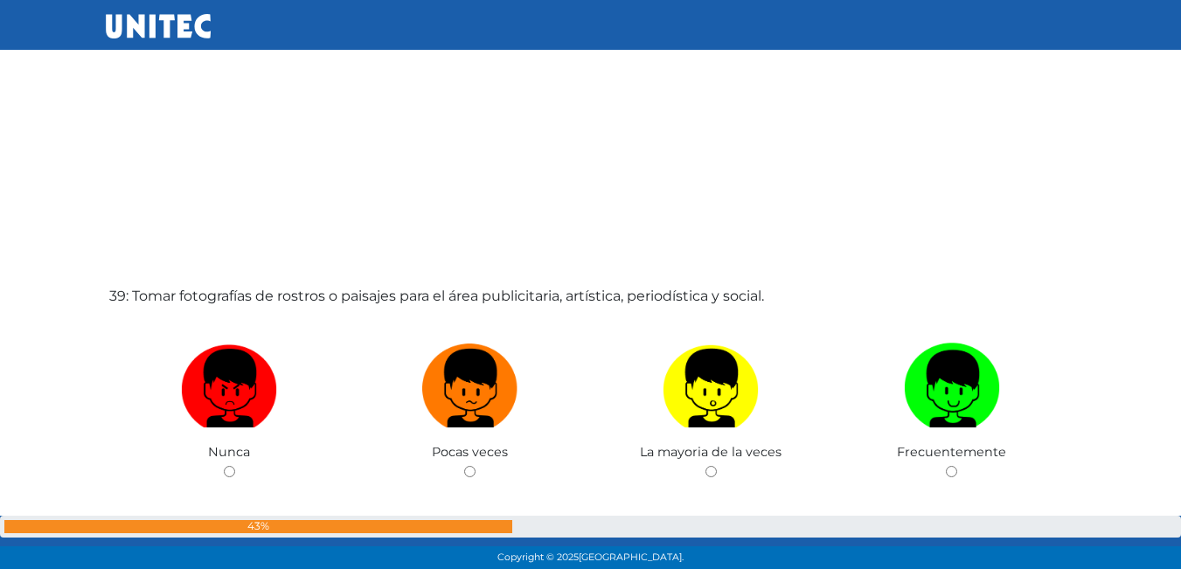
scroll to position [21626, 0]
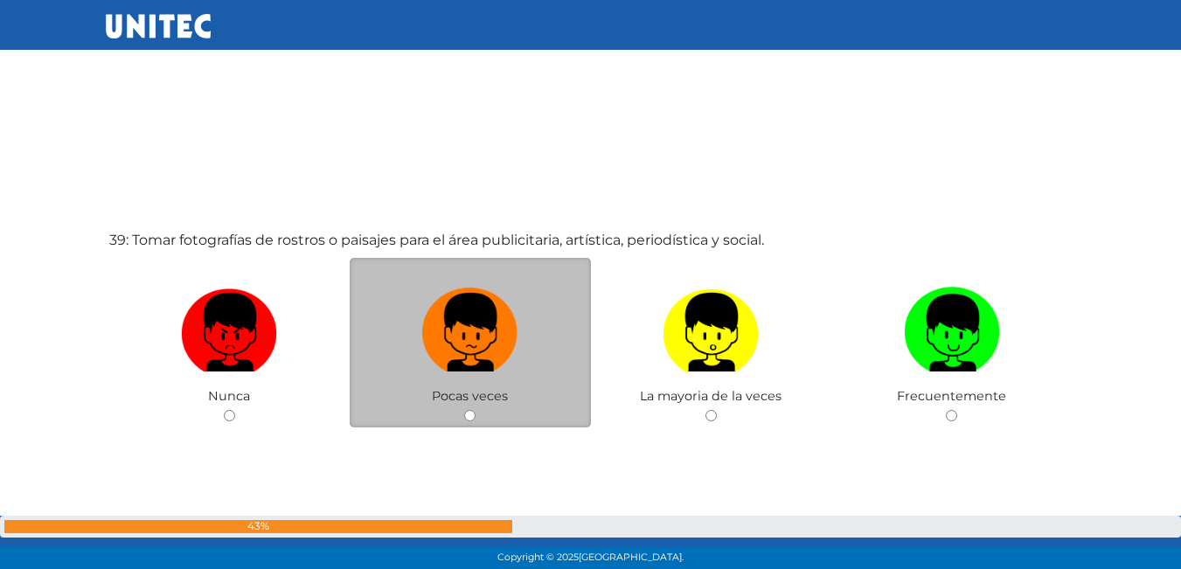
click at [475, 416] on input "radio" at bounding box center [469, 415] width 11 height 11
radio input "true"
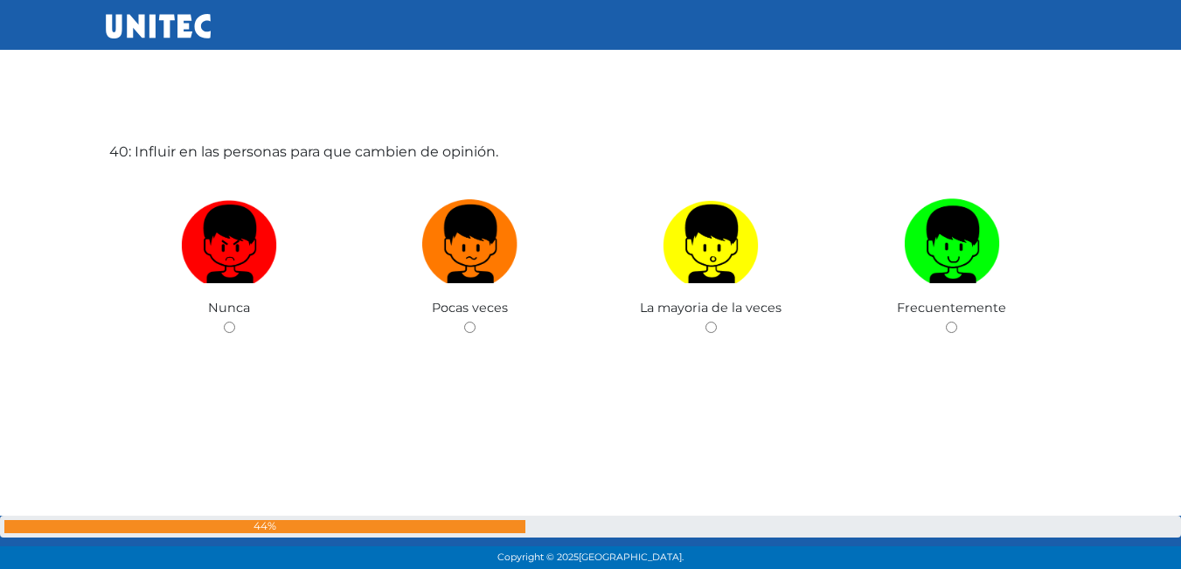
scroll to position [22291, 0]
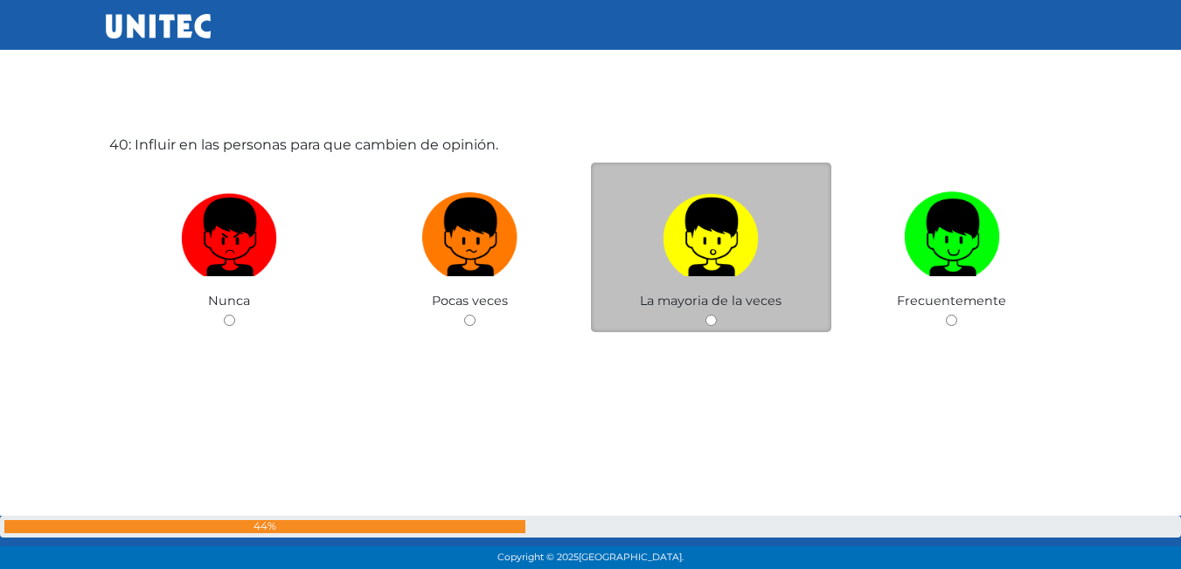
click at [709, 323] on input "radio" at bounding box center [710, 320] width 11 height 11
radio input "true"
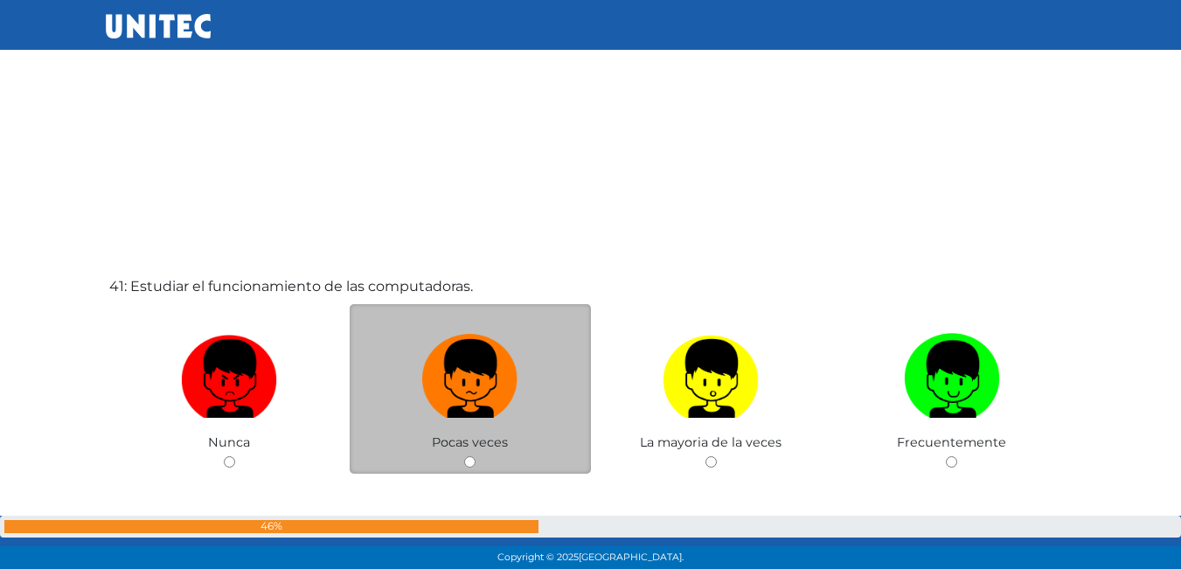
scroll to position [22728, 0]
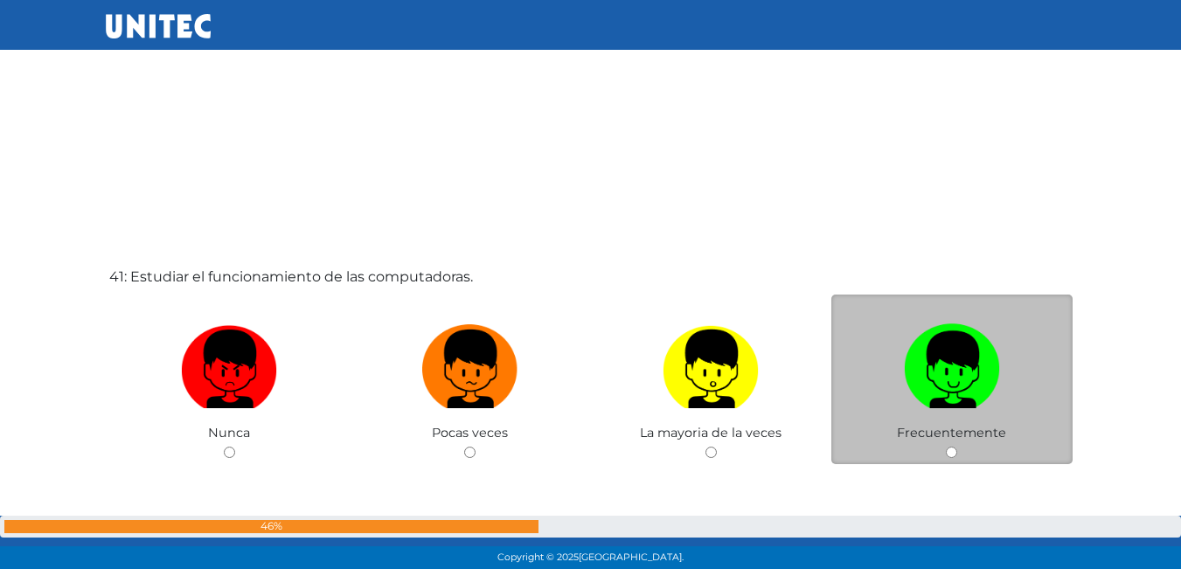
click at [945, 454] on div "Frecuentemente" at bounding box center [951, 380] width 241 height 170
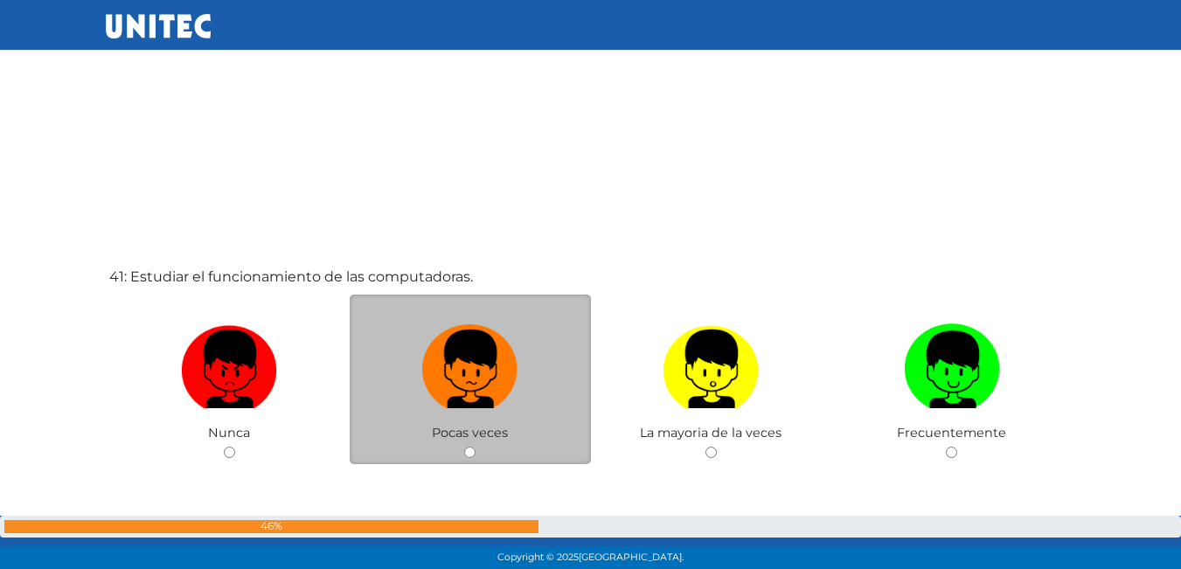
scroll to position [22903, 0]
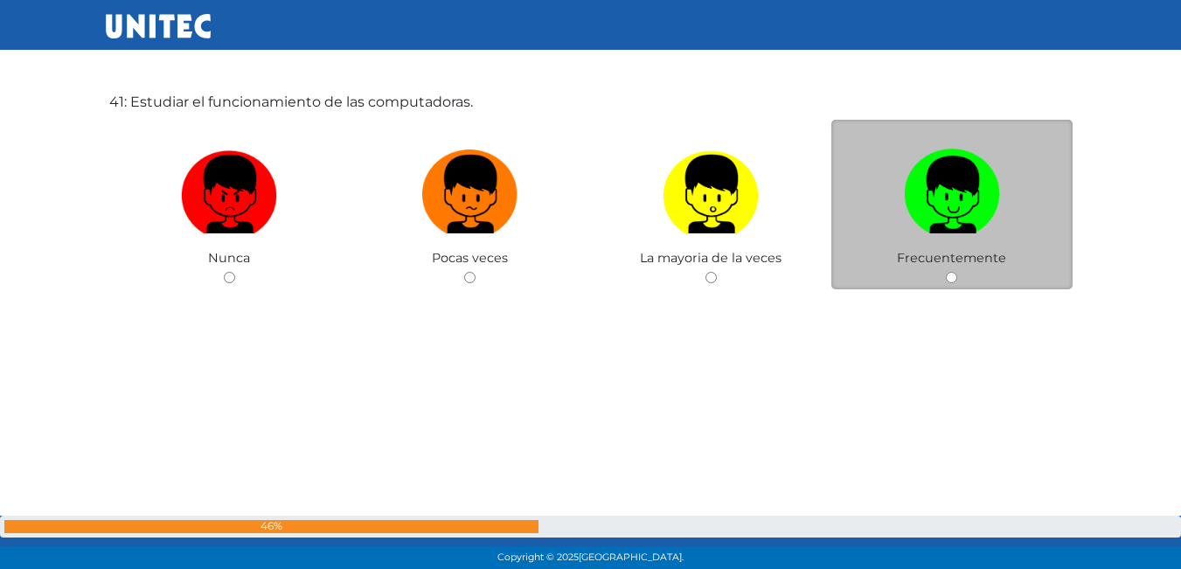
click at [955, 276] on input "radio" at bounding box center [951, 277] width 11 height 11
radio input "true"
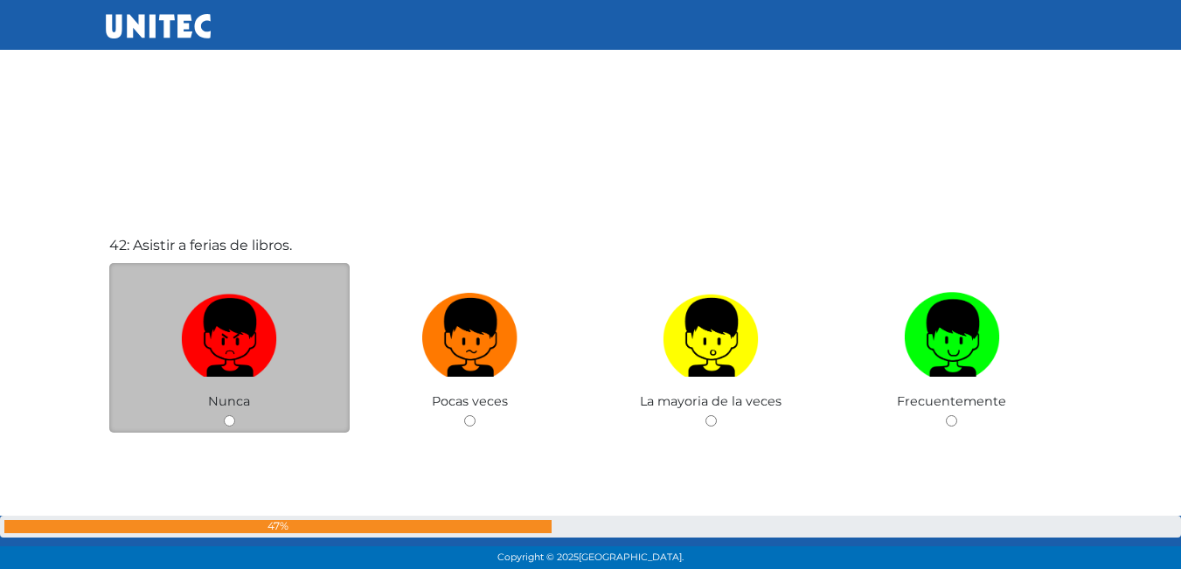
scroll to position [23336, 0]
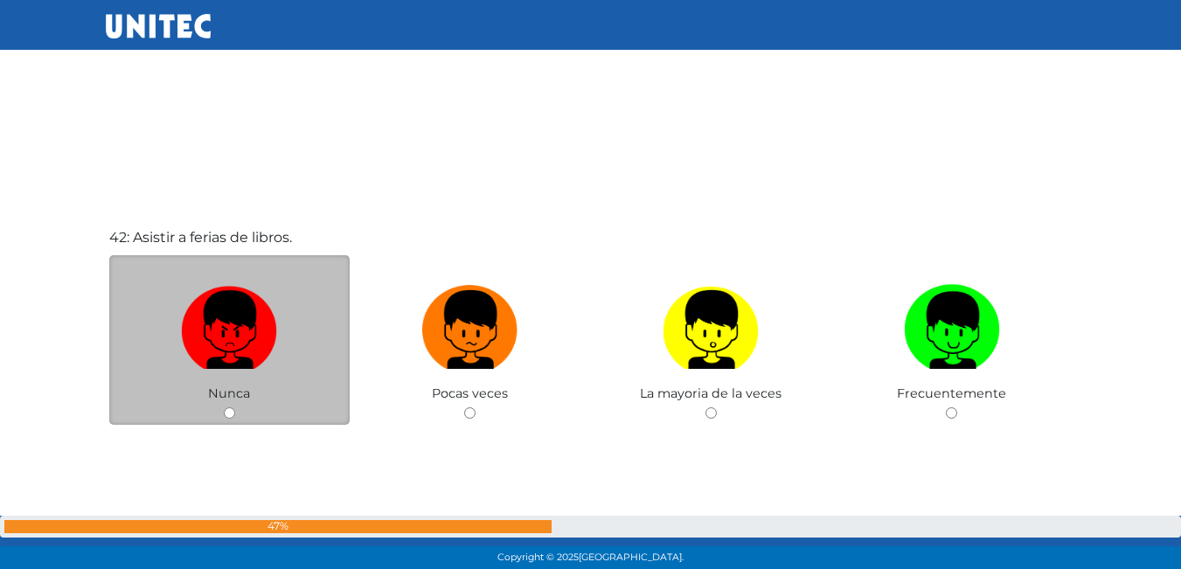
click at [232, 416] on input "radio" at bounding box center [229, 412] width 11 height 11
radio input "true"
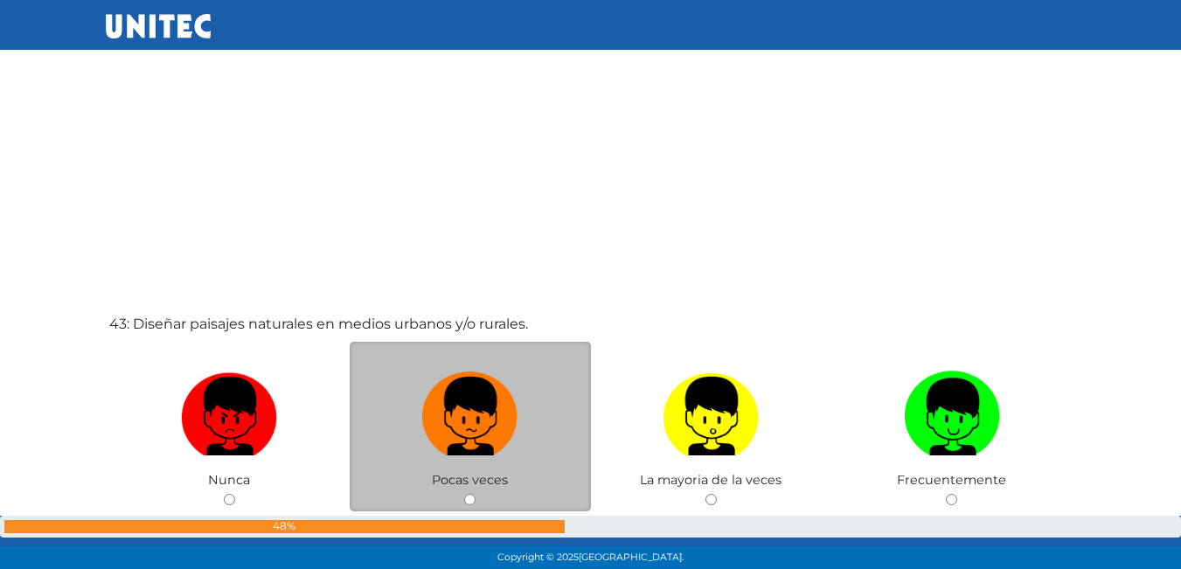
scroll to position [23849, 0]
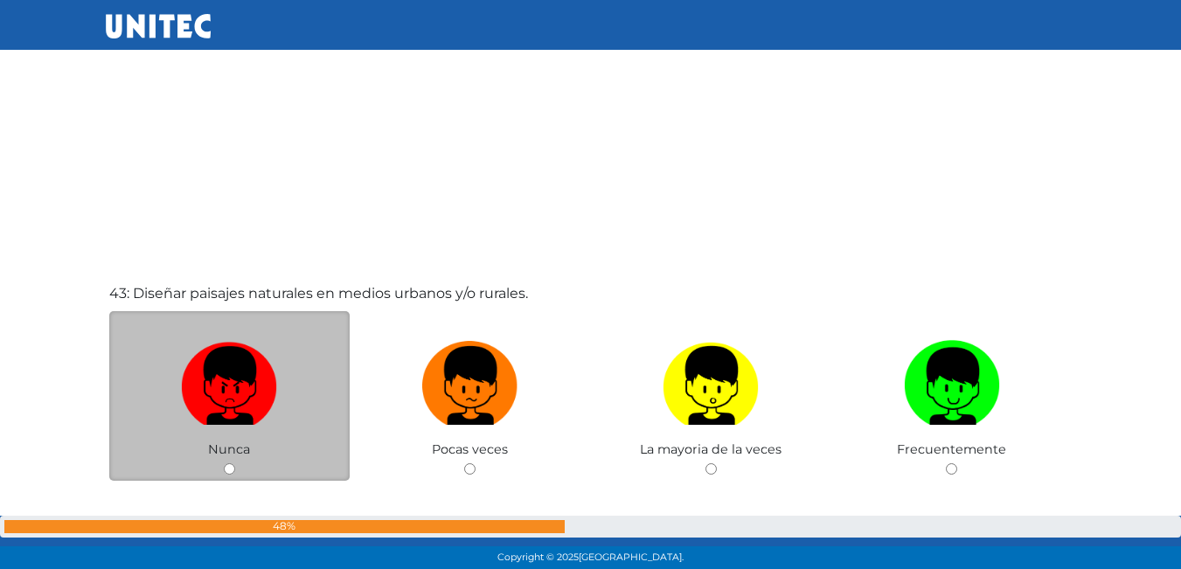
click at [227, 474] on input "radio" at bounding box center [229, 468] width 11 height 11
radio input "true"
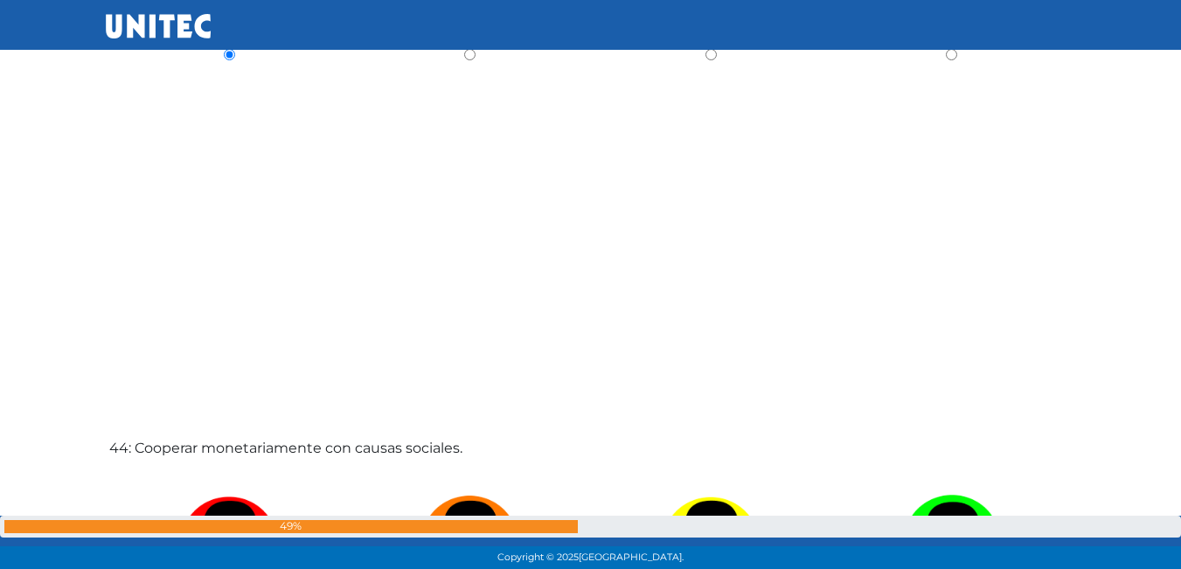
scroll to position [24438, 0]
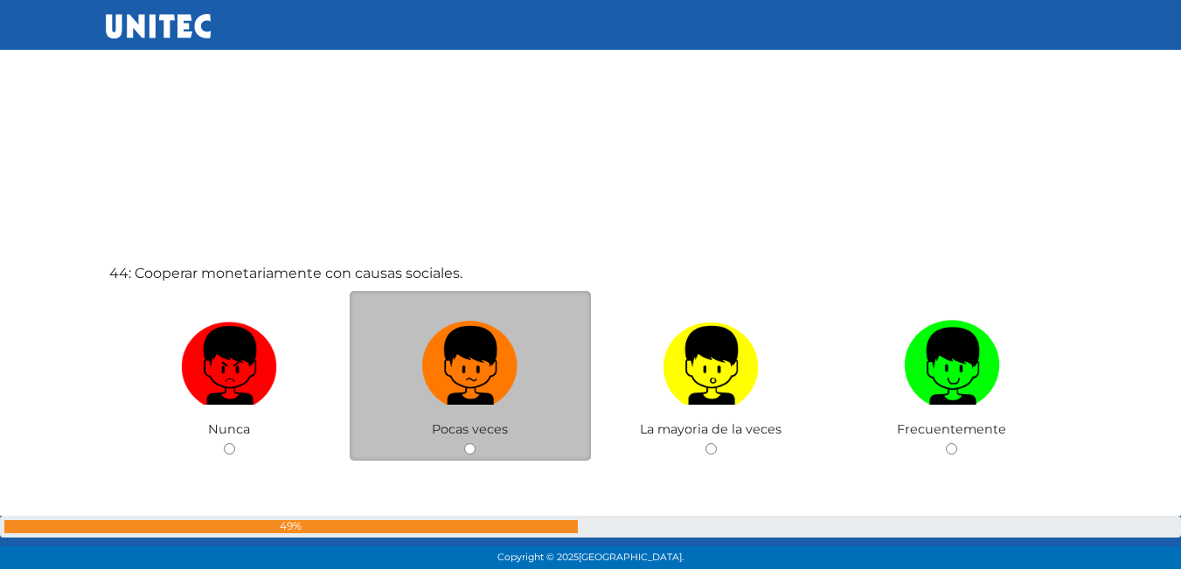
click at [470, 455] on div "Pocas veces" at bounding box center [470, 376] width 241 height 170
click at [470, 453] on input "radio" at bounding box center [469, 448] width 11 height 11
radio input "true"
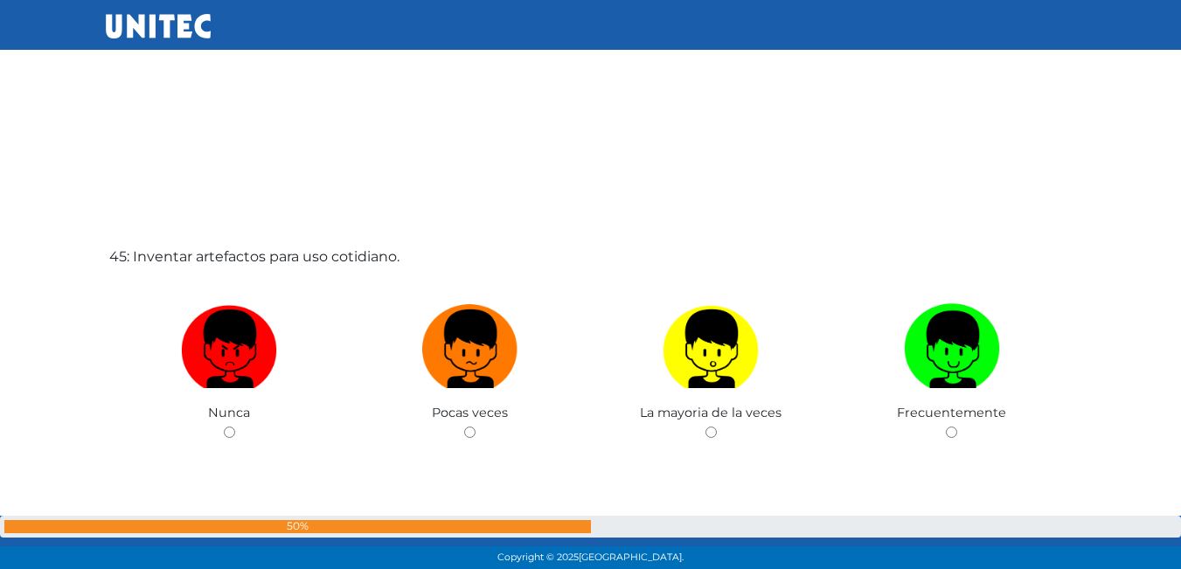
scroll to position [25025, 0]
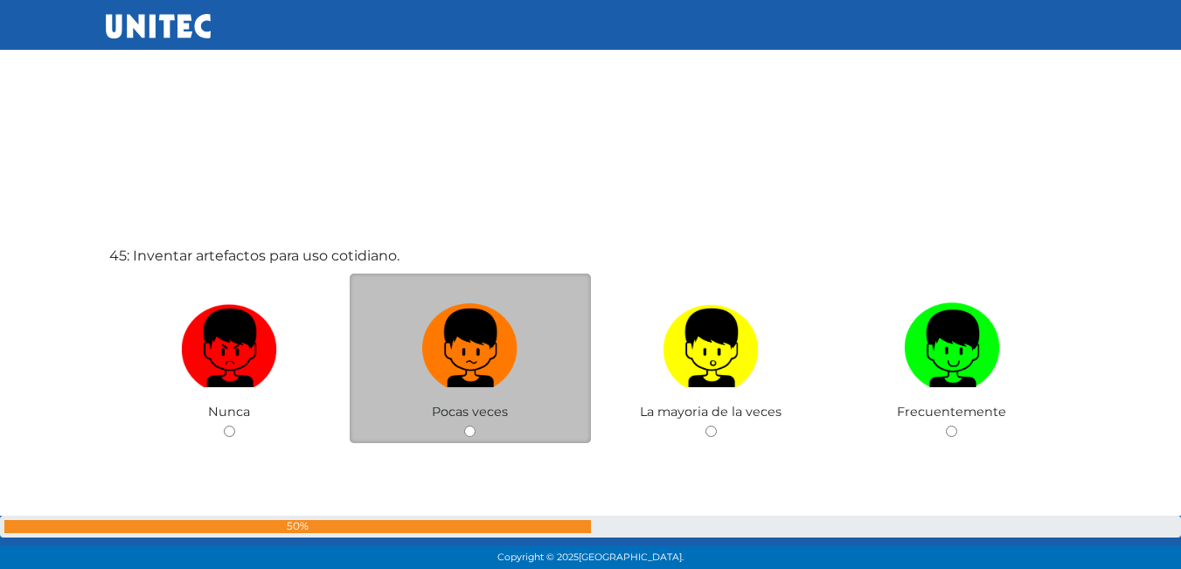
click at [475, 429] on input "radio" at bounding box center [469, 431] width 11 height 11
radio input "true"
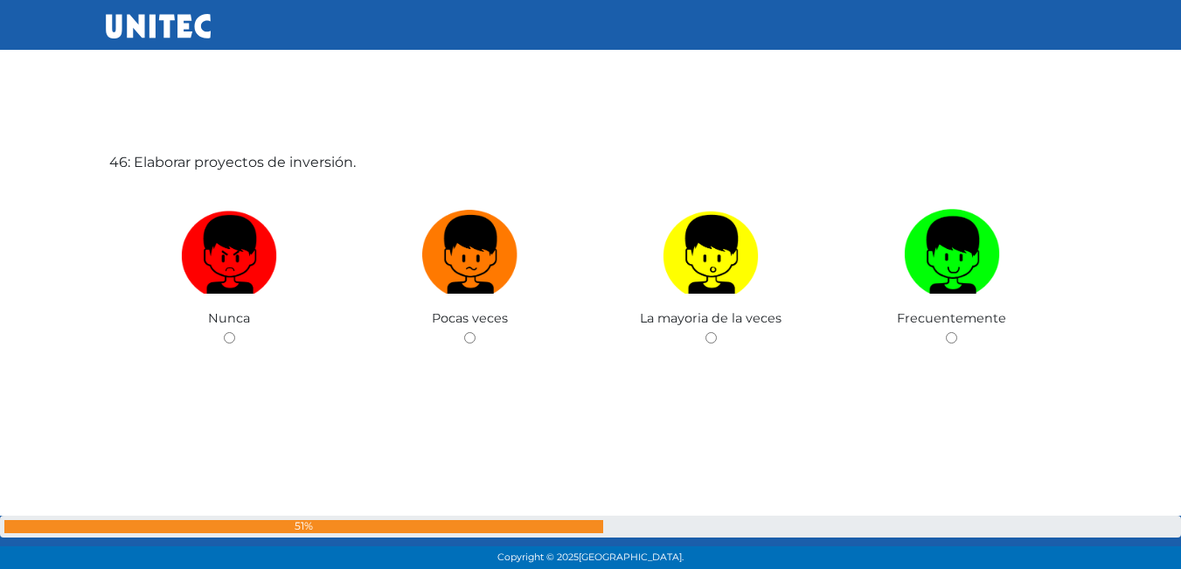
scroll to position [25697, 0]
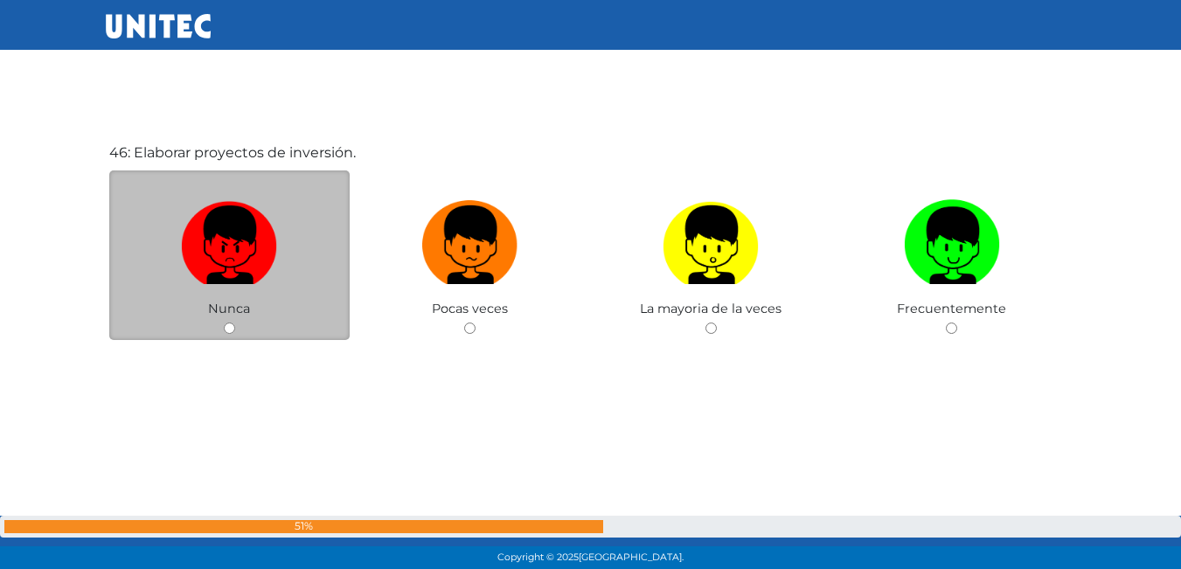
click at [232, 331] on input "radio" at bounding box center [229, 328] width 11 height 11
radio input "true"
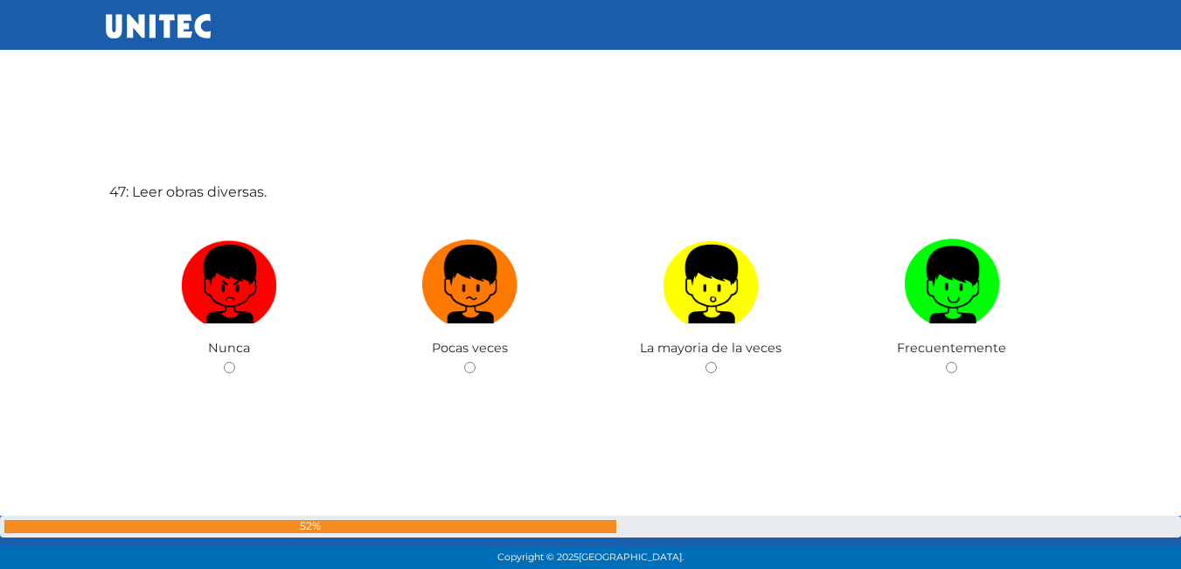
scroll to position [26266, 0]
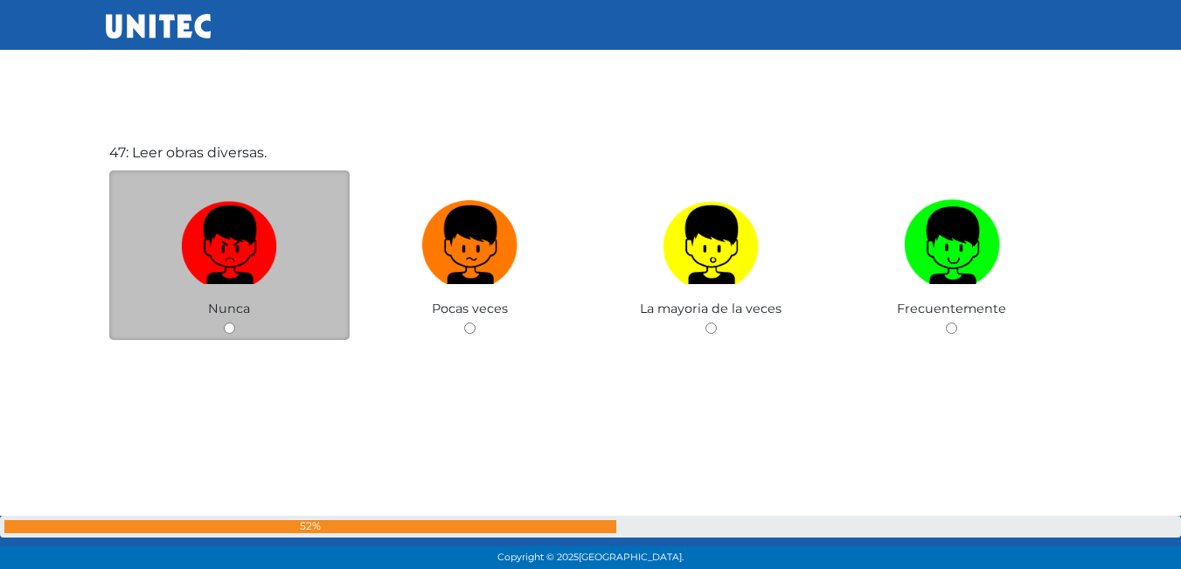
click at [232, 326] on input "radio" at bounding box center [229, 328] width 11 height 11
radio input "true"
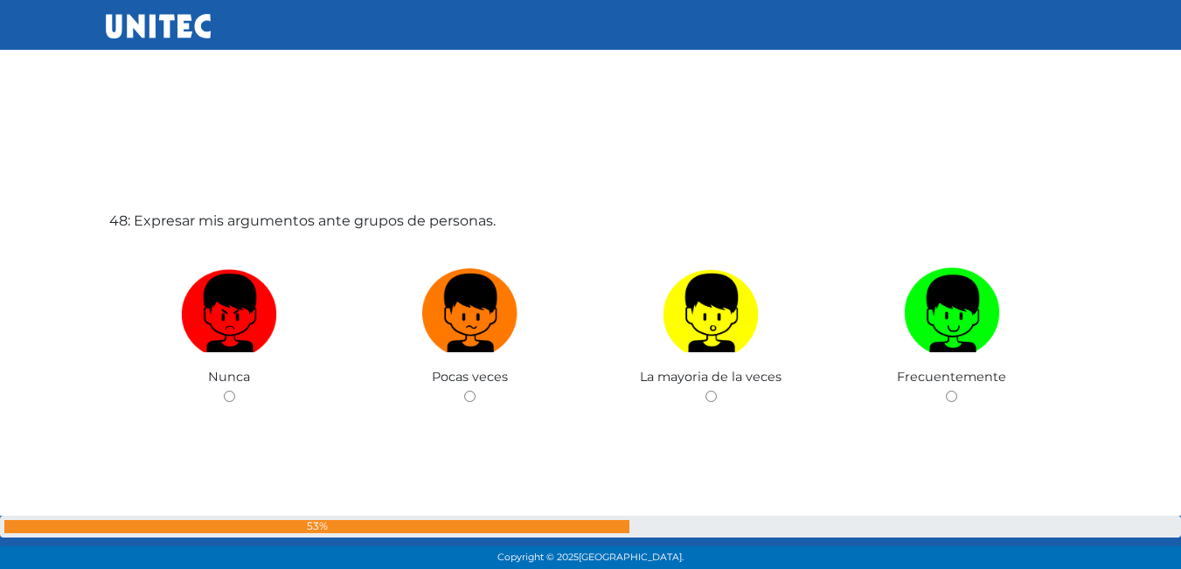
scroll to position [26795, 0]
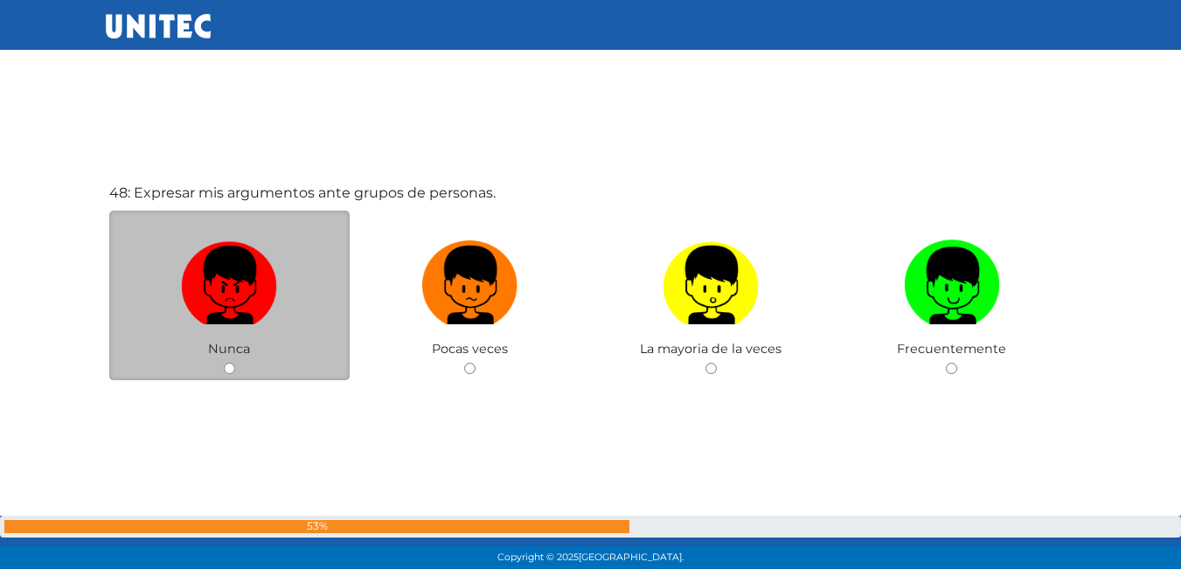
click at [236, 373] on div "Nunca" at bounding box center [229, 296] width 241 height 170
click at [230, 368] on input "radio" at bounding box center [229, 368] width 11 height 11
radio input "true"
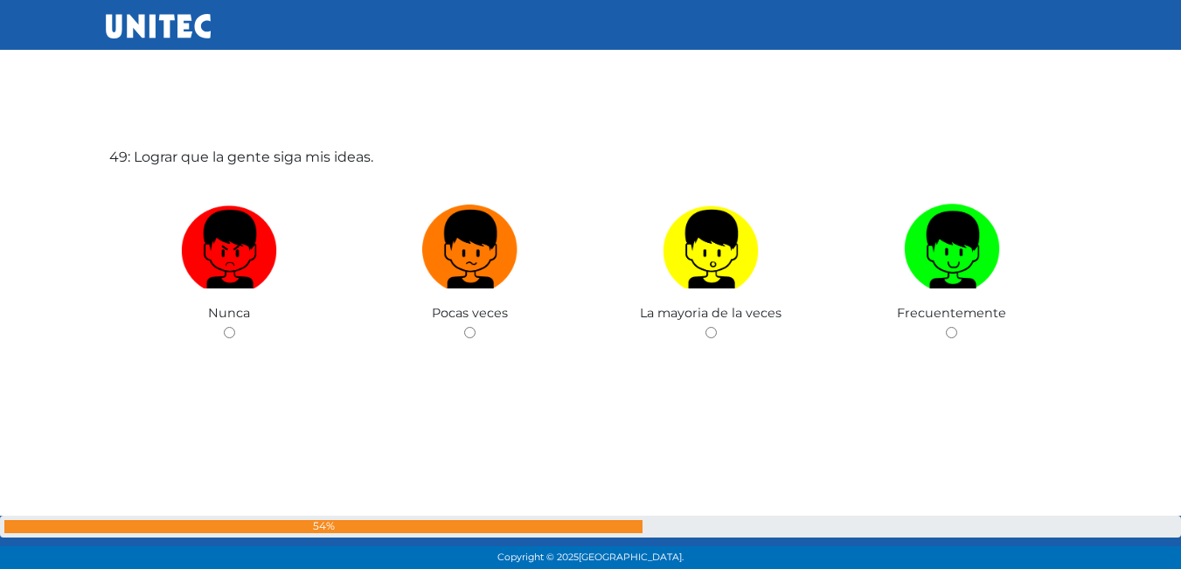
scroll to position [27405, 0]
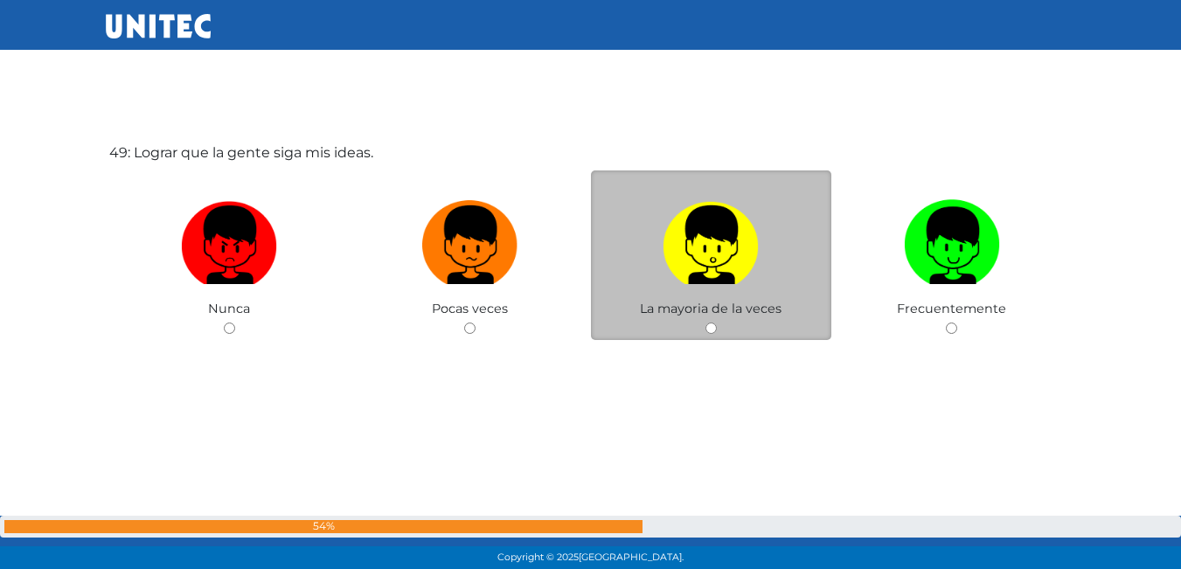
click at [712, 329] on input "radio" at bounding box center [710, 328] width 11 height 11
radio input "true"
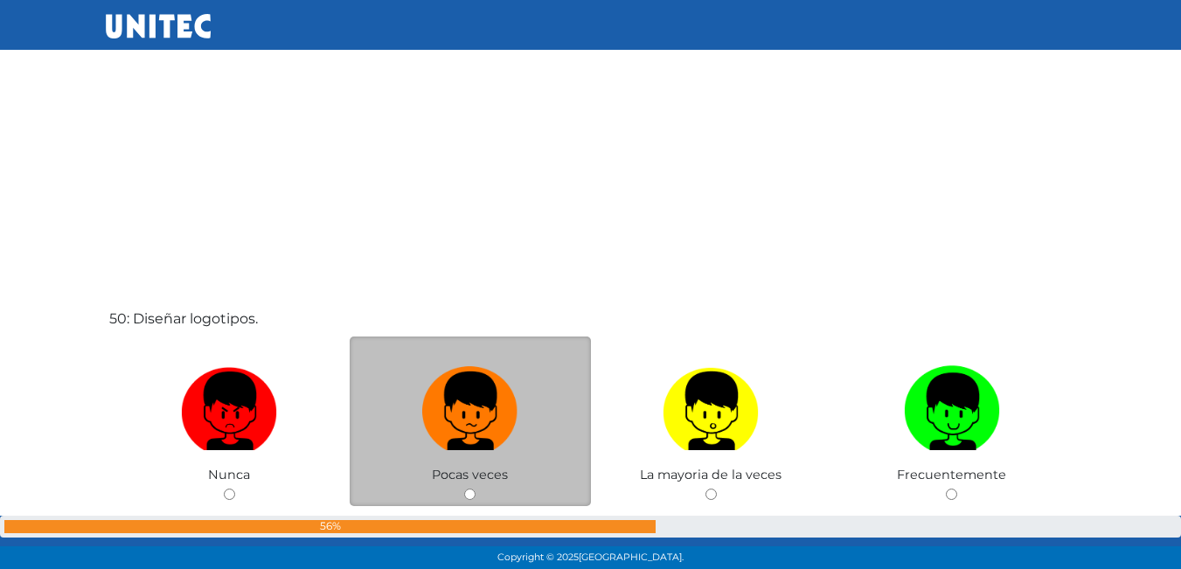
scroll to position [27844, 0]
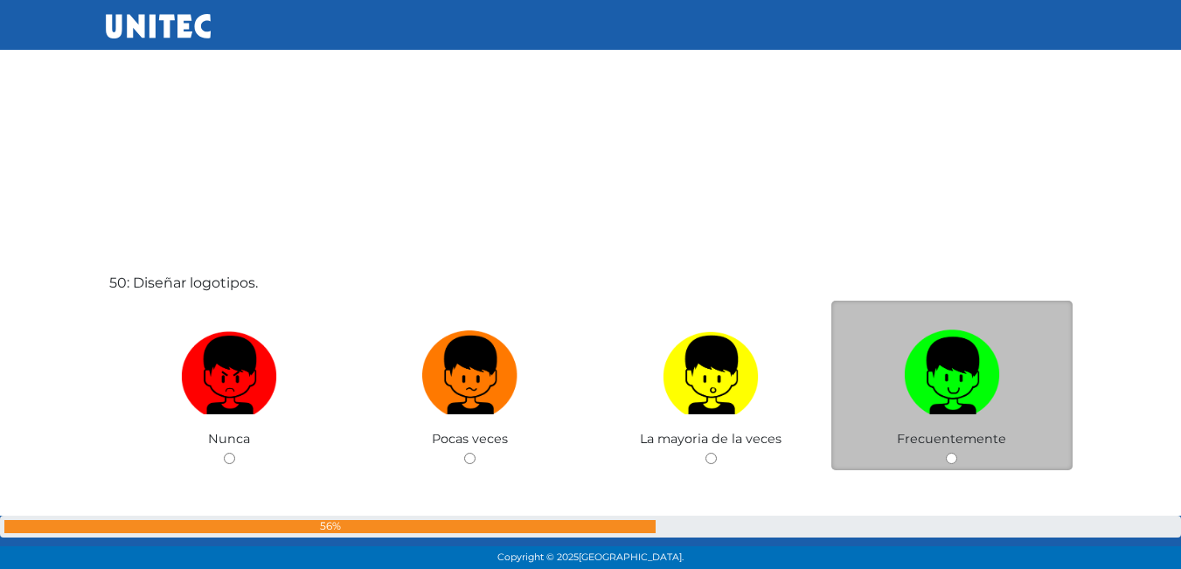
click at [953, 465] on div "Frecuentemente" at bounding box center [951, 386] width 241 height 170
click at [950, 458] on input "radio" at bounding box center [951, 458] width 11 height 11
radio input "true"
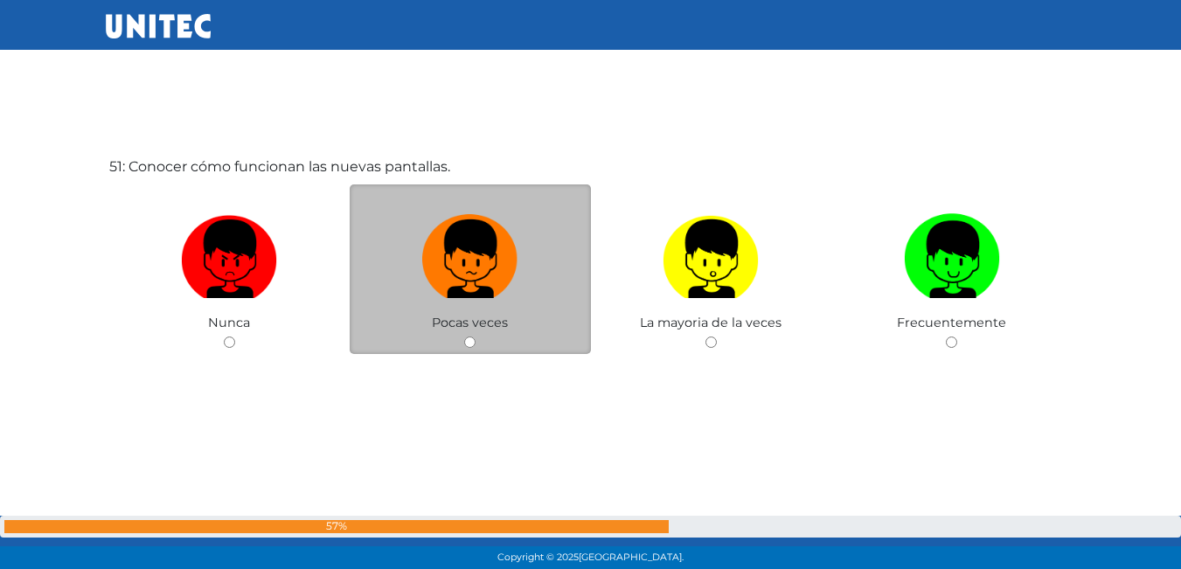
scroll to position [28543, 0]
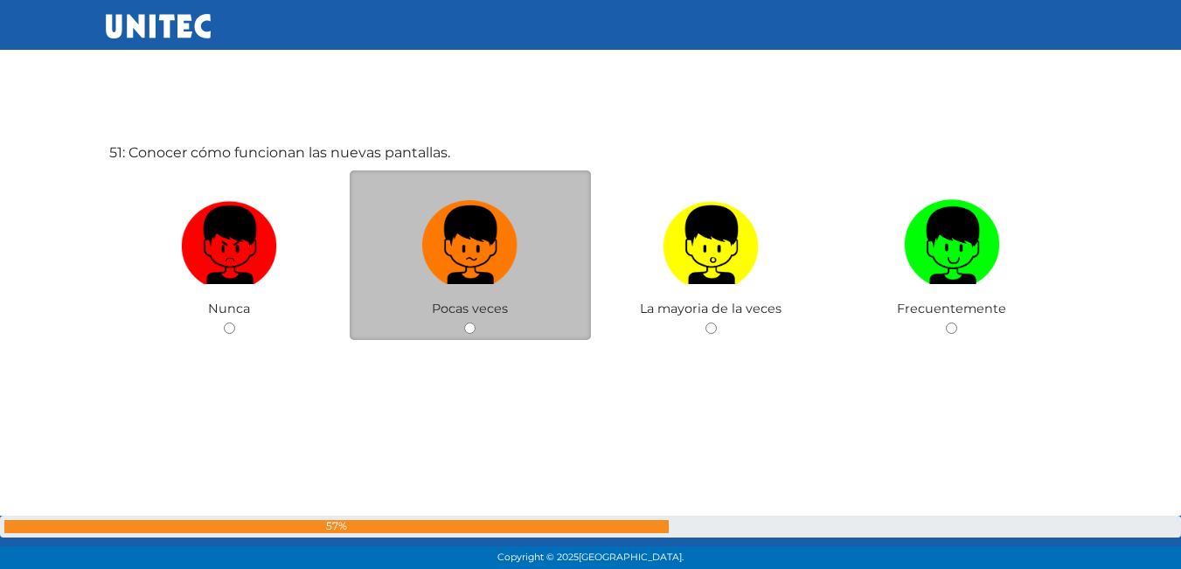
click at [469, 326] on input "radio" at bounding box center [469, 328] width 11 height 11
radio input "true"
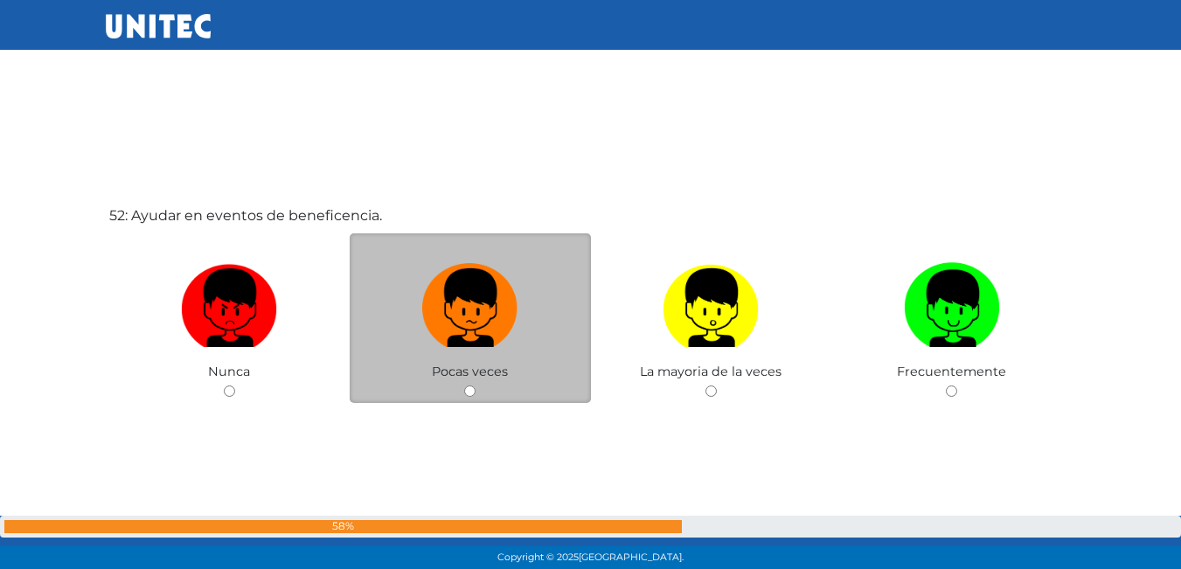
scroll to position [29060, 0]
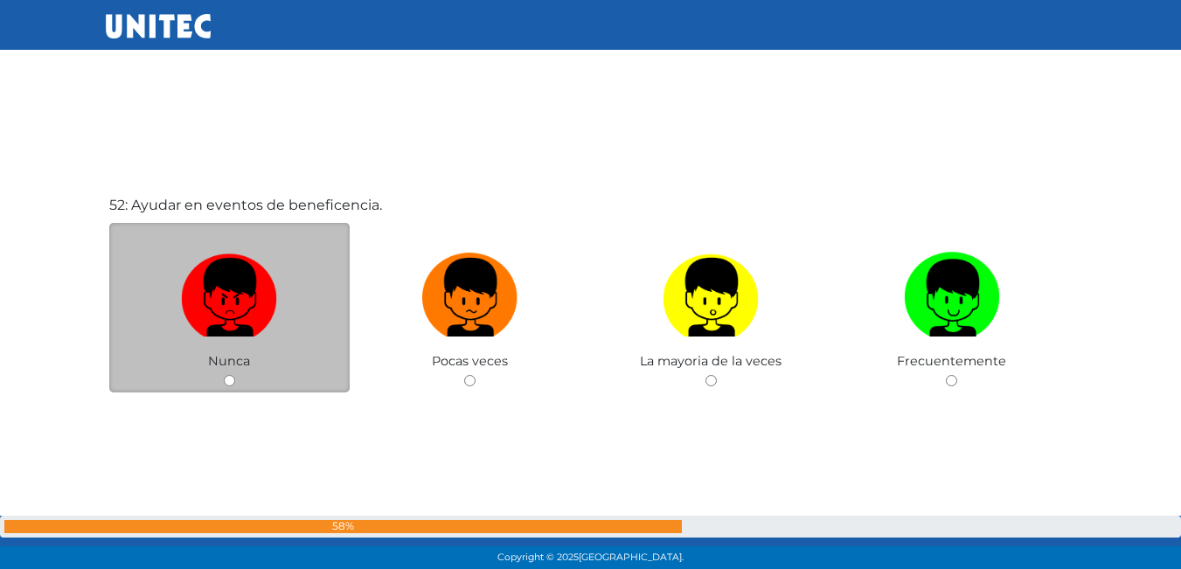
click at [234, 381] on input "radio" at bounding box center [229, 380] width 11 height 11
radio input "true"
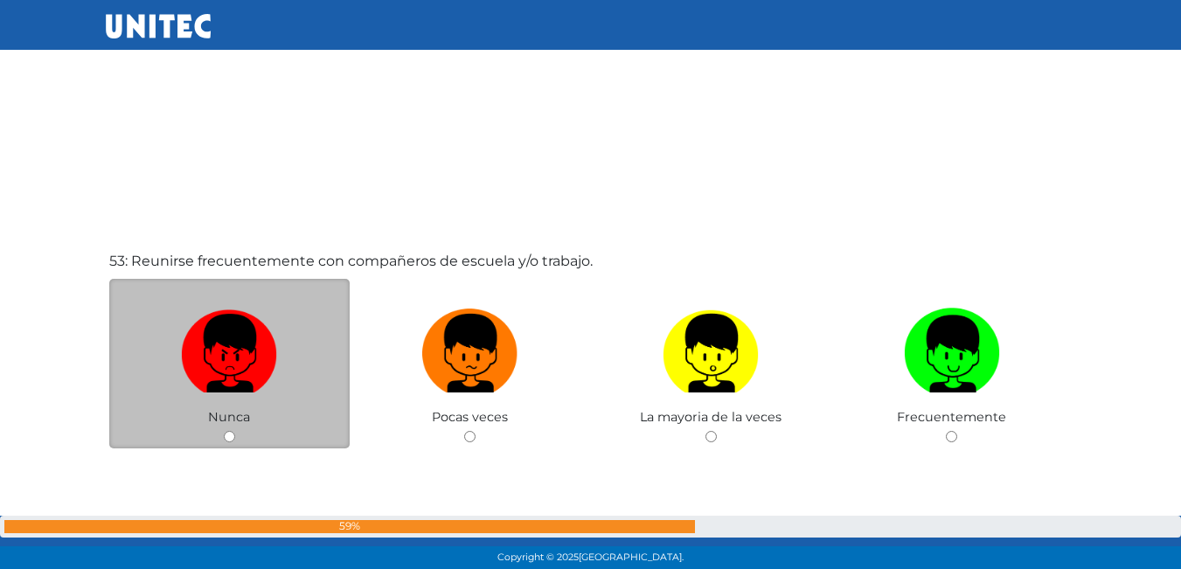
scroll to position [29571, 0]
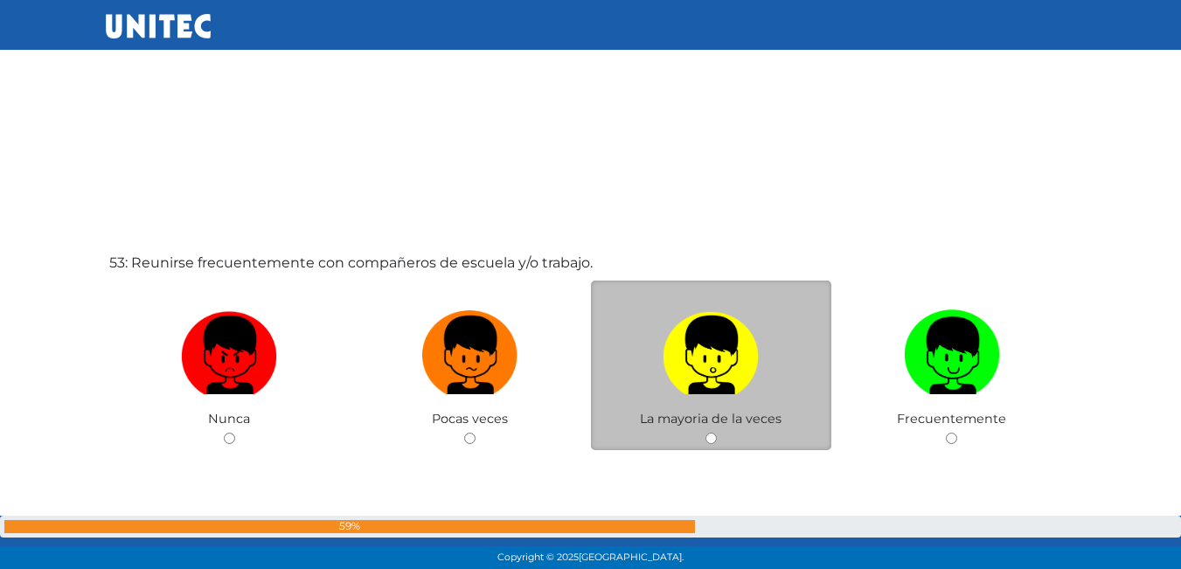
click at [715, 440] on input "radio" at bounding box center [710, 438] width 11 height 11
radio input "true"
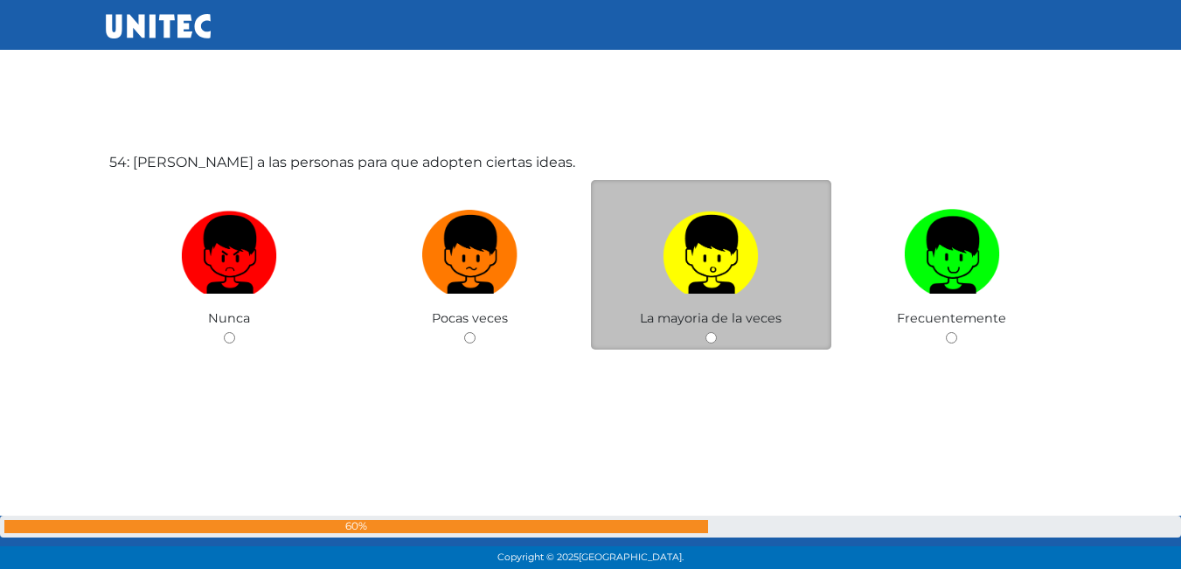
scroll to position [30250, 0]
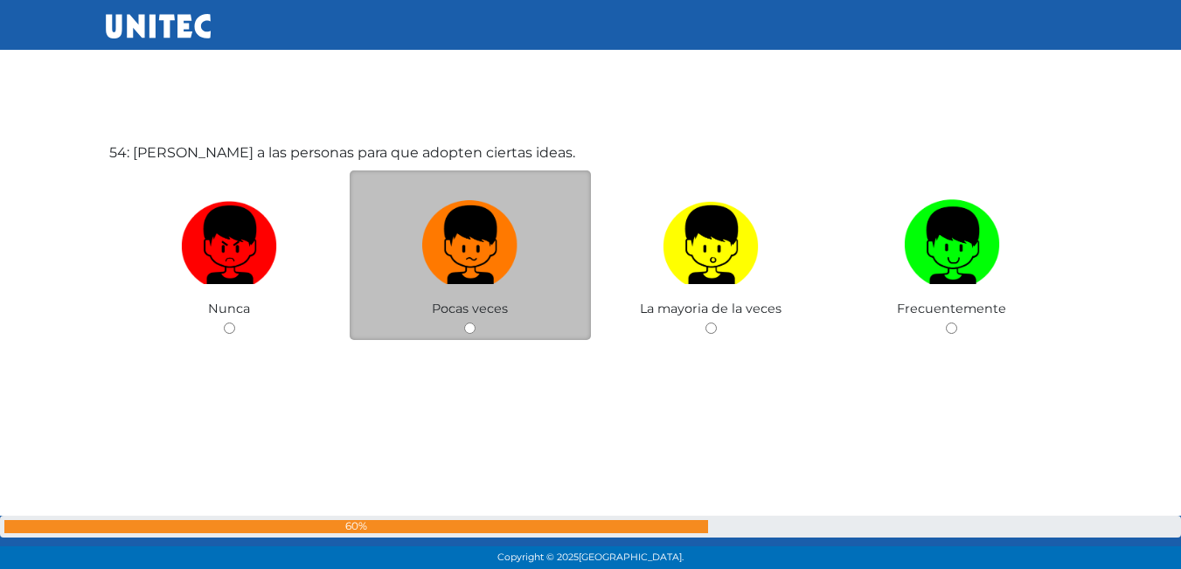
click at [468, 325] on input "radio" at bounding box center [469, 328] width 11 height 11
radio input "true"
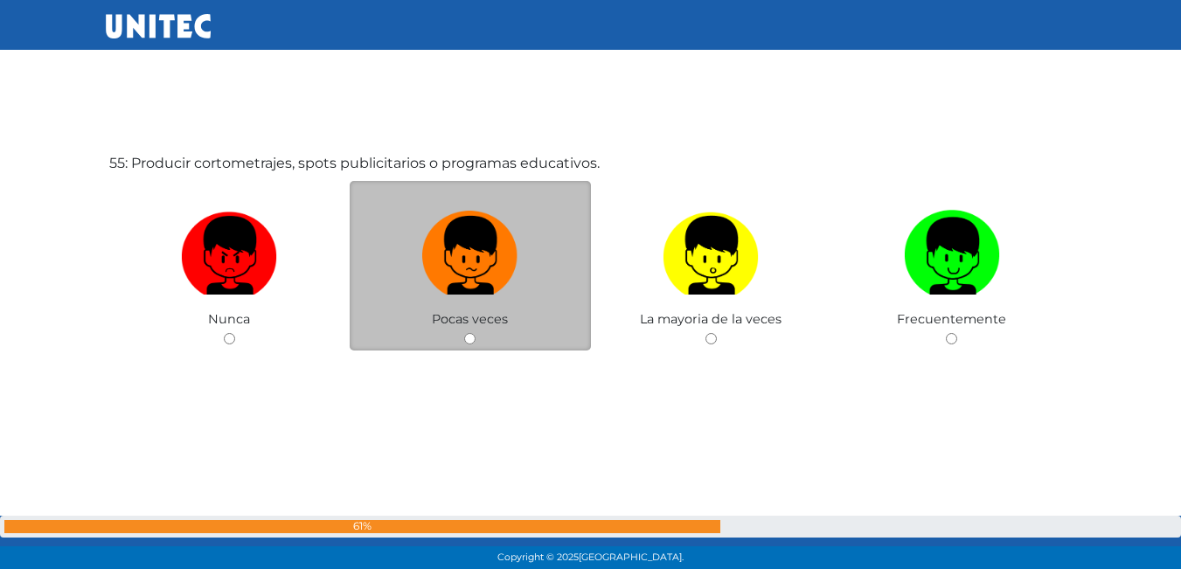
scroll to position [30723, 0]
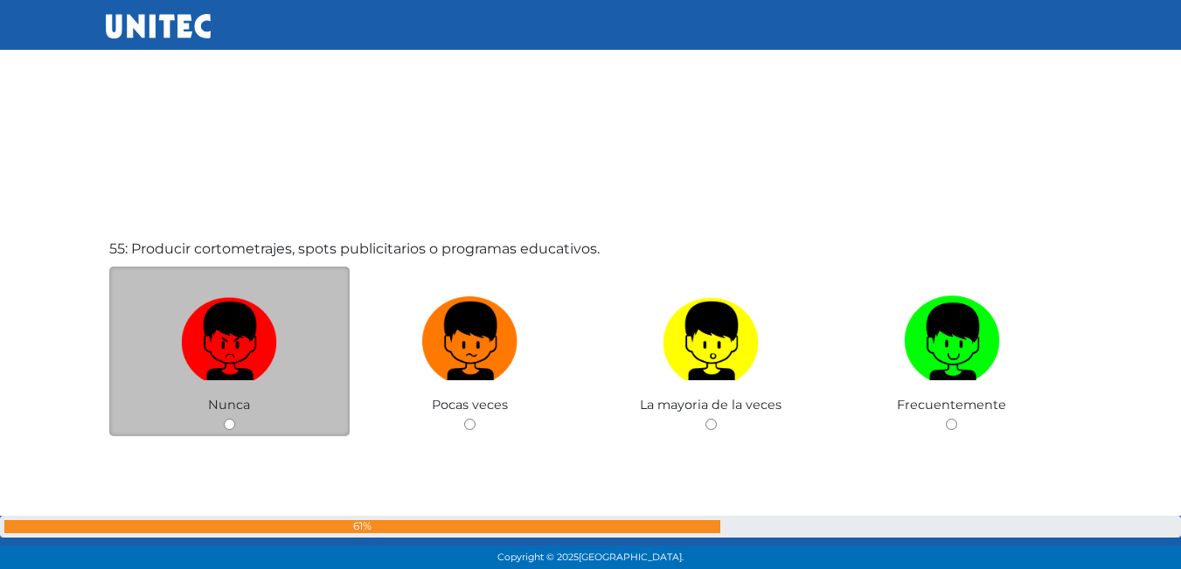
click at [225, 423] on input "radio" at bounding box center [229, 424] width 11 height 11
radio input "true"
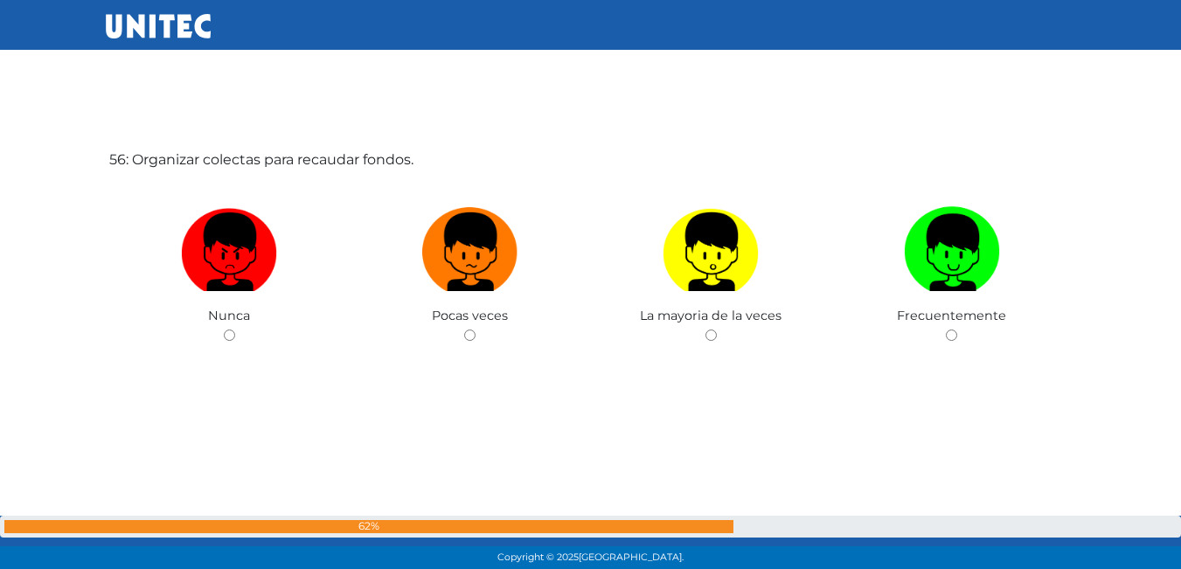
scroll to position [31388, 0]
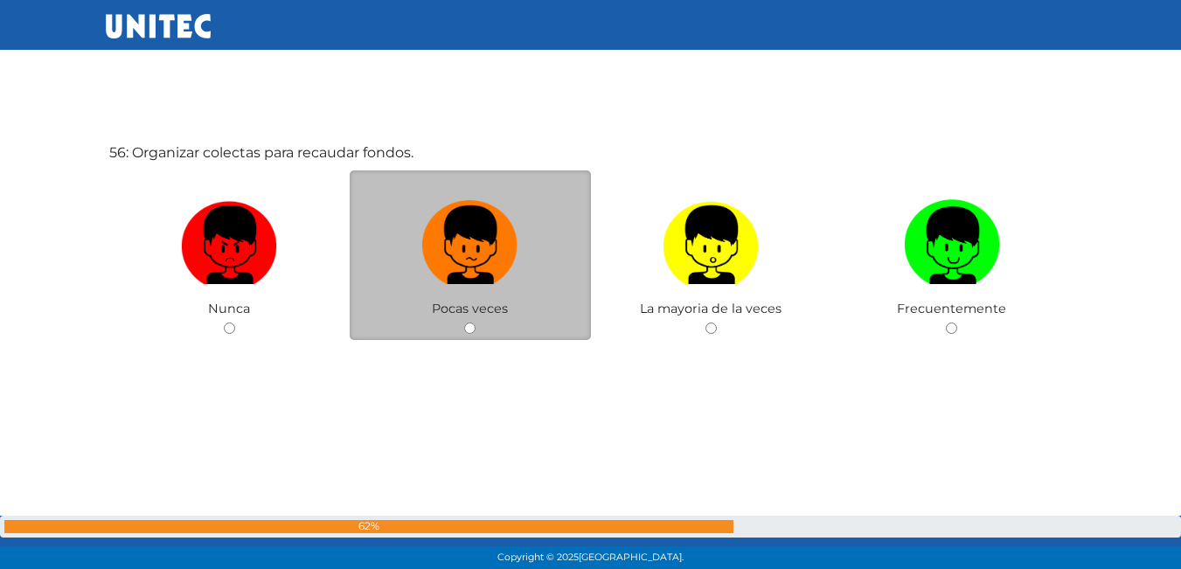
click at [466, 330] on input "radio" at bounding box center [469, 328] width 11 height 11
radio input "true"
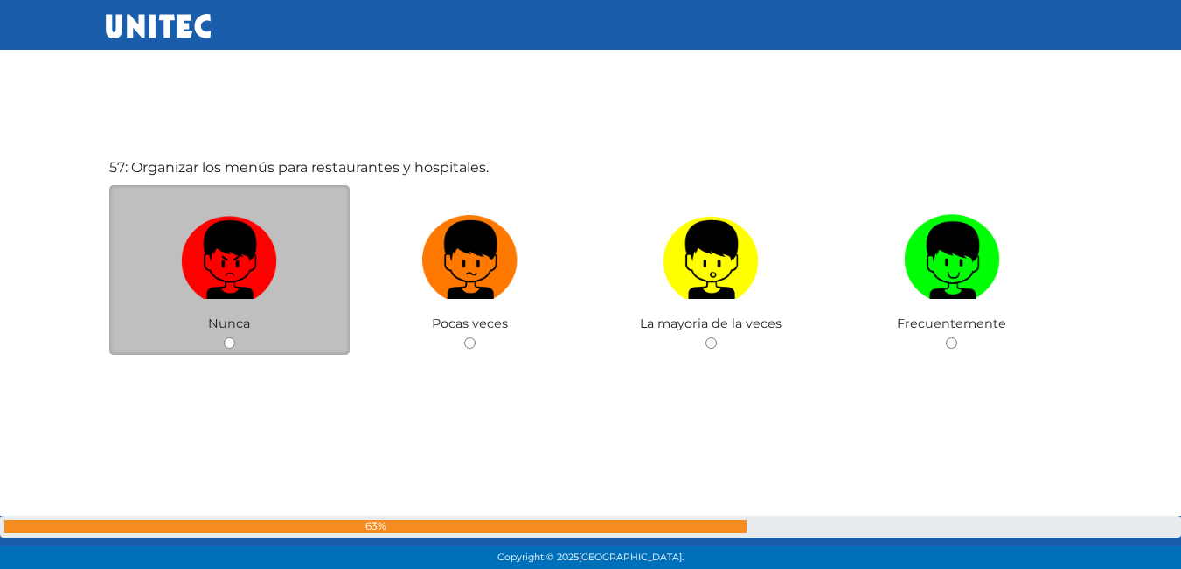
scroll to position [31958, 0]
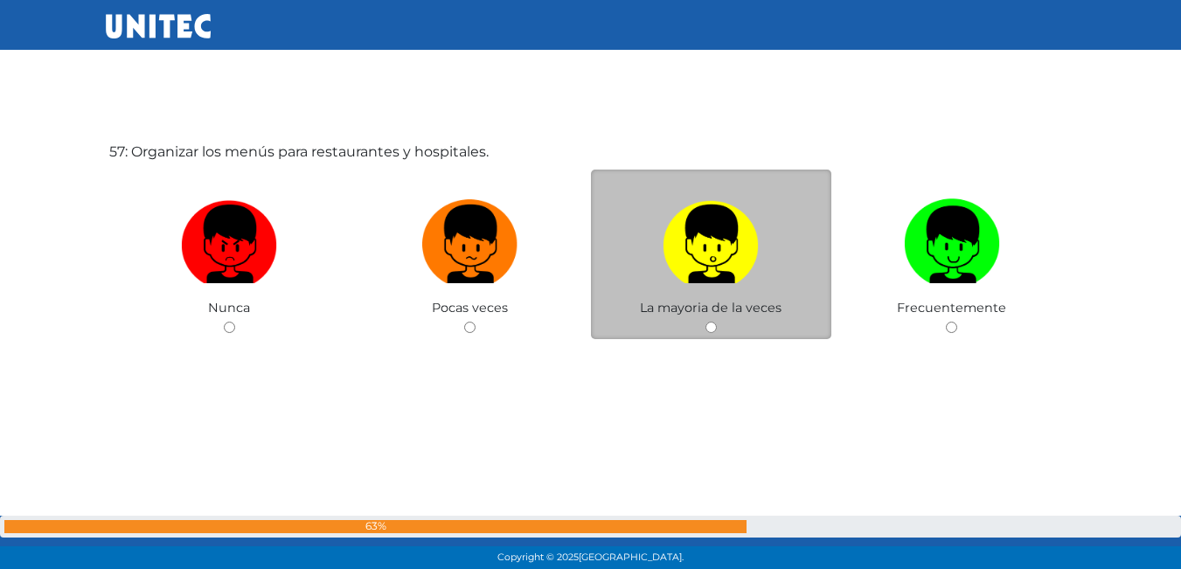
click at [713, 327] on input "radio" at bounding box center [710, 327] width 11 height 11
radio input "true"
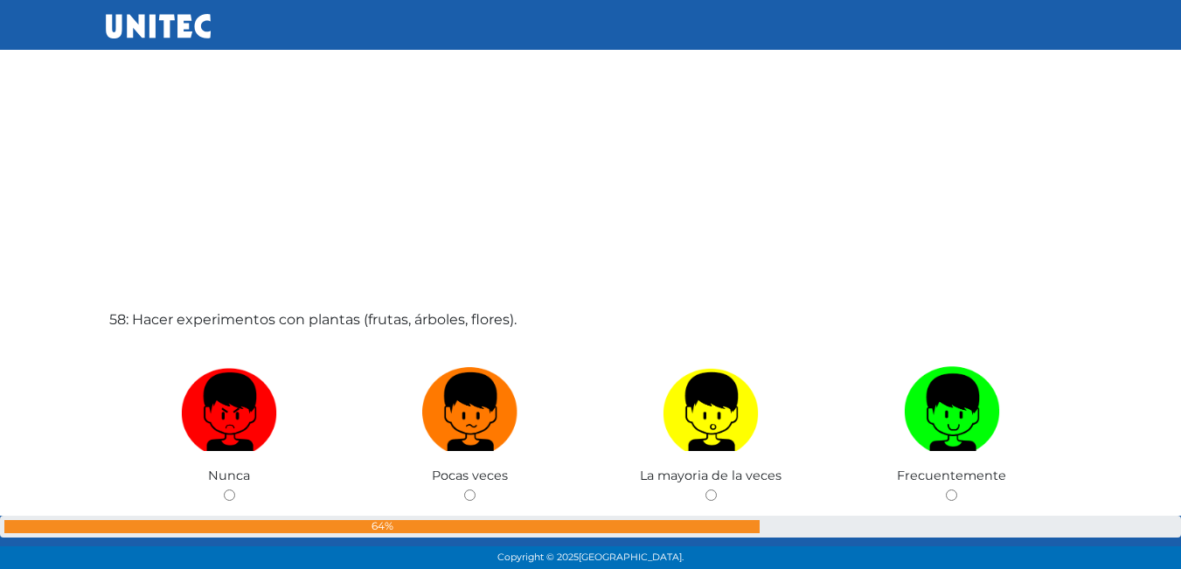
scroll to position [32529, 0]
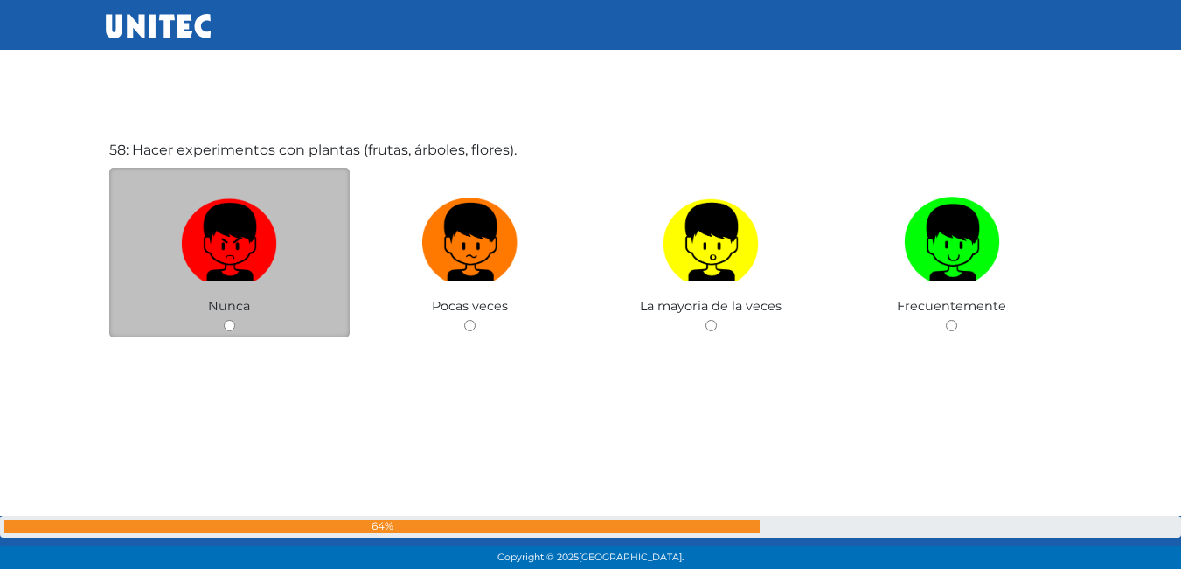
click at [226, 323] on input "radio" at bounding box center [229, 325] width 11 height 11
radio input "true"
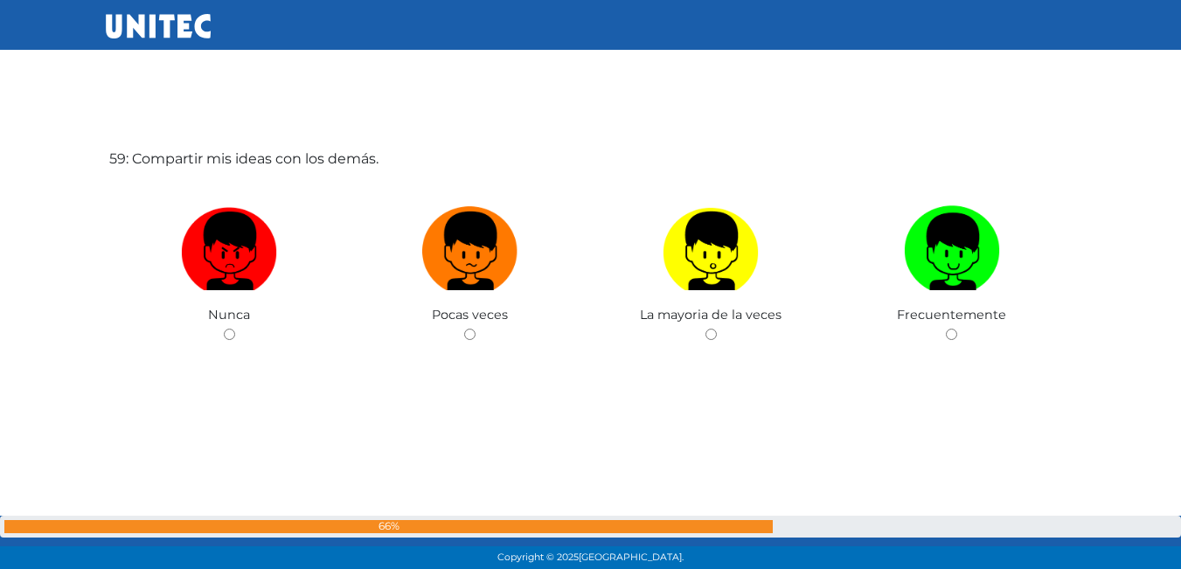
scroll to position [33096, 0]
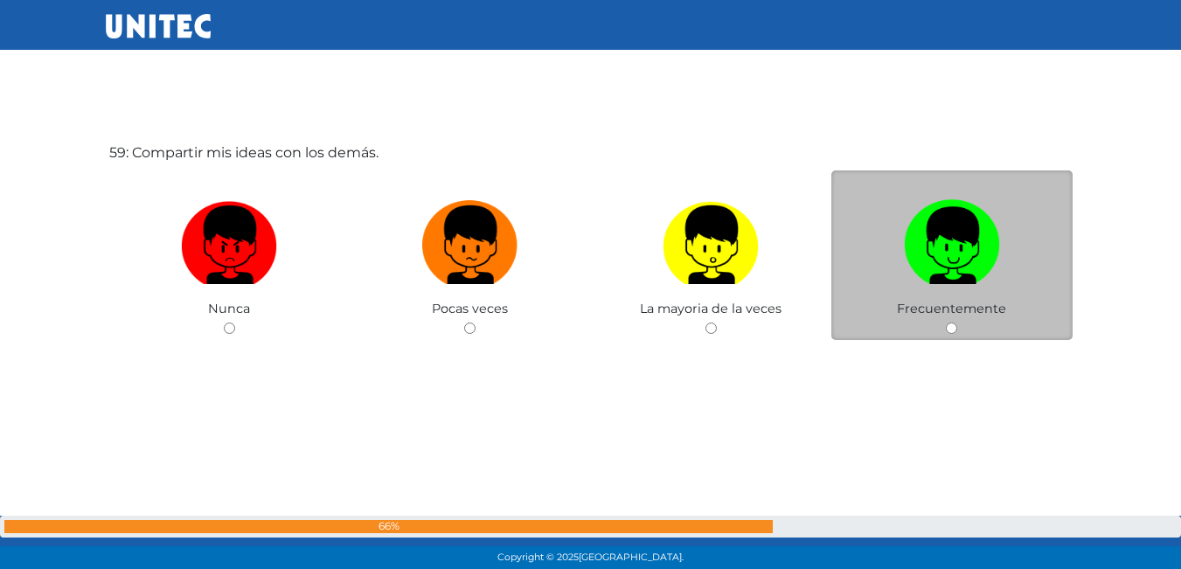
click at [951, 330] on input "radio" at bounding box center [951, 328] width 11 height 11
radio input "true"
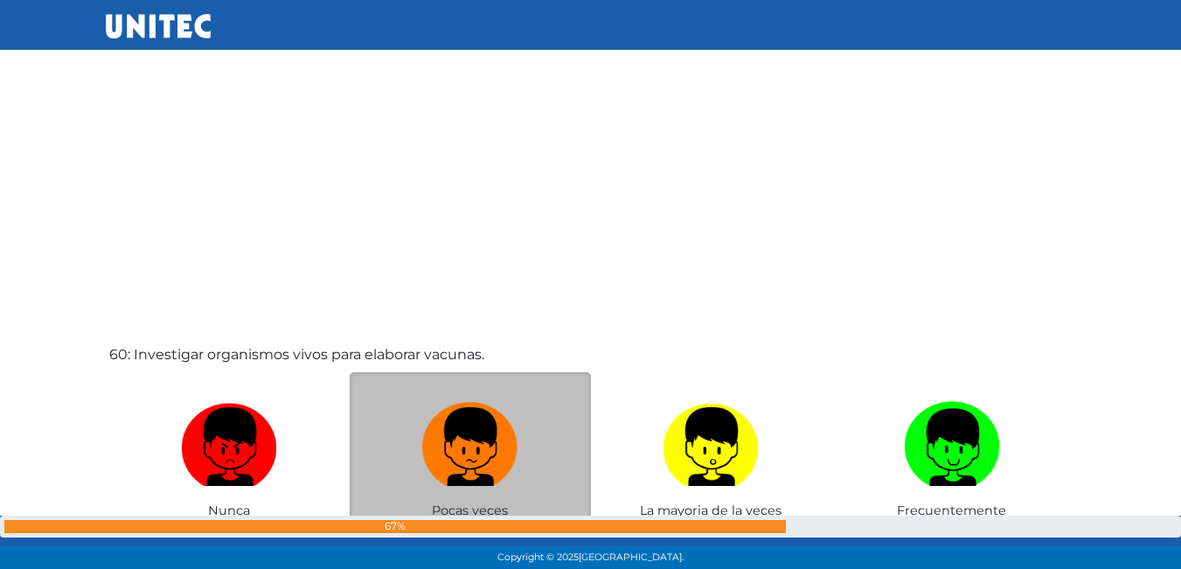
scroll to position [33533, 0]
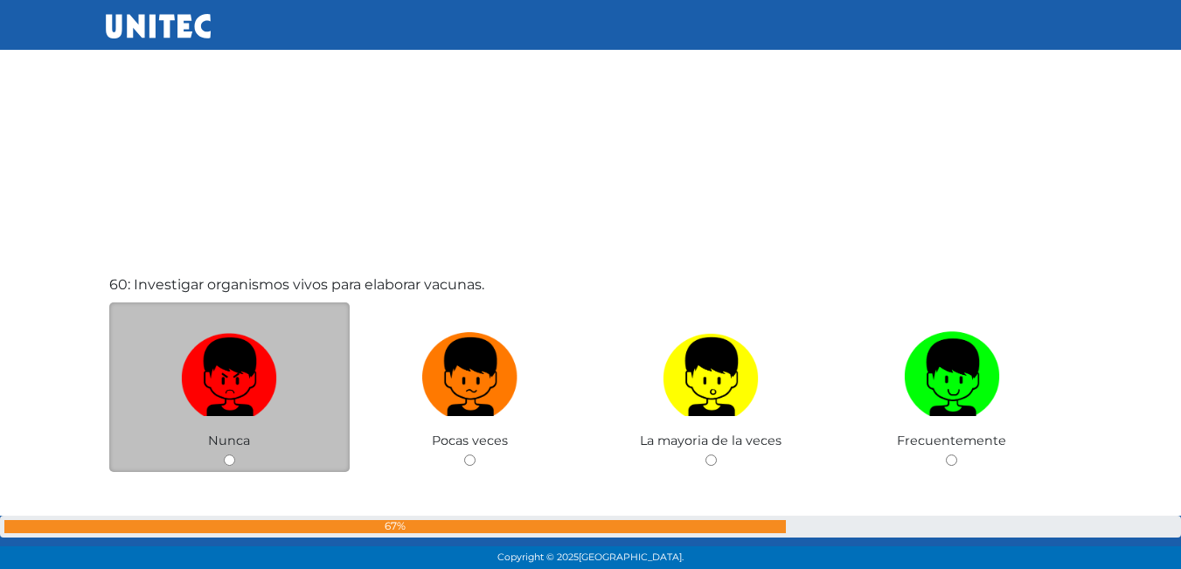
click at [230, 464] on input "radio" at bounding box center [229, 460] width 11 height 11
radio input "true"
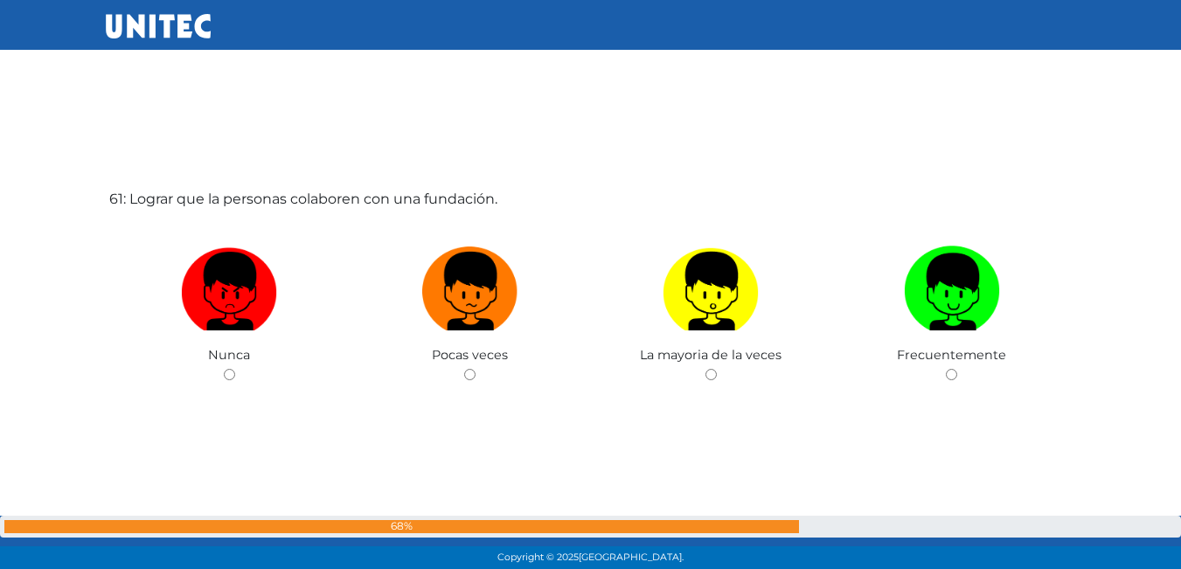
scroll to position [34198, 0]
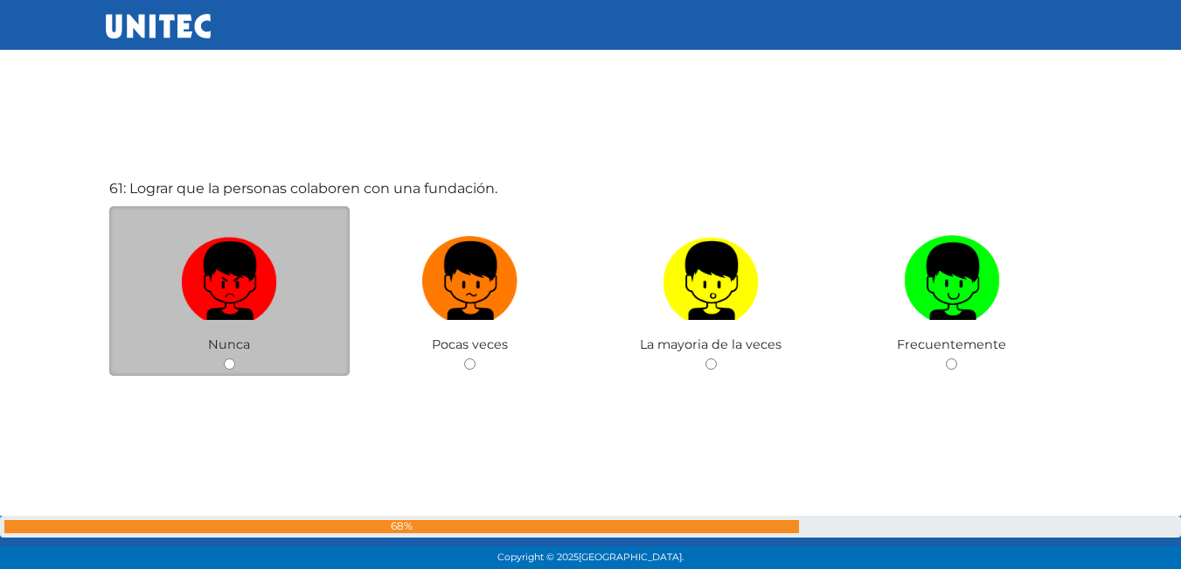
click at [233, 359] on input "radio" at bounding box center [229, 363] width 11 height 11
radio input "true"
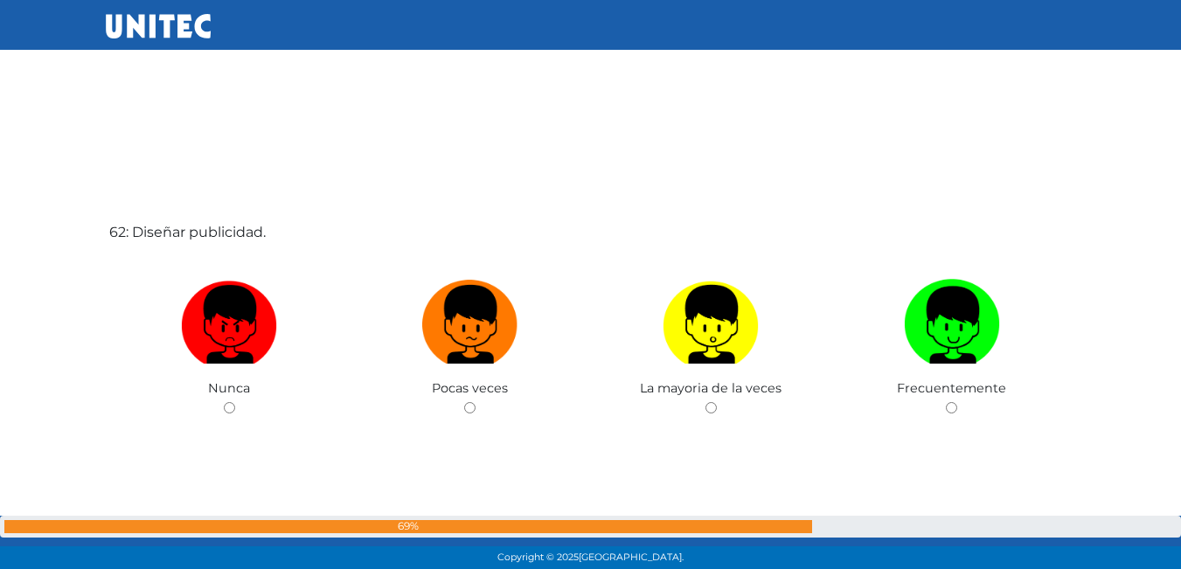
scroll to position [34725, 0]
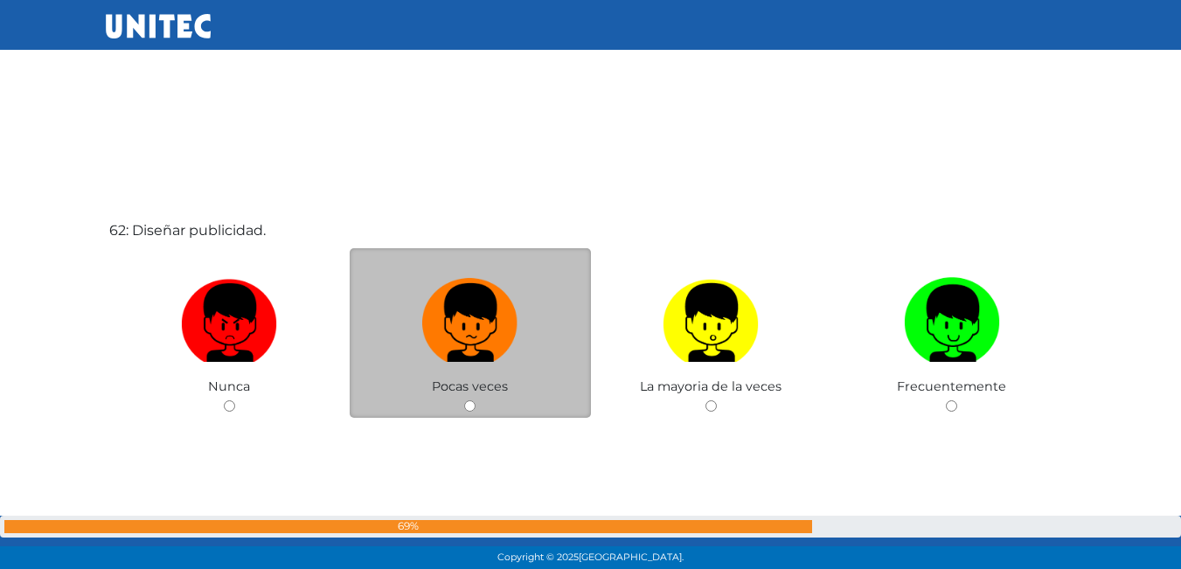
click at [473, 407] on input "radio" at bounding box center [469, 405] width 11 height 11
radio input "true"
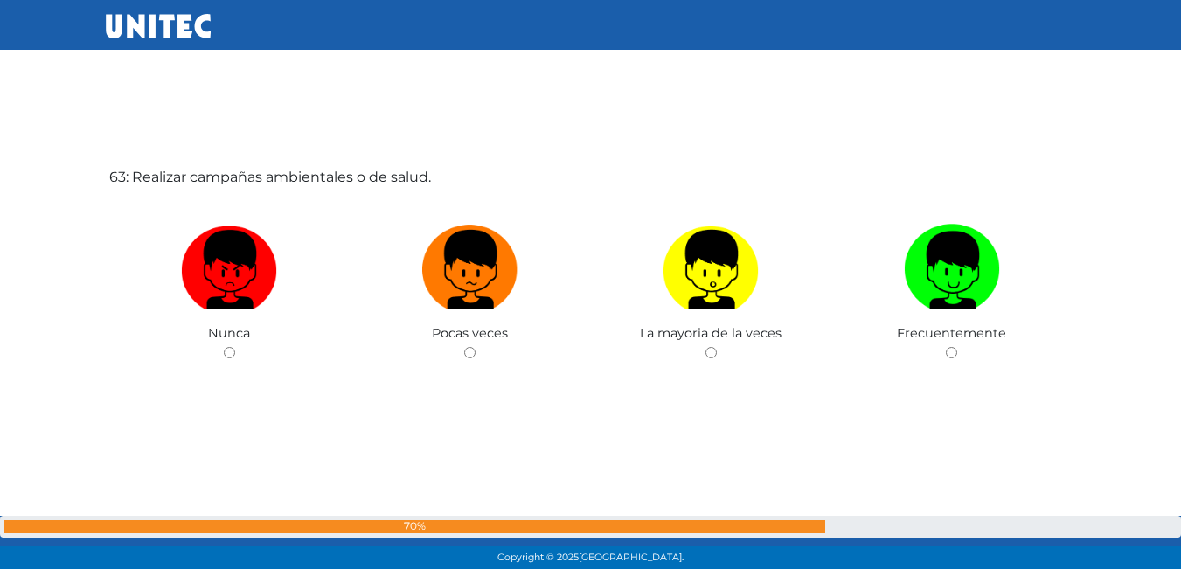
scroll to position [35372, 0]
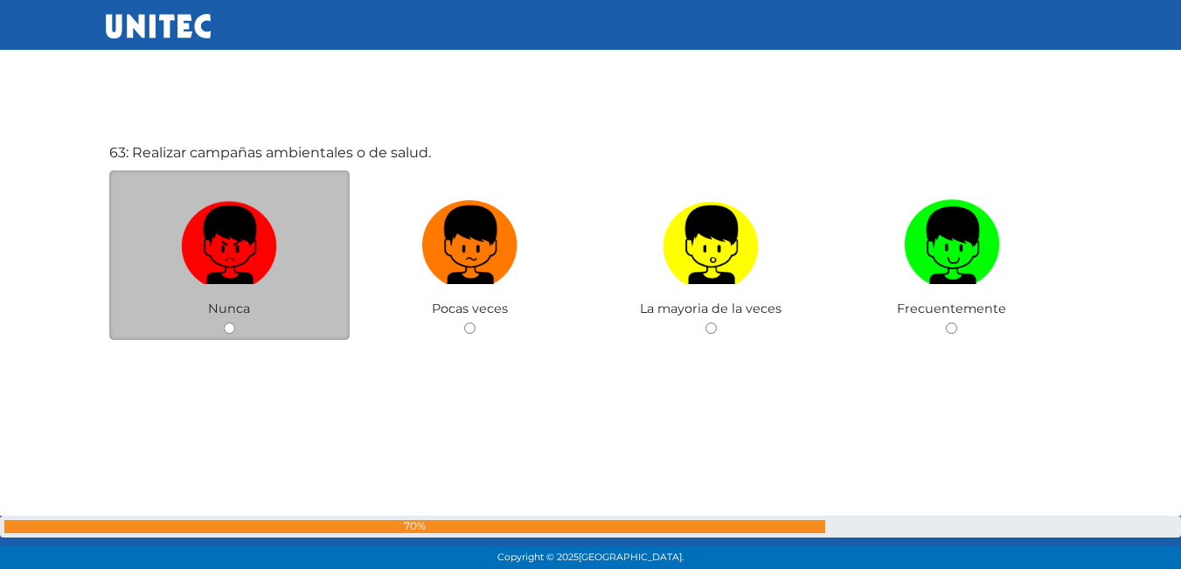
click at [227, 323] on input "radio" at bounding box center [229, 328] width 11 height 11
radio input "true"
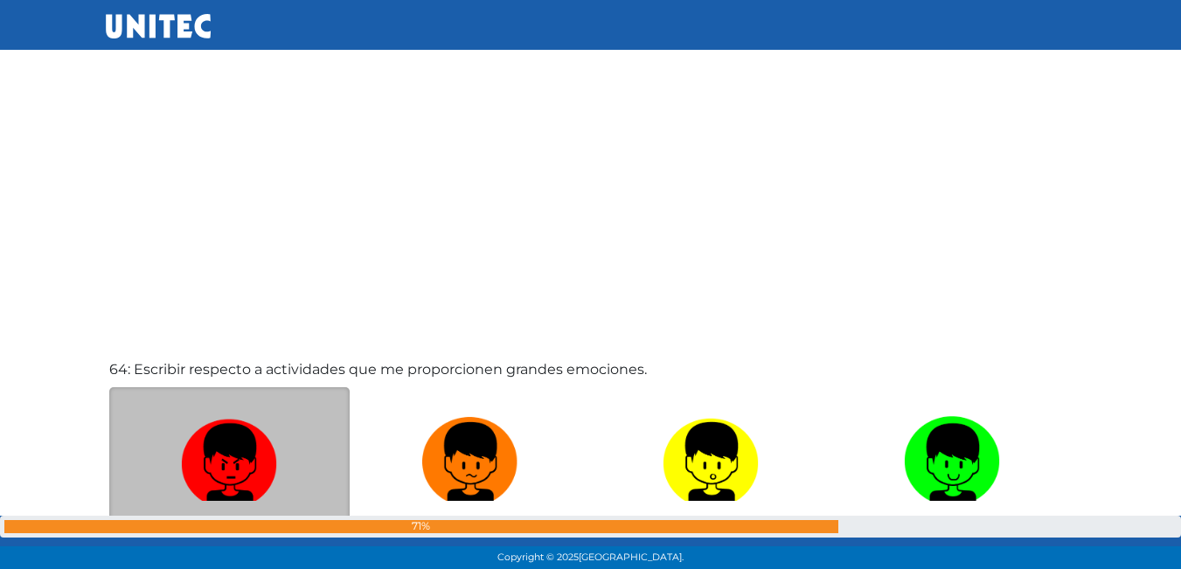
scroll to position [35899, 0]
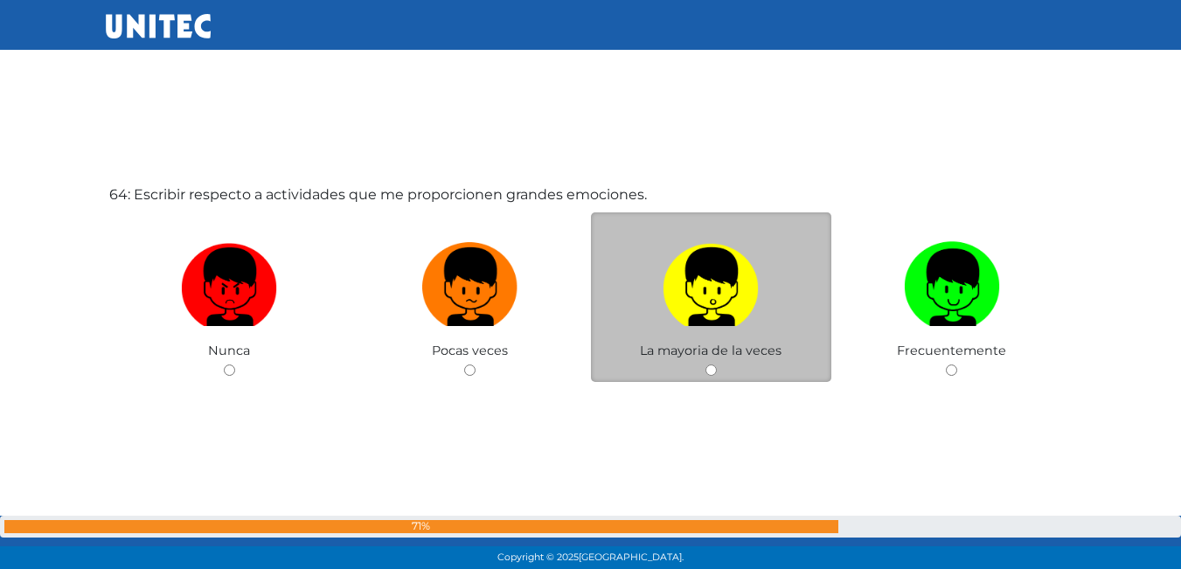
click at [705, 363] on div "La mayoria de la veces" at bounding box center [711, 297] width 241 height 170
click at [712, 368] on input "radio" at bounding box center [710, 370] width 11 height 11
radio input "true"
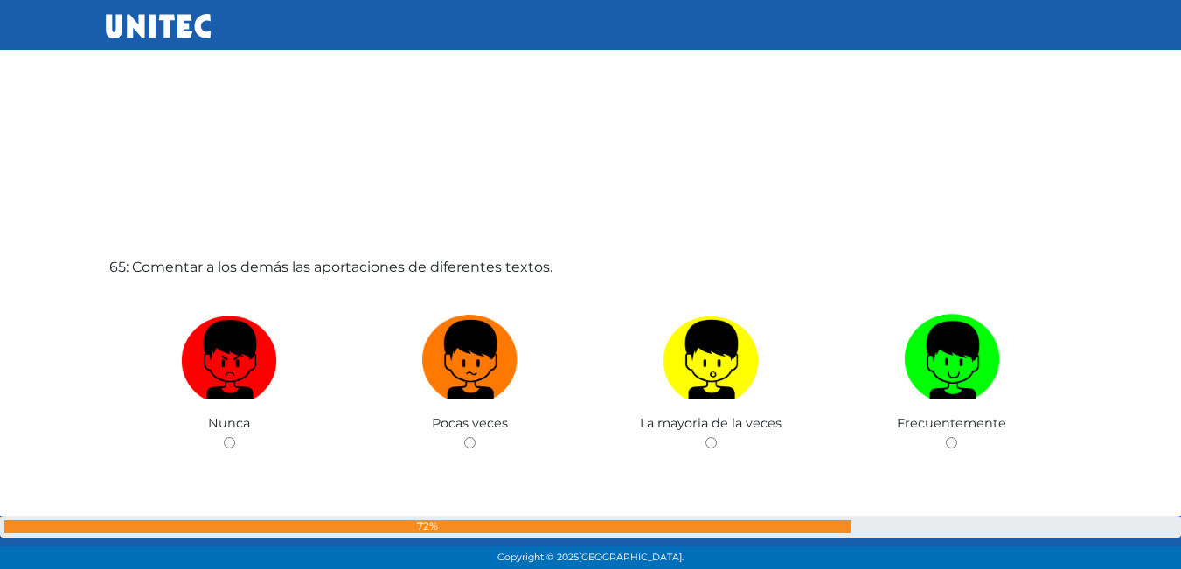
scroll to position [36427, 0]
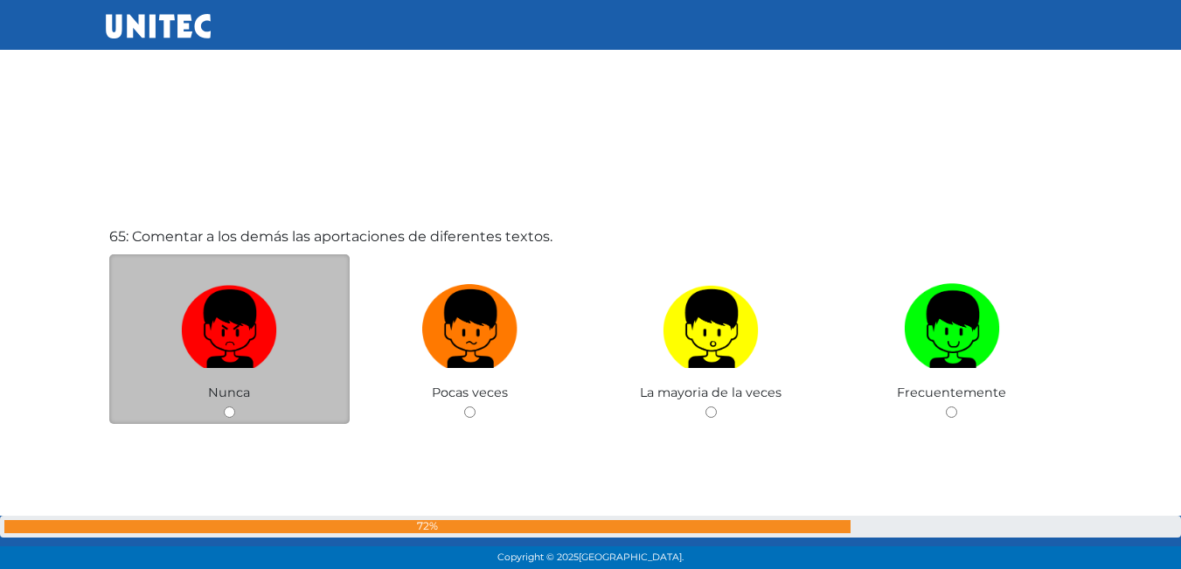
click at [228, 408] on input "radio" at bounding box center [229, 412] width 11 height 11
radio input "true"
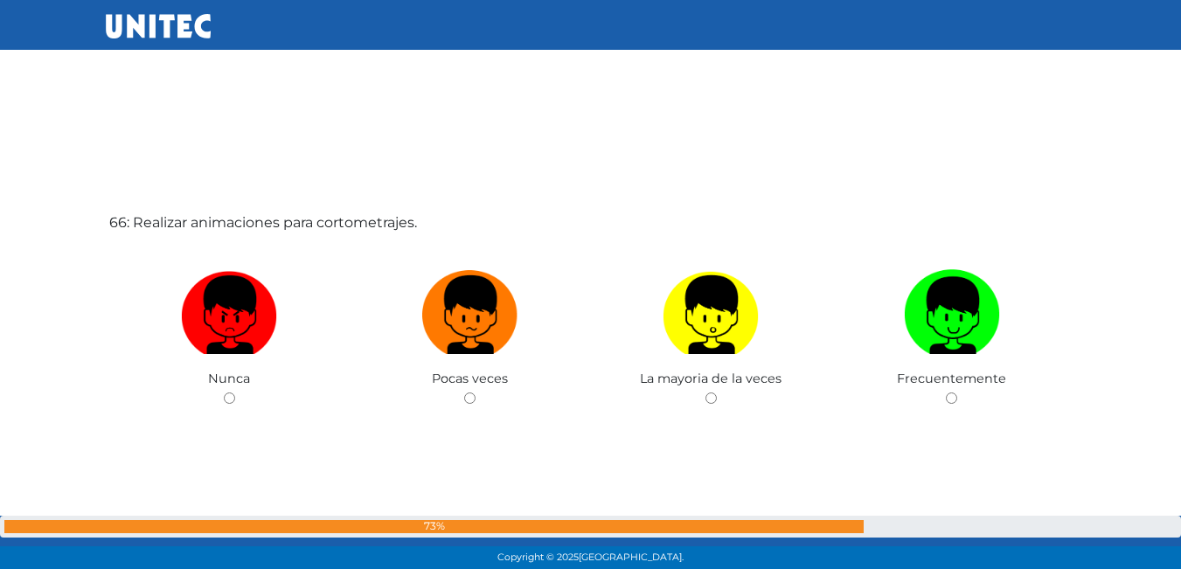
scroll to position [37038, 0]
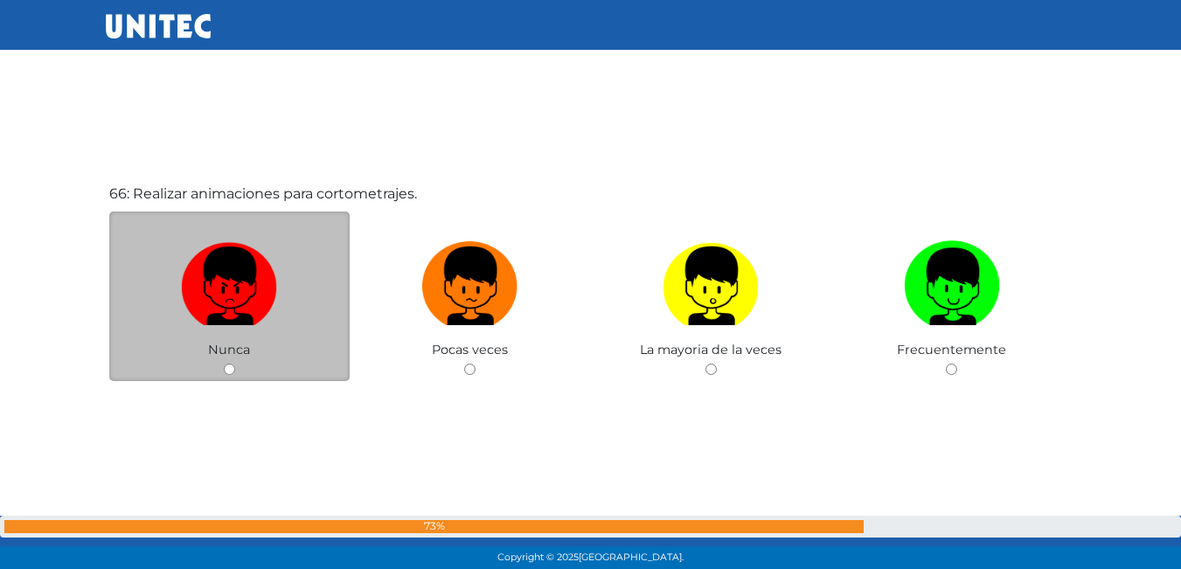
click at [236, 370] on div "Nunca" at bounding box center [229, 297] width 241 height 170
click at [232, 372] on input "radio" at bounding box center [229, 369] width 11 height 11
radio input "true"
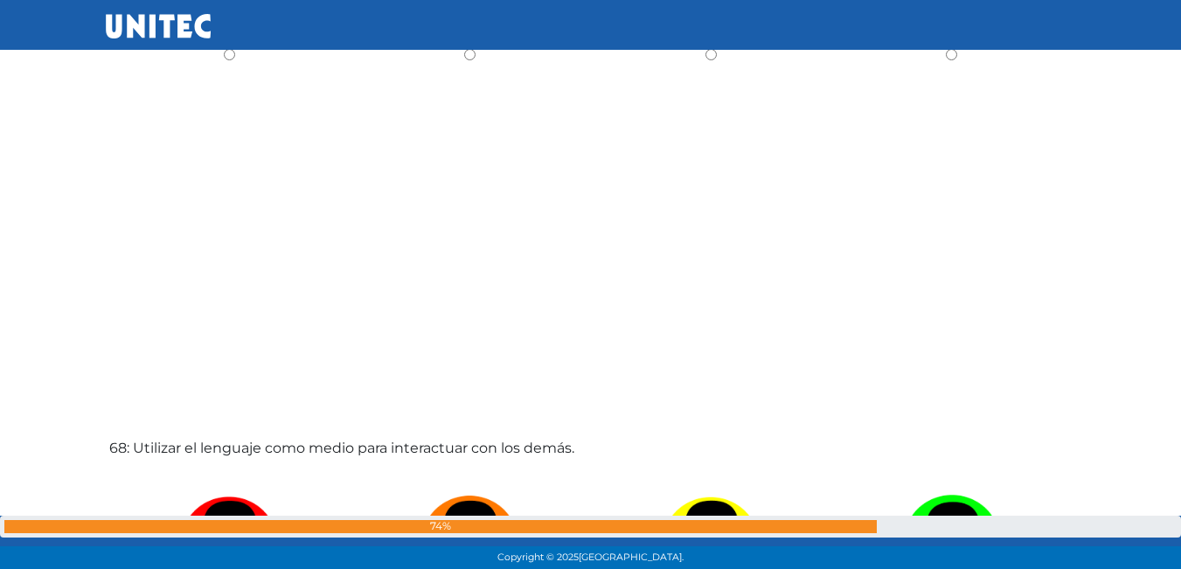
scroll to position [38086, 0]
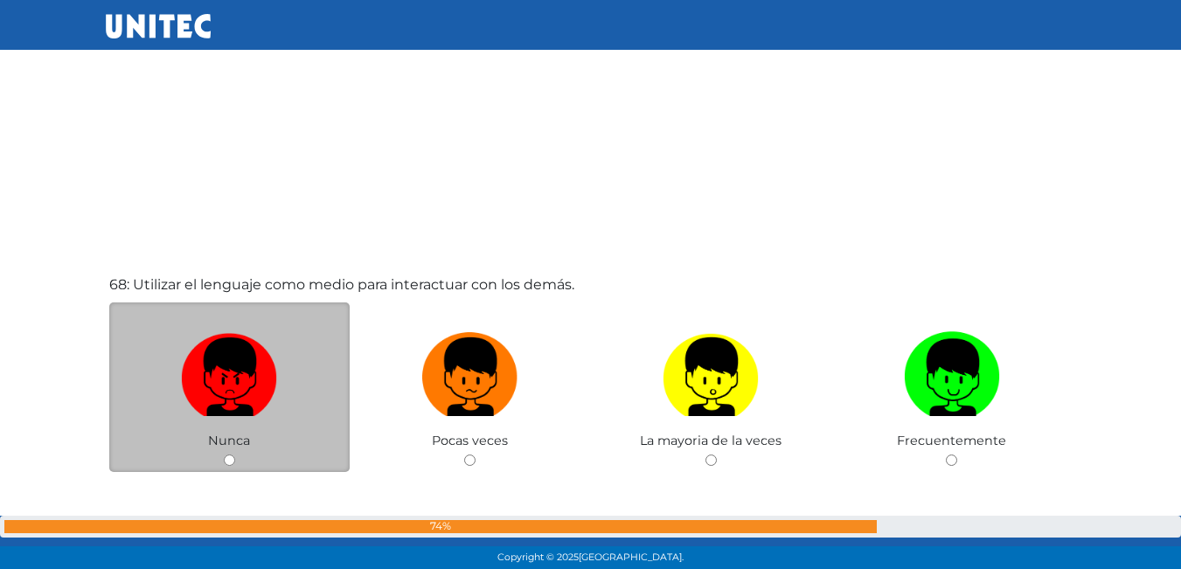
click at [231, 465] on input "radio" at bounding box center [229, 460] width 11 height 11
radio input "true"
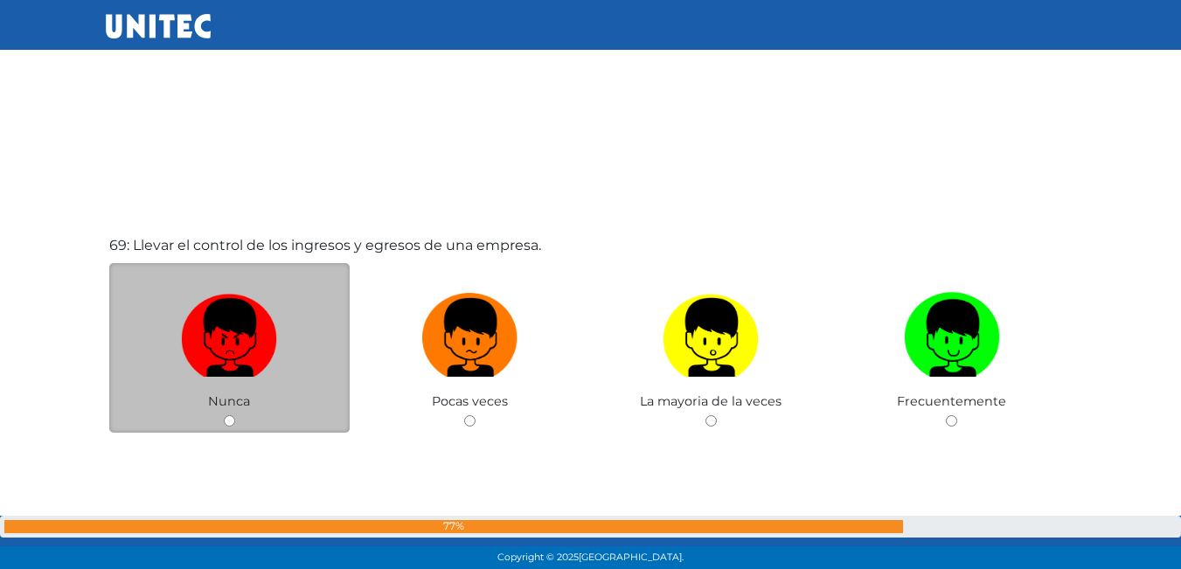
scroll to position [38785, 0]
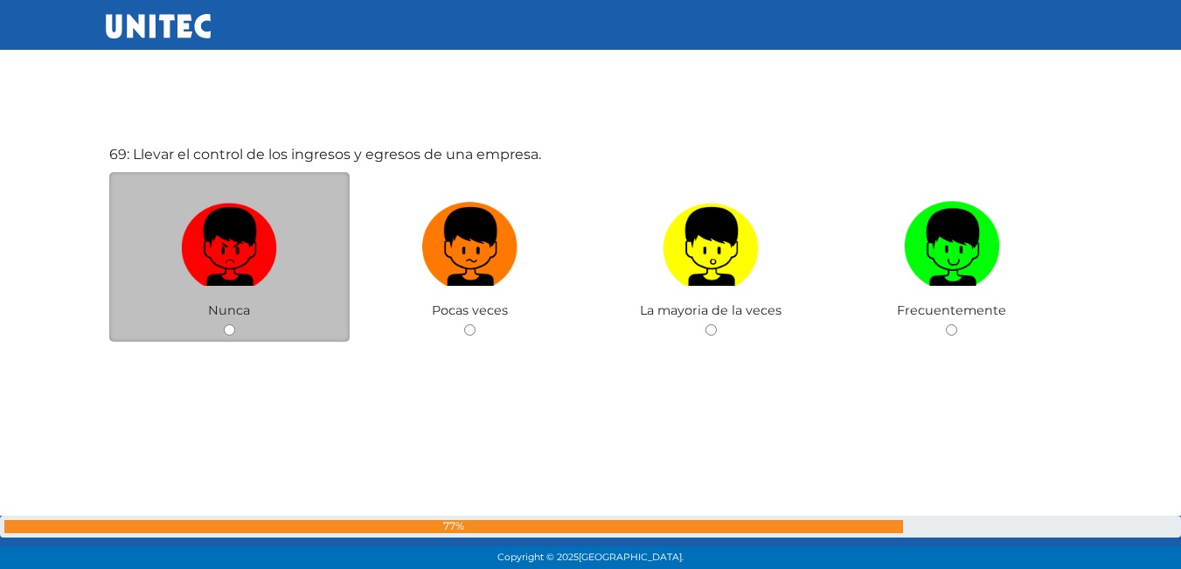
click at [228, 330] on input "radio" at bounding box center [229, 329] width 11 height 11
radio input "true"
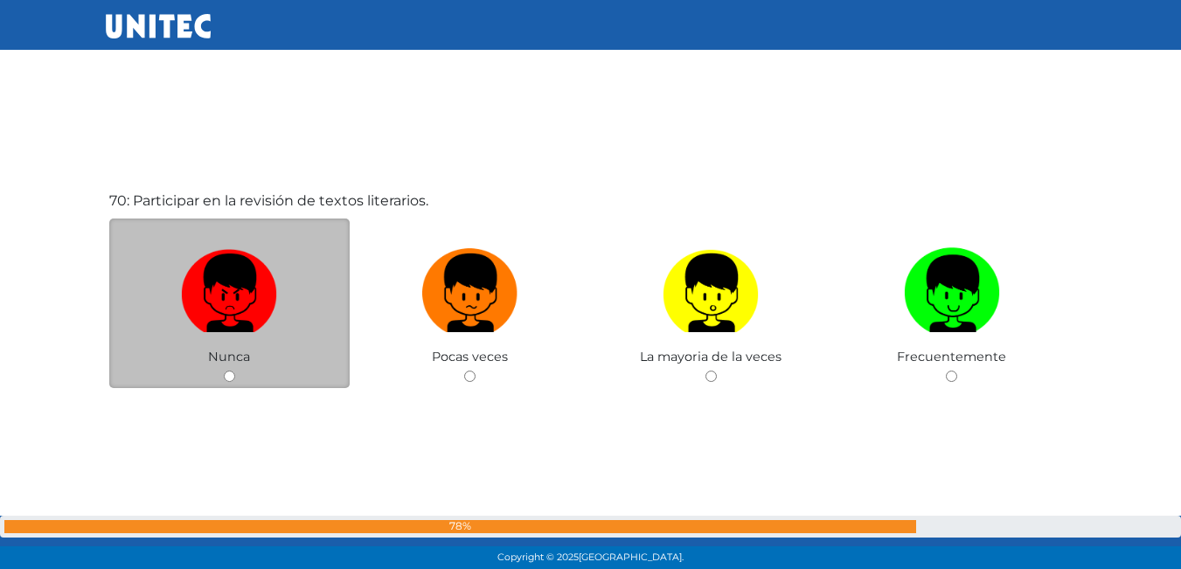
scroll to position [39310, 0]
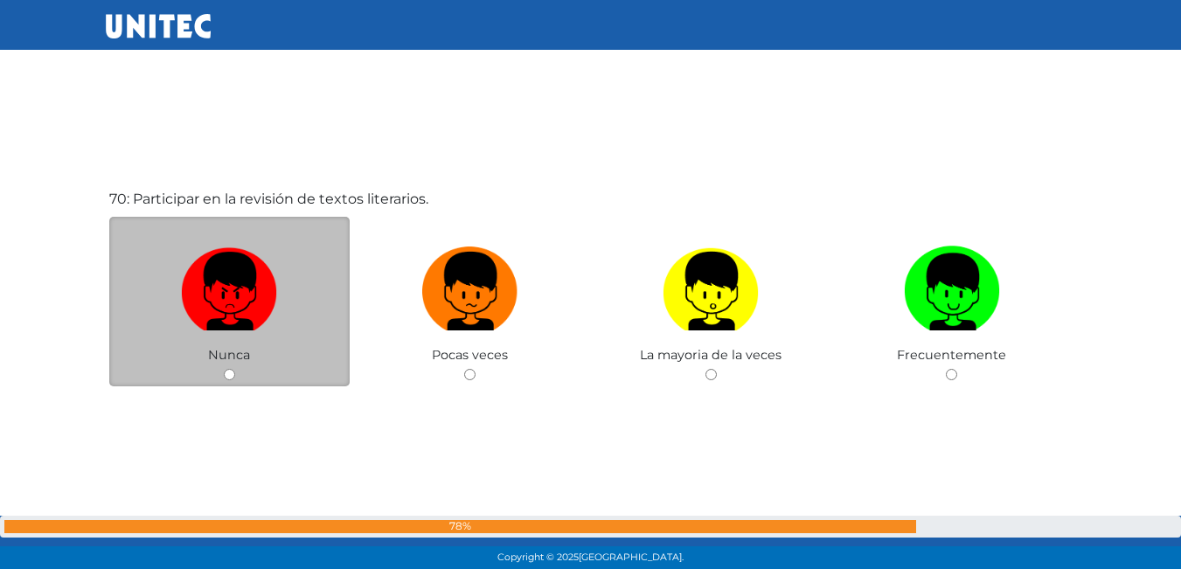
click at [230, 376] on input "radio" at bounding box center [229, 374] width 11 height 11
radio input "true"
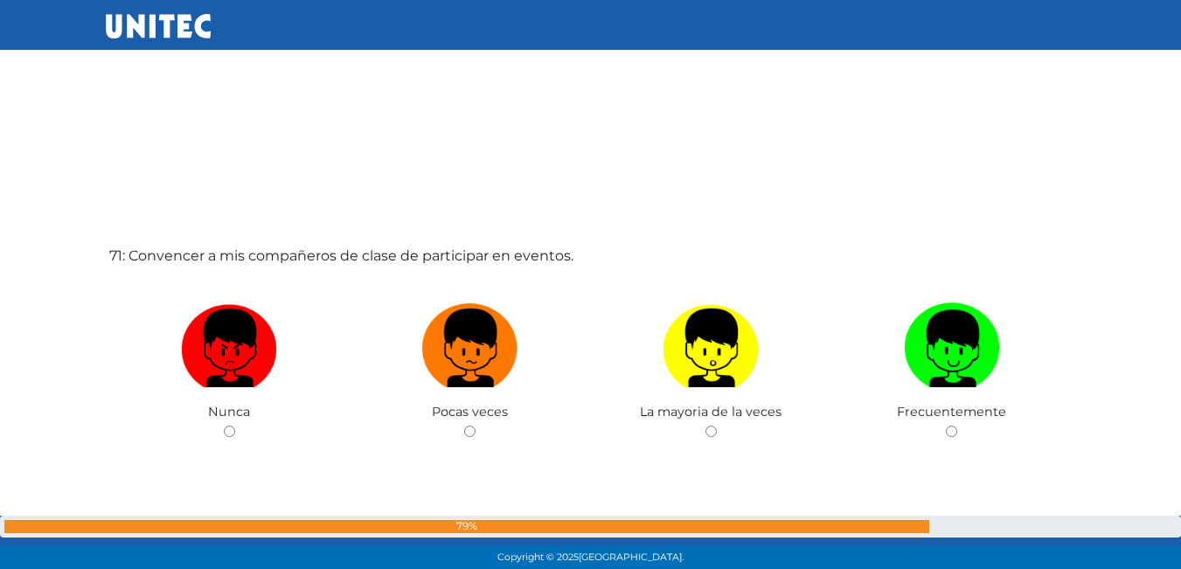
scroll to position [39836, 0]
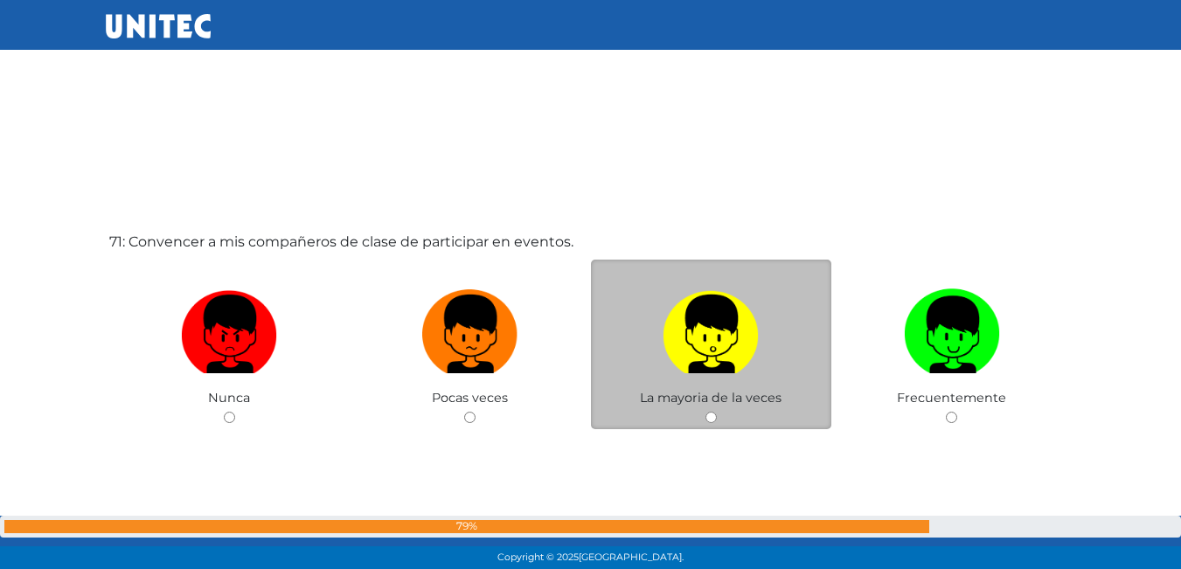
click at [707, 416] on input "radio" at bounding box center [710, 417] width 11 height 11
radio input "true"
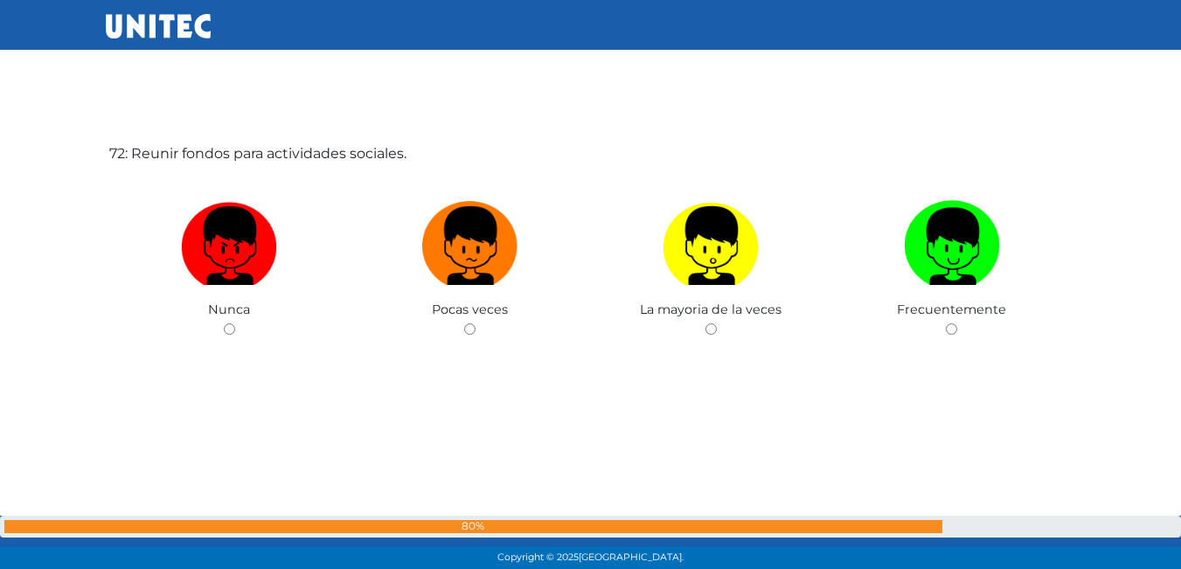
scroll to position [40494, 0]
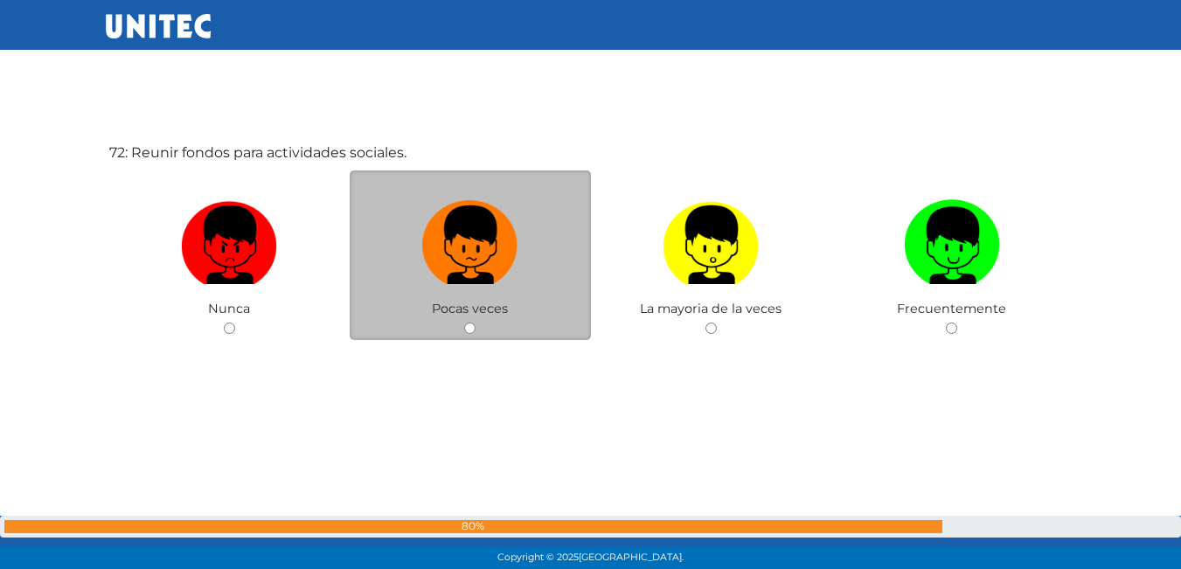
click at [474, 331] on input "radio" at bounding box center [469, 328] width 11 height 11
radio input "true"
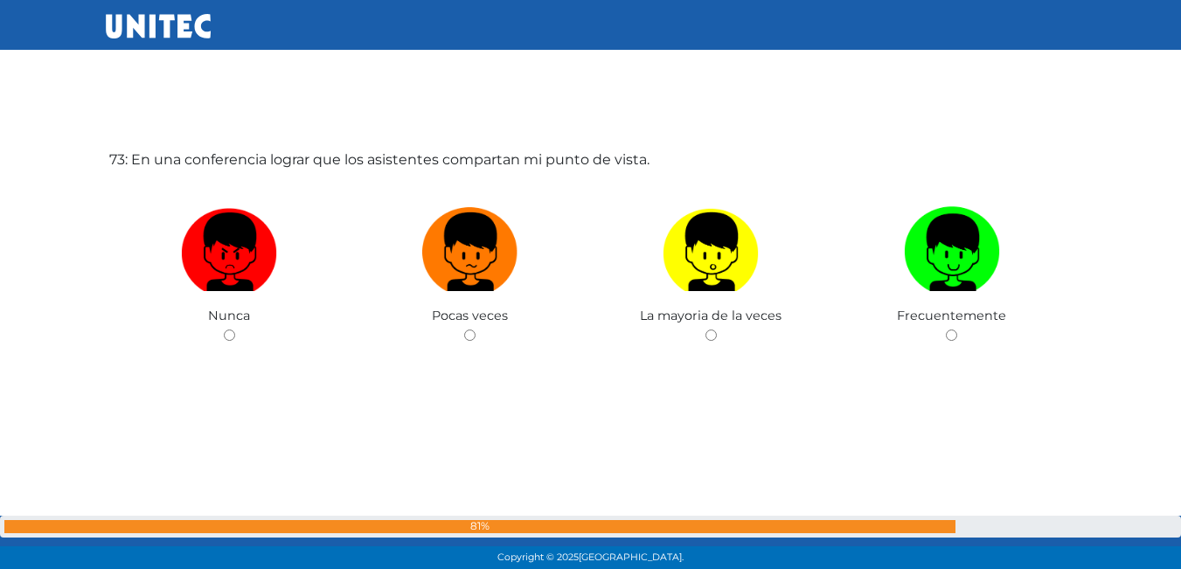
scroll to position [41063, 0]
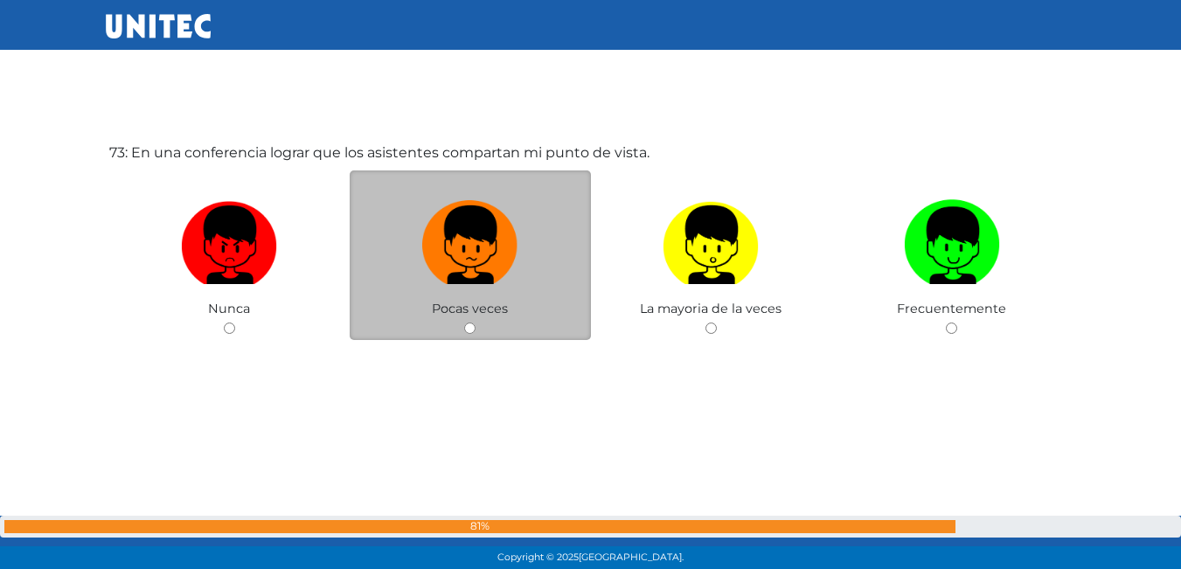
click at [466, 324] on input "radio" at bounding box center [469, 328] width 11 height 11
radio input "true"
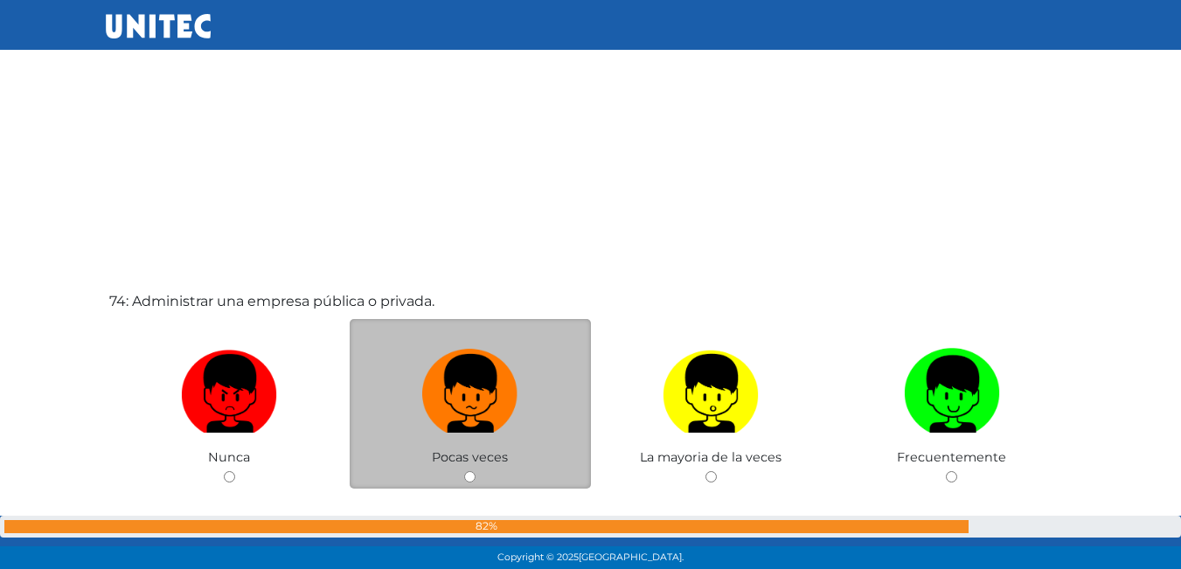
scroll to position [41571, 0]
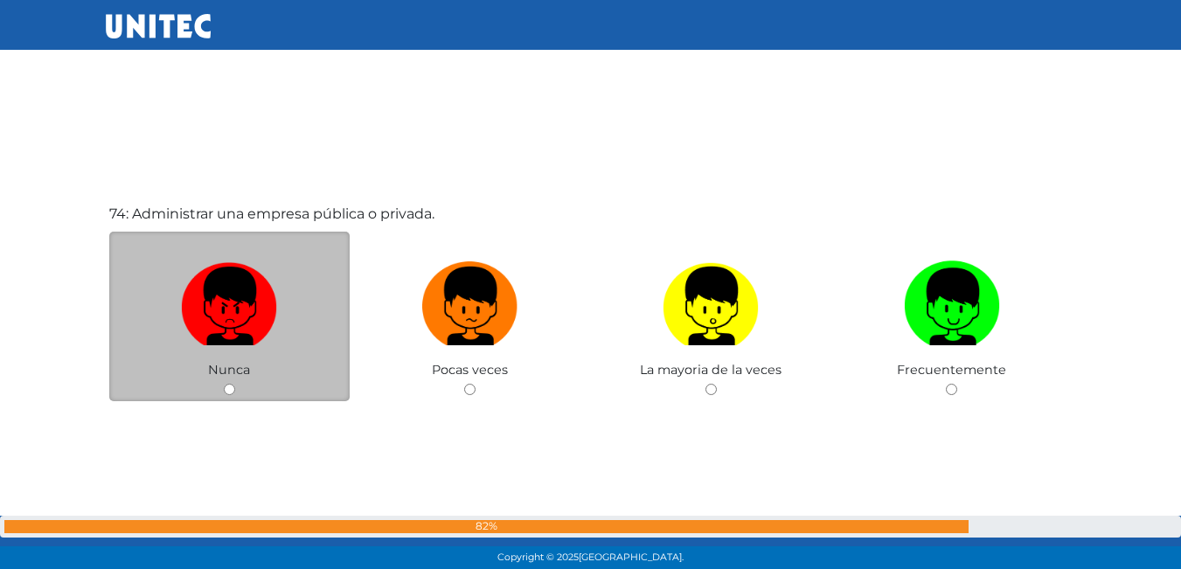
click at [233, 383] on div "Nunca" at bounding box center [229, 317] width 241 height 170
click at [229, 391] on input "radio" at bounding box center [229, 389] width 11 height 11
radio input "true"
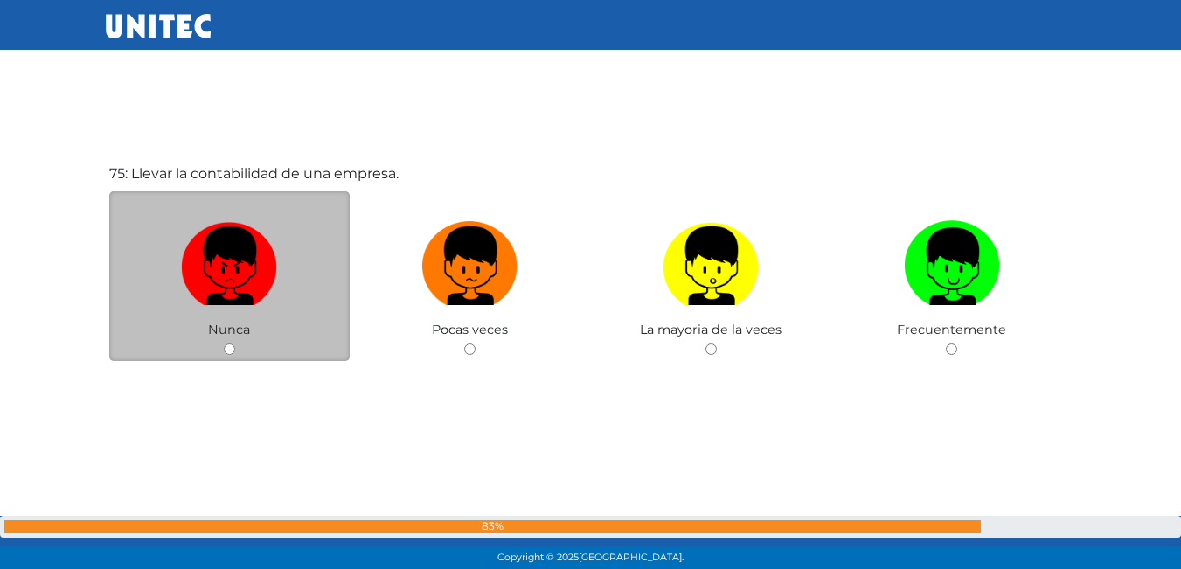
scroll to position [42186, 0]
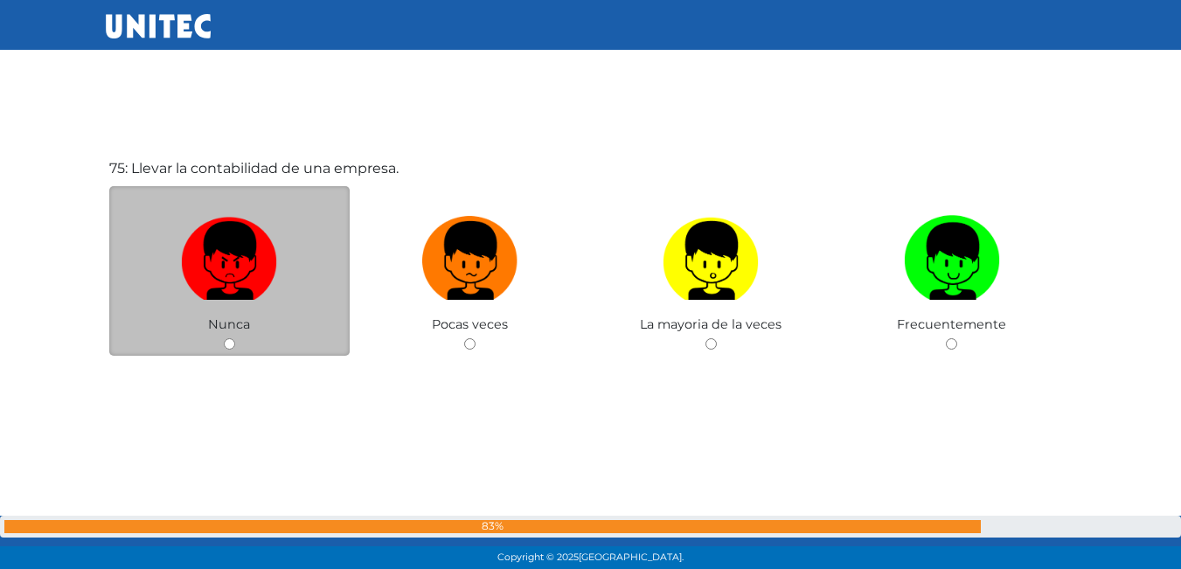
click at [233, 349] on input "radio" at bounding box center [229, 343] width 11 height 11
radio input "true"
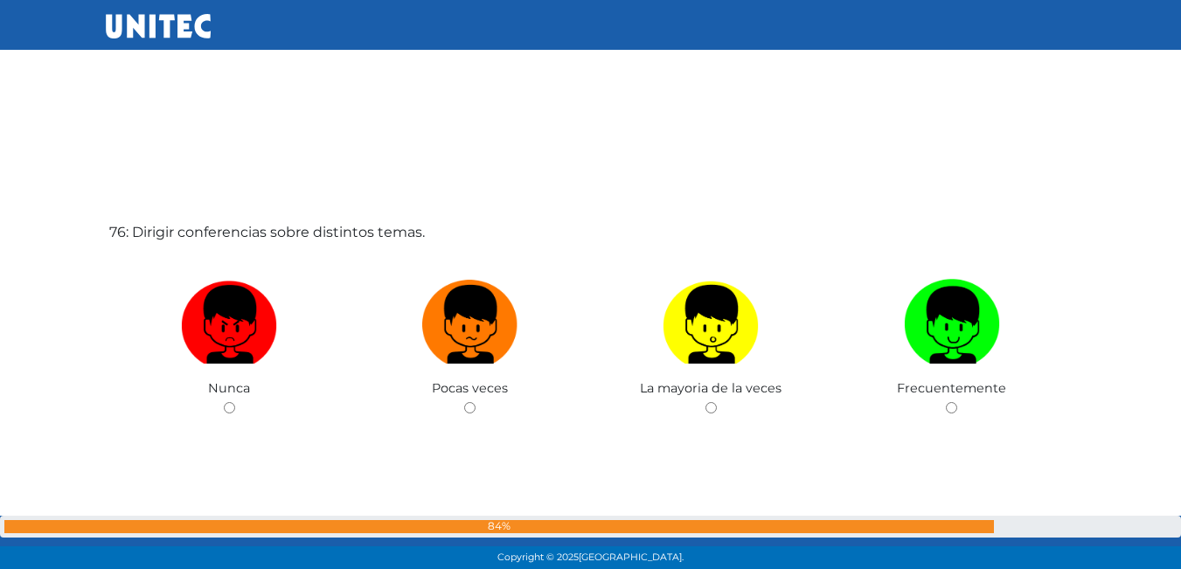
scroll to position [42714, 0]
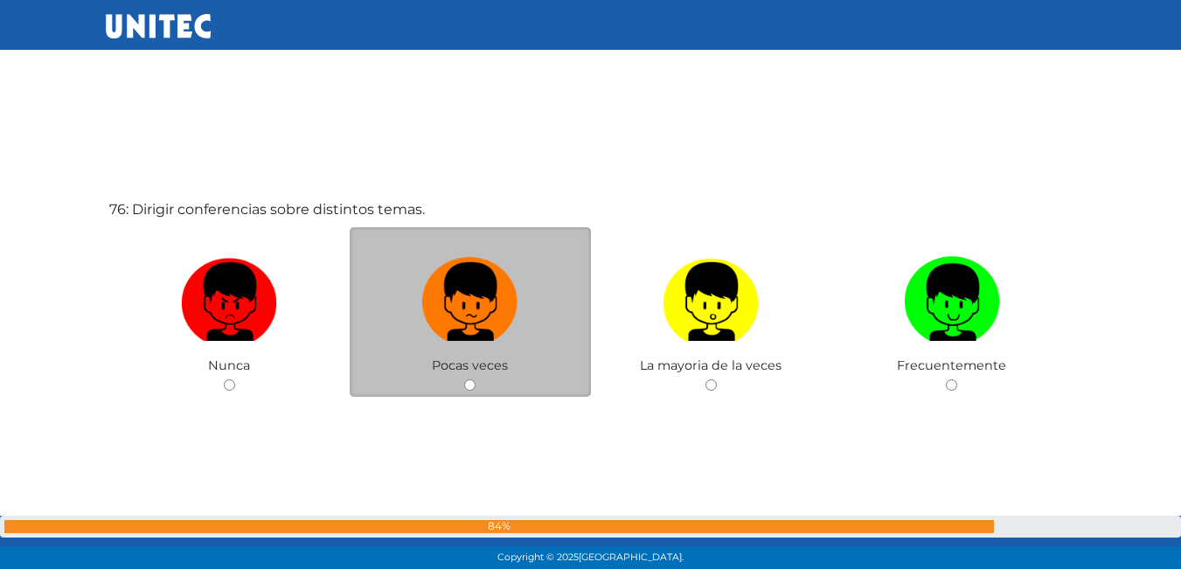
click at [468, 384] on input "radio" at bounding box center [469, 384] width 11 height 11
radio input "true"
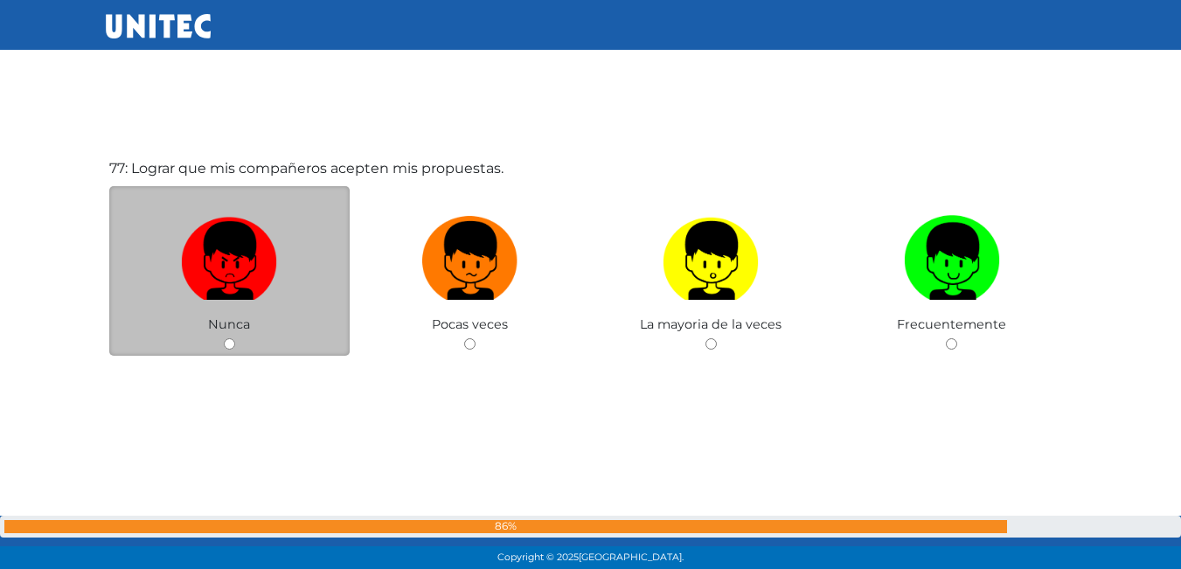
scroll to position [43326, 0]
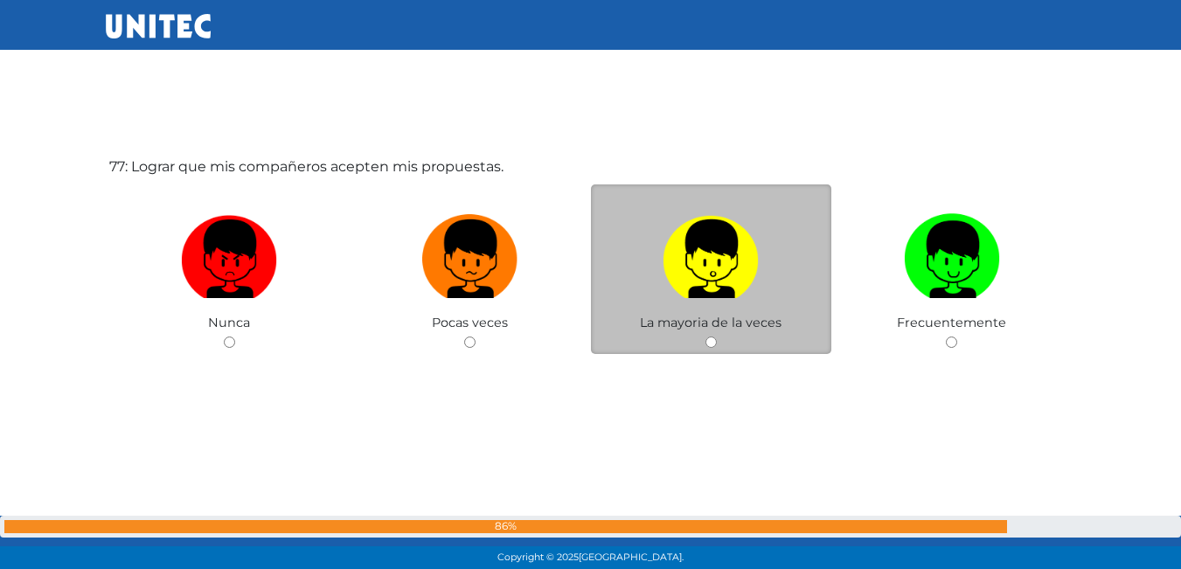
click at [706, 347] on input "radio" at bounding box center [710, 342] width 11 height 11
radio input "true"
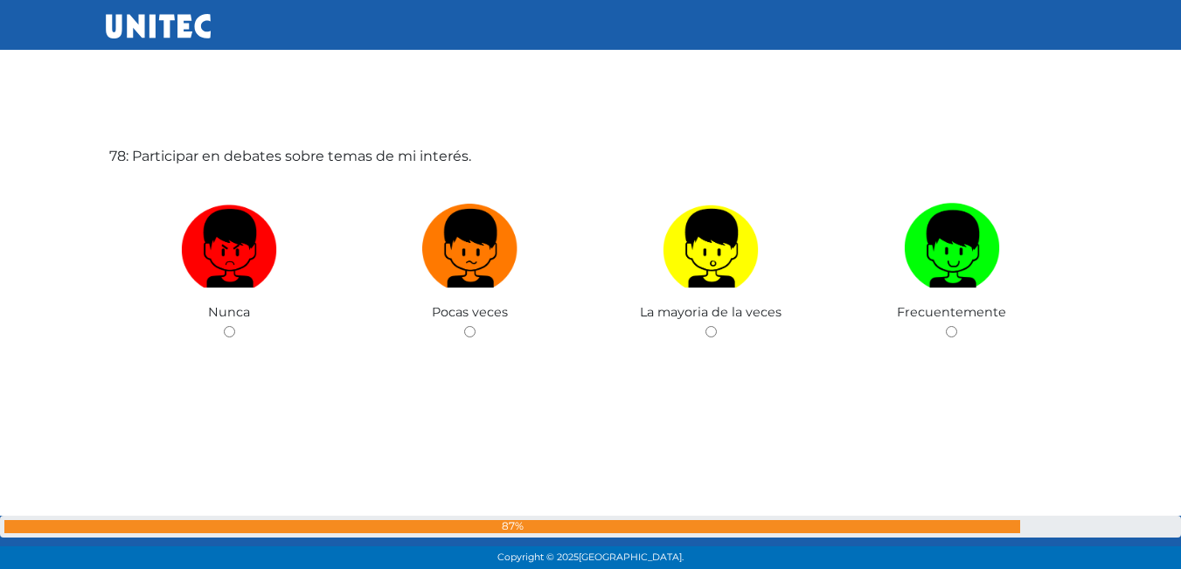
scroll to position [43909, 0]
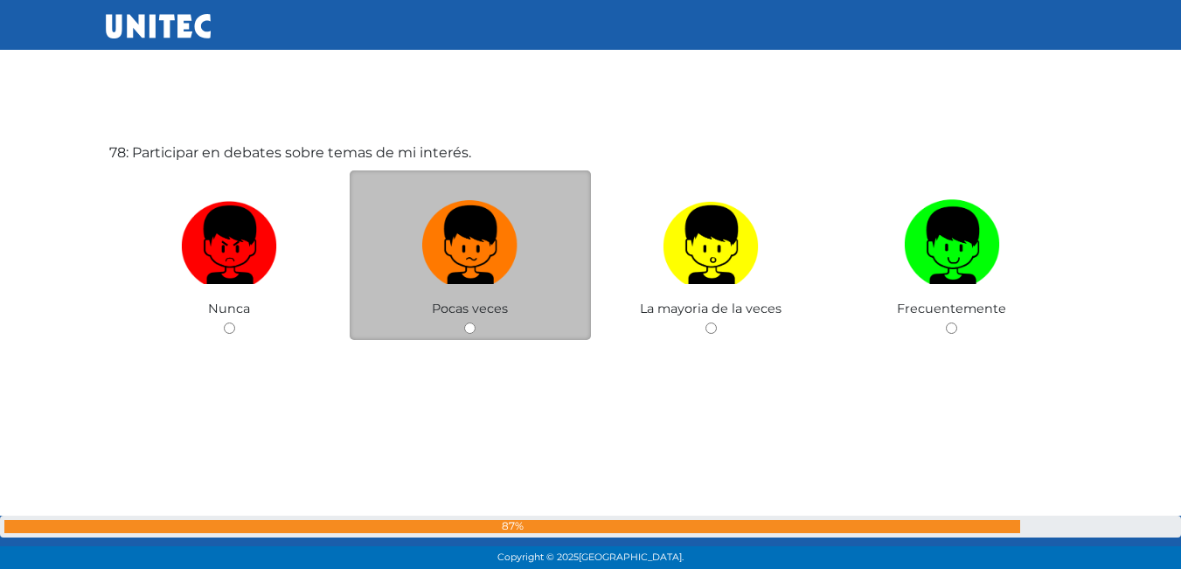
click at [467, 327] on input "radio" at bounding box center [469, 328] width 11 height 11
radio input "true"
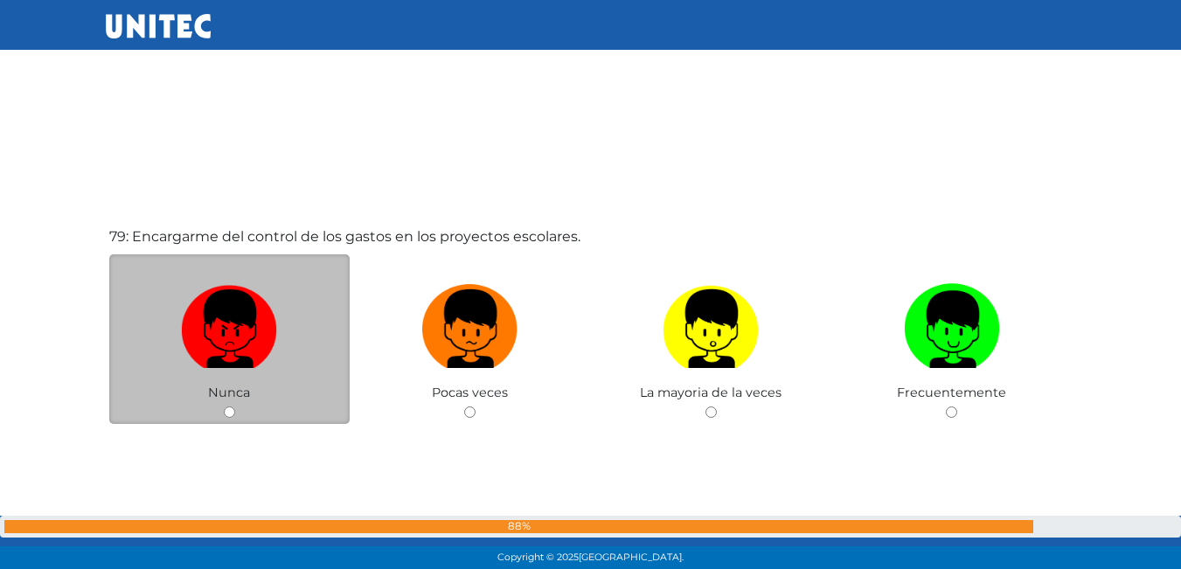
scroll to position [44421, 0]
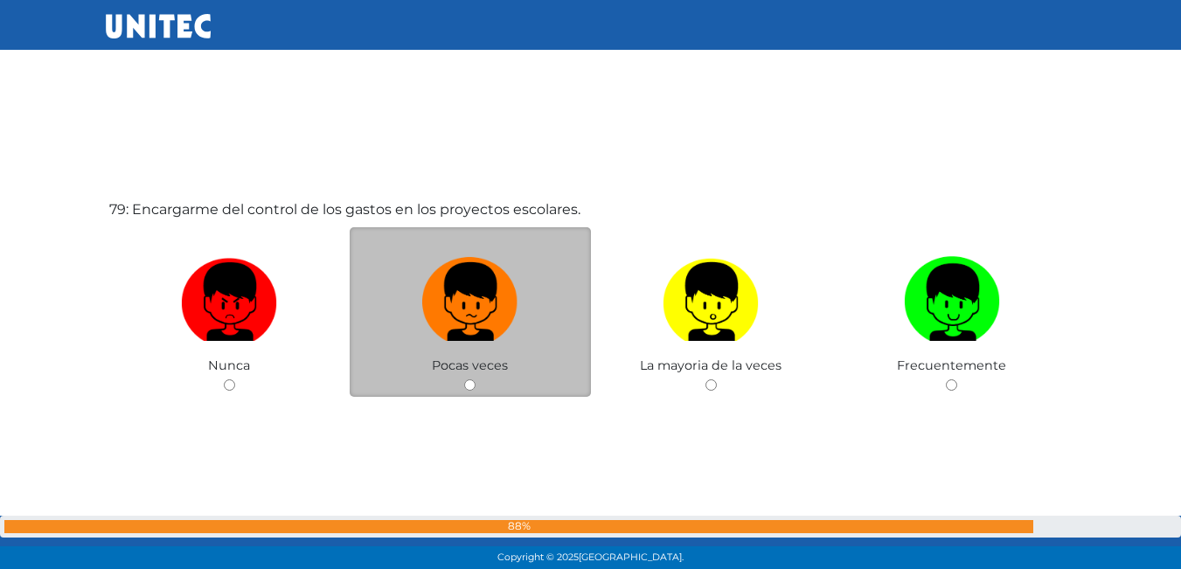
click at [467, 378] on div "Pocas veces" at bounding box center [470, 312] width 241 height 170
click at [469, 388] on input "radio" at bounding box center [469, 384] width 11 height 11
radio input "true"
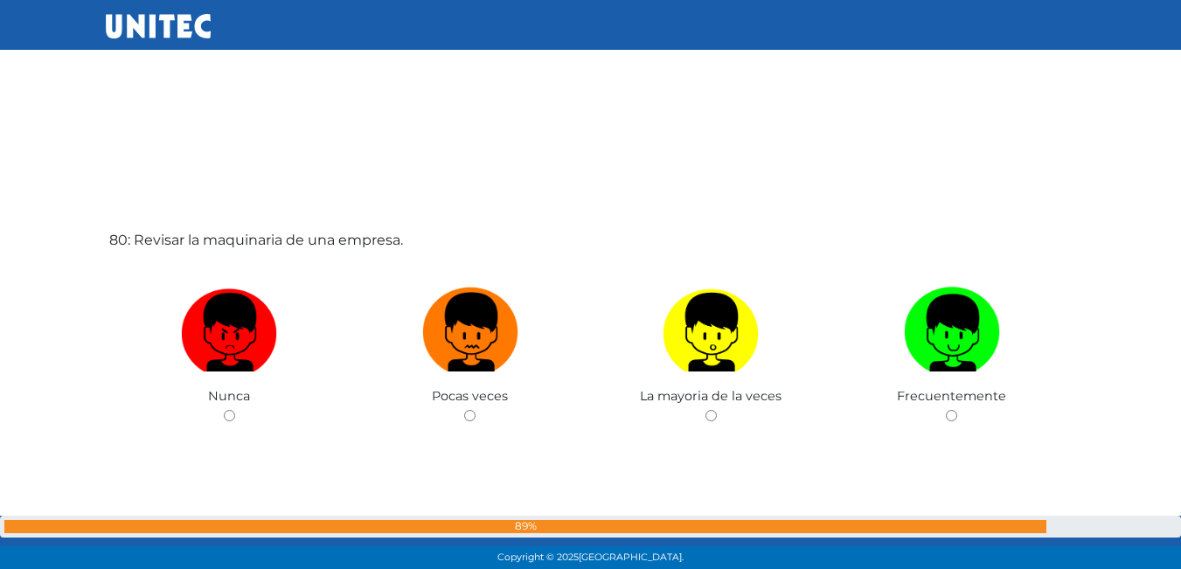
scroll to position [45010, 0]
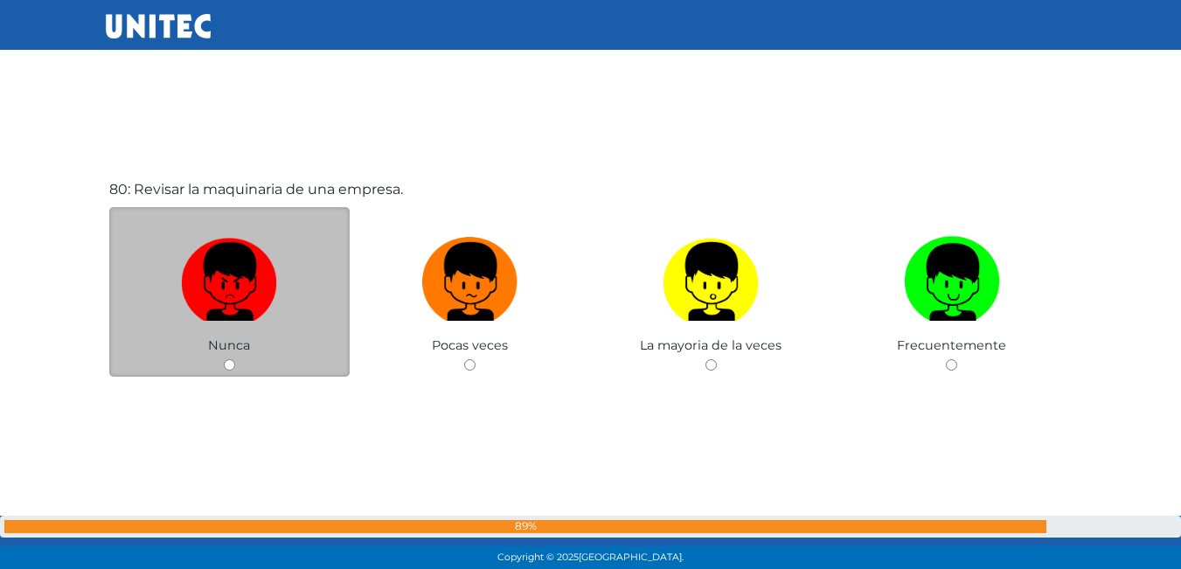
click at [231, 358] on div "Nunca" at bounding box center [229, 292] width 241 height 170
click at [233, 358] on div "Nunca" at bounding box center [229, 292] width 241 height 170
click at [233, 361] on input "radio" at bounding box center [229, 364] width 11 height 11
radio input "true"
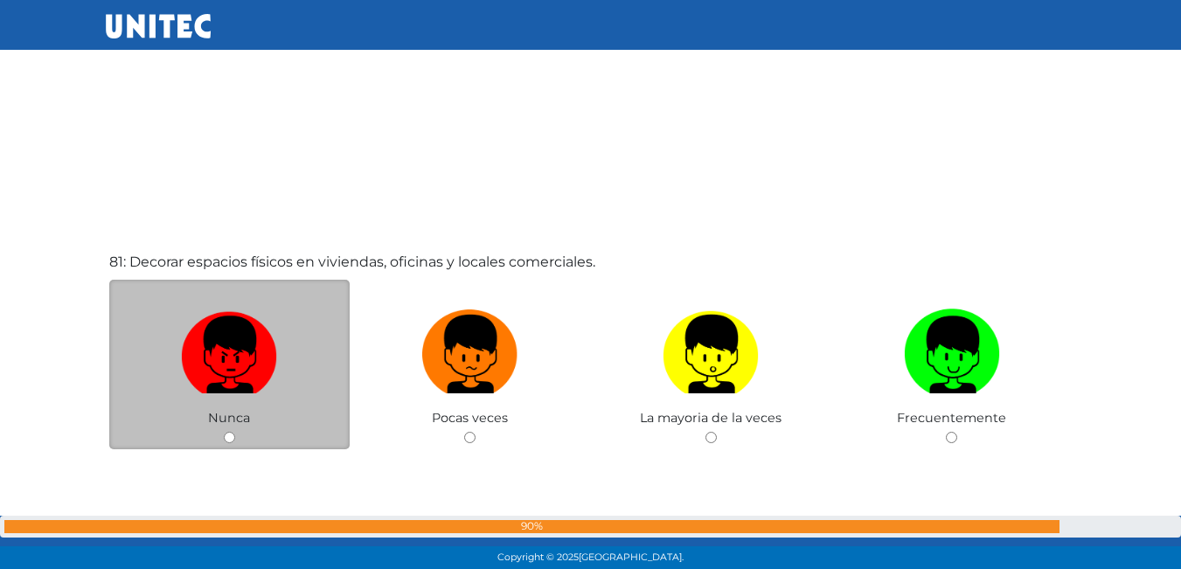
scroll to position [45538, 0]
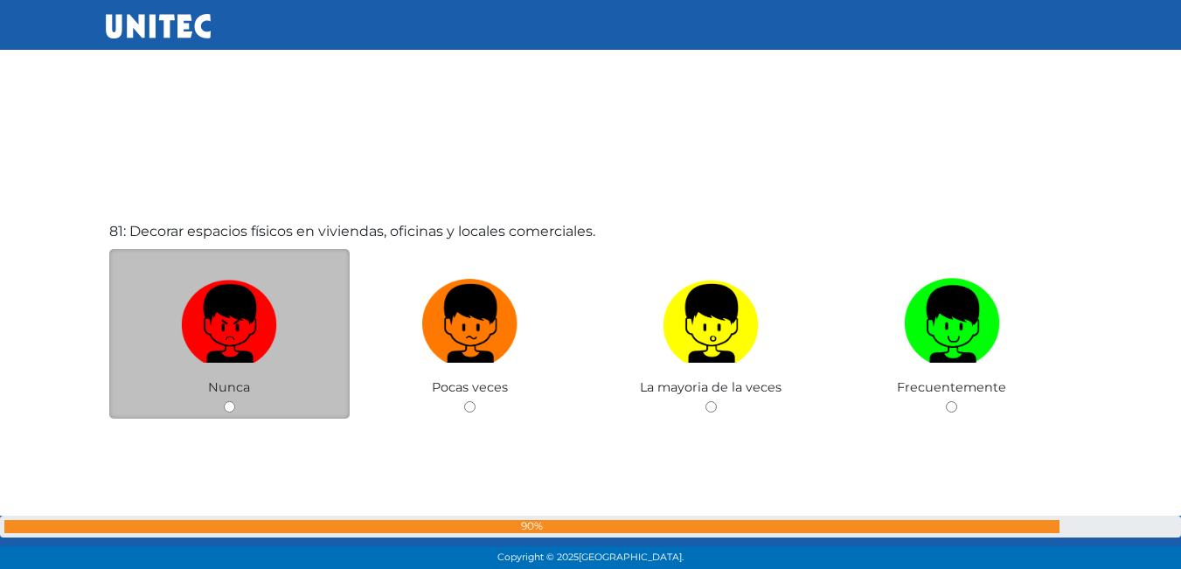
click at [228, 402] on input "radio" at bounding box center [229, 406] width 11 height 11
radio input "true"
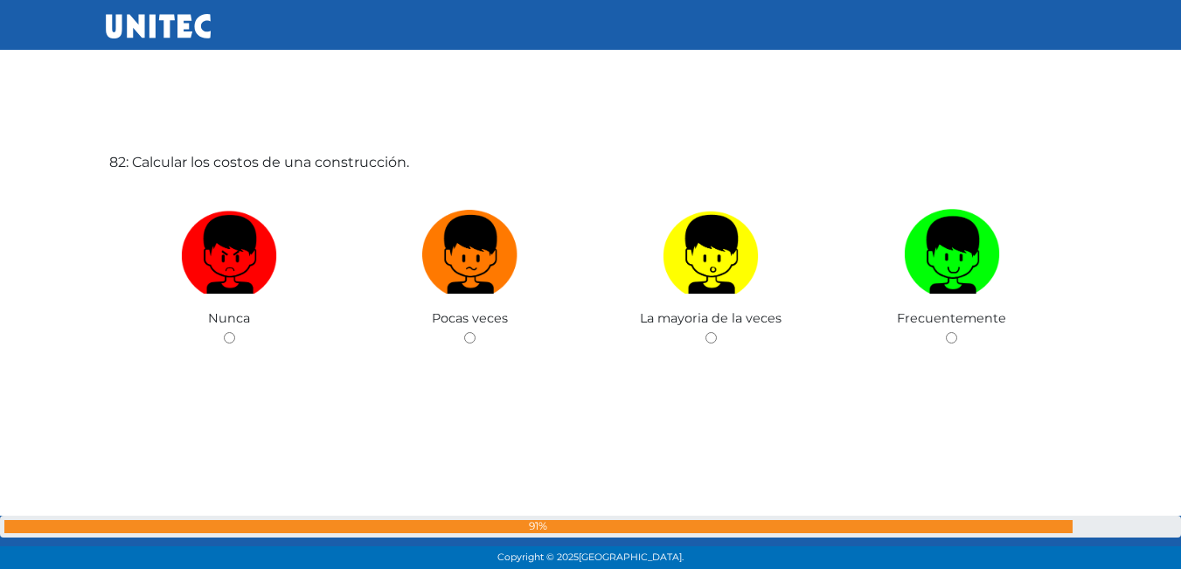
scroll to position [46190, 0]
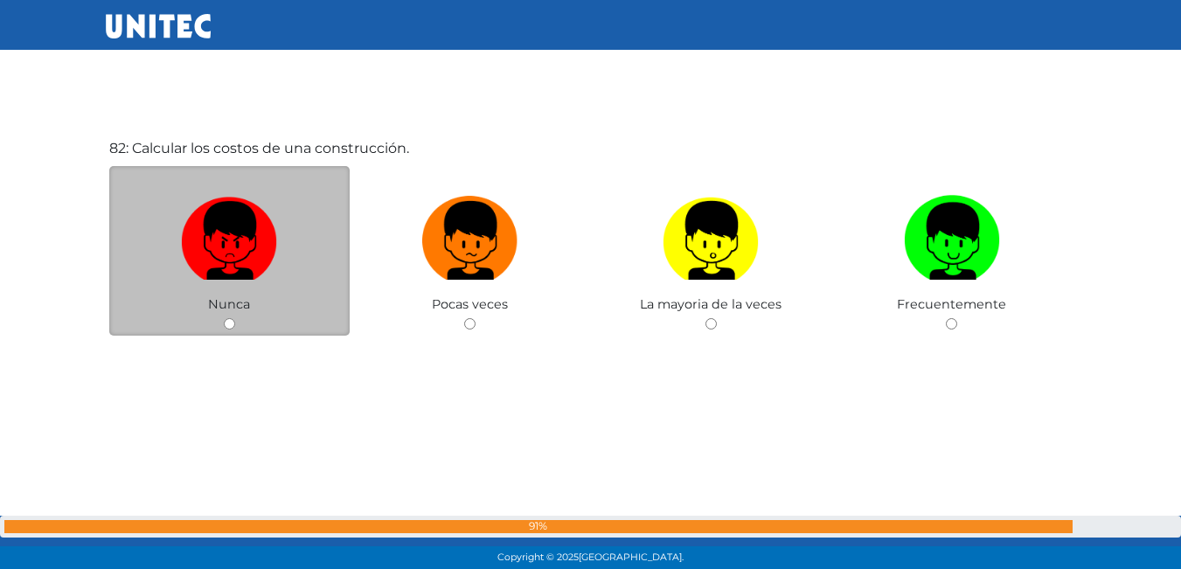
click at [230, 327] on input "radio" at bounding box center [229, 323] width 11 height 11
radio input "true"
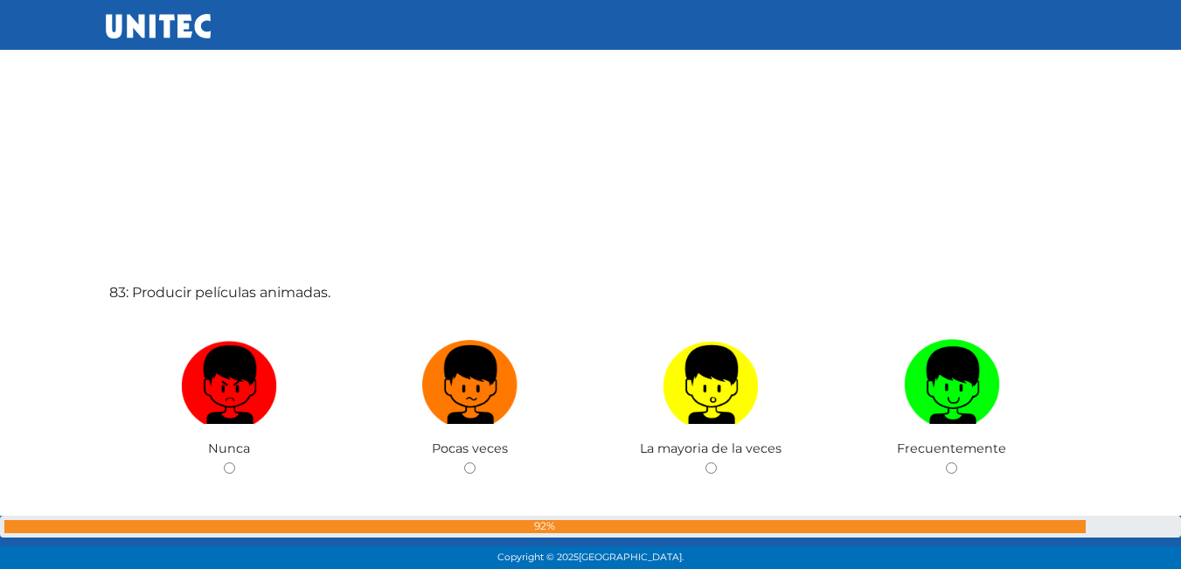
scroll to position [46719, 0]
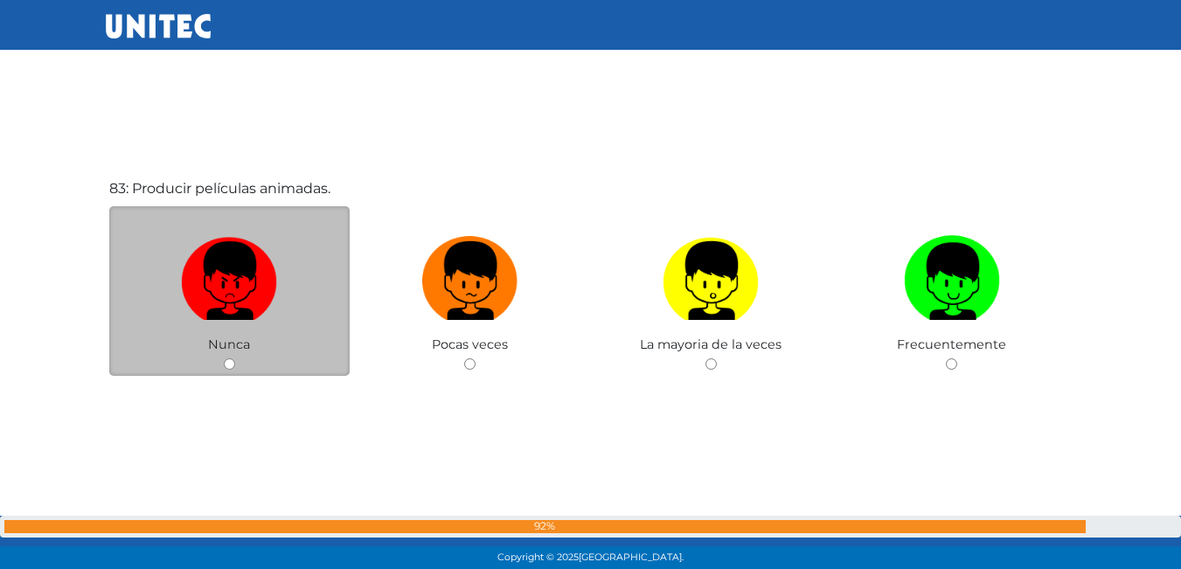
click at [227, 363] on input "radio" at bounding box center [229, 363] width 11 height 11
radio input "true"
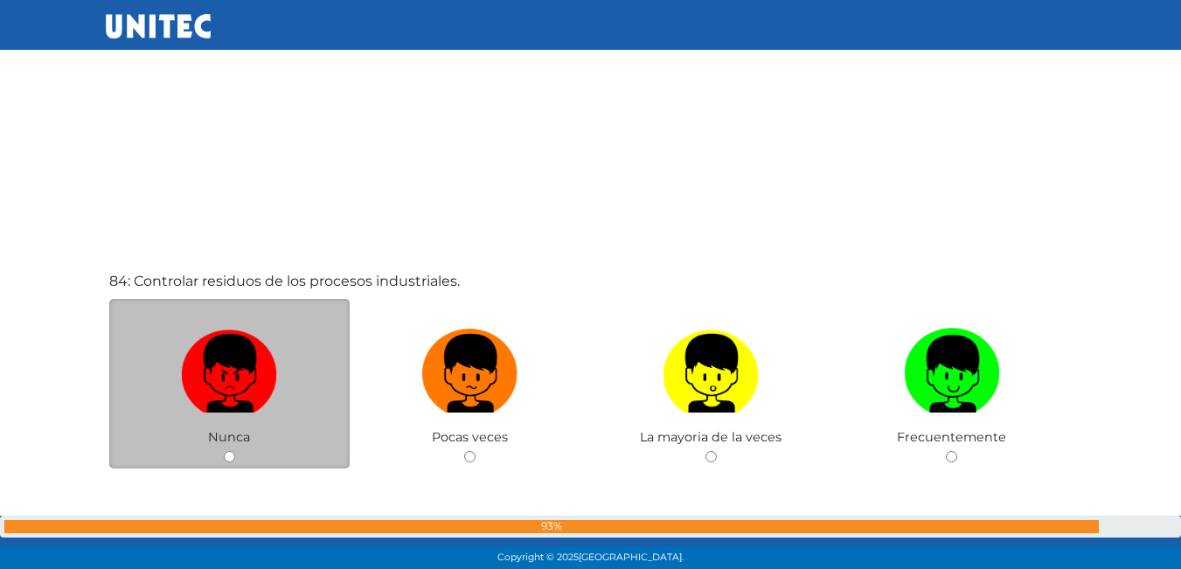
scroll to position [47245, 0]
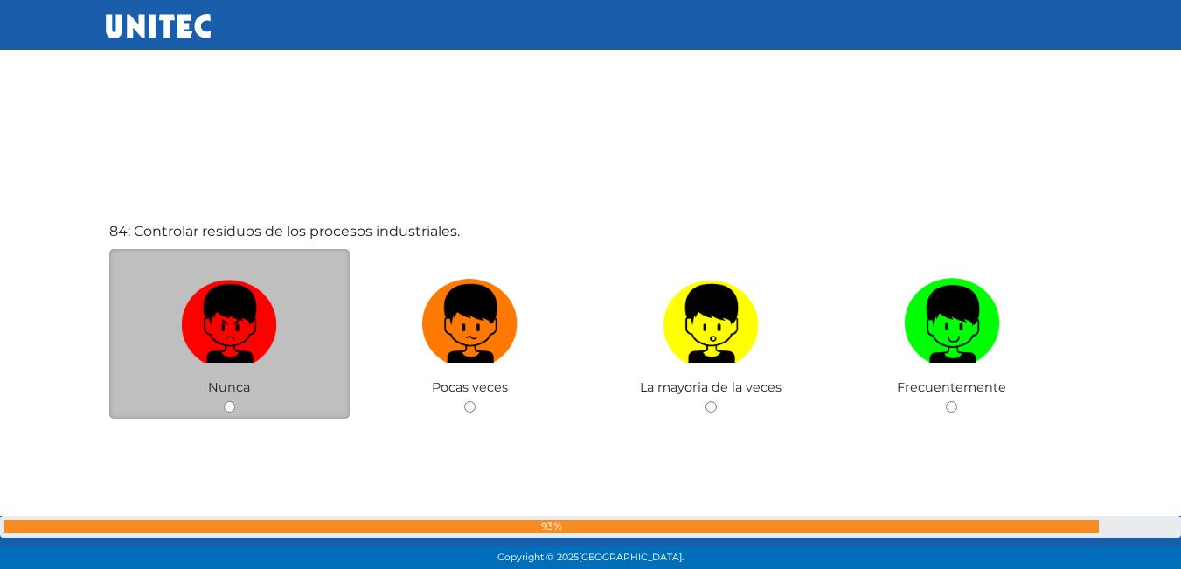
click at [227, 409] on input "radio" at bounding box center [229, 406] width 11 height 11
radio input "true"
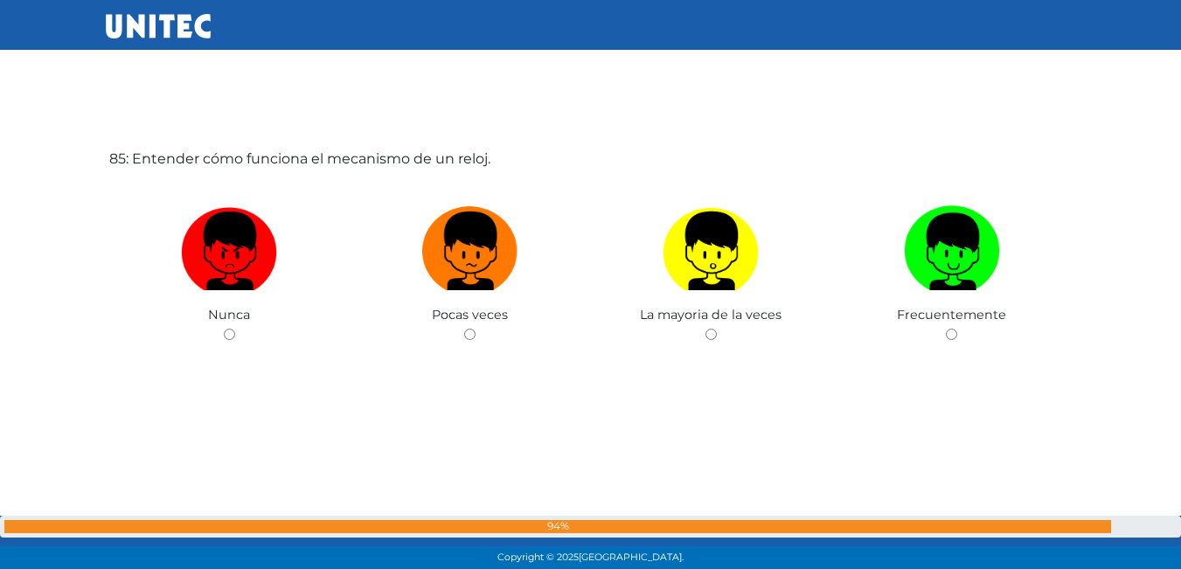
scroll to position [47893, 0]
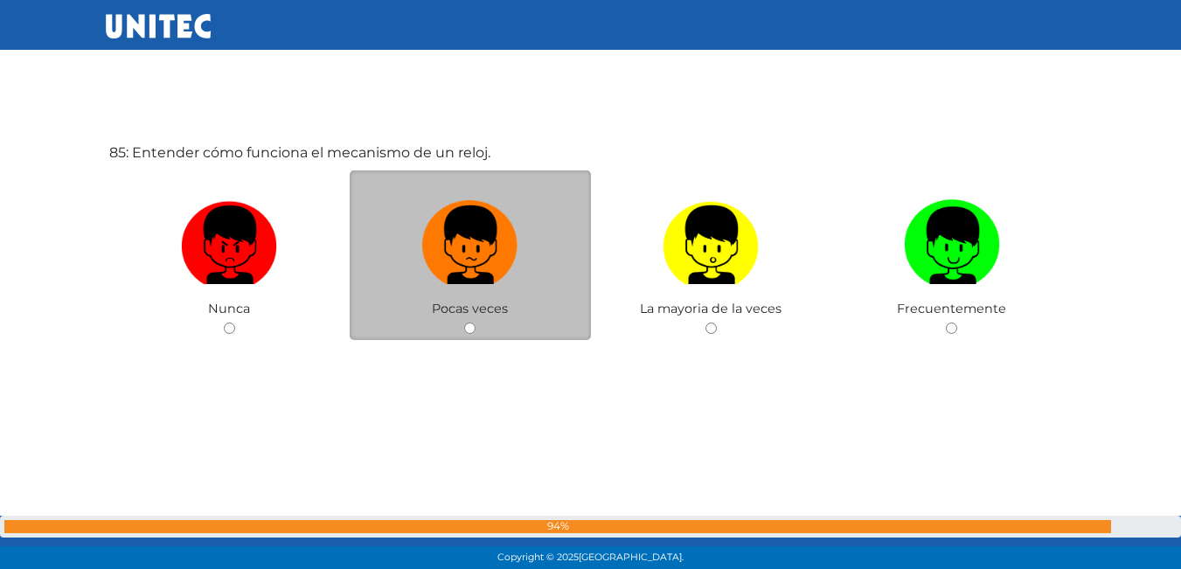
click at [465, 325] on input "radio" at bounding box center [469, 328] width 11 height 11
radio input "true"
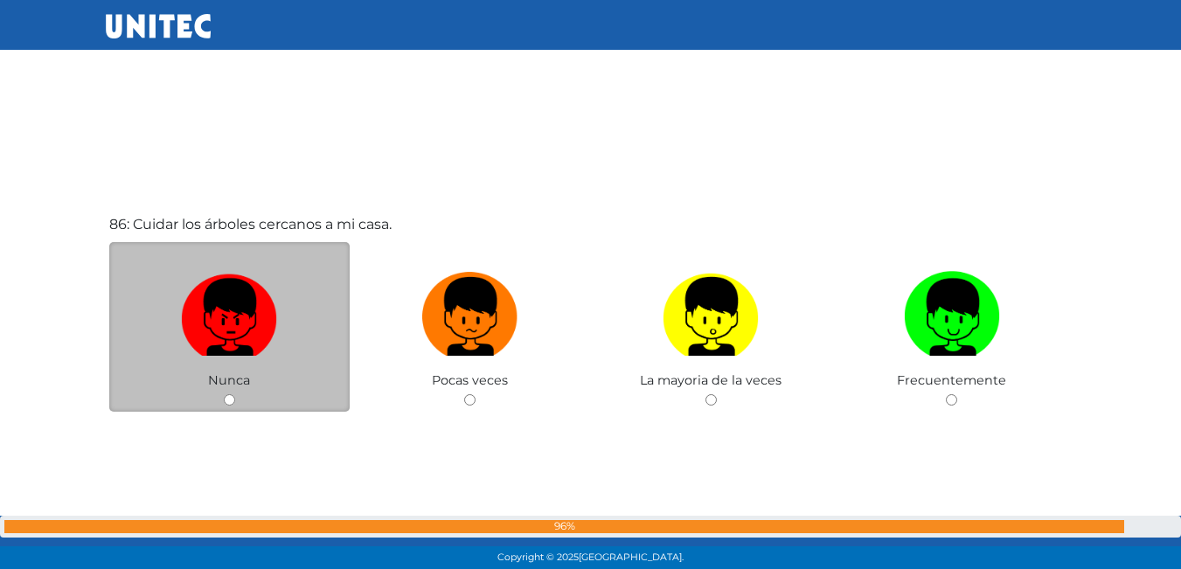
scroll to position [48421, 0]
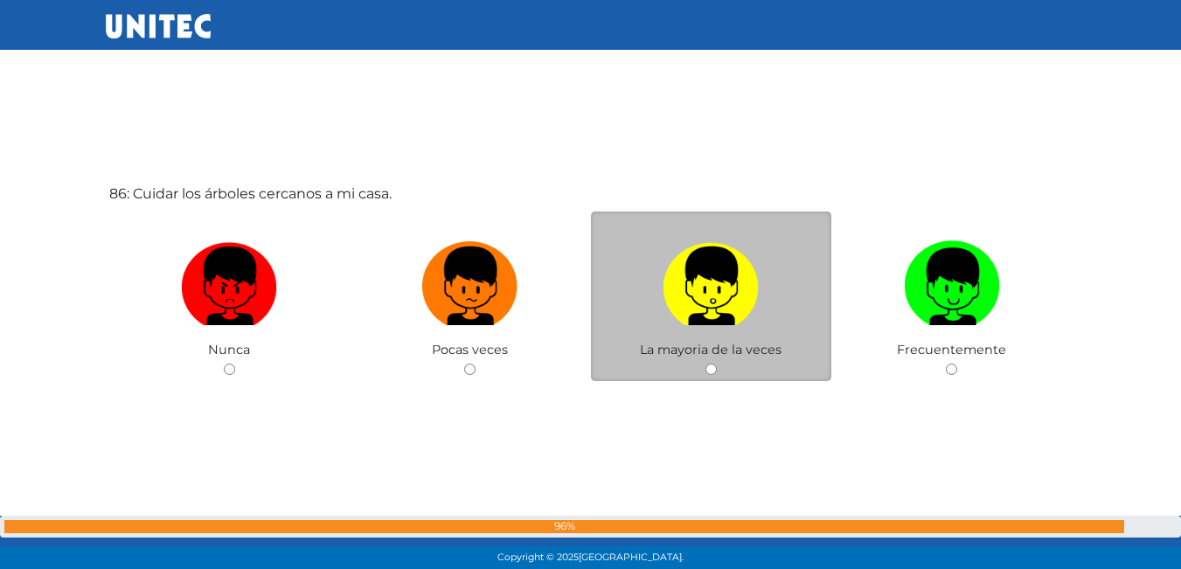
click at [708, 367] on input "radio" at bounding box center [710, 369] width 11 height 11
radio input "true"
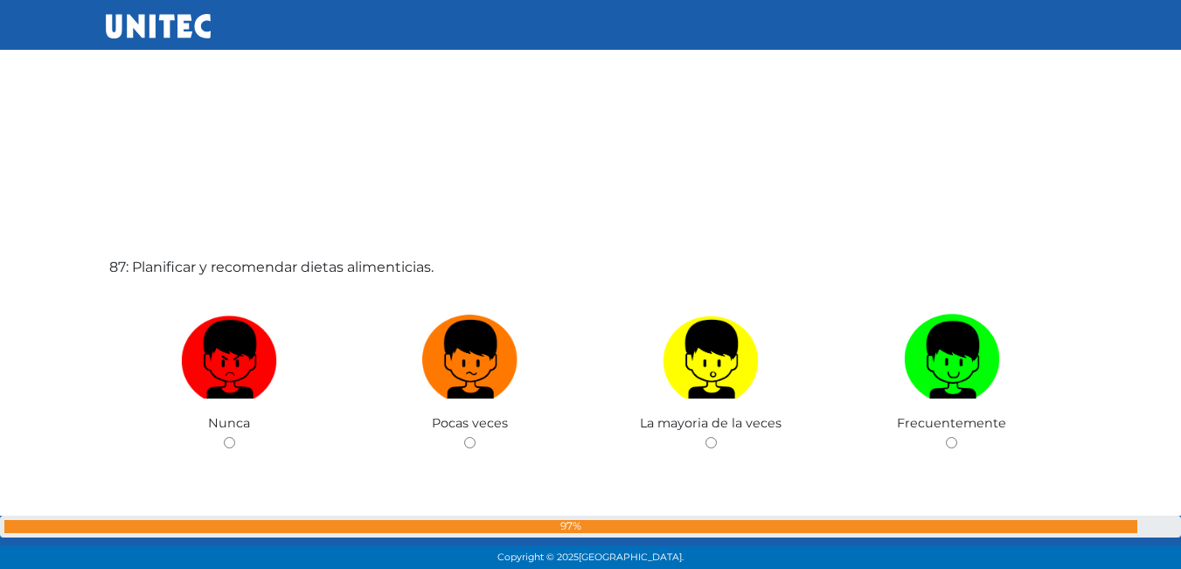
scroll to position [48947, 0]
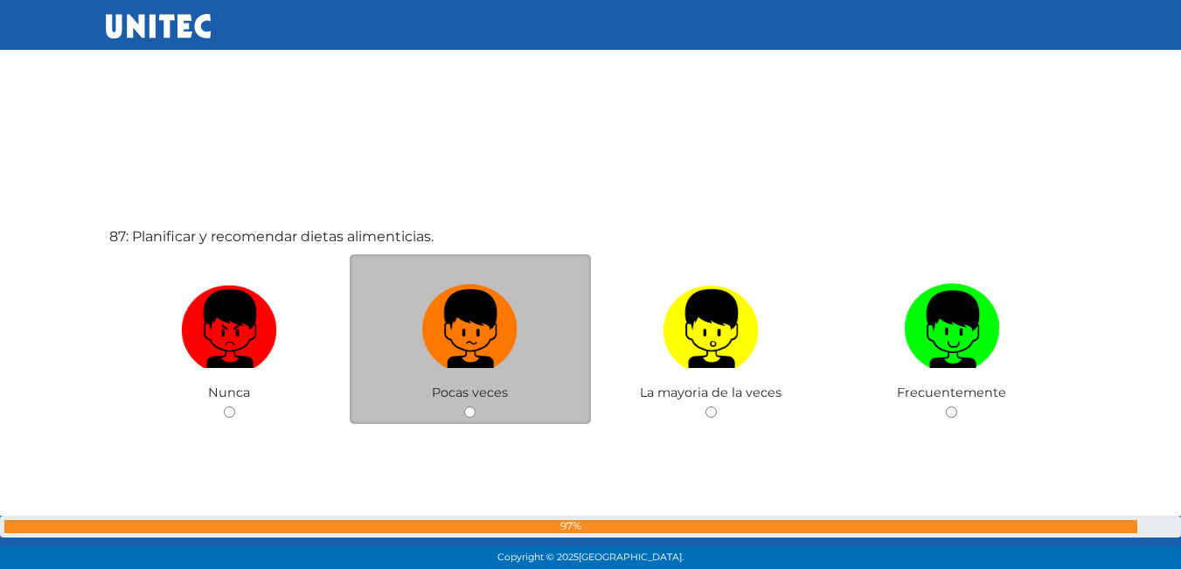
click at [466, 410] on input "radio" at bounding box center [469, 412] width 11 height 11
radio input "true"
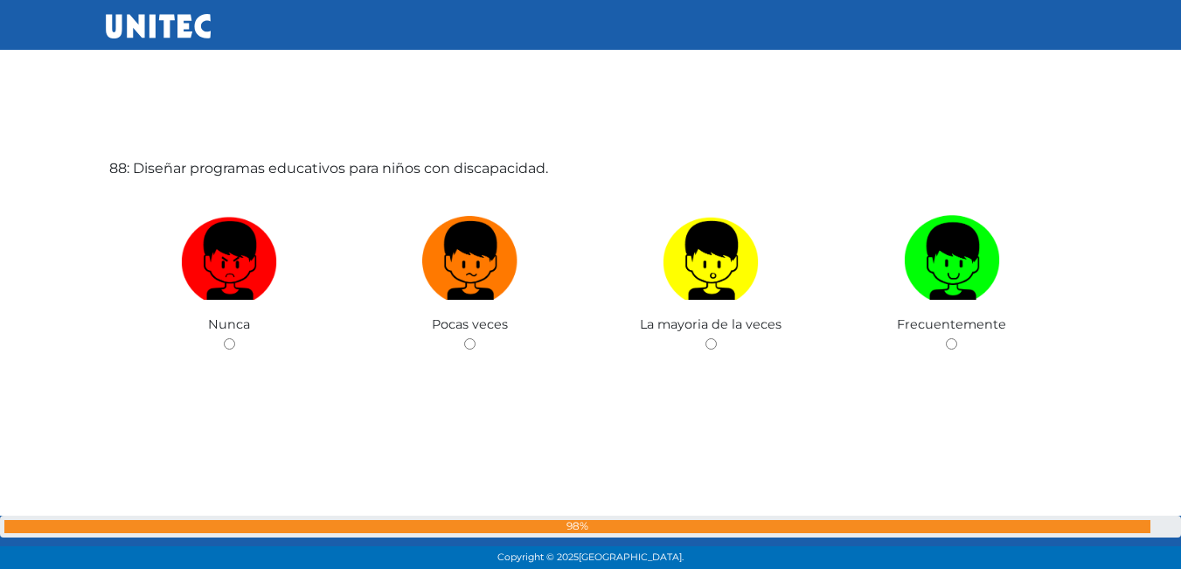
scroll to position [49600, 0]
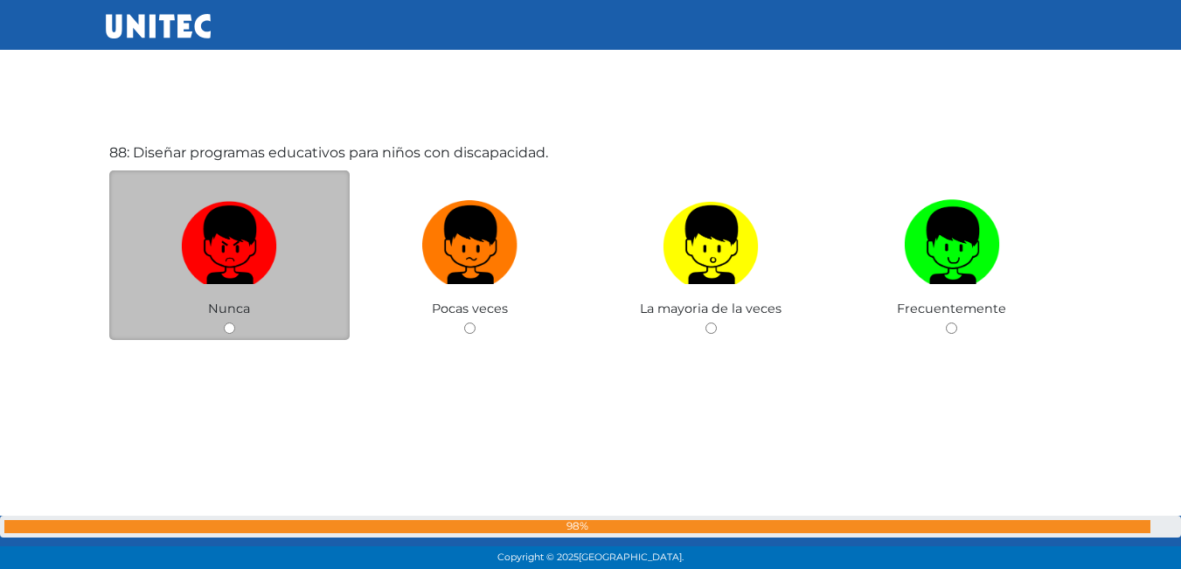
click at [214, 337] on div "Nunca" at bounding box center [229, 255] width 241 height 170
click at [231, 330] on input "radio" at bounding box center [229, 328] width 11 height 11
radio input "true"
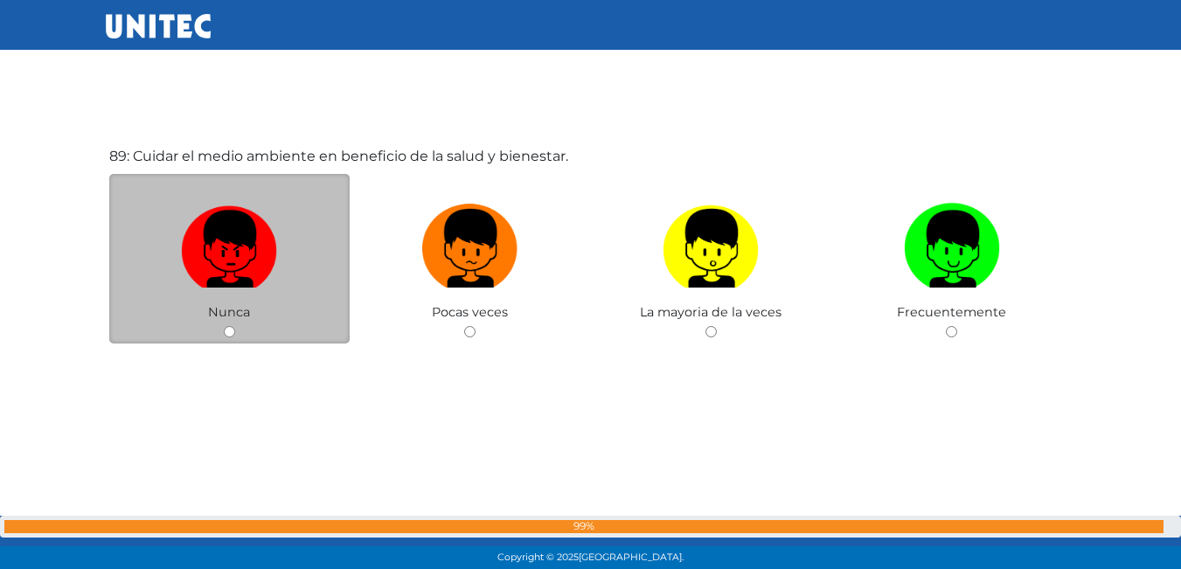
scroll to position [50169, 0]
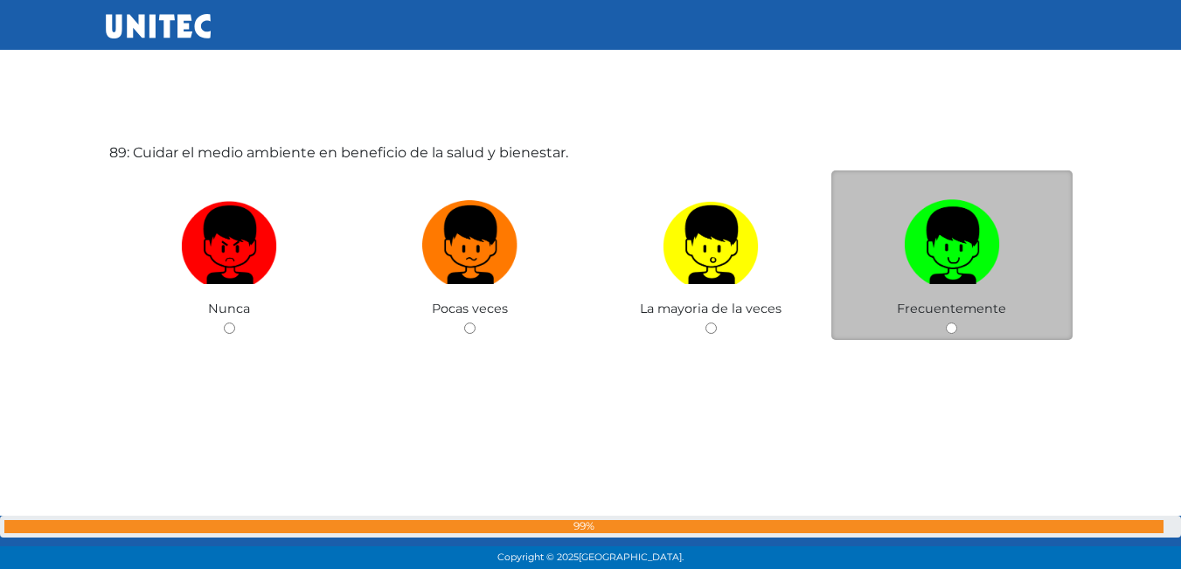
click at [956, 329] on input "radio" at bounding box center [951, 328] width 11 height 11
radio input "true"
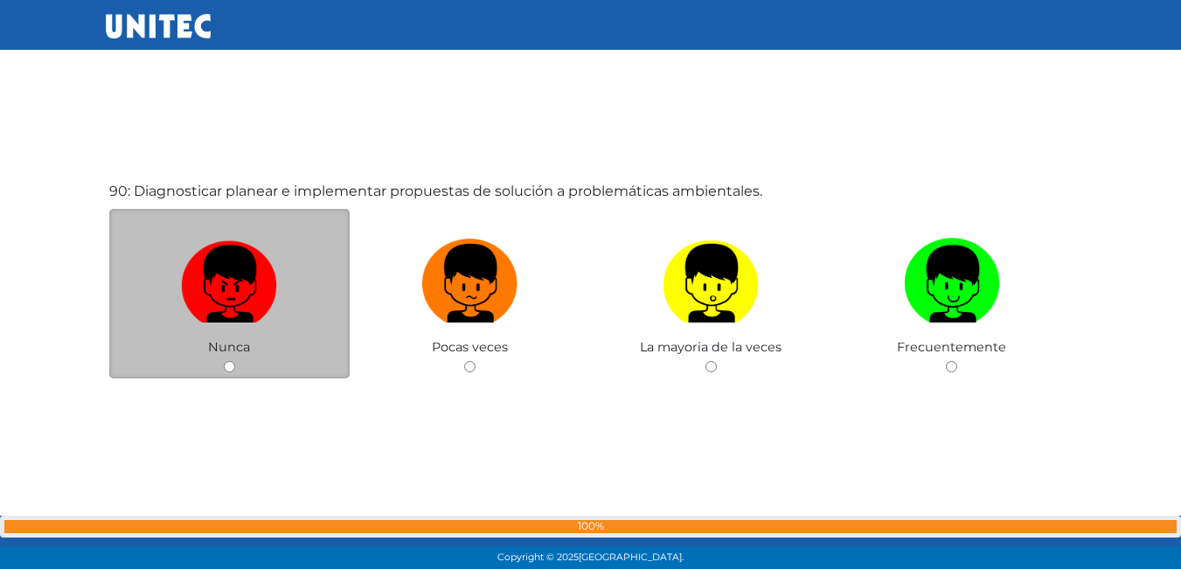
scroll to position [50698, 0]
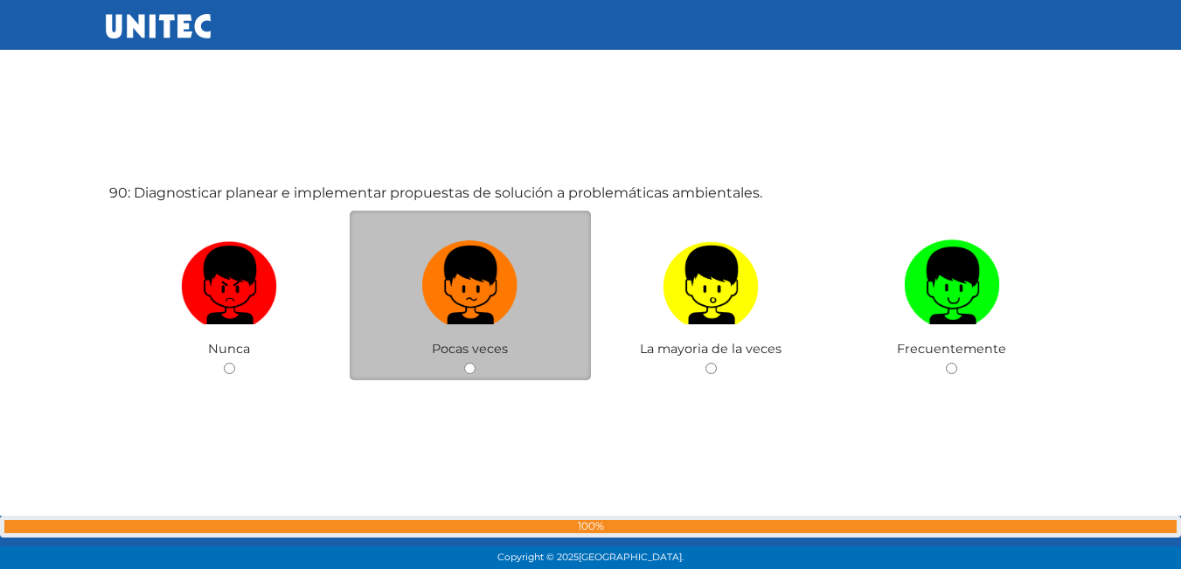
click at [473, 369] on input "radio" at bounding box center [469, 368] width 11 height 11
radio input "true"
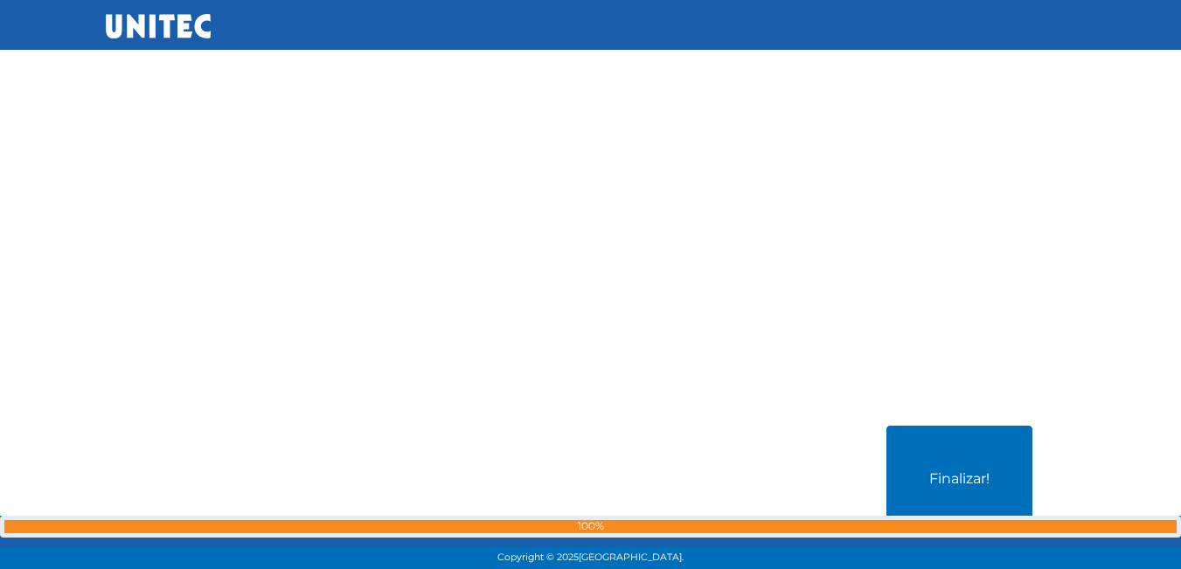
scroll to position [51111, 0]
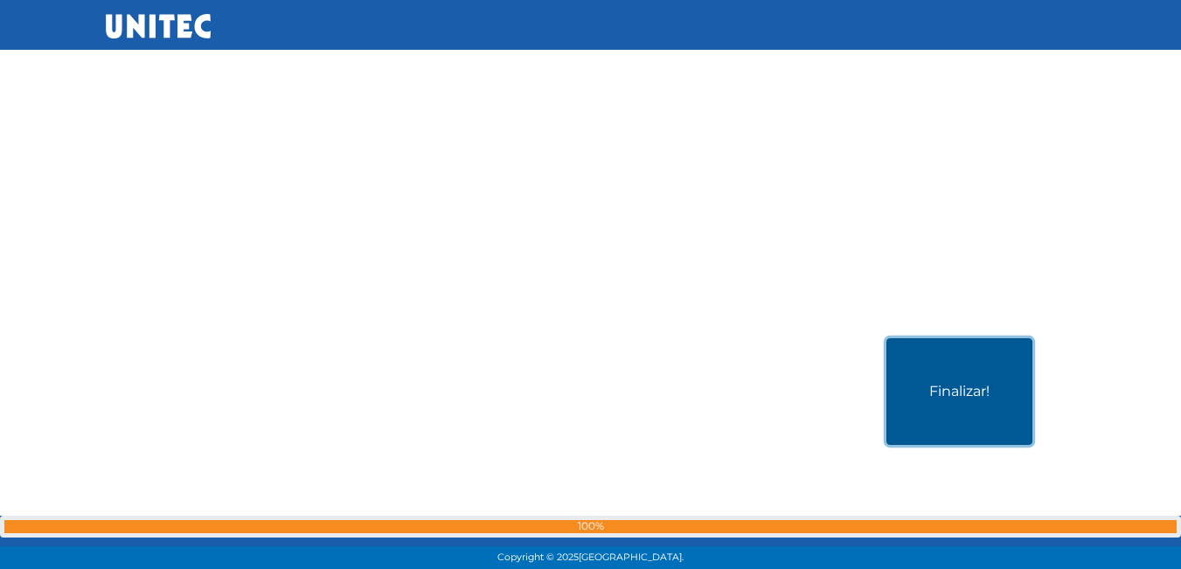
click at [949, 408] on button "Finalizar!" at bounding box center [959, 391] width 146 height 107
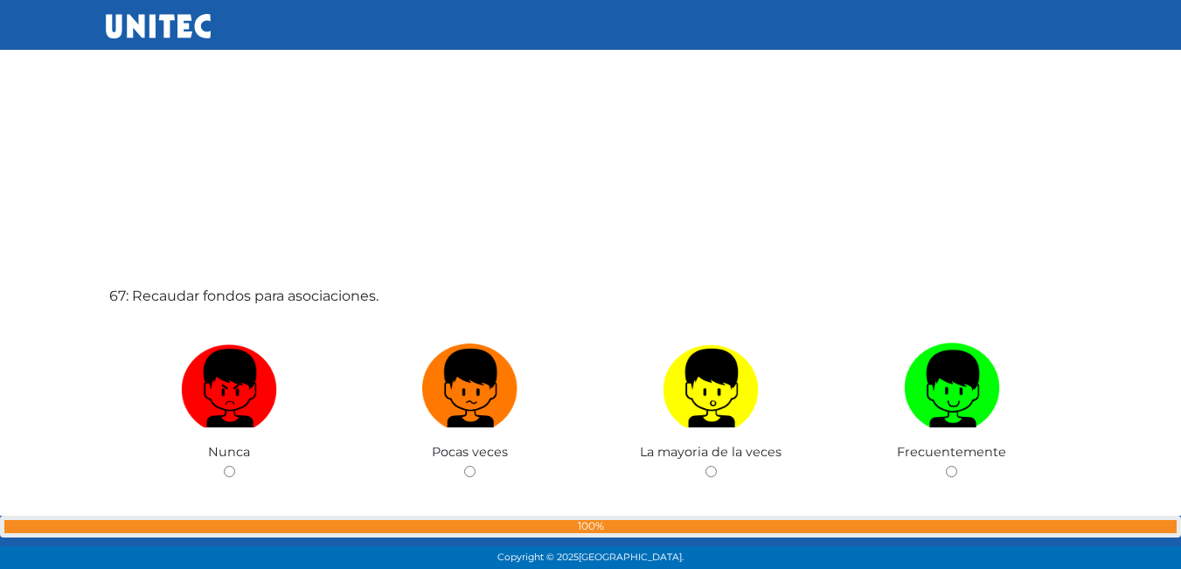
scroll to position [37593, 0]
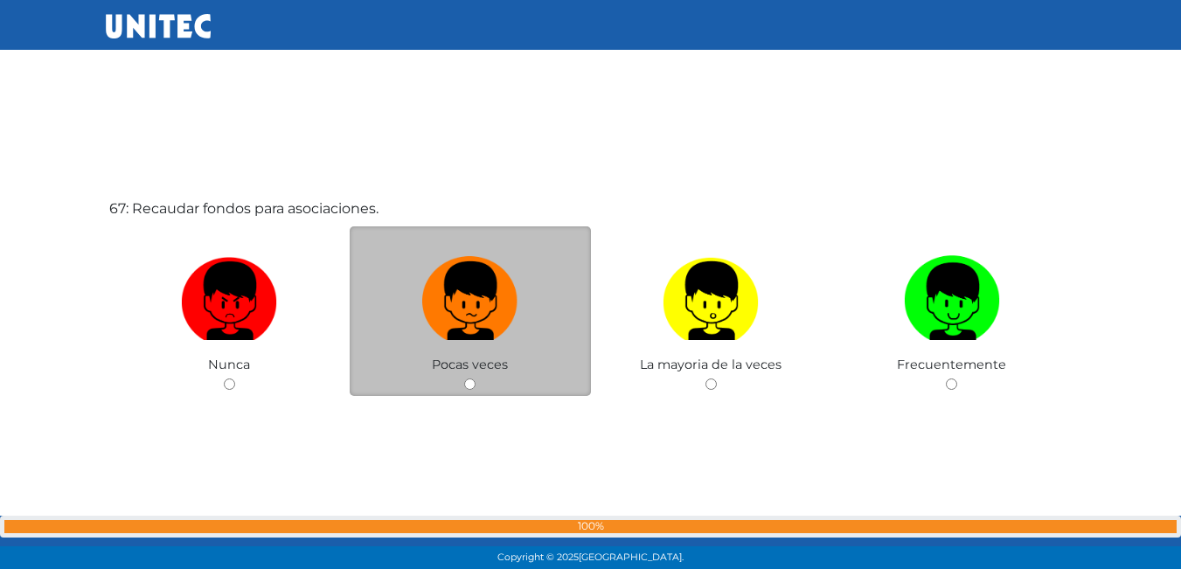
click at [468, 384] on input "radio" at bounding box center [469, 384] width 11 height 11
radio input "true"
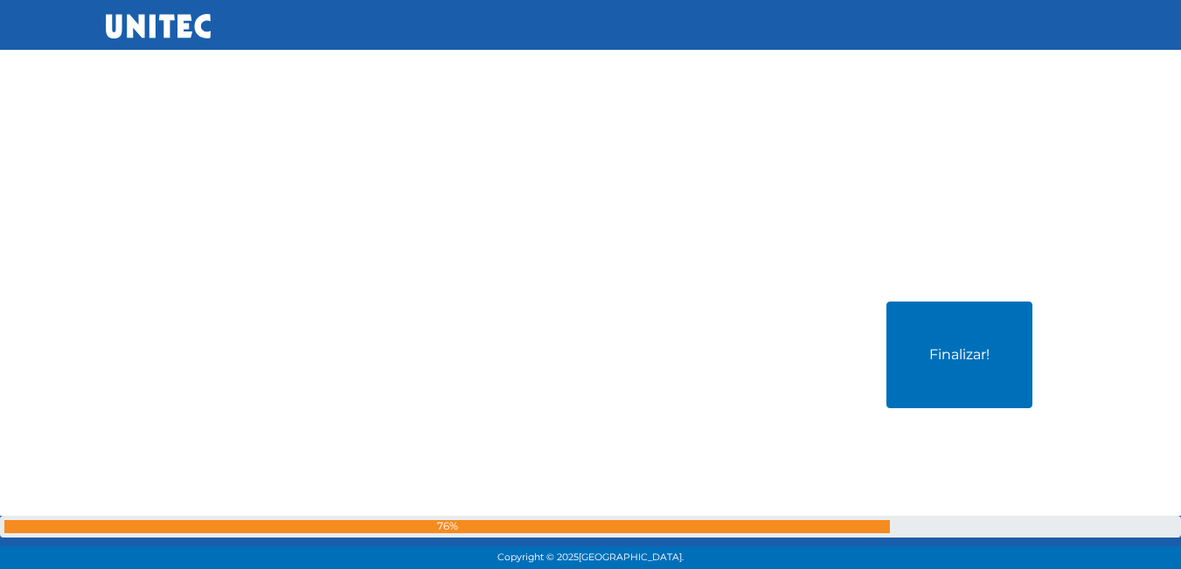
scroll to position [51342, 0]
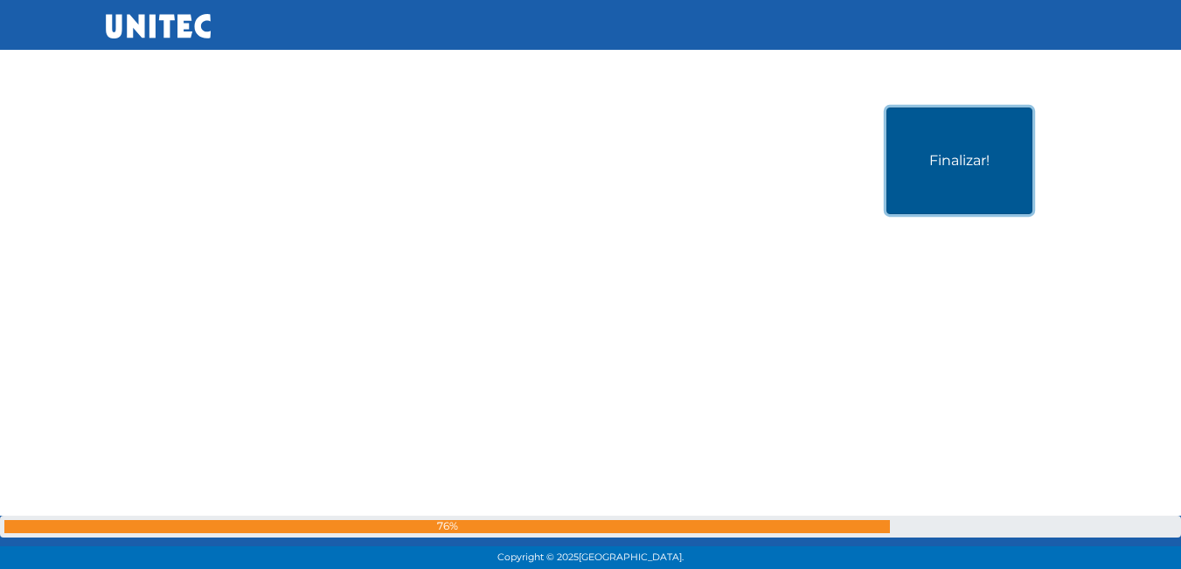
click at [943, 164] on button "Finalizar!" at bounding box center [959, 161] width 146 height 107
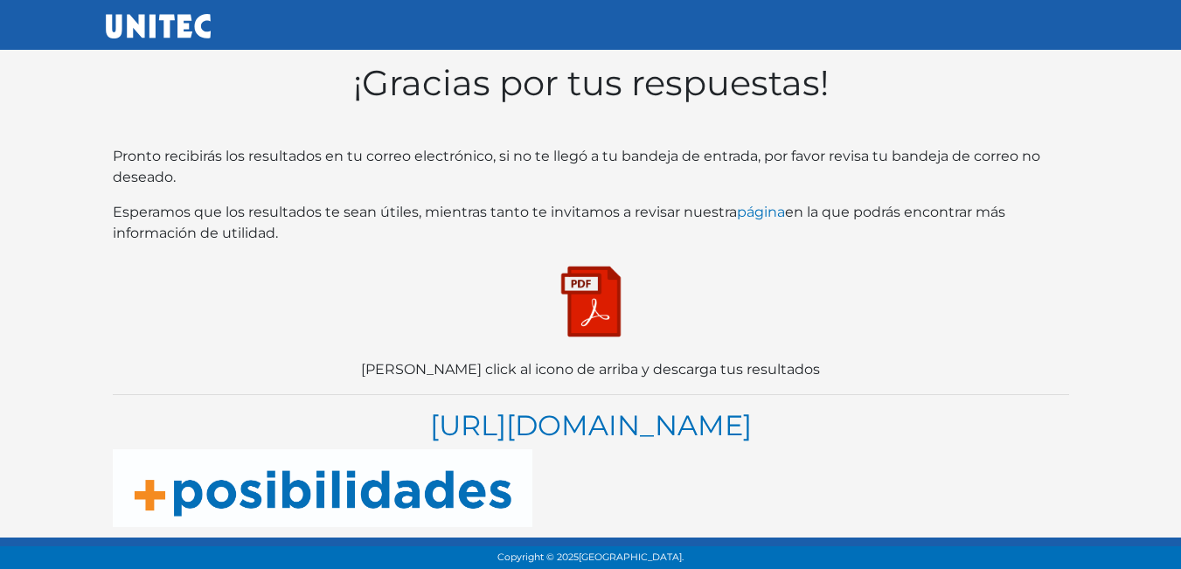
scroll to position [34, 0]
click at [593, 275] on img at bounding box center [590, 301] width 87 height 87
